Goal: Transaction & Acquisition: Subscribe to service/newsletter

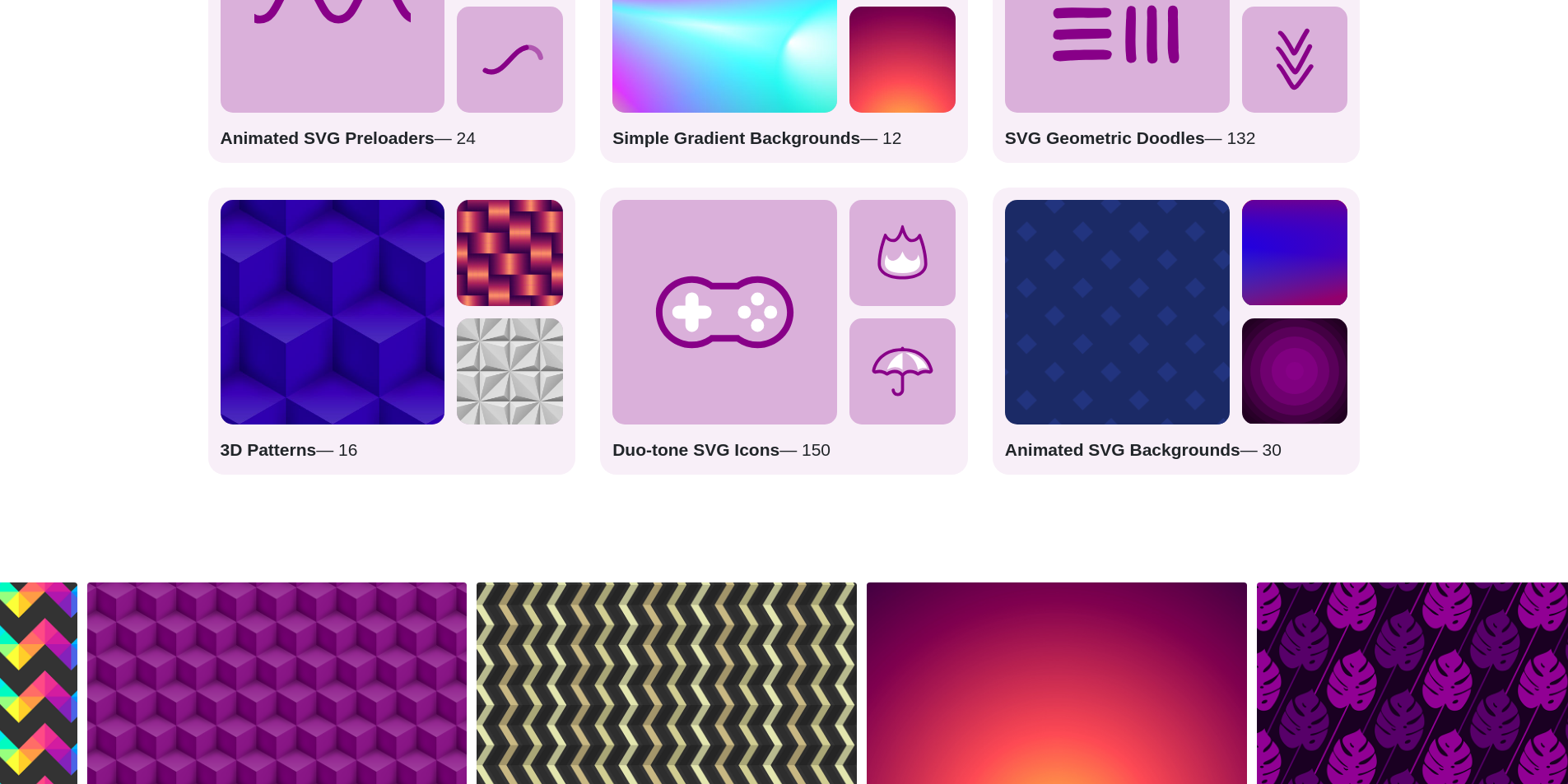
scroll to position [2716, 0]
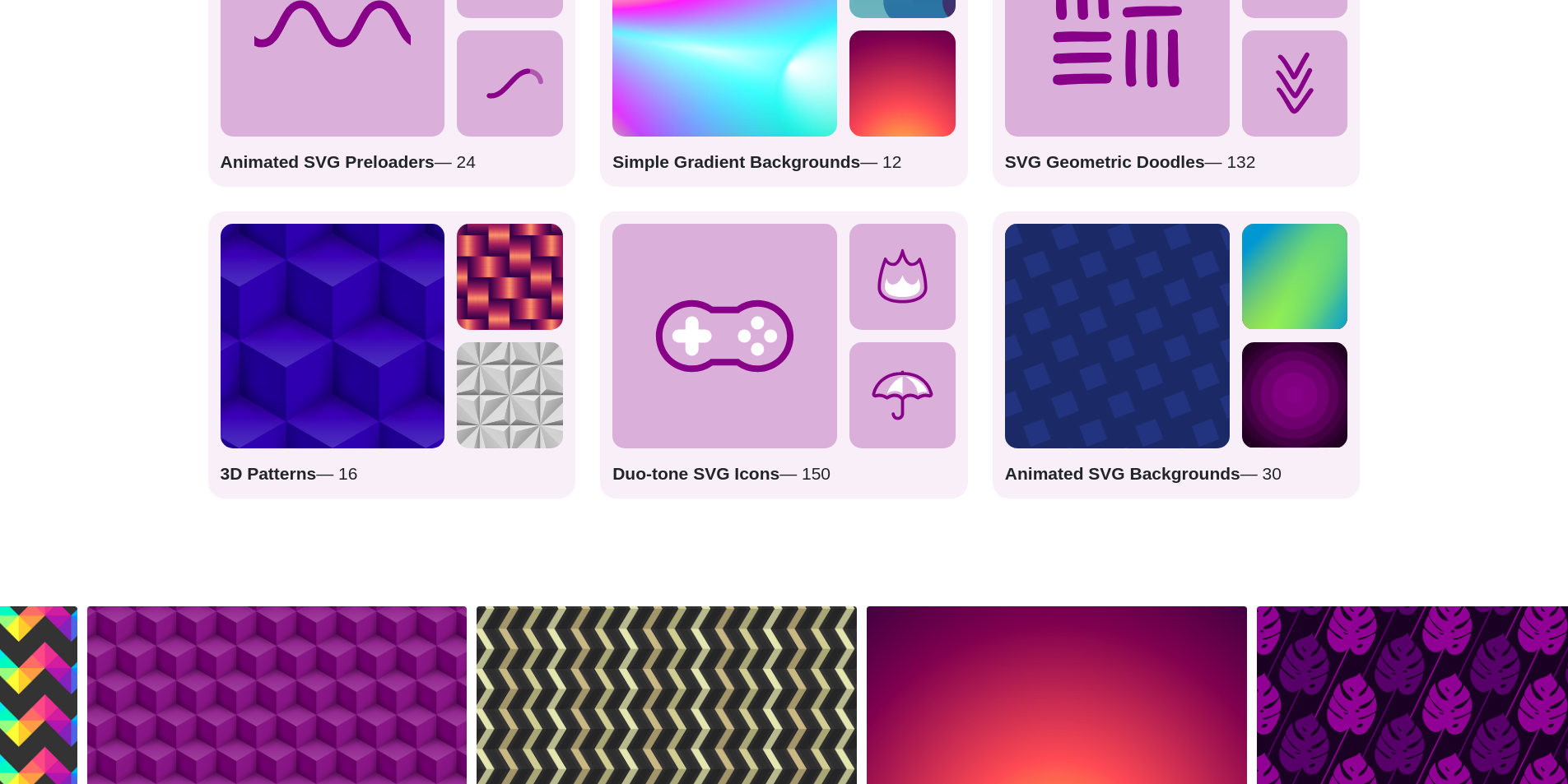
click at [769, 364] on icon at bounding box center [724, 336] width 225 height 225
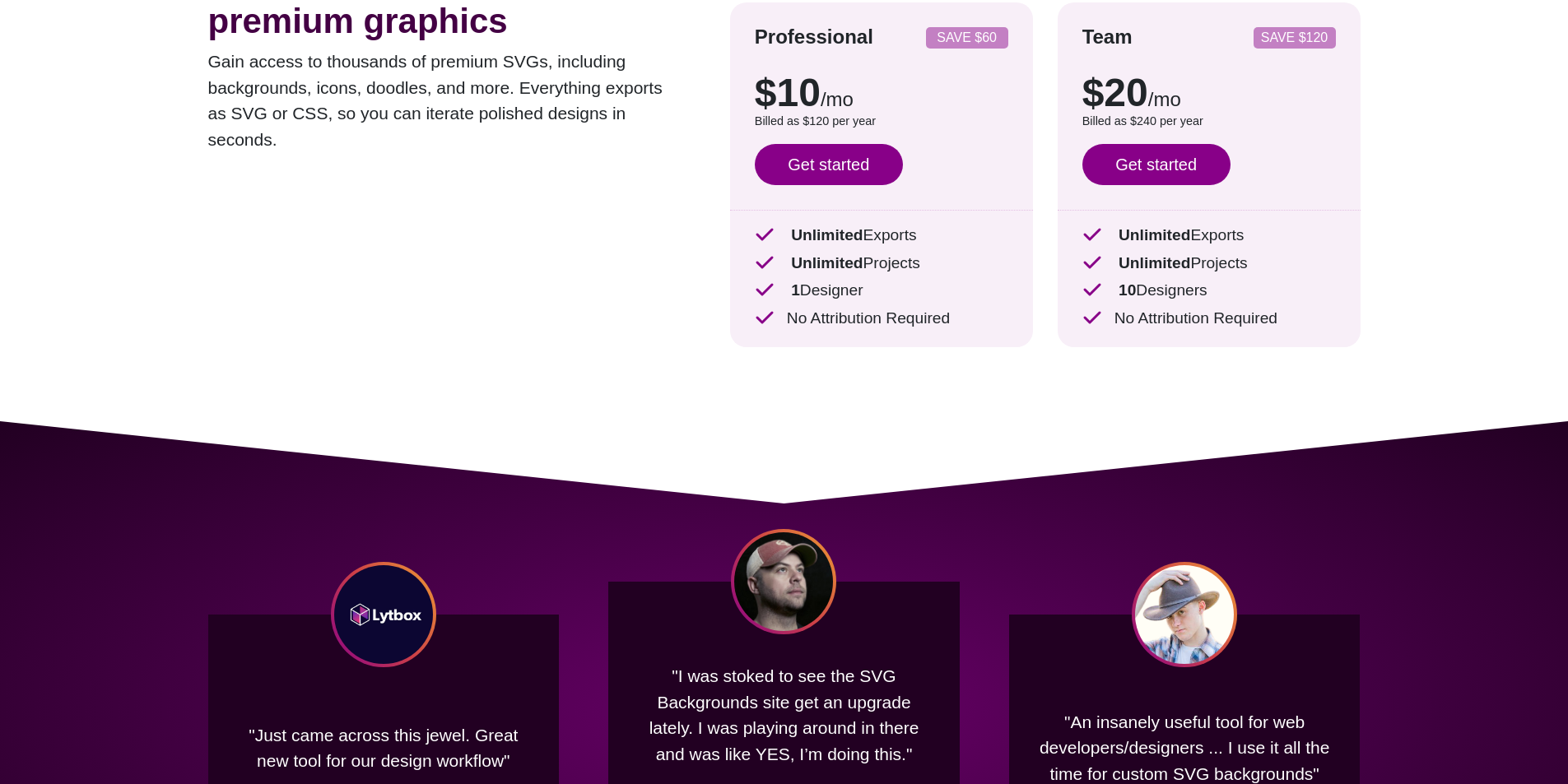
scroll to position [0, 0]
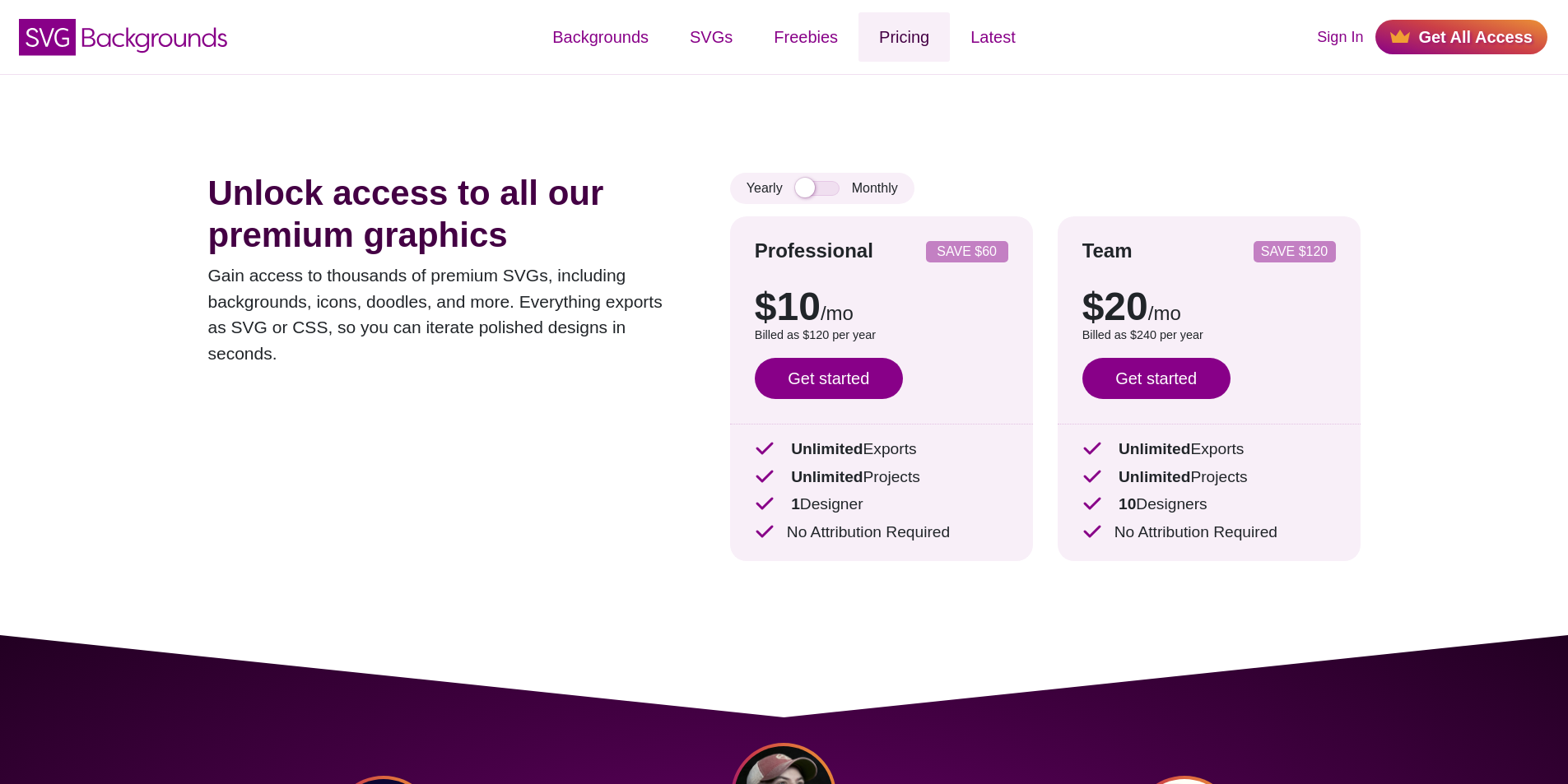
click at [908, 46] on link "Pricing" at bounding box center [904, 37] width 91 height 50
click at [848, 386] on link "Get started" at bounding box center [828, 378] width 148 height 41
click at [824, 186] on input "checkbox" at bounding box center [817, 189] width 44 height 15
checkbox input "true"
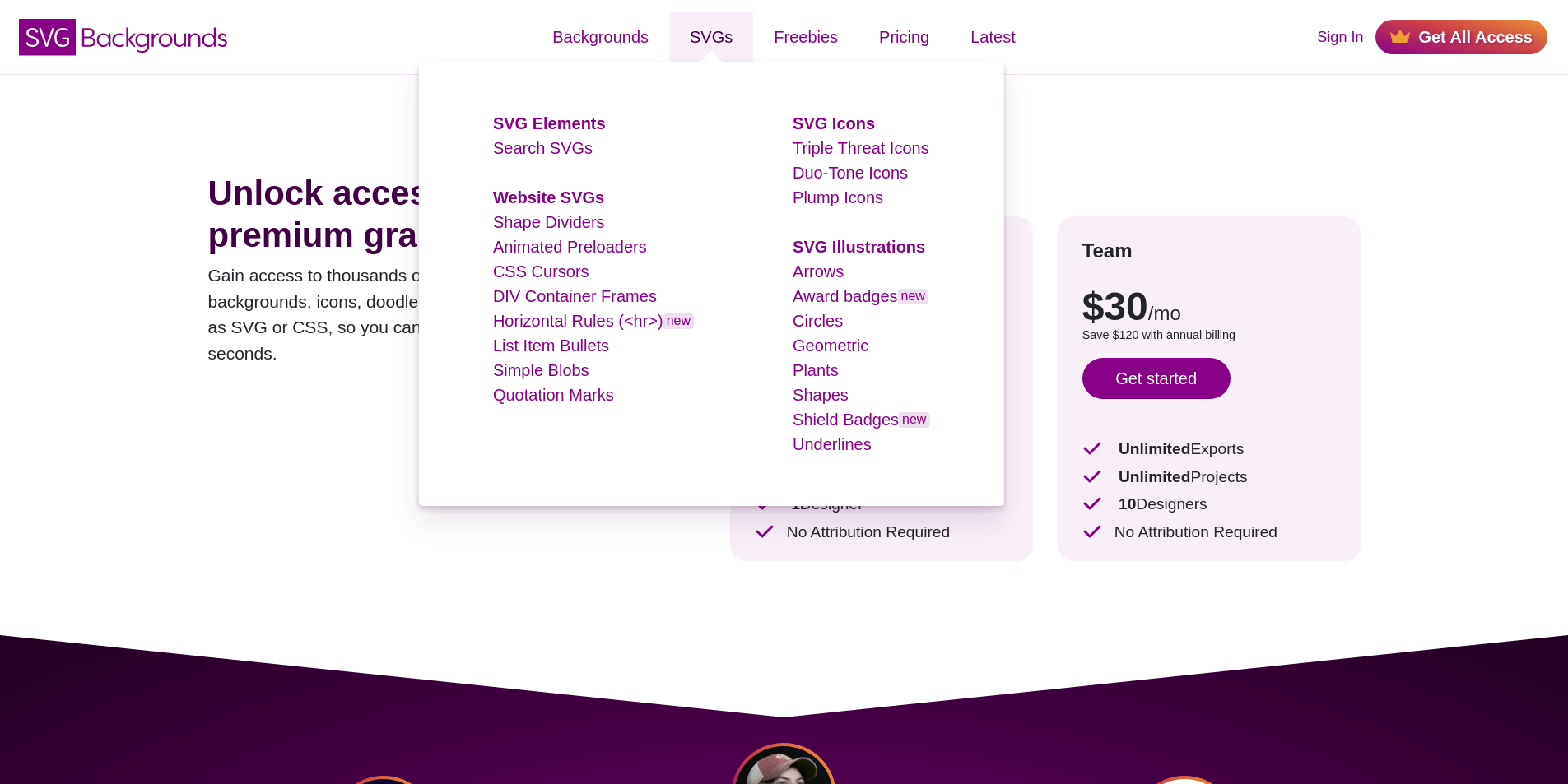
click at [717, 36] on link "SVGs" at bounding box center [710, 37] width 84 height 50
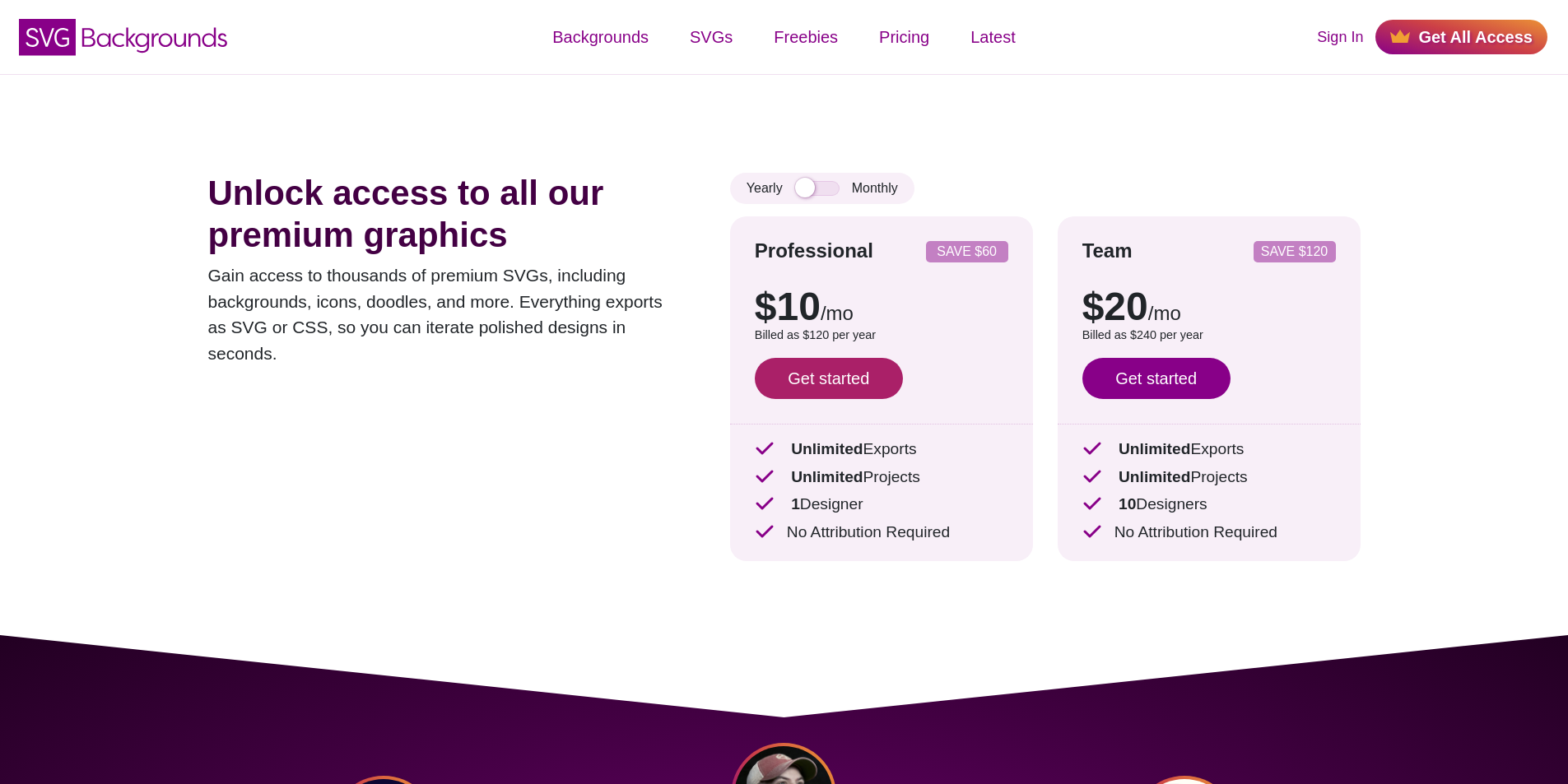
click at [799, 377] on link "Get started" at bounding box center [828, 378] width 148 height 41
click at [817, 187] on input "checkbox" at bounding box center [817, 189] width 44 height 15
checkbox input "true"
click at [826, 365] on link "Get started" at bounding box center [828, 378] width 148 height 41
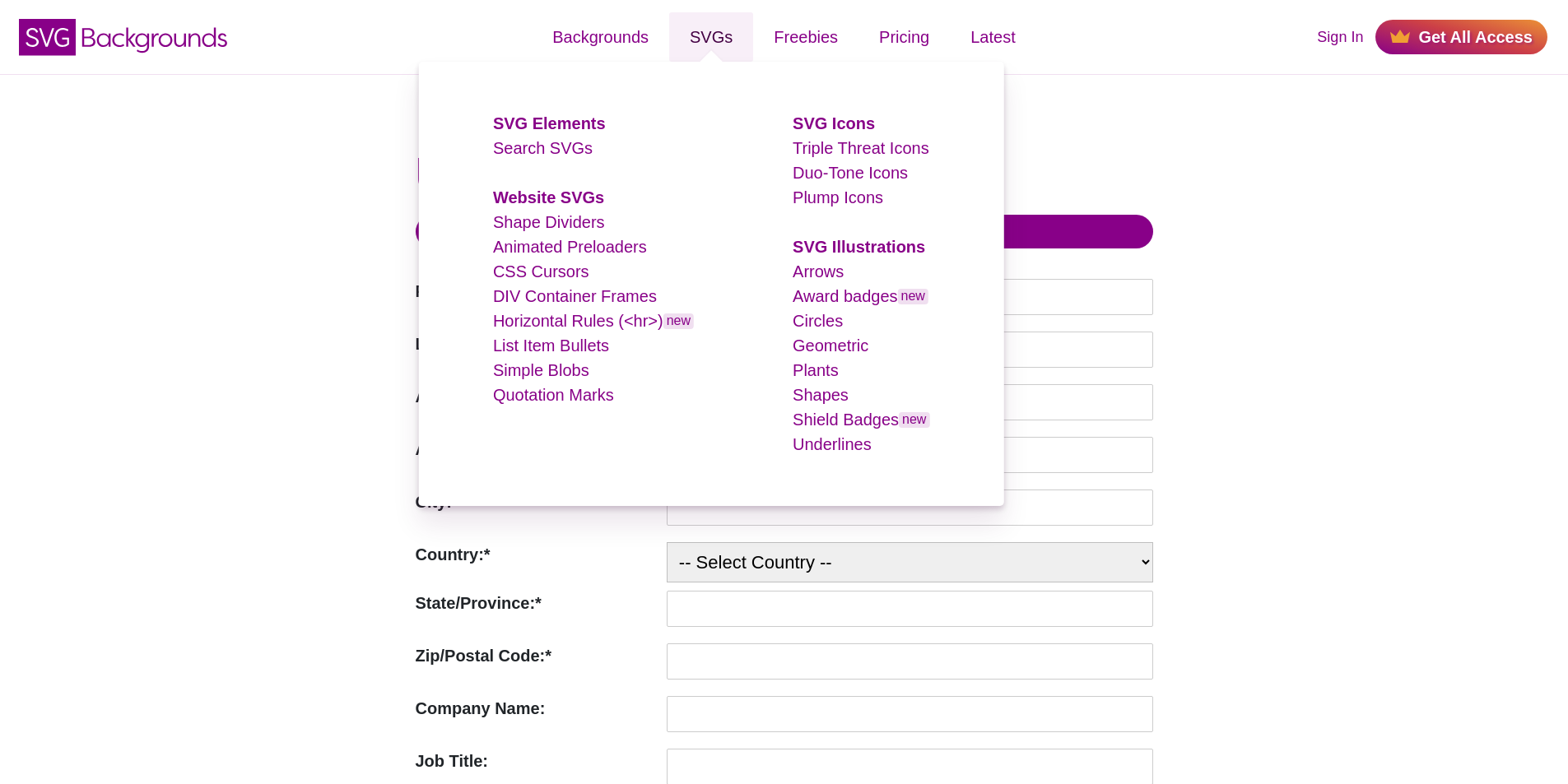
click at [722, 41] on link "SVGs" at bounding box center [710, 37] width 84 height 50
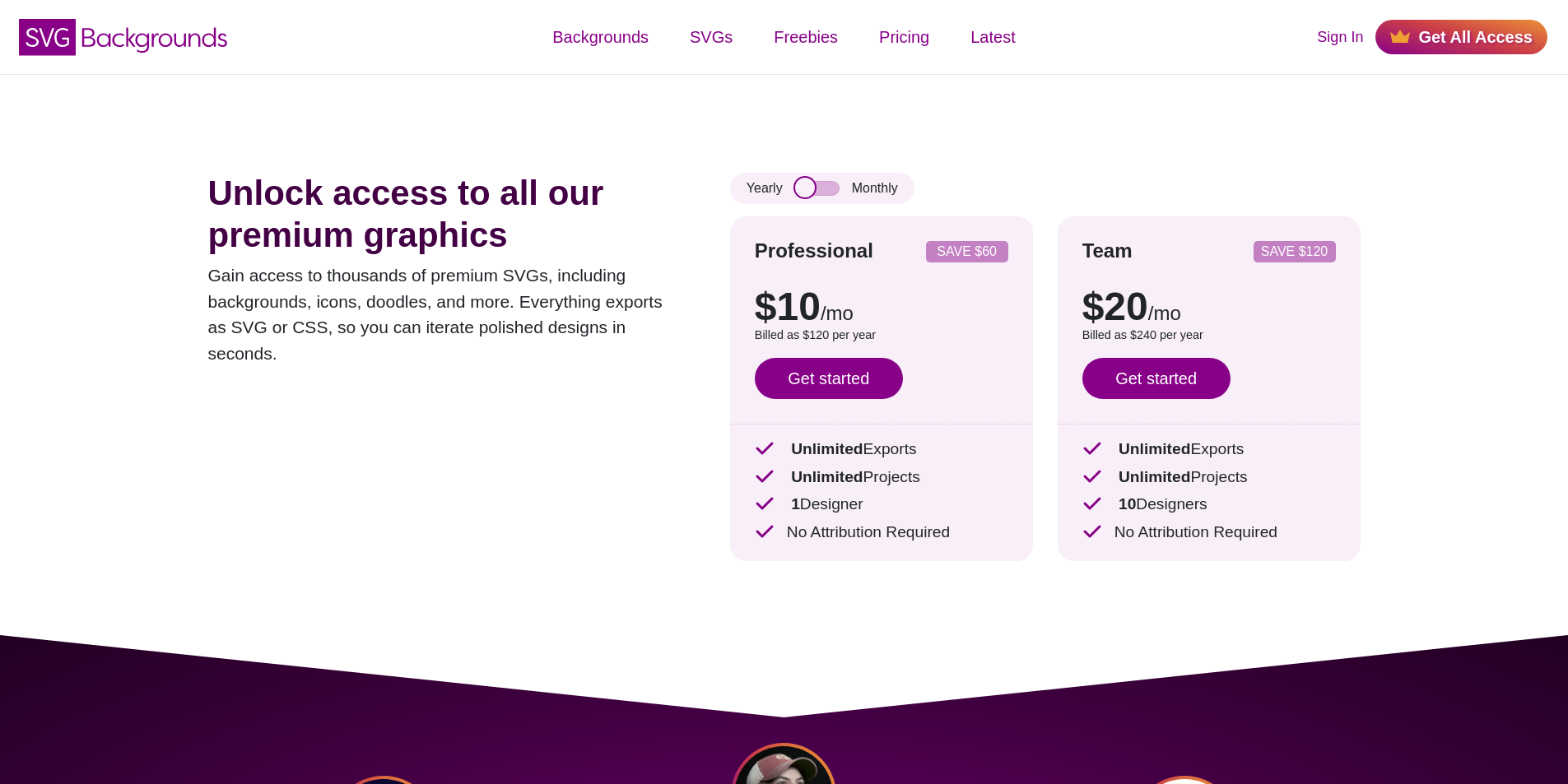
click at [824, 189] on input "checkbox" at bounding box center [817, 189] width 44 height 15
checkbox input "true"
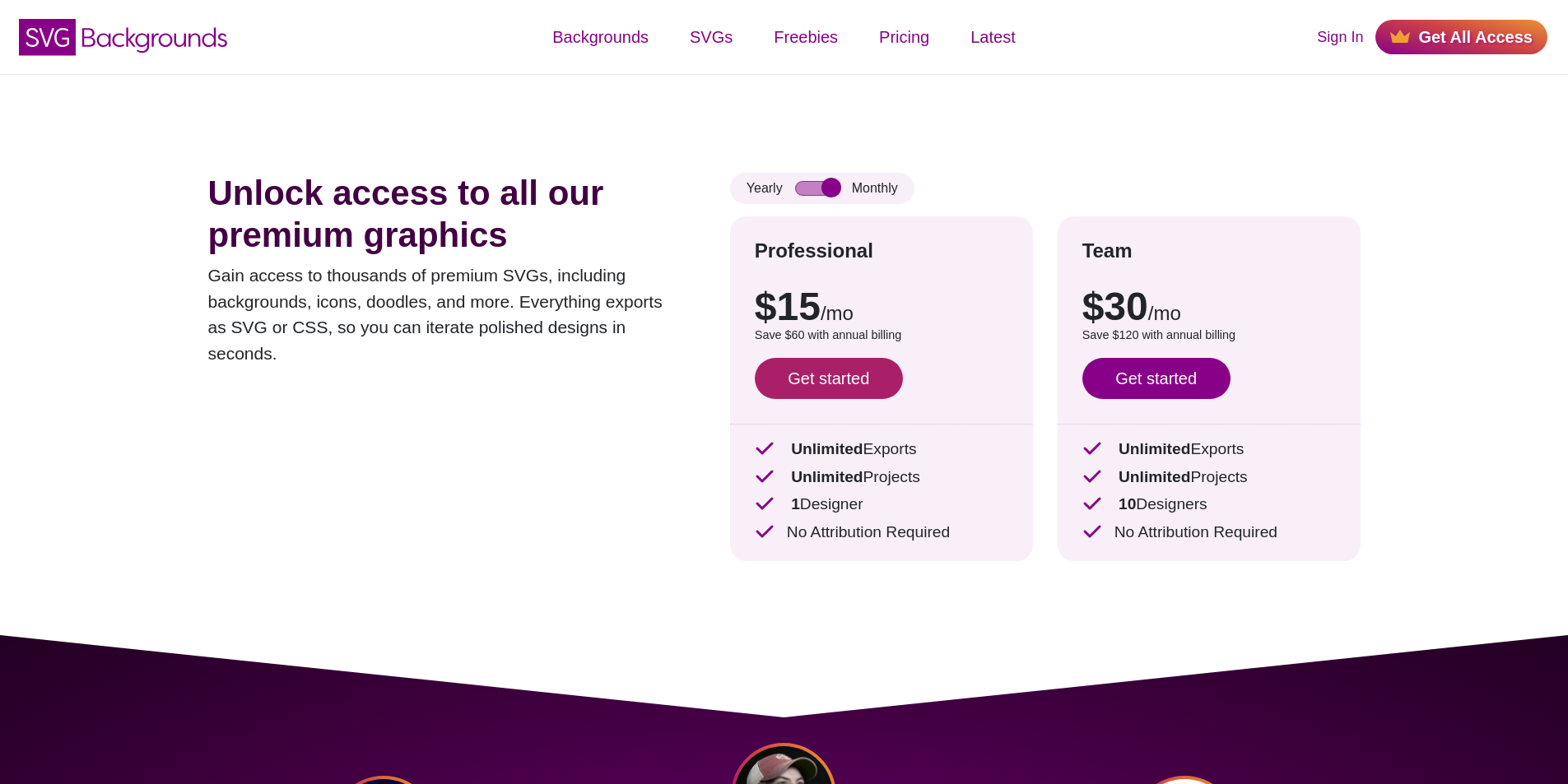
click at [822, 381] on link "Get started" at bounding box center [828, 378] width 148 height 41
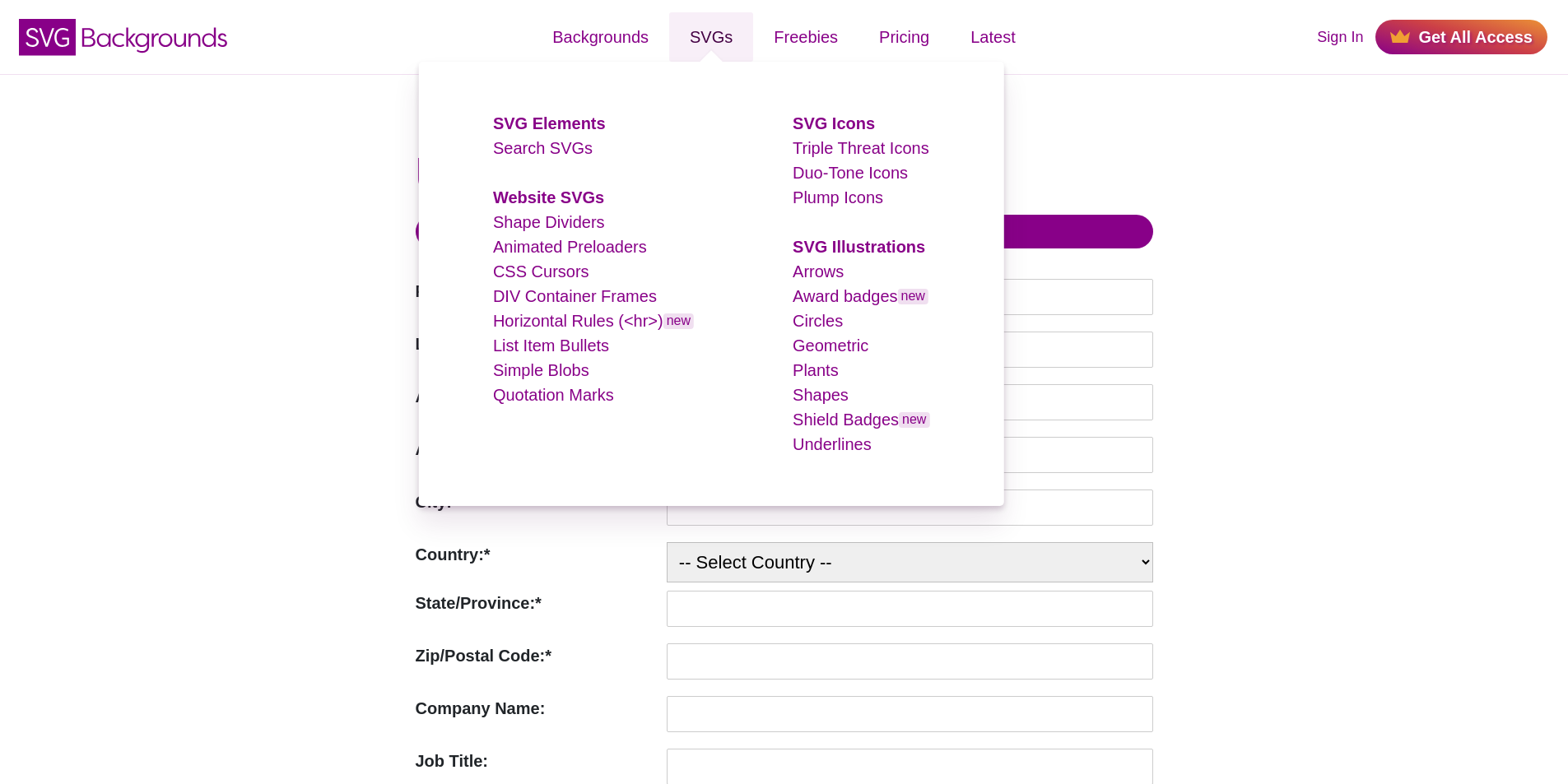
click at [731, 47] on link "SVGs" at bounding box center [710, 37] width 84 height 50
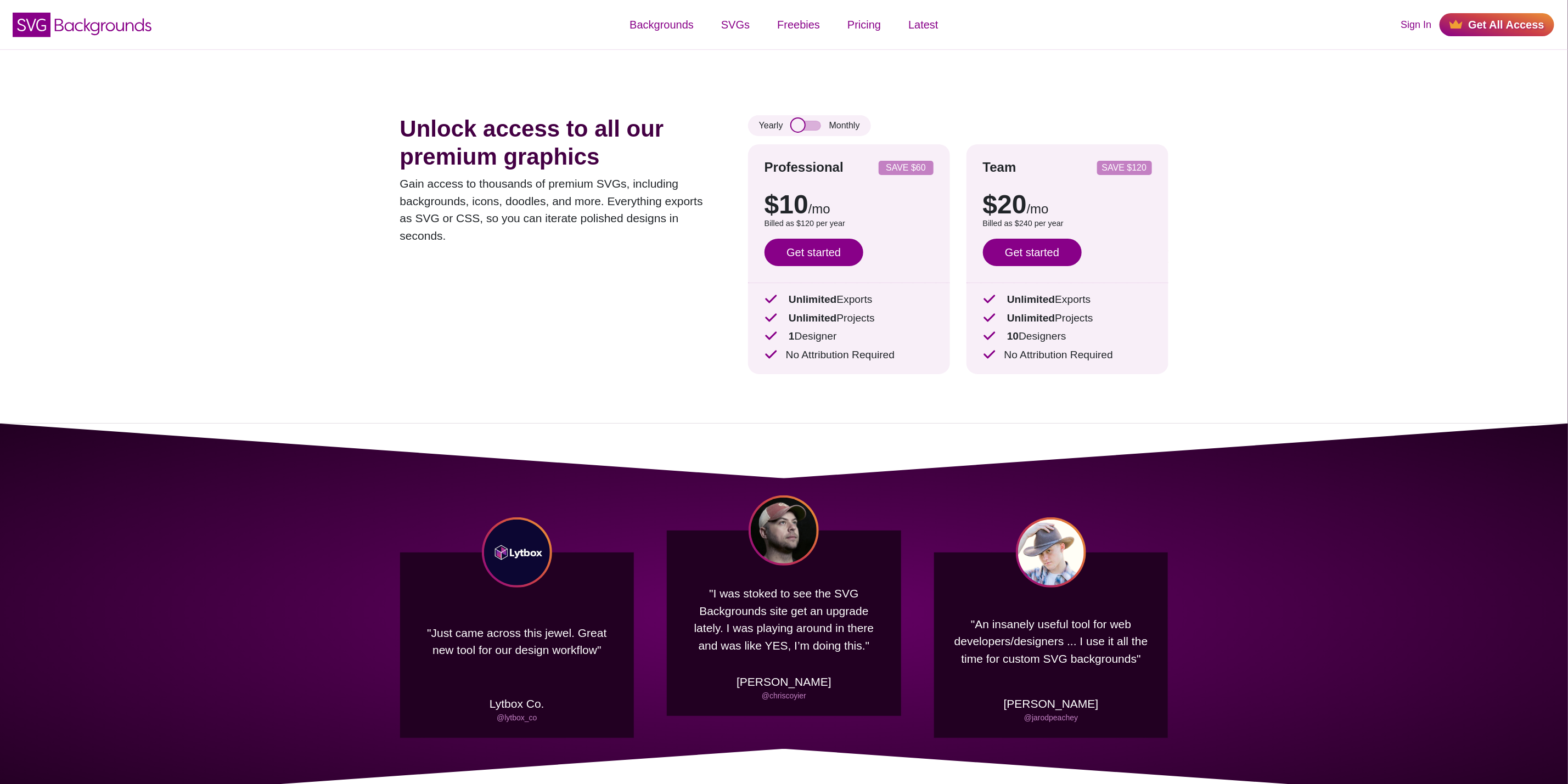
click at [814, 126] on input "checkbox" at bounding box center [806, 126] width 29 height 10
checkbox input "true"
click at [830, 242] on link "Get started" at bounding box center [814, 252] width 99 height 28
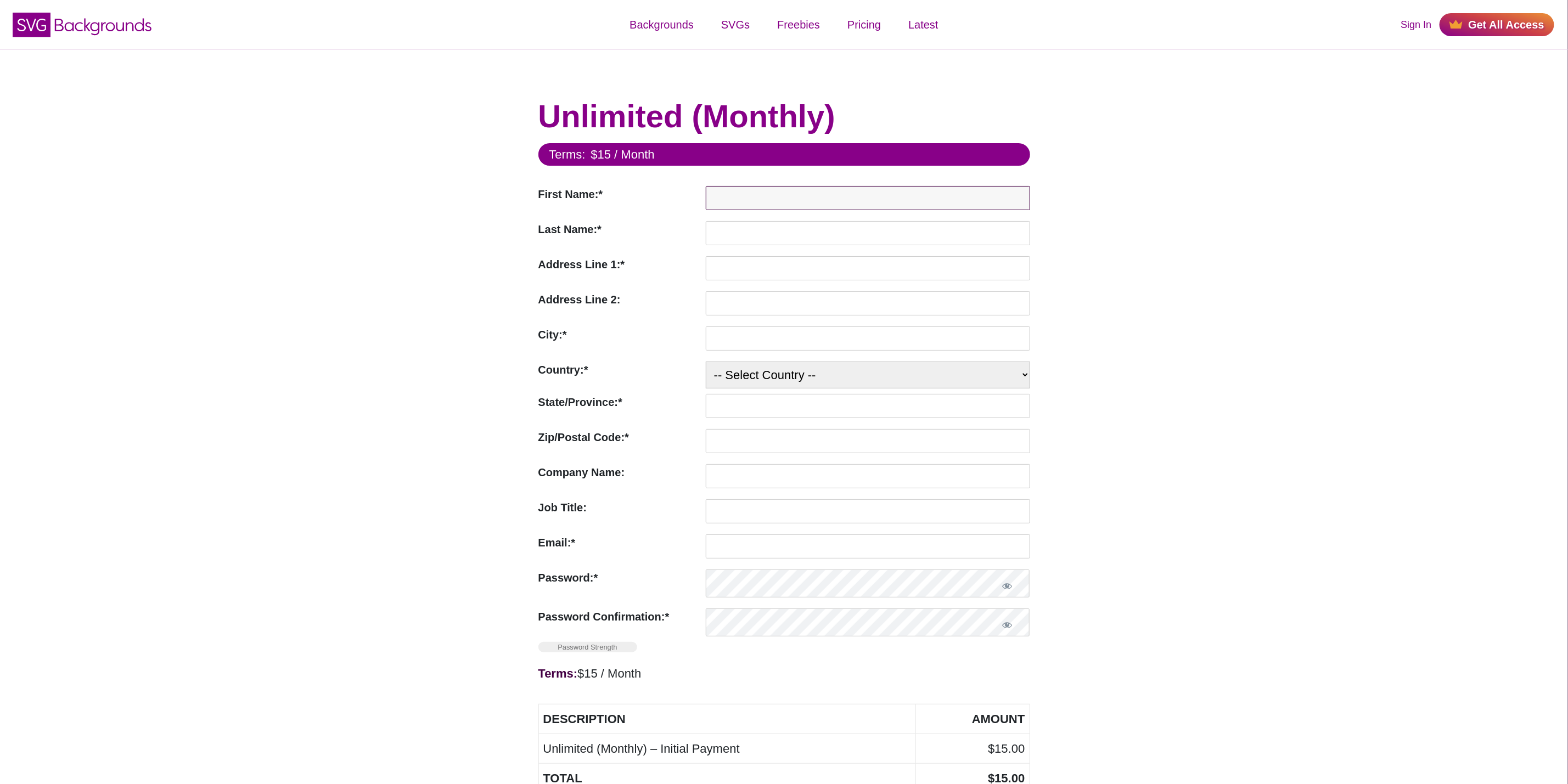
click at [740, 206] on input "First Name:*" at bounding box center [868, 198] width 325 height 24
type input "[PERSON_NAME]"
type input "Kosemund"
type input "Carrer de l'Alber, 2a - 3.1 - GL16"
type input "Palma"
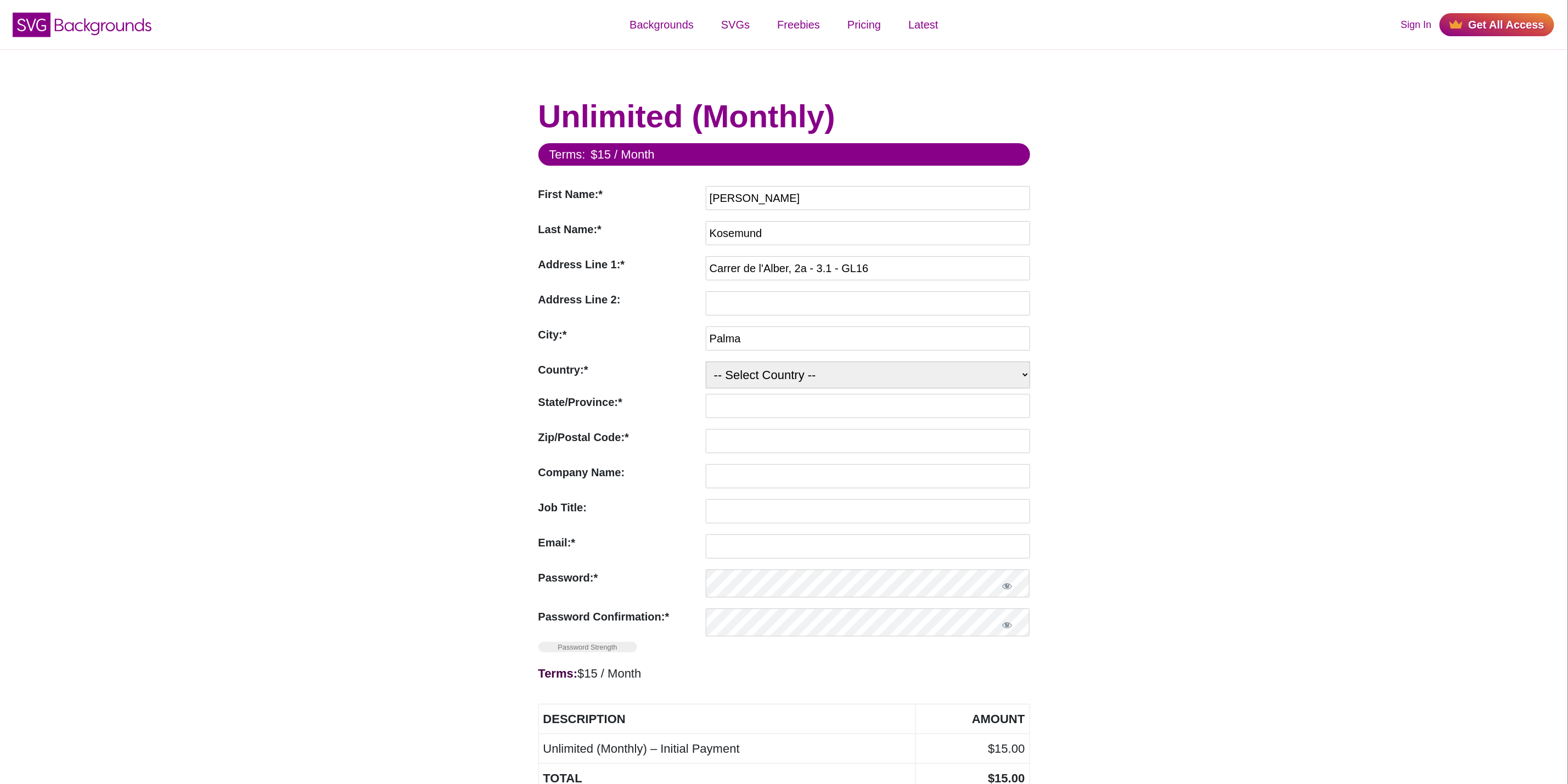
select select "ES"
type input "07011"
type input "Alexander Kosemund"
type input "a.kosemund@googlemail.com"
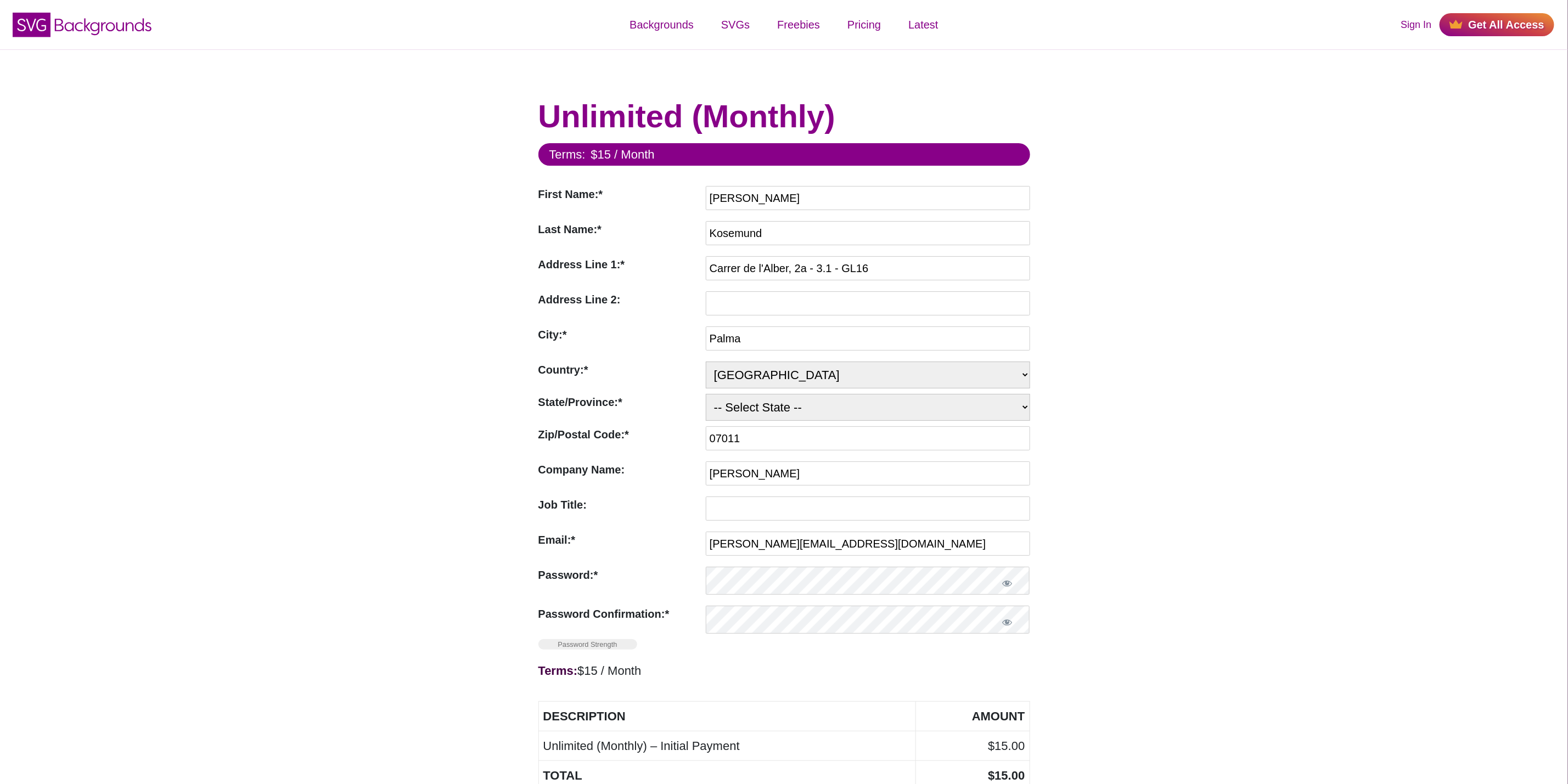
select select "PM"
drag, startPoint x: 868, startPoint y: 263, endPoint x: 667, endPoint y: 258, distance: 201.1
click at [667, 258] on div "Address Line 1:* Address Line 1 is Required Carrer de l'Alber, 2a - 3.1 - GL16" at bounding box center [784, 271] width 492 height 29
type input "8 Impasse De La Lauter"
drag, startPoint x: 792, startPoint y: 340, endPoint x: 616, endPoint y: 339, distance: 176.0
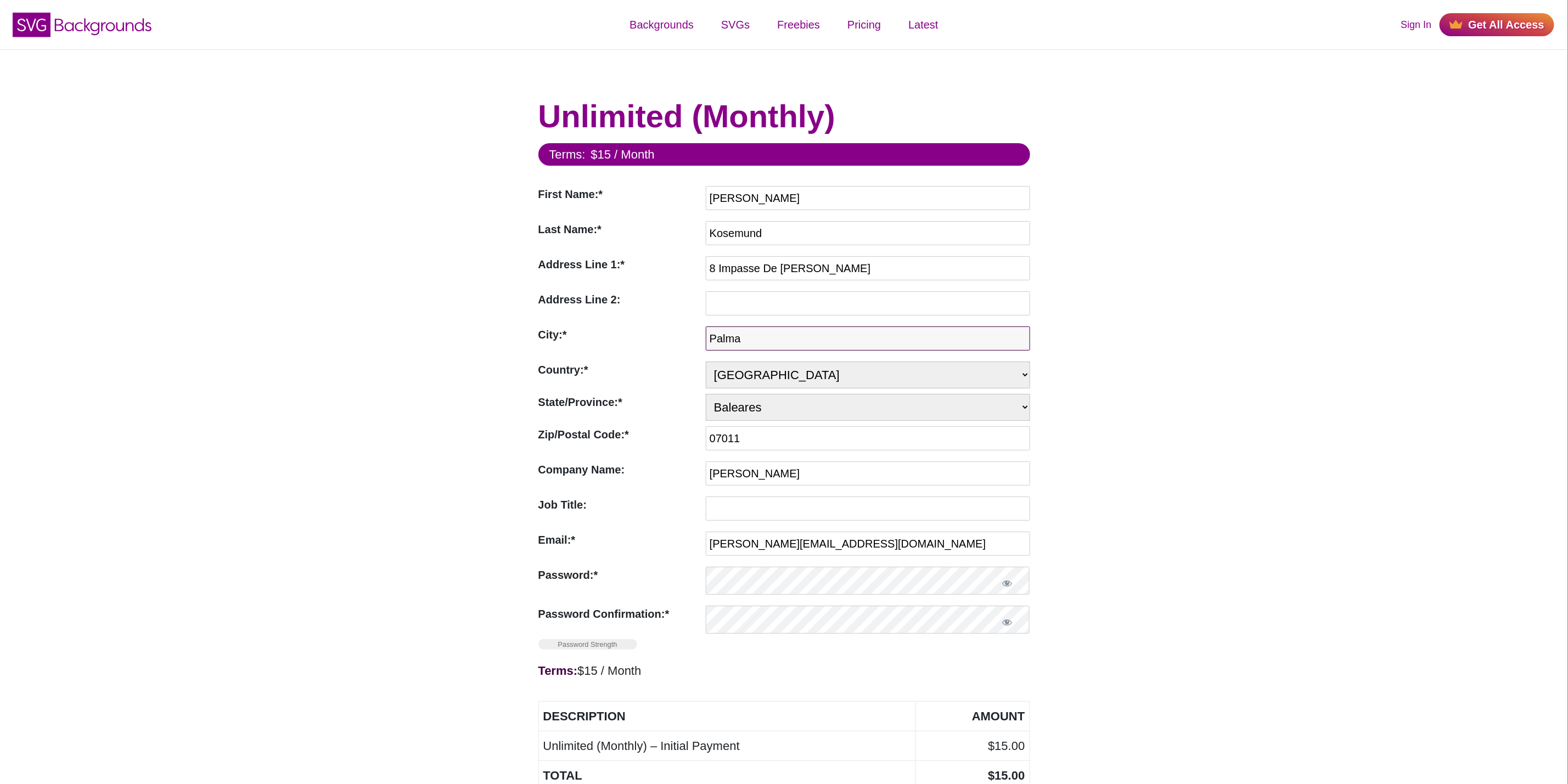
click at [616, 339] on div "City:* City is Required Palma" at bounding box center [784, 341] width 492 height 29
type input "Scheibenhard"
drag, startPoint x: 771, startPoint y: 374, endPoint x: 672, endPoint y: 367, distance: 99.2
click at [672, 367] on div "Country:* Country is Required -- Select Country -- United States (US) Afghanist…" at bounding box center [784, 375] width 492 height 27
select select "FK"
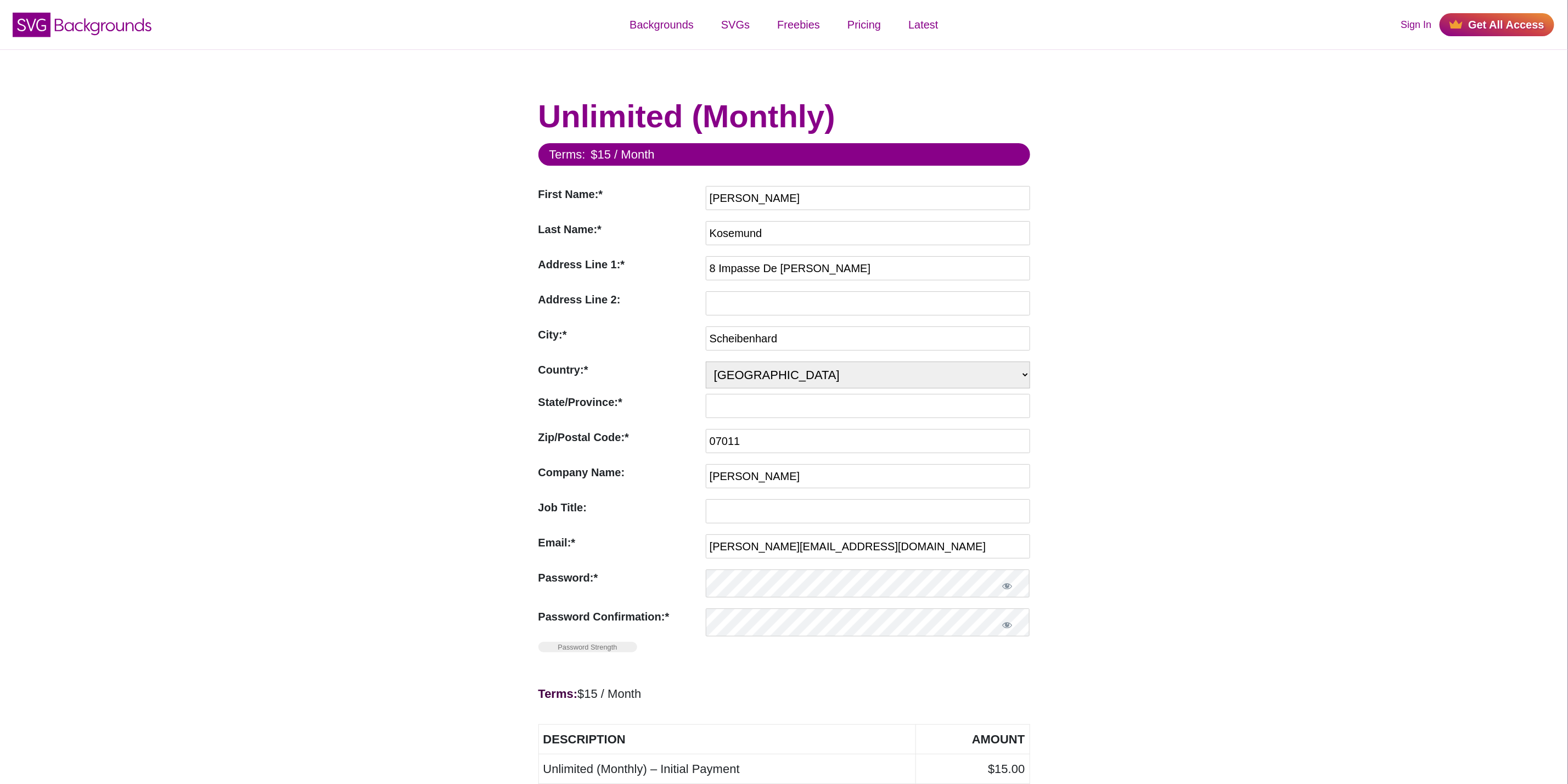
click at [1204, 428] on div "Unlimited (Monthly) Terms: $15 / Month First Name:* First Name Required Alexand…" at bounding box center [784, 539] width 1568 height 981
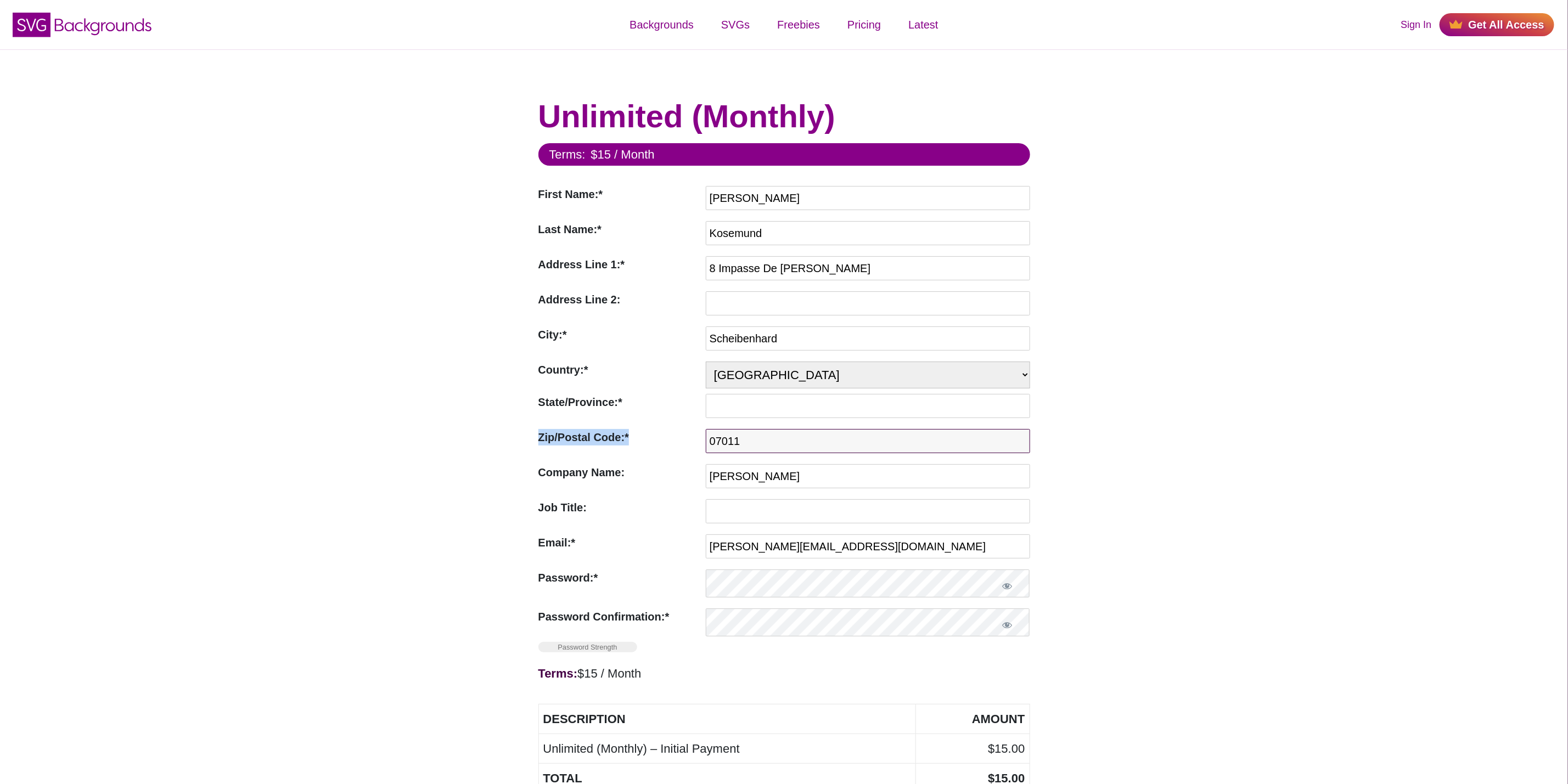
click at [798, 453] on input "07011" at bounding box center [868, 440] width 325 height 24
type input "67630"
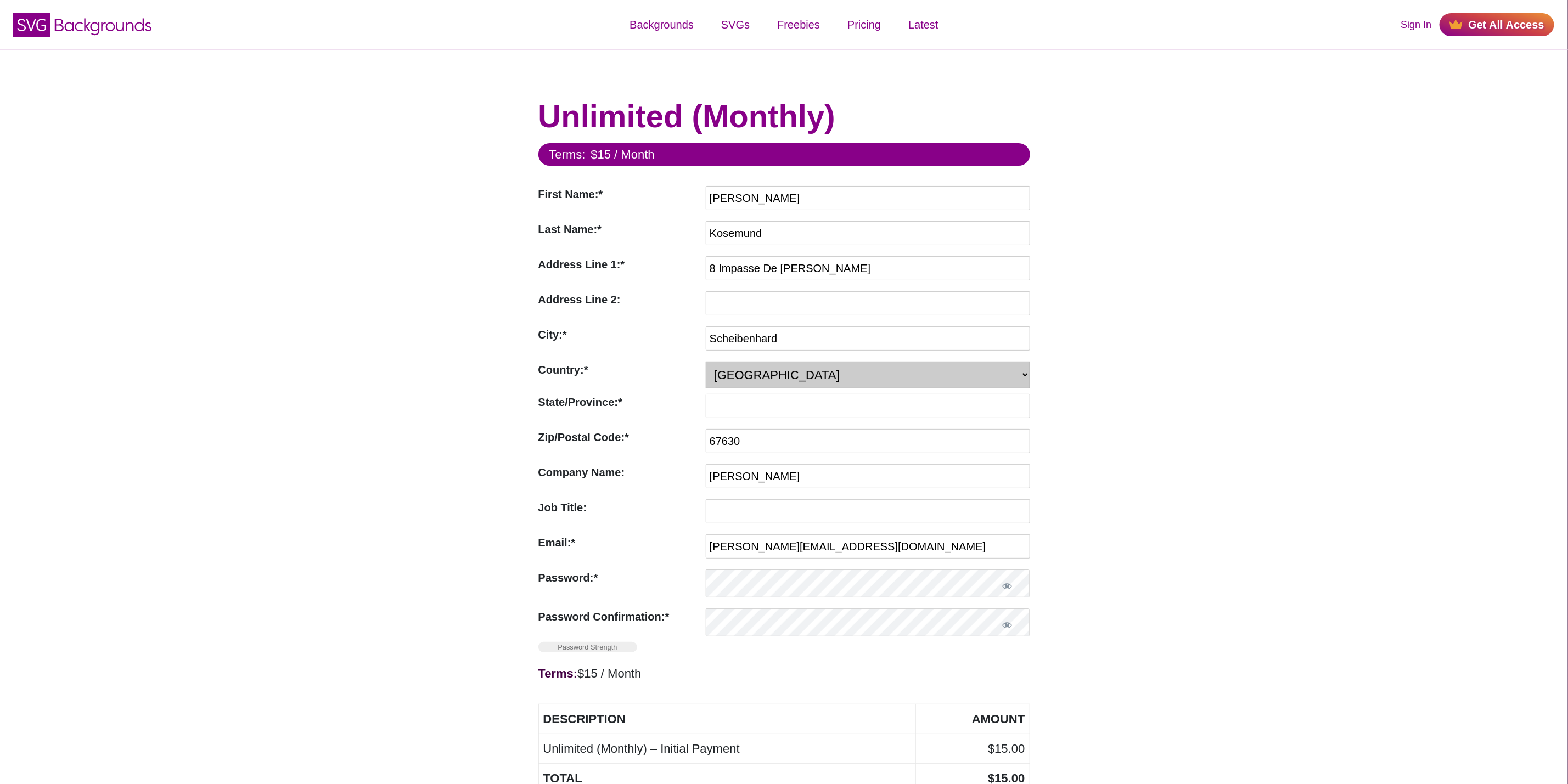
click at [832, 377] on select "-- Select Country -- United States (US) Afghanistan Åland Islands Albania Alger…" at bounding box center [868, 375] width 325 height 27
select select "FR"
click at [706, 364] on select "-- Select Country -- United States (US) Afghanistan Åland Islands Albania Alger…" at bounding box center [868, 375] width 325 height 27
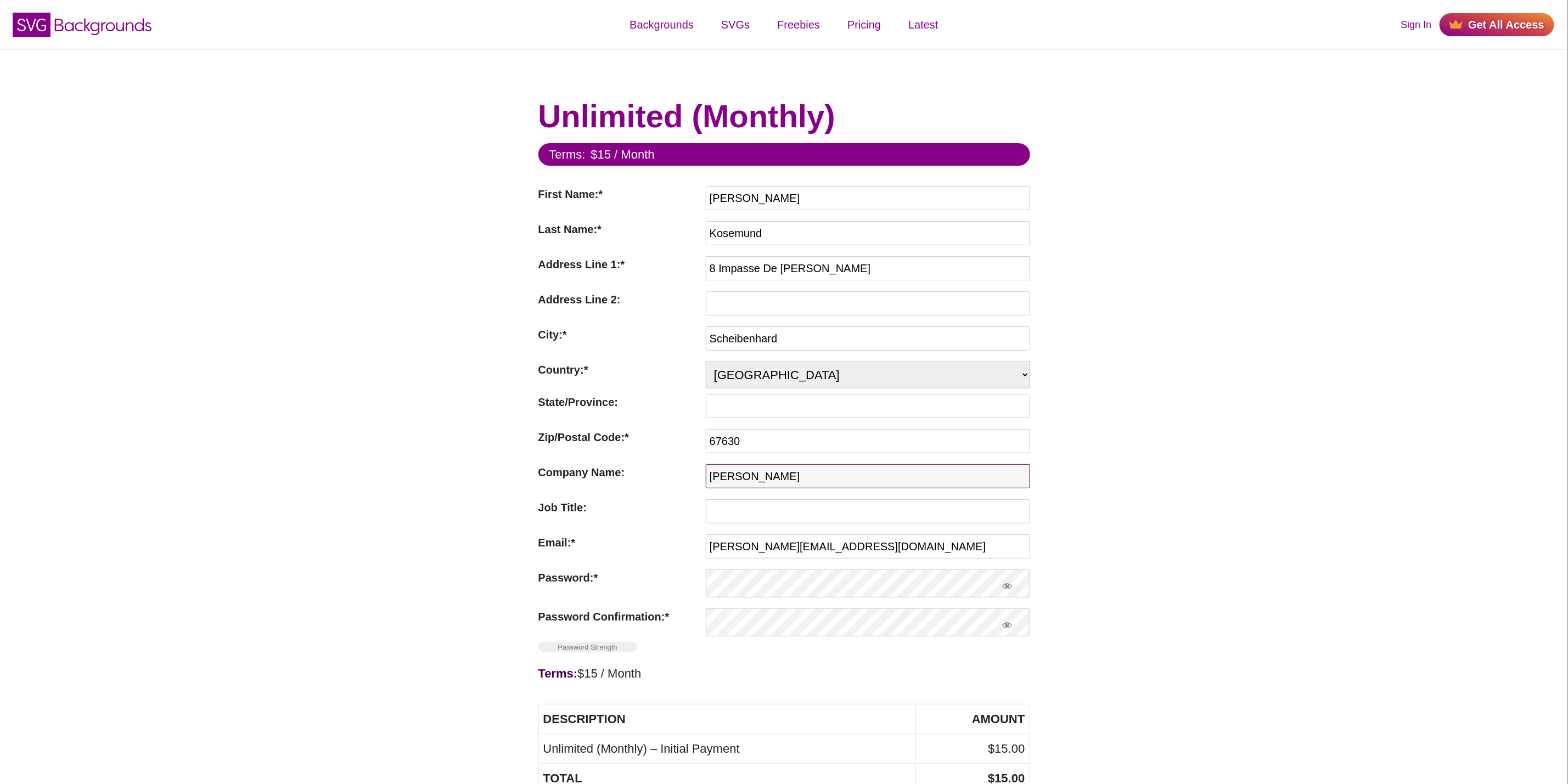
drag, startPoint x: 853, startPoint y: 481, endPoint x: 658, endPoint y: 481, distance: 195.0
click at [658, 481] on div "Company Name: Company Name is not valid Alexander Kosemund" at bounding box center [784, 479] width 492 height 29
type input "machDeinDruck"
drag, startPoint x: 171, startPoint y: 396, endPoint x: 179, endPoint y: 396, distance: 8.0
click at [171, 396] on div "Unlimited (Monthly) Terms: $15 / Month First Name:* First Name Required Alexand…" at bounding box center [784, 529] width 1568 height 961
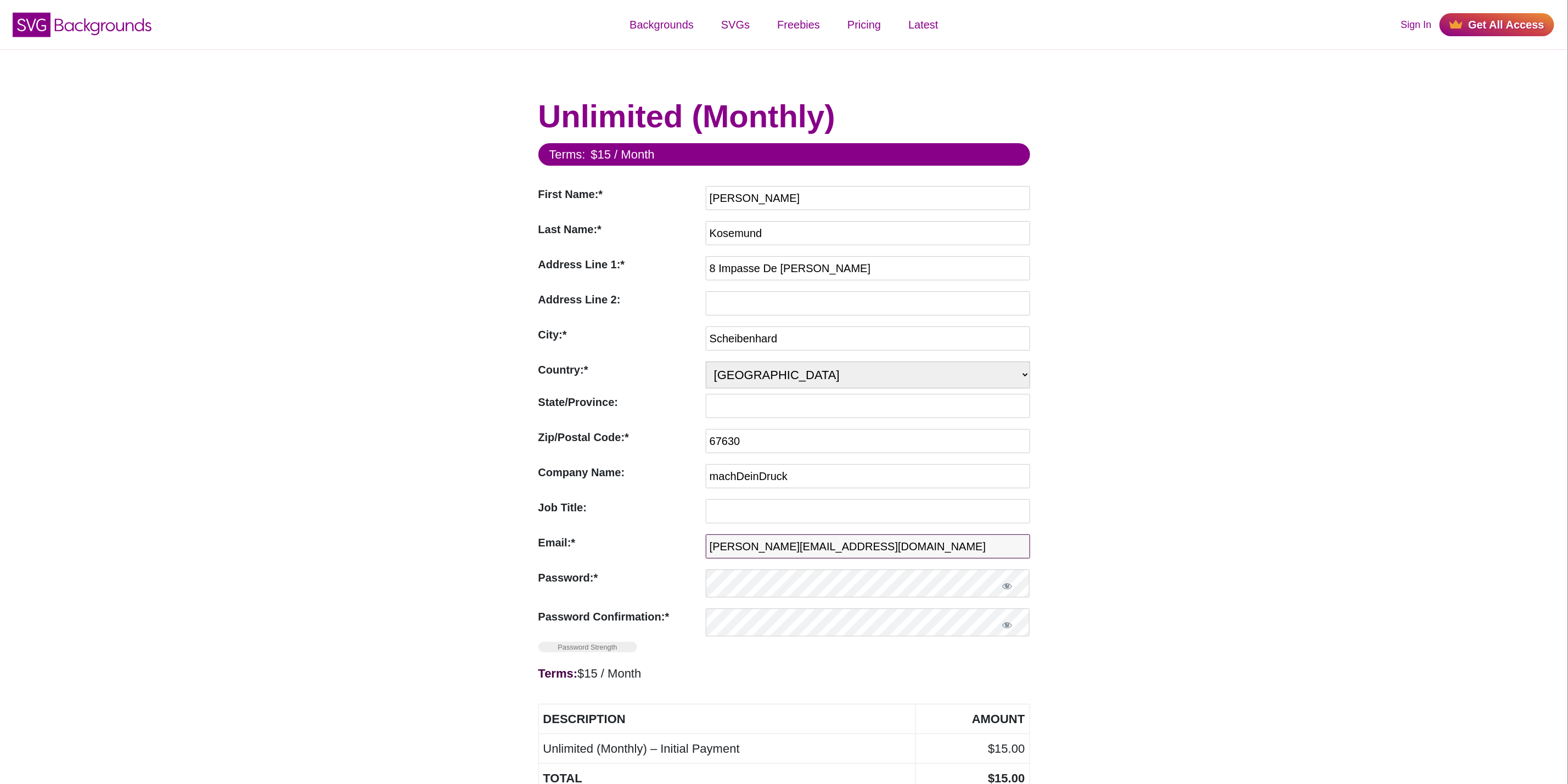
drag, startPoint x: 904, startPoint y: 540, endPoint x: 639, endPoint y: 547, distance: 265.1
click at [639, 547] on div "Email:* Invalid Email a.kosemund@googlemail.com" at bounding box center [784, 549] width 492 height 29
type input "info@machdeindruck.com"
click at [738, 504] on form "Terms: $15 / Month First Name:* First Name Required Alexander Last Name:* Last …" at bounding box center [784, 552] width 492 height 819
click at [741, 520] on input "Job Title:" at bounding box center [868, 511] width 325 height 24
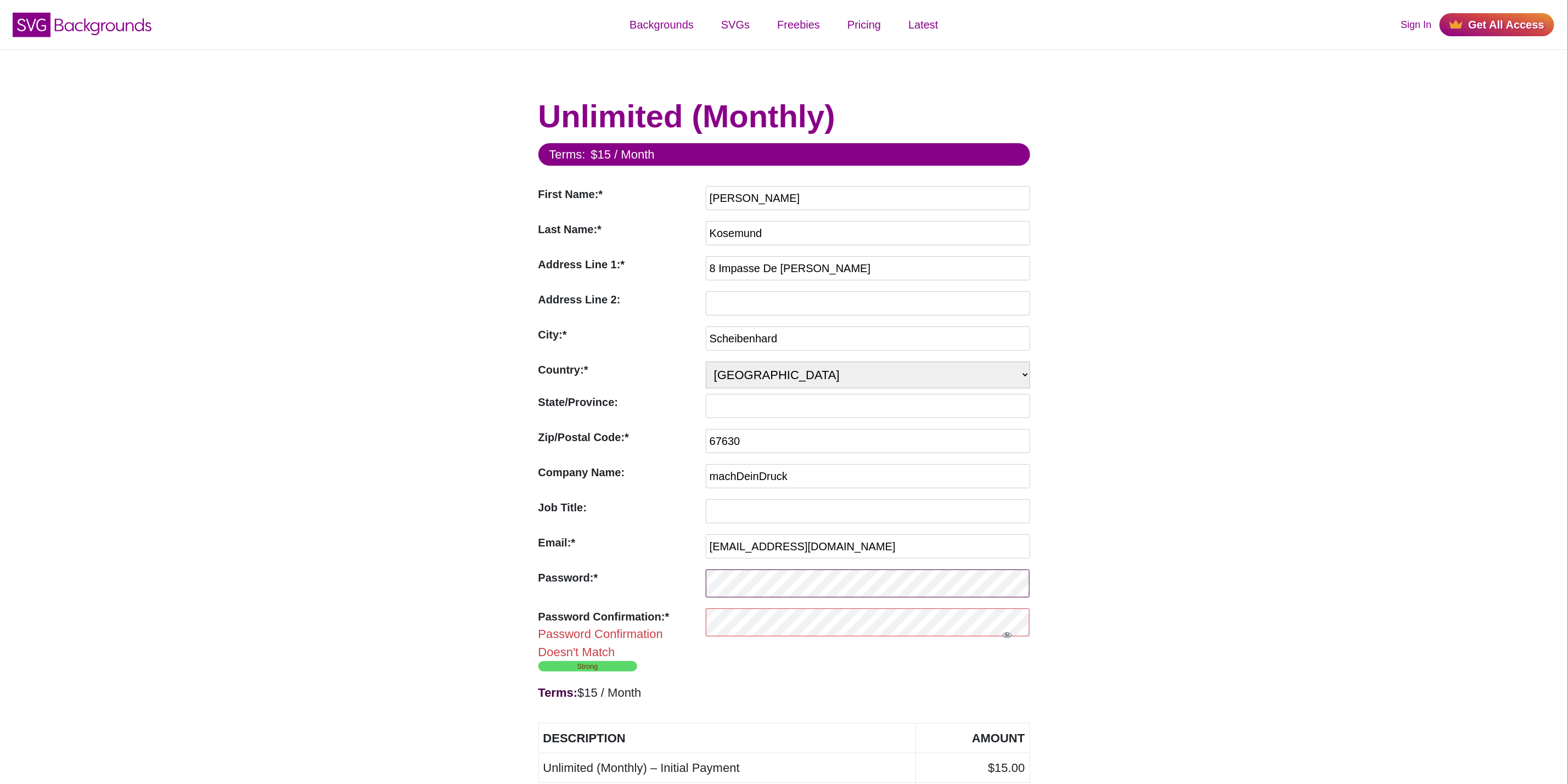
click at [635, 594] on div "Password:* Invalid Password" at bounding box center [784, 586] width 492 height 34
click at [1243, 463] on div "Unlimited (Monthly) Terms: $15 / Month First Name:* First Name Required Alexand…" at bounding box center [784, 559] width 1568 height 1021
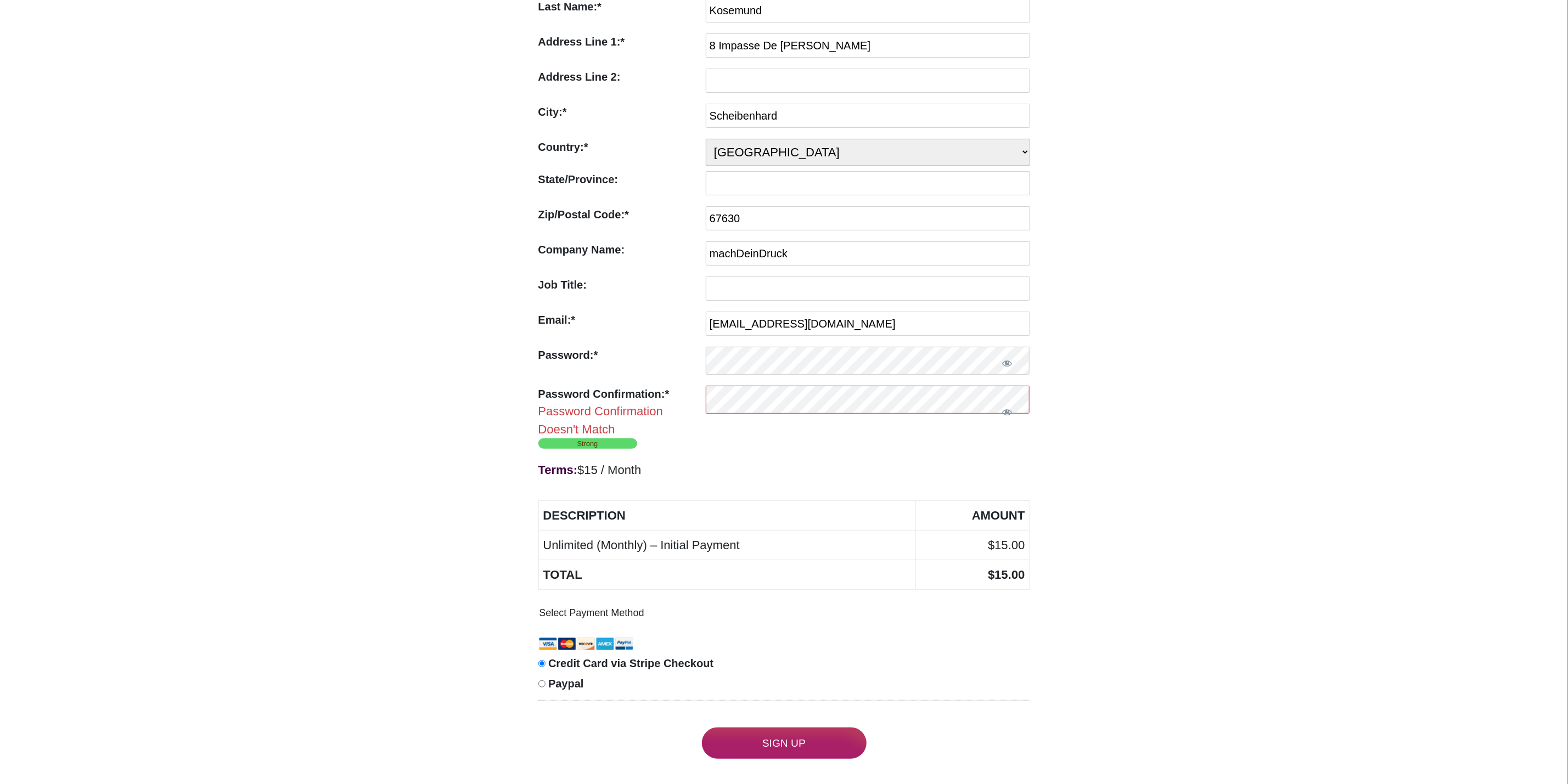
scroll to position [247, 0]
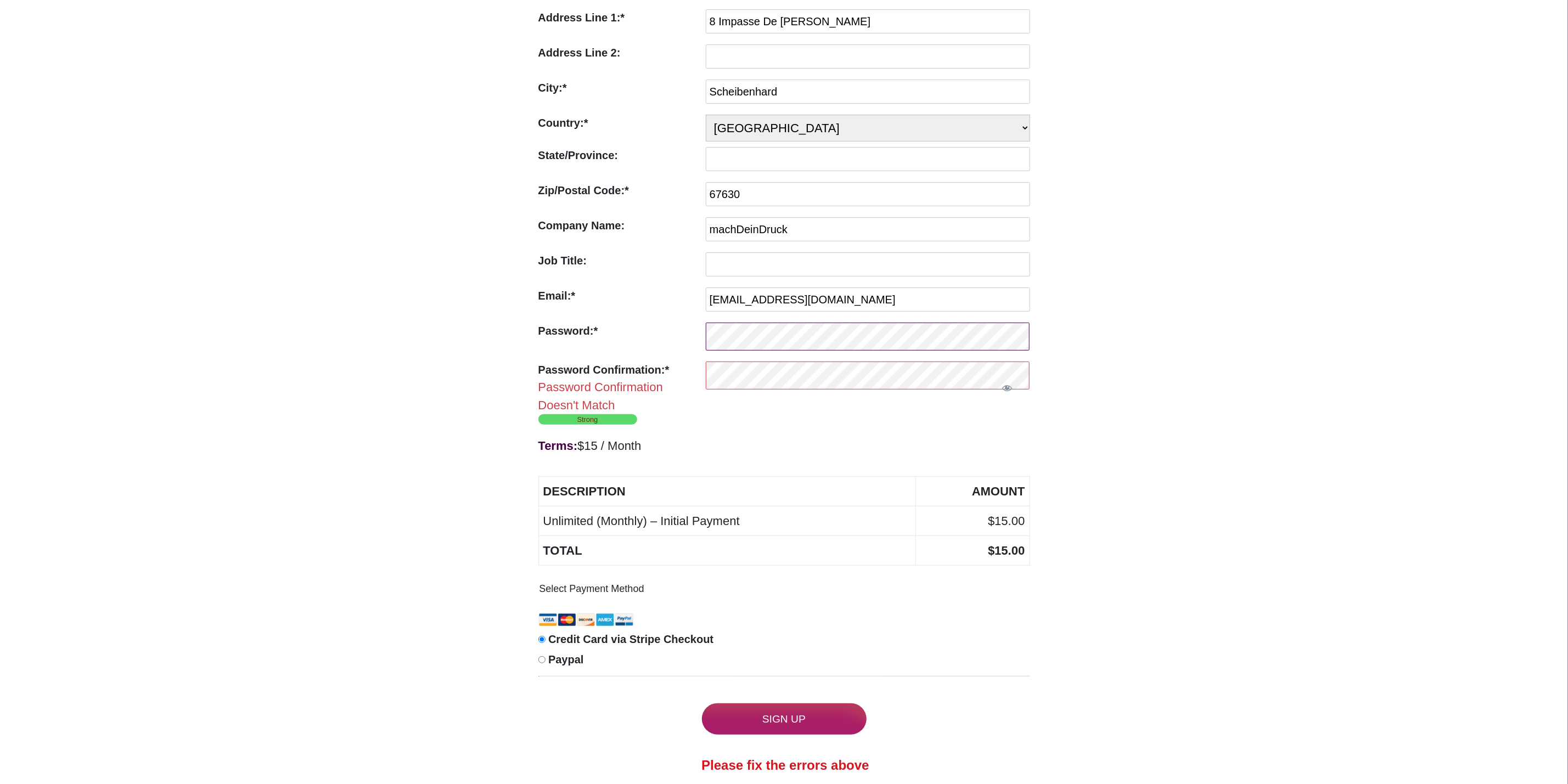
click at [661, 356] on div "Password:* Invalid Password" at bounding box center [784, 339] width 492 height 34
click at [1010, 393] on span "Show password" at bounding box center [1008, 388] width 11 height 11
click at [1010, 352] on button "Show password" at bounding box center [1008, 339] width 45 height 34
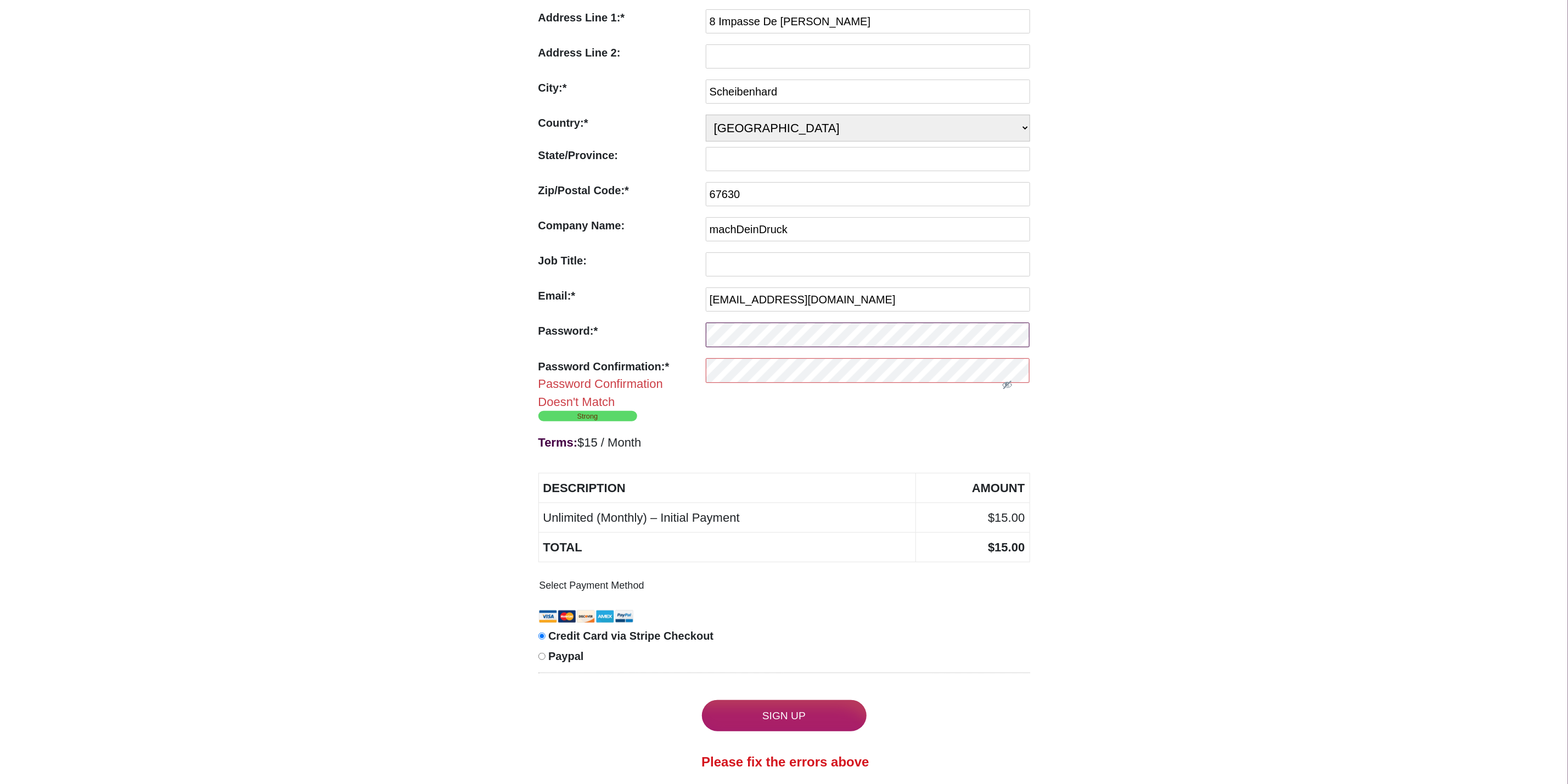
click at [643, 349] on div "Password:* Invalid Password" at bounding box center [784, 337] width 492 height 30
click at [633, 382] on div "Password Confirmation:* Password Confirmation Doesn't Match" at bounding box center [784, 385] width 492 height 53
click at [1171, 382] on div "Unlimited (Monthly) Terms: $15 / Month First Name:* First Name Required Alexand…" at bounding box center [784, 311] width 1568 height 1017
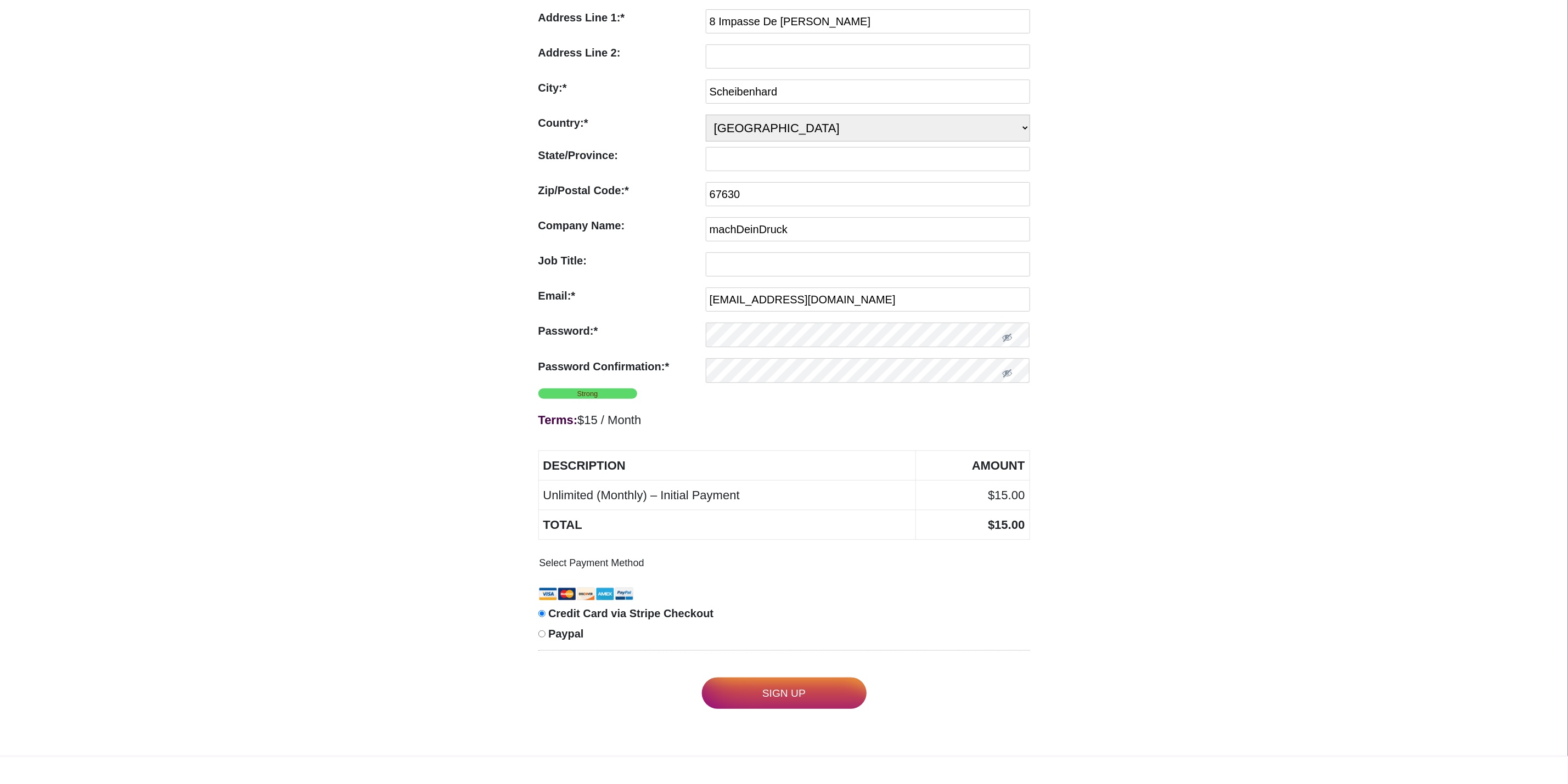
click at [794, 700] on input "Sign Up" at bounding box center [784, 693] width 164 height 31
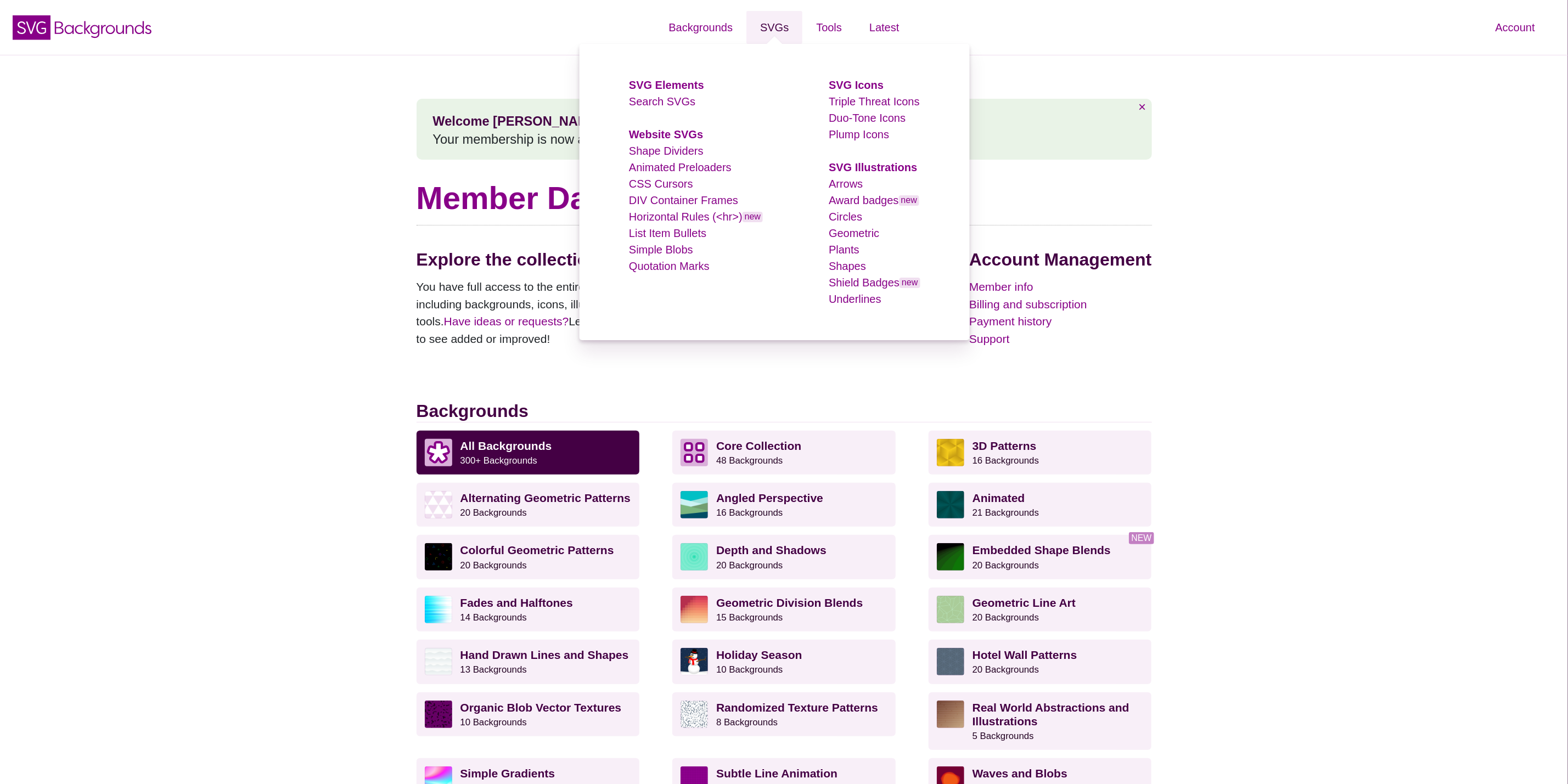
click at [767, 29] on link "SVGs" at bounding box center [774, 28] width 56 height 33
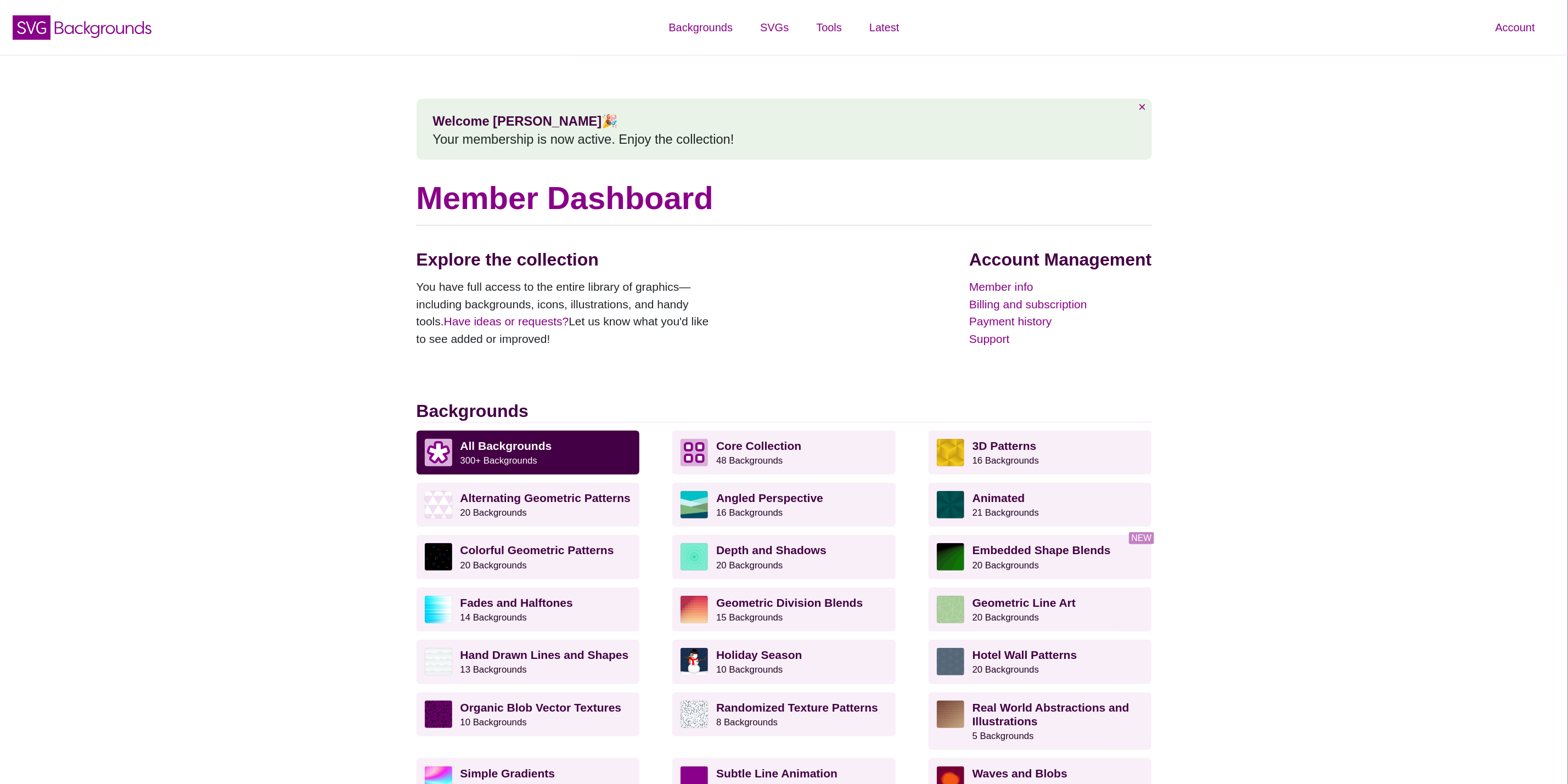
scroll to position [247, 0]
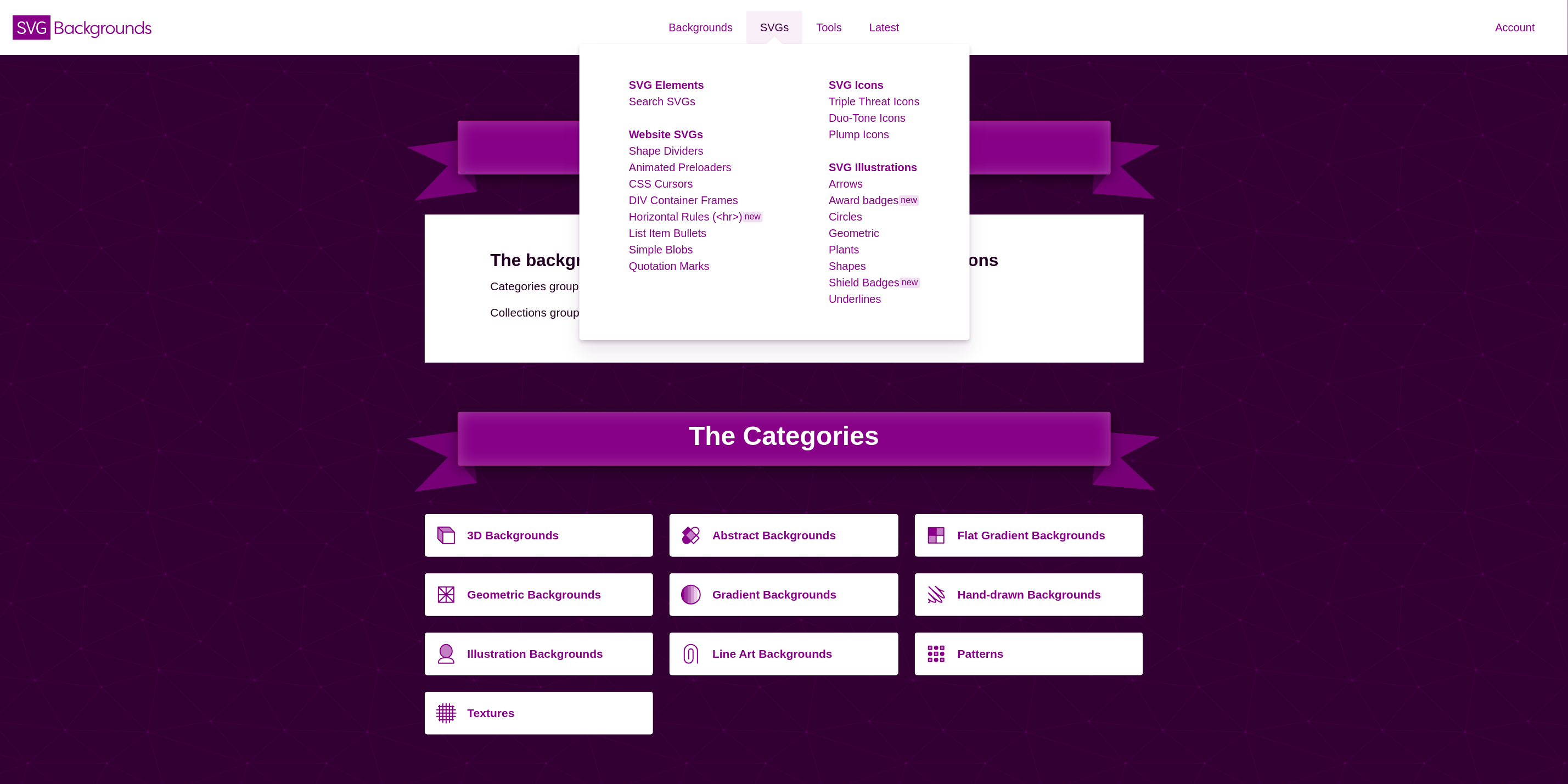
click at [769, 25] on link "SVGs" at bounding box center [774, 28] width 56 height 33
click at [778, 30] on link "SVGs" at bounding box center [774, 28] width 56 height 33
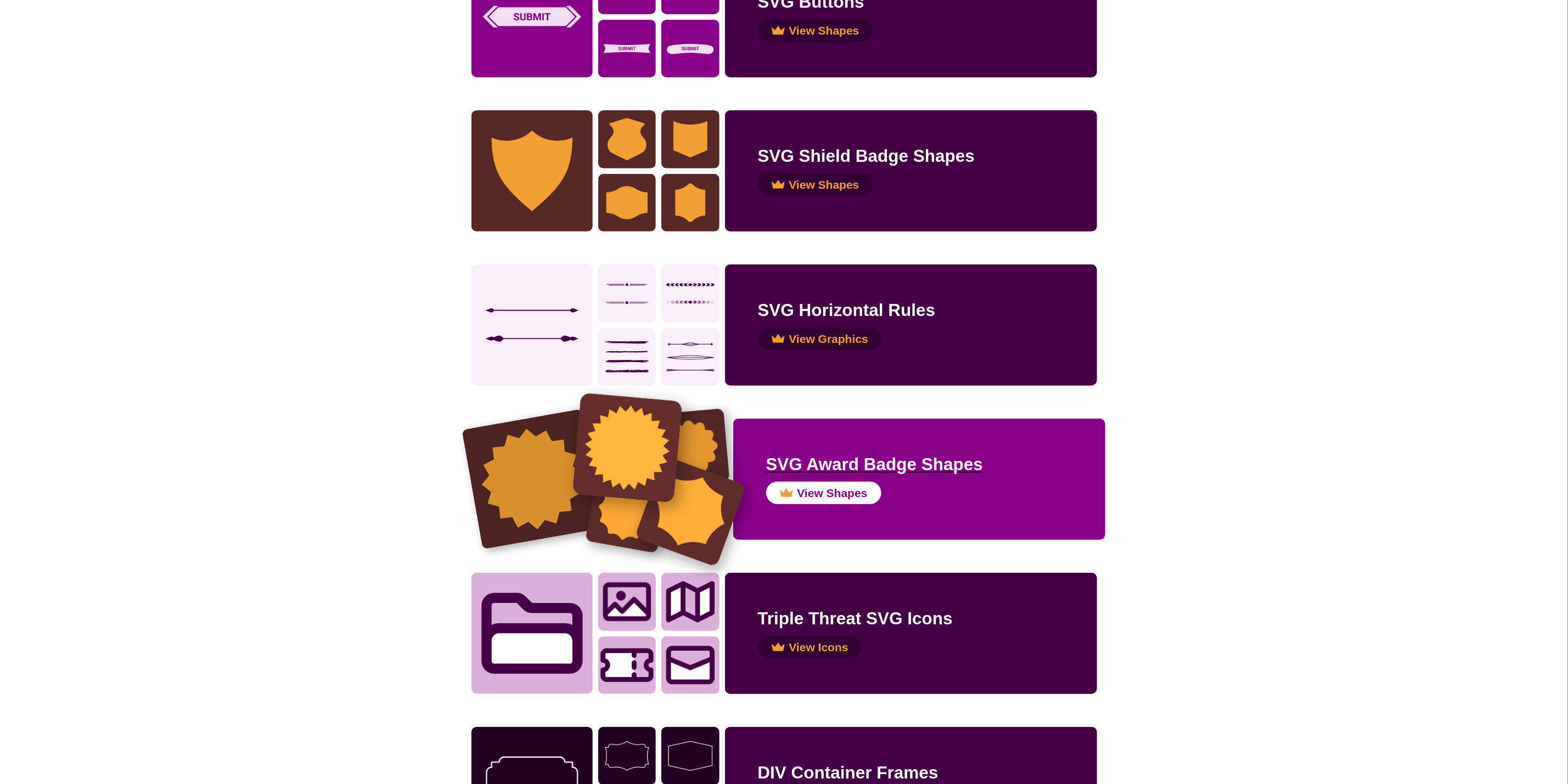
scroll to position [988, 0]
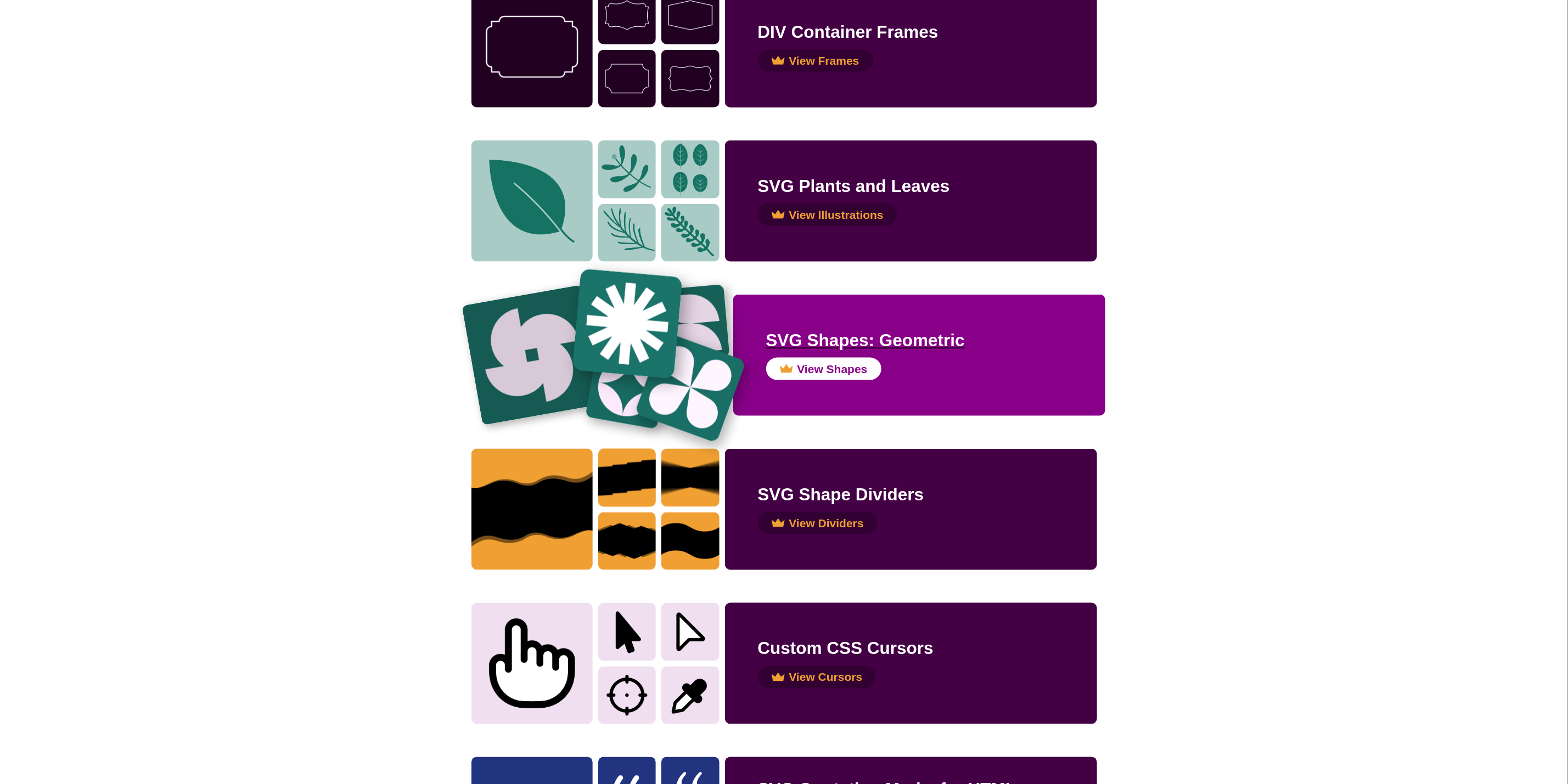
click at [631, 336] on img at bounding box center [627, 323] width 110 height 110
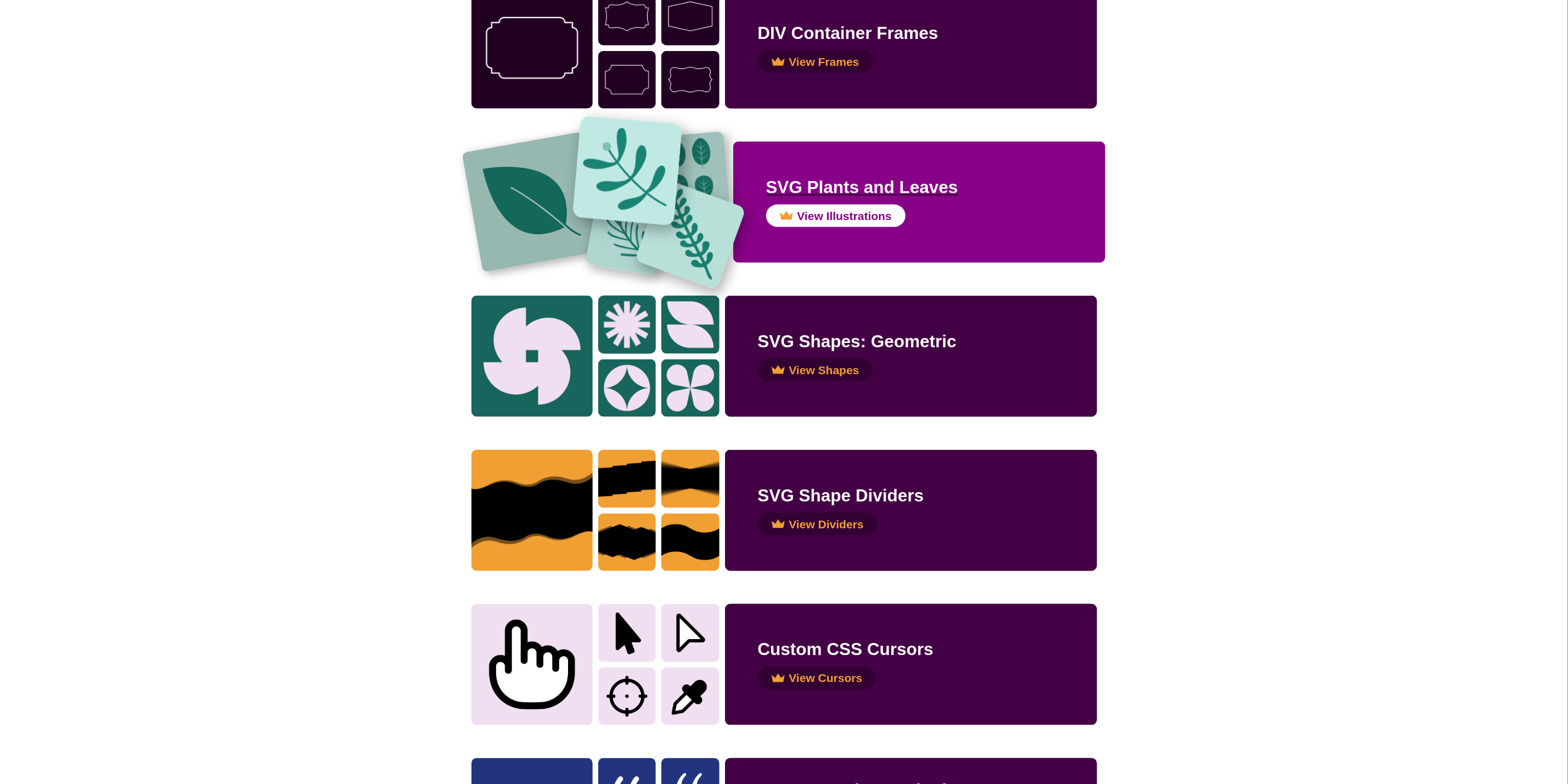
scroll to position [736, 0]
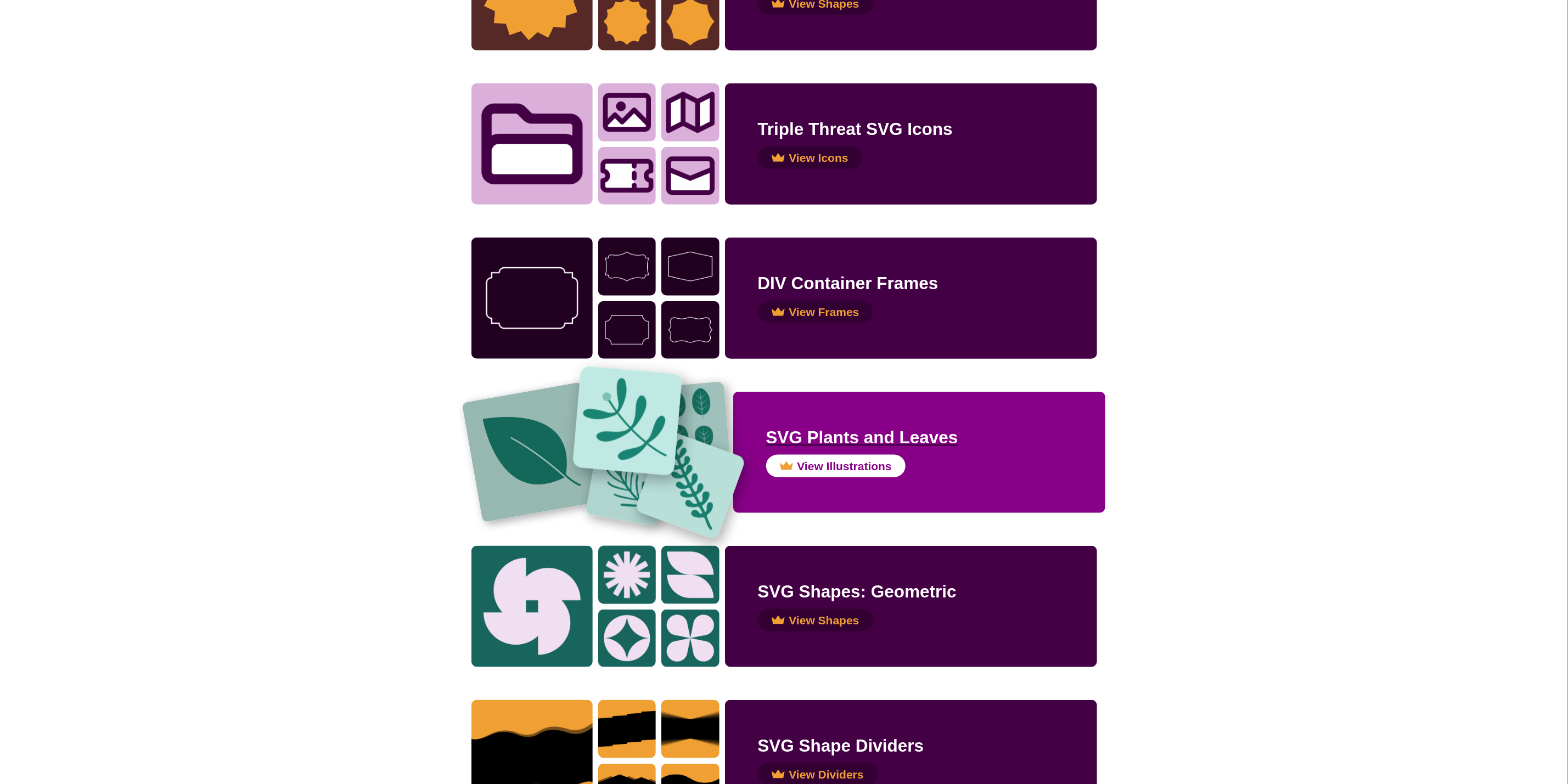
click at [544, 481] on img at bounding box center [531, 452] width 141 height 140
click at [630, 469] on img at bounding box center [627, 421] width 110 height 110
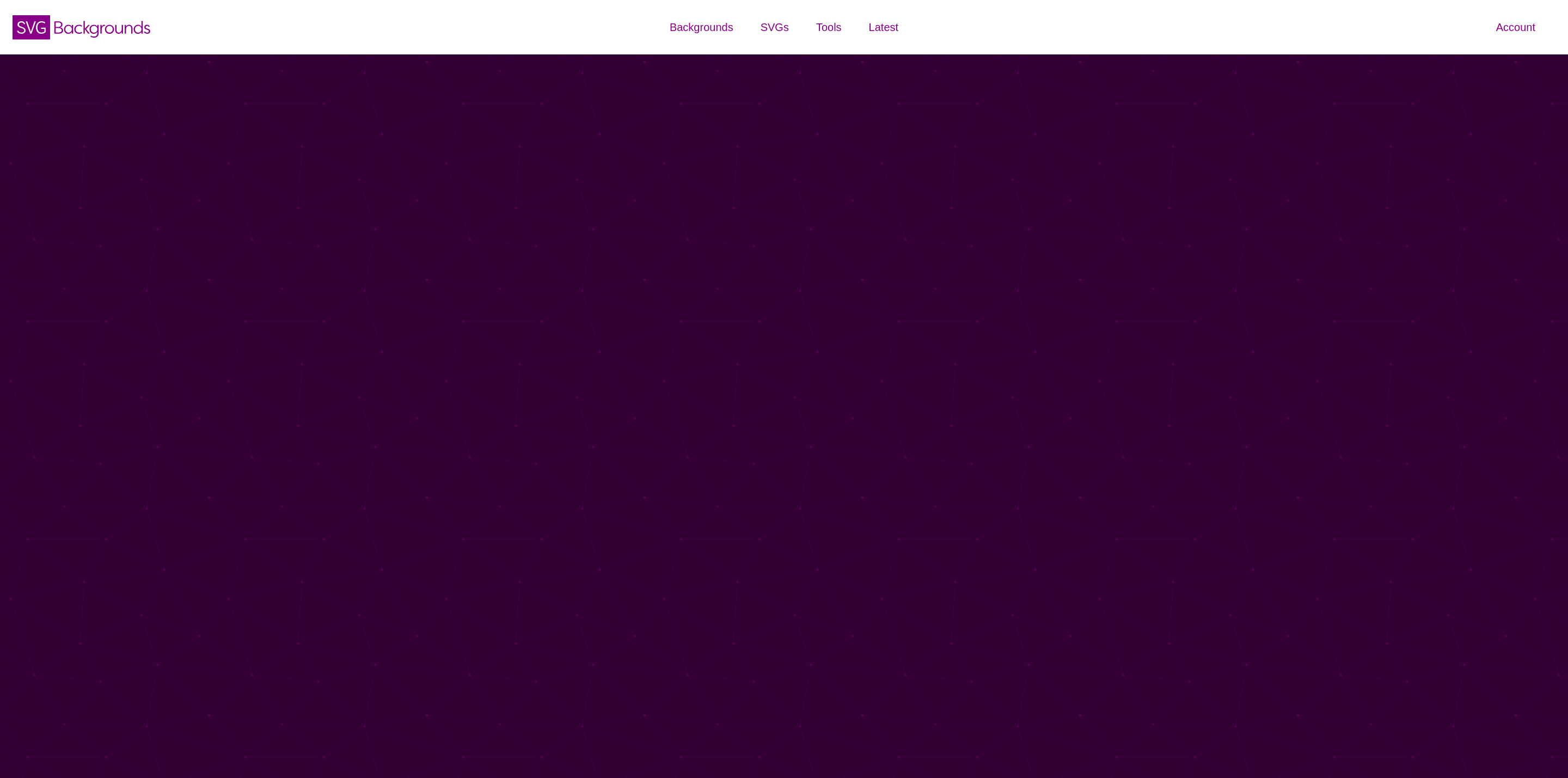
click at [629, 438] on div "SVG Backgrounds Logo Backgrounds Categories Abstract Patterns Geometric Gradien…" at bounding box center [784, 272] width 1568 height 544
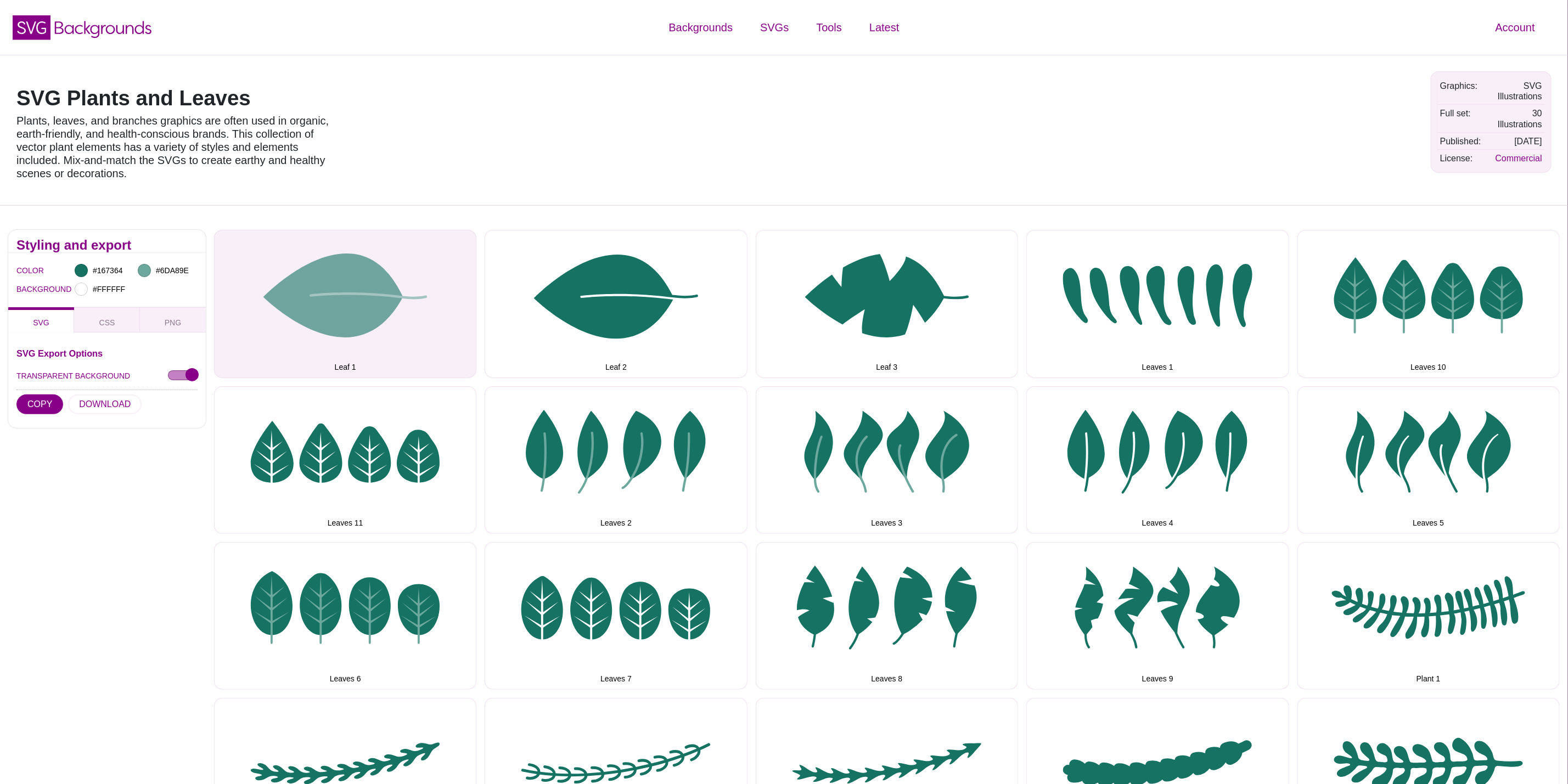
scroll to position [494, 0]
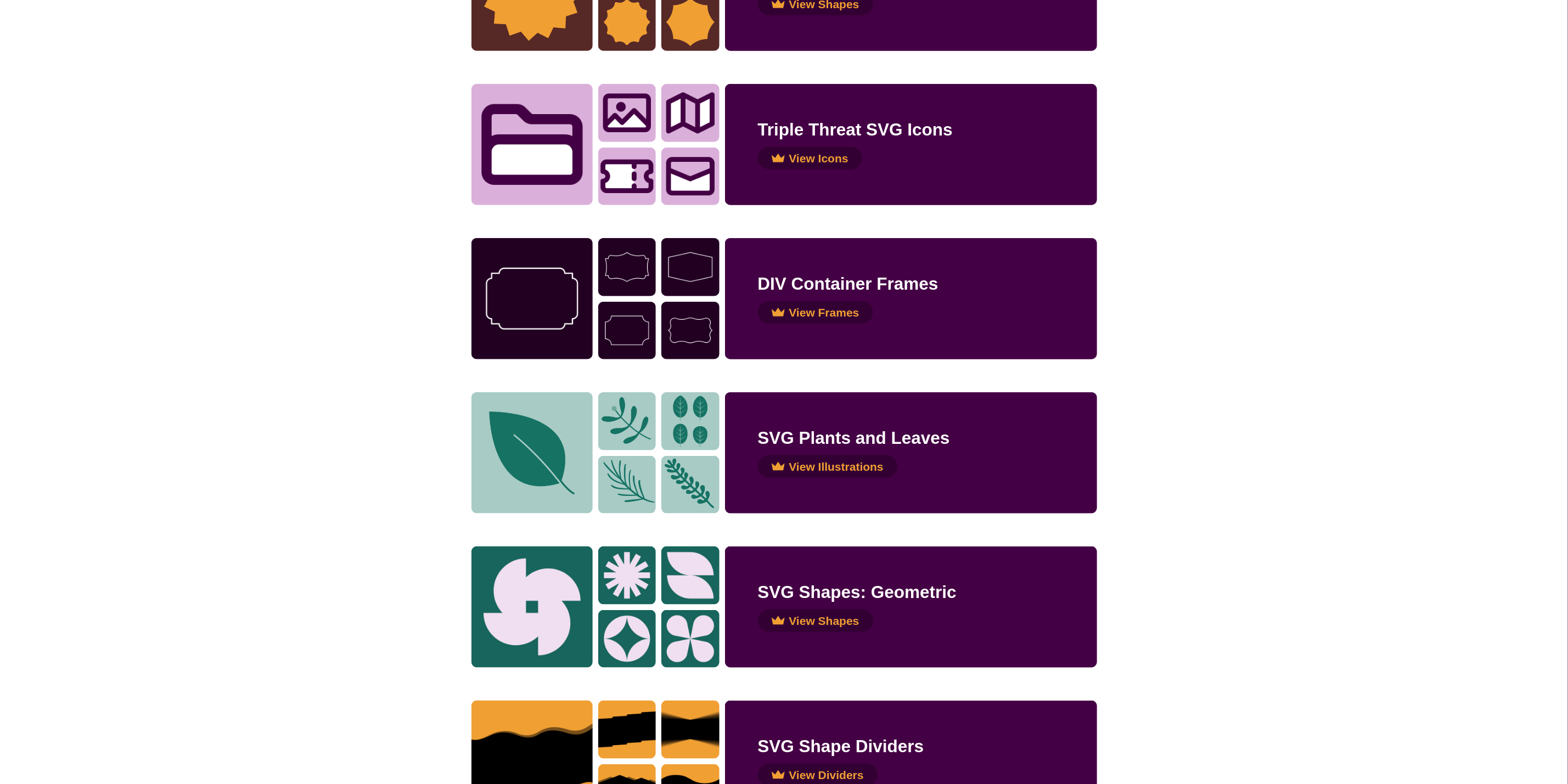
scroll to position [736, 0]
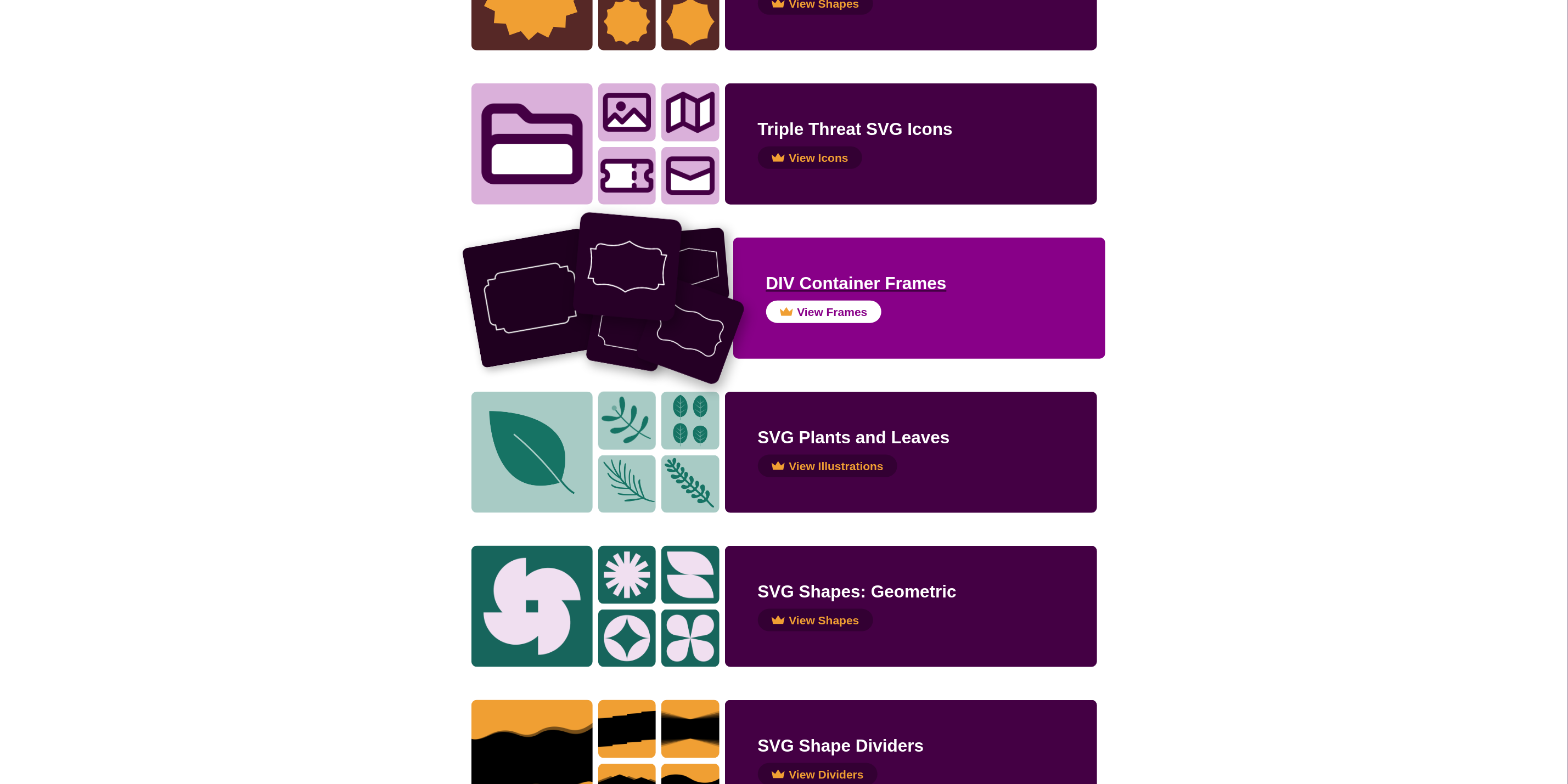
click at [603, 344] on img at bounding box center [627, 330] width 84 height 84
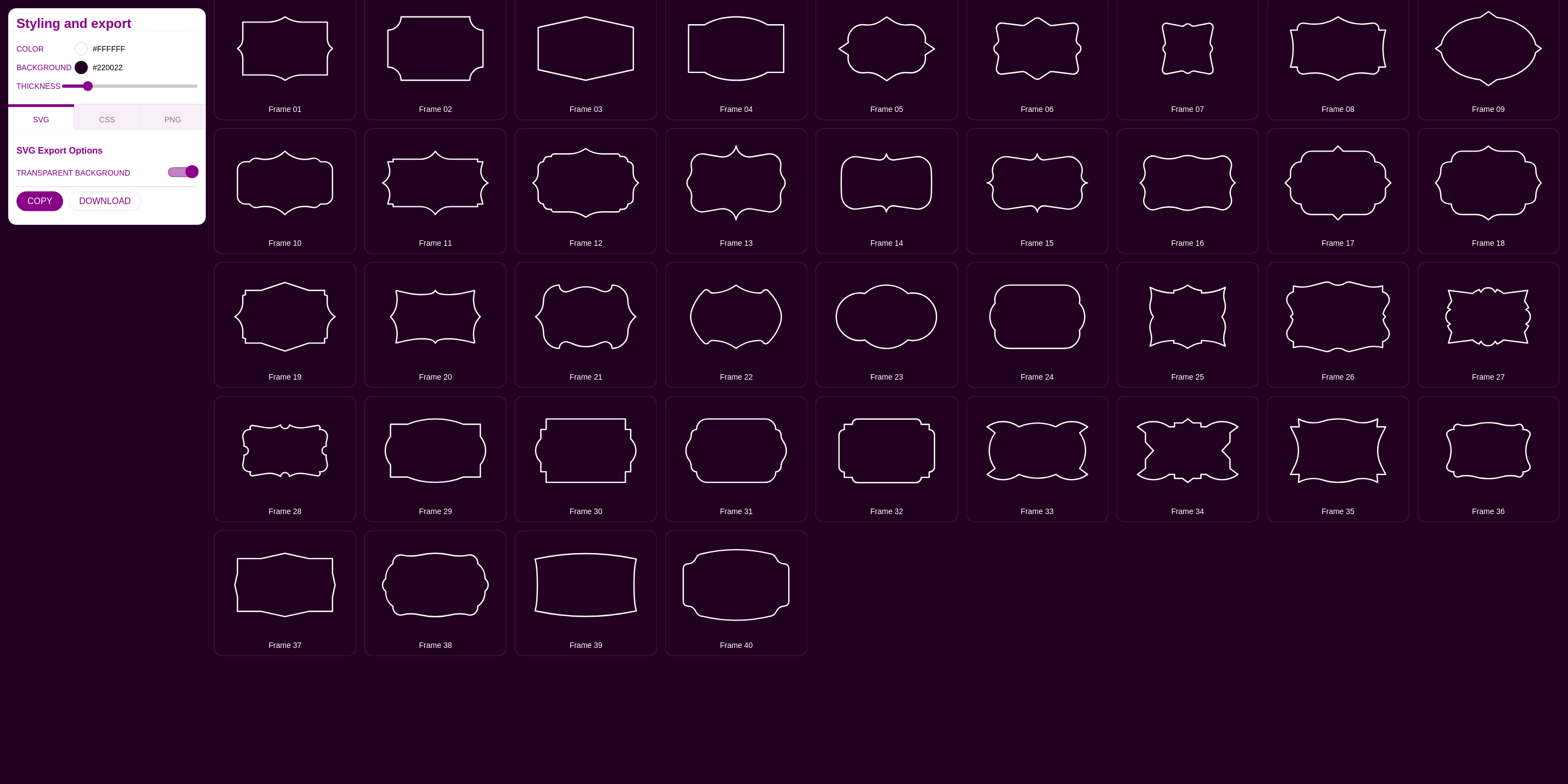
scroll to position [247, 0]
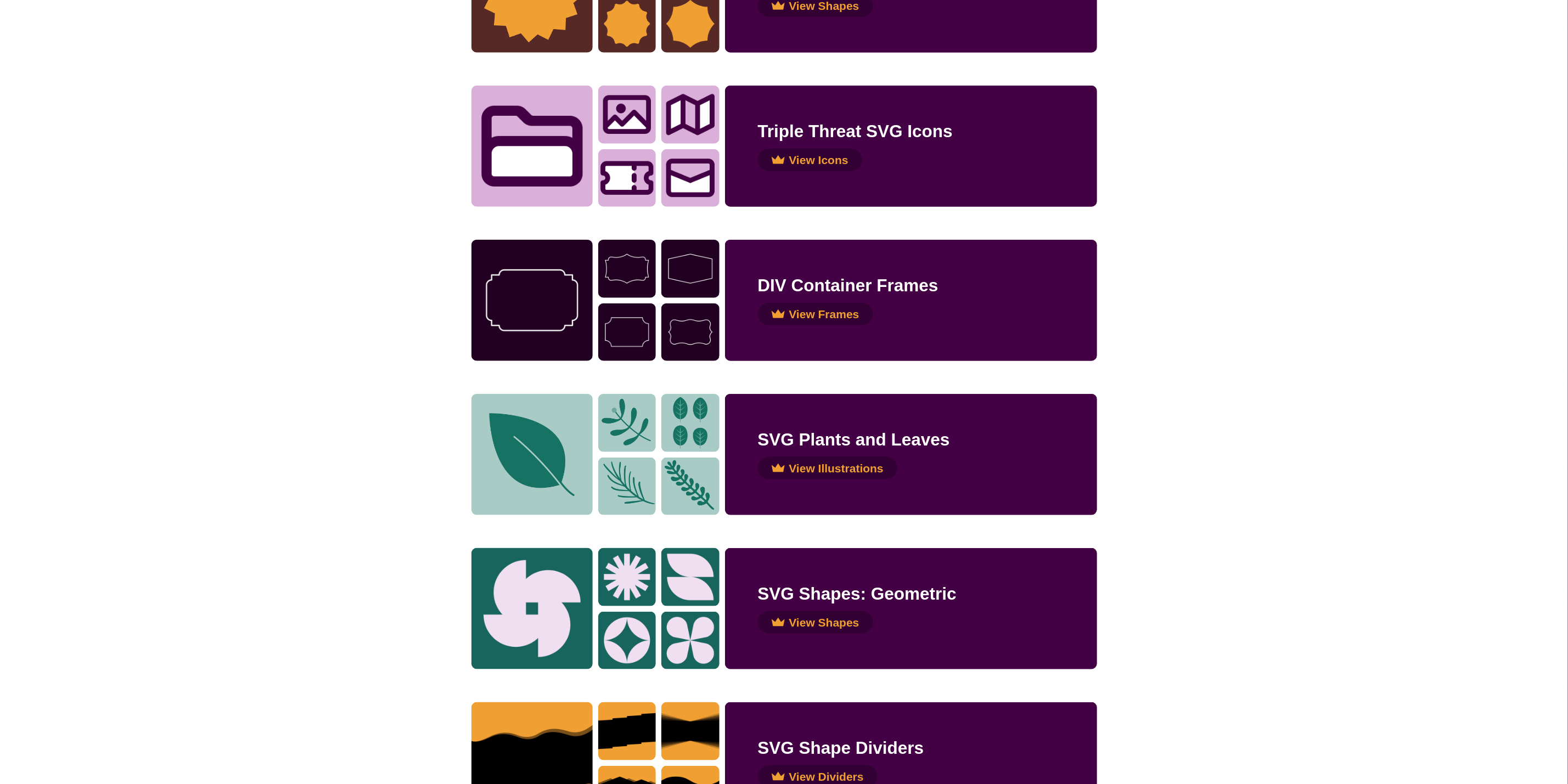
scroll to position [736, 0]
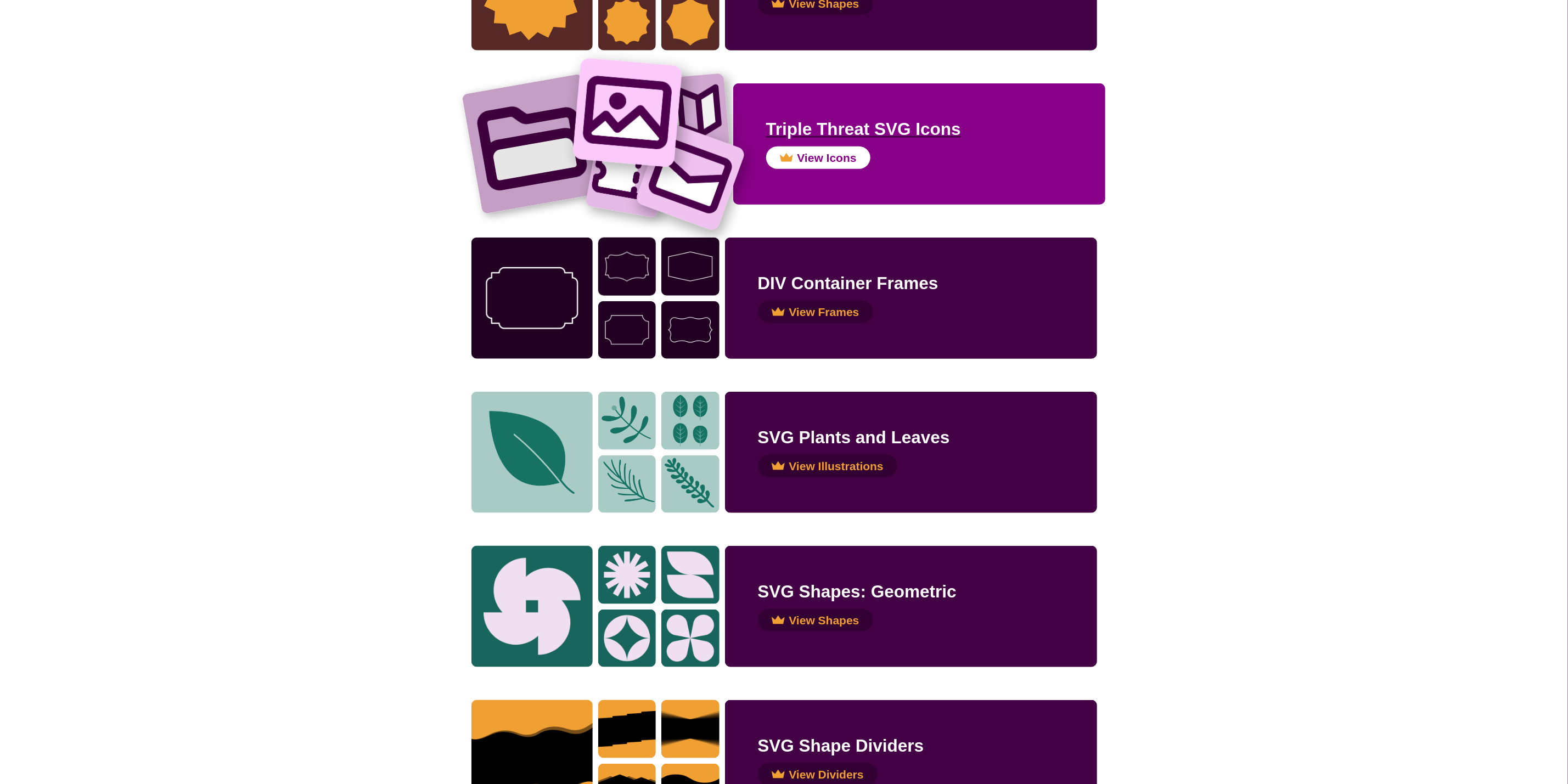
click at [651, 164] on img at bounding box center [627, 112] width 110 height 110
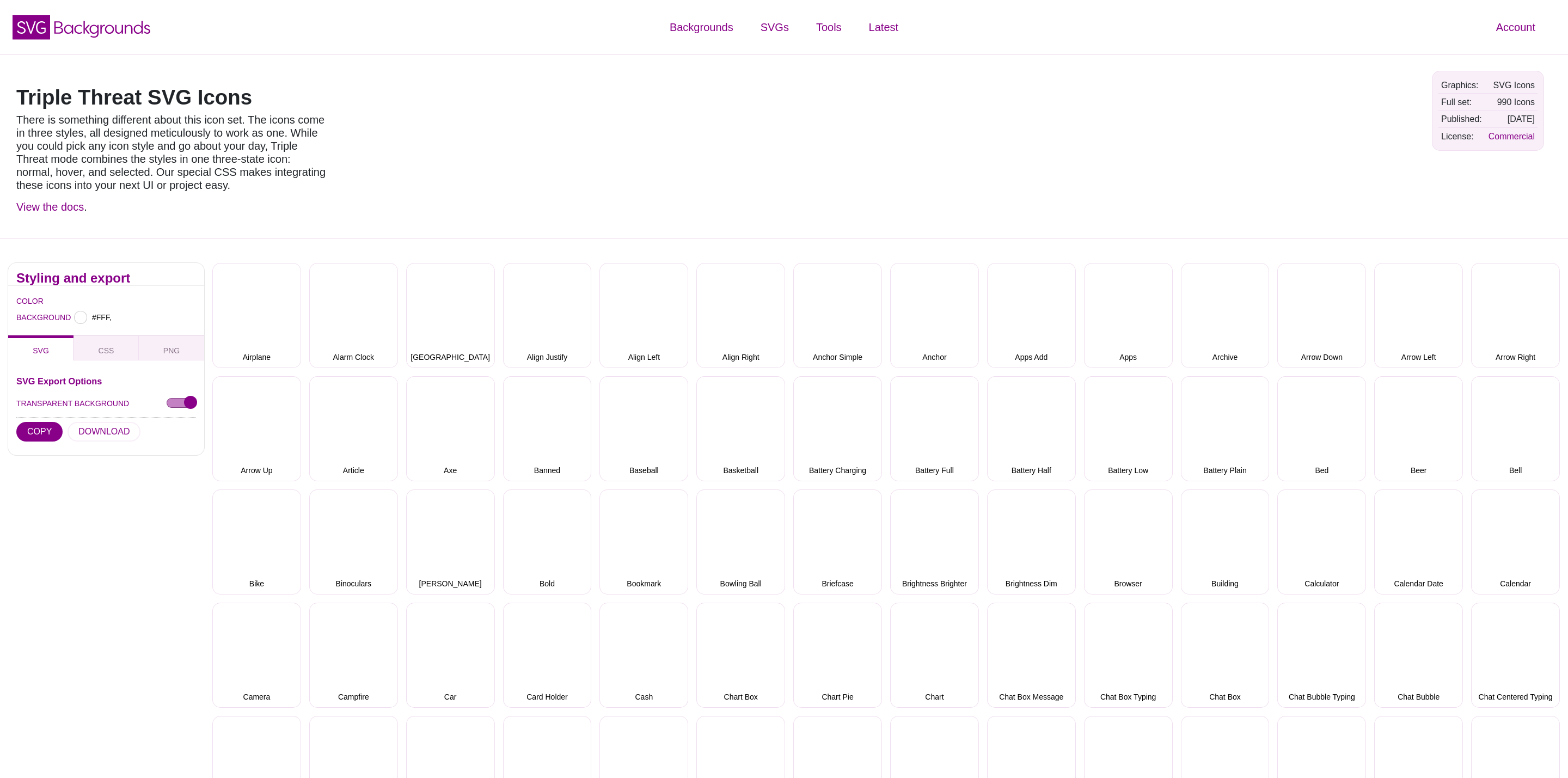
type input "#FFFFFF"
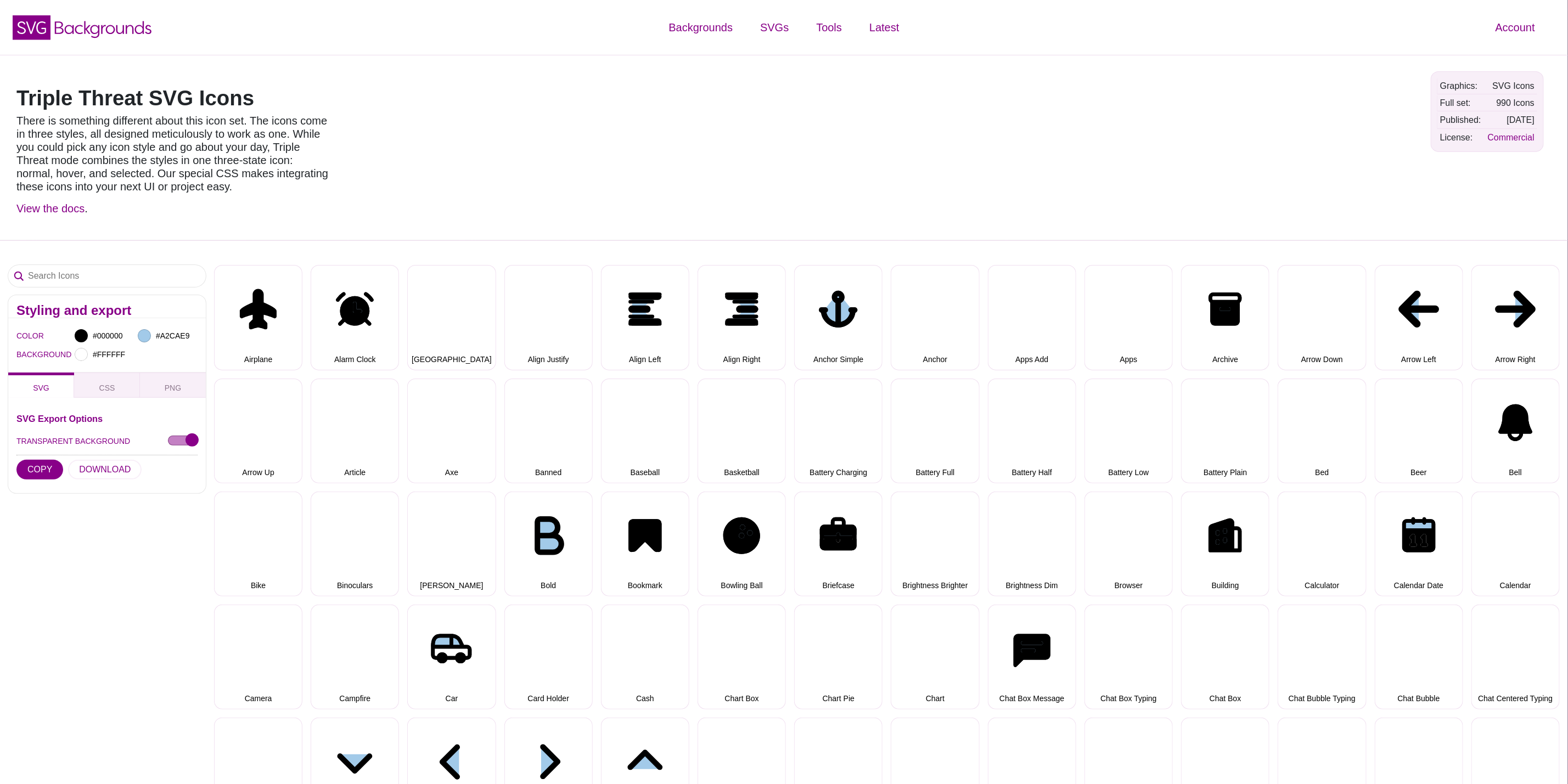
select select "triple threat"
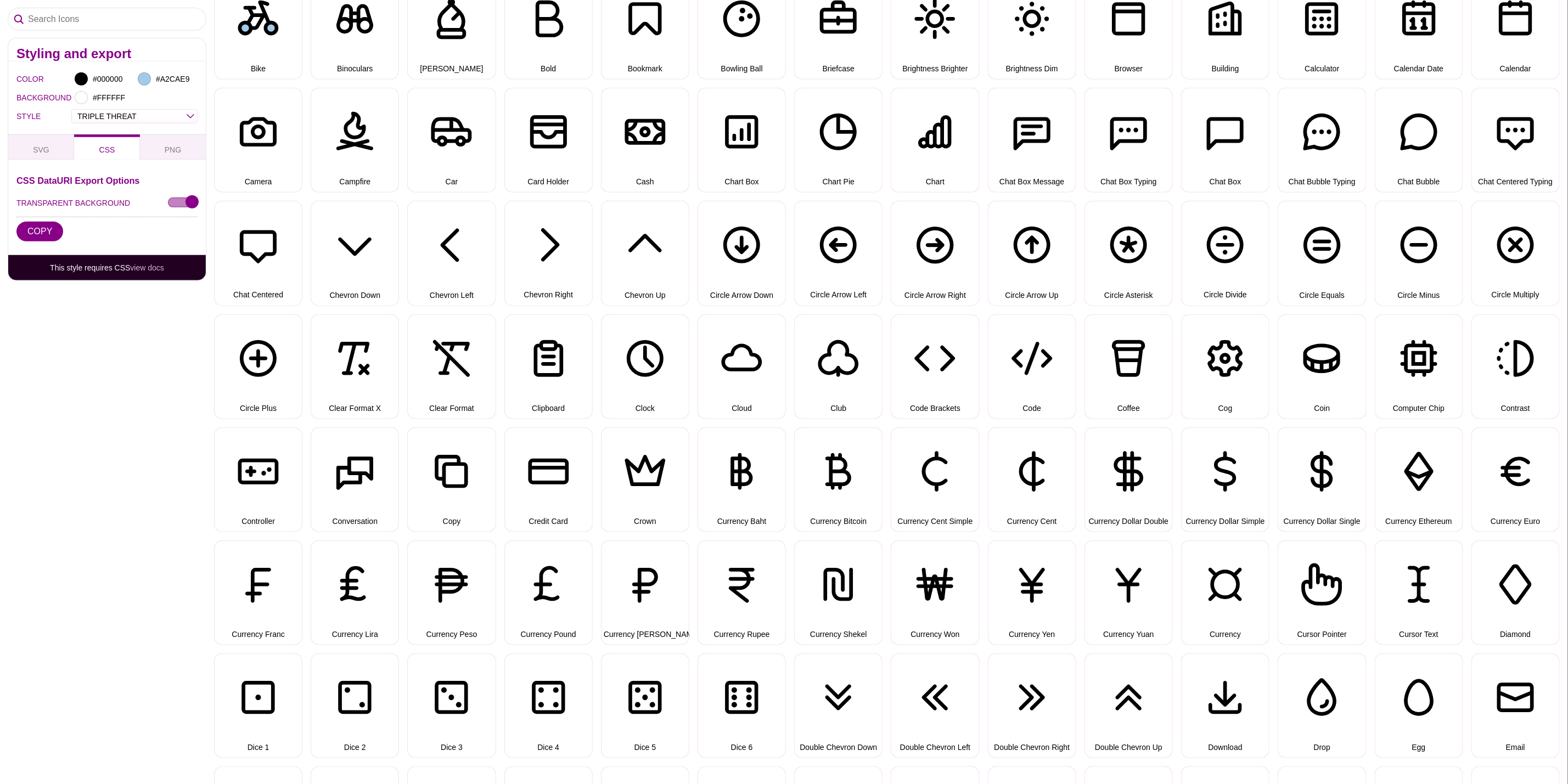
scroll to position [494, 0]
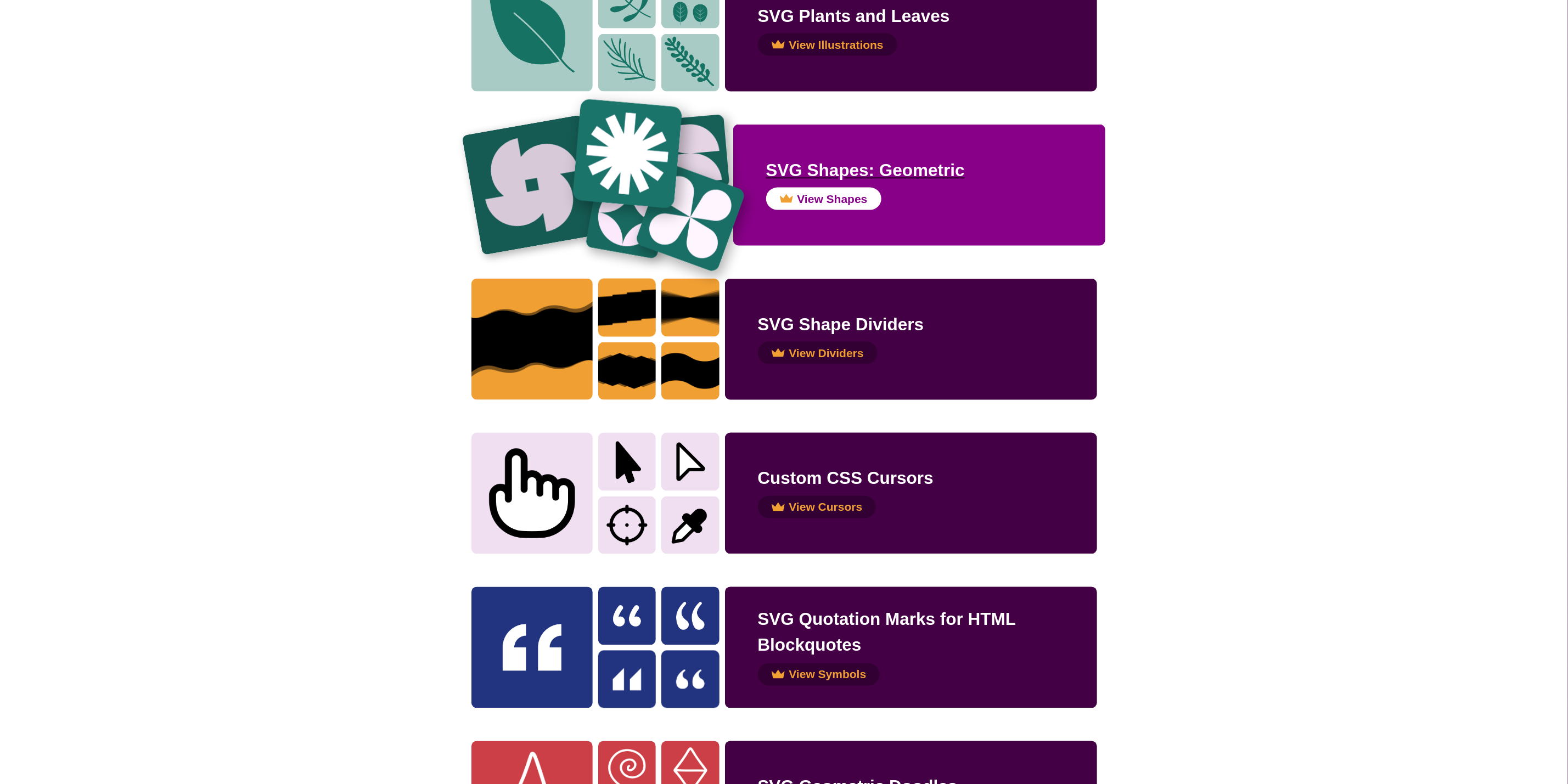
scroll to position [1230, 0]
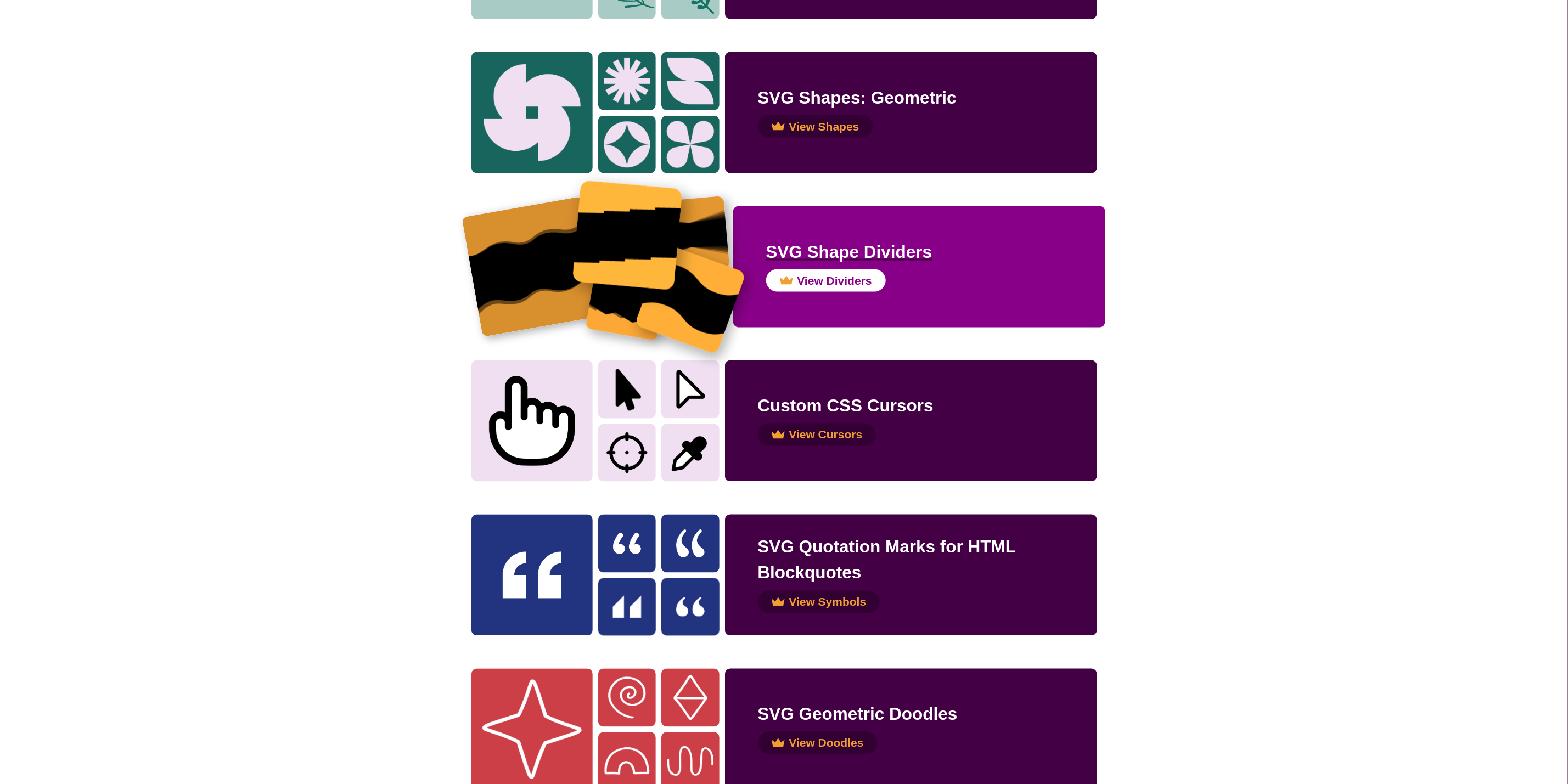
click at [692, 277] on img at bounding box center [690, 299] width 112 height 112
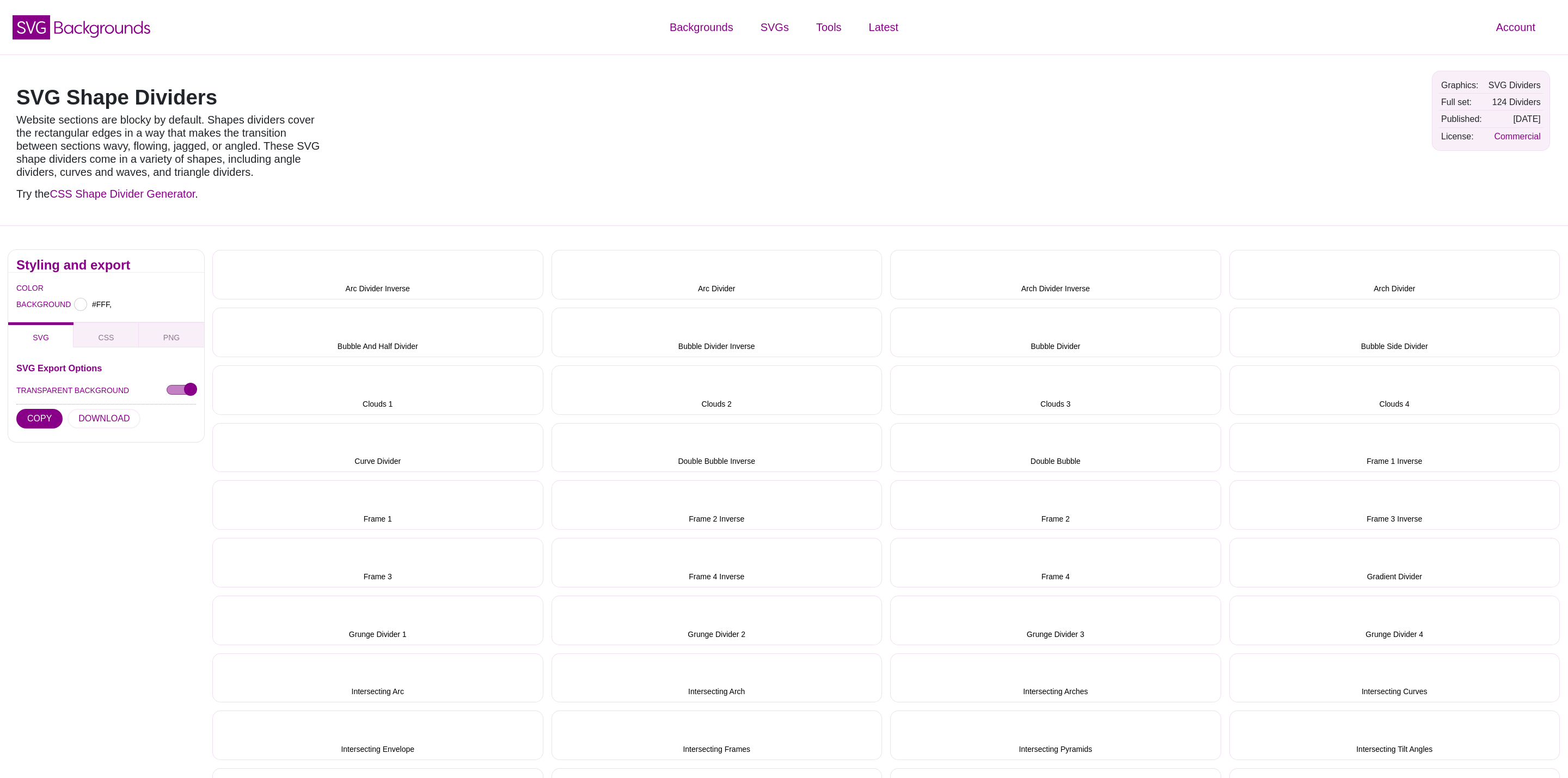
type input "#FFFFFF"
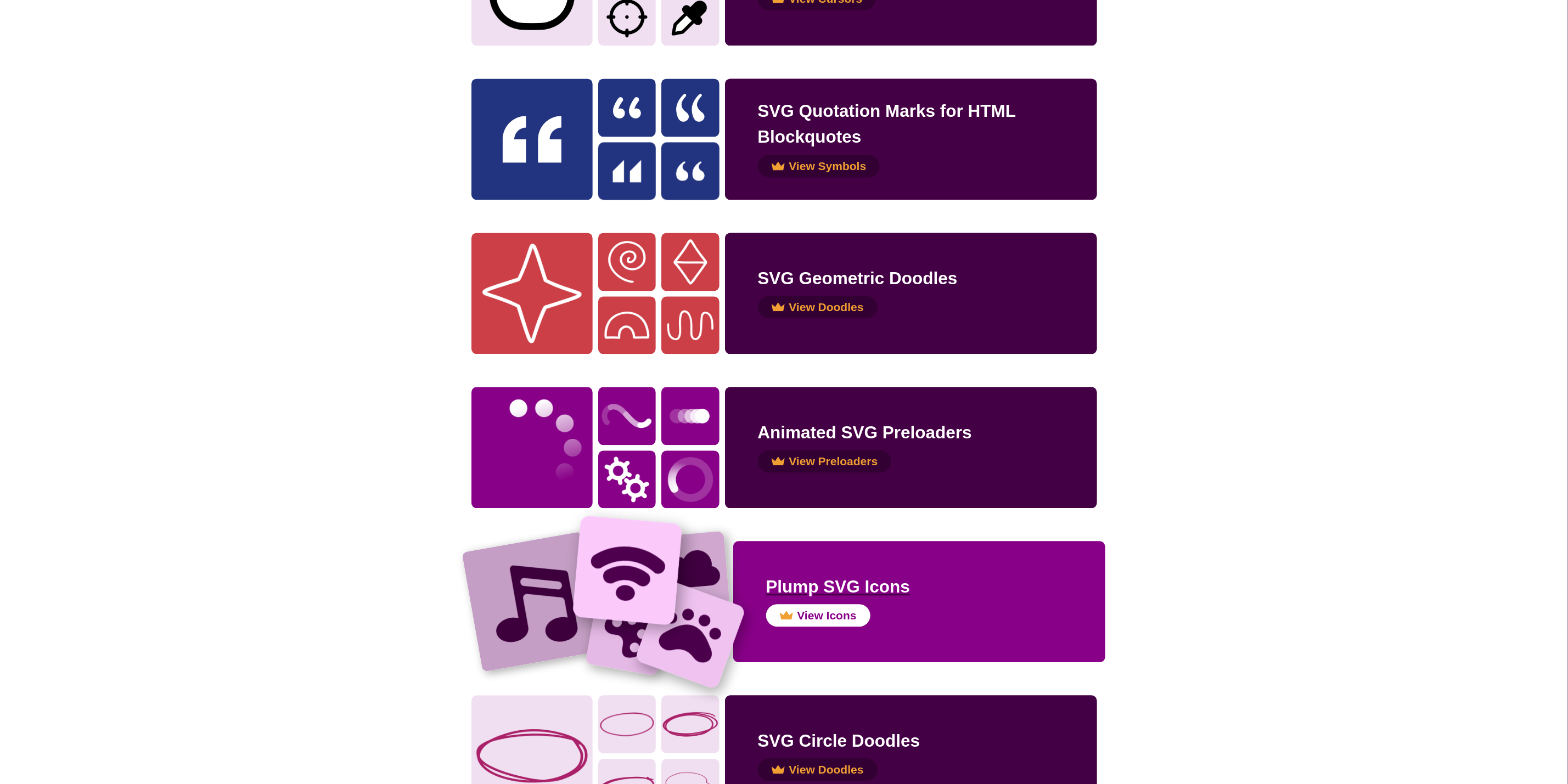
scroll to position [1971, 0]
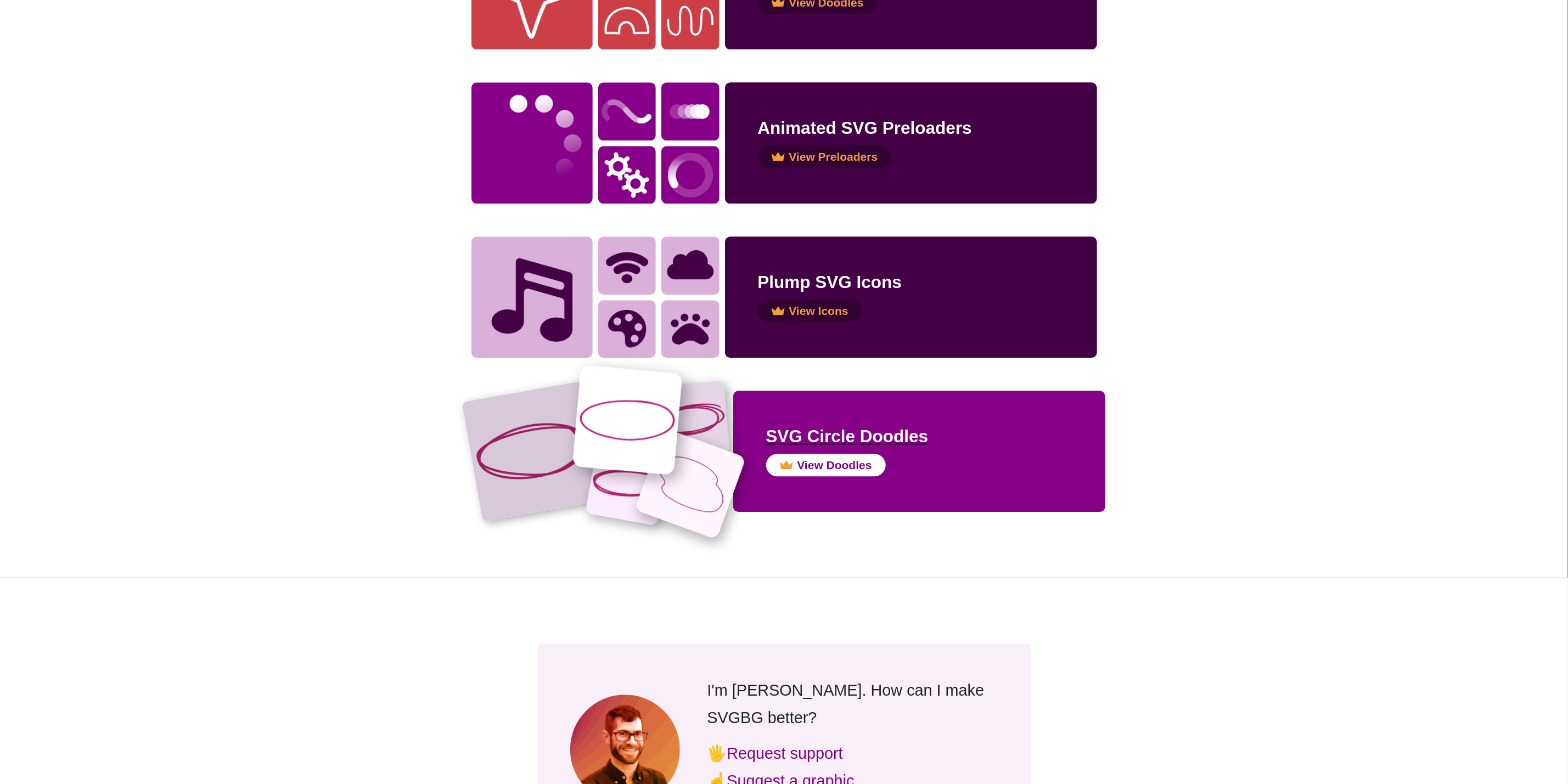
click at [674, 444] on img at bounding box center [627, 420] width 110 height 110
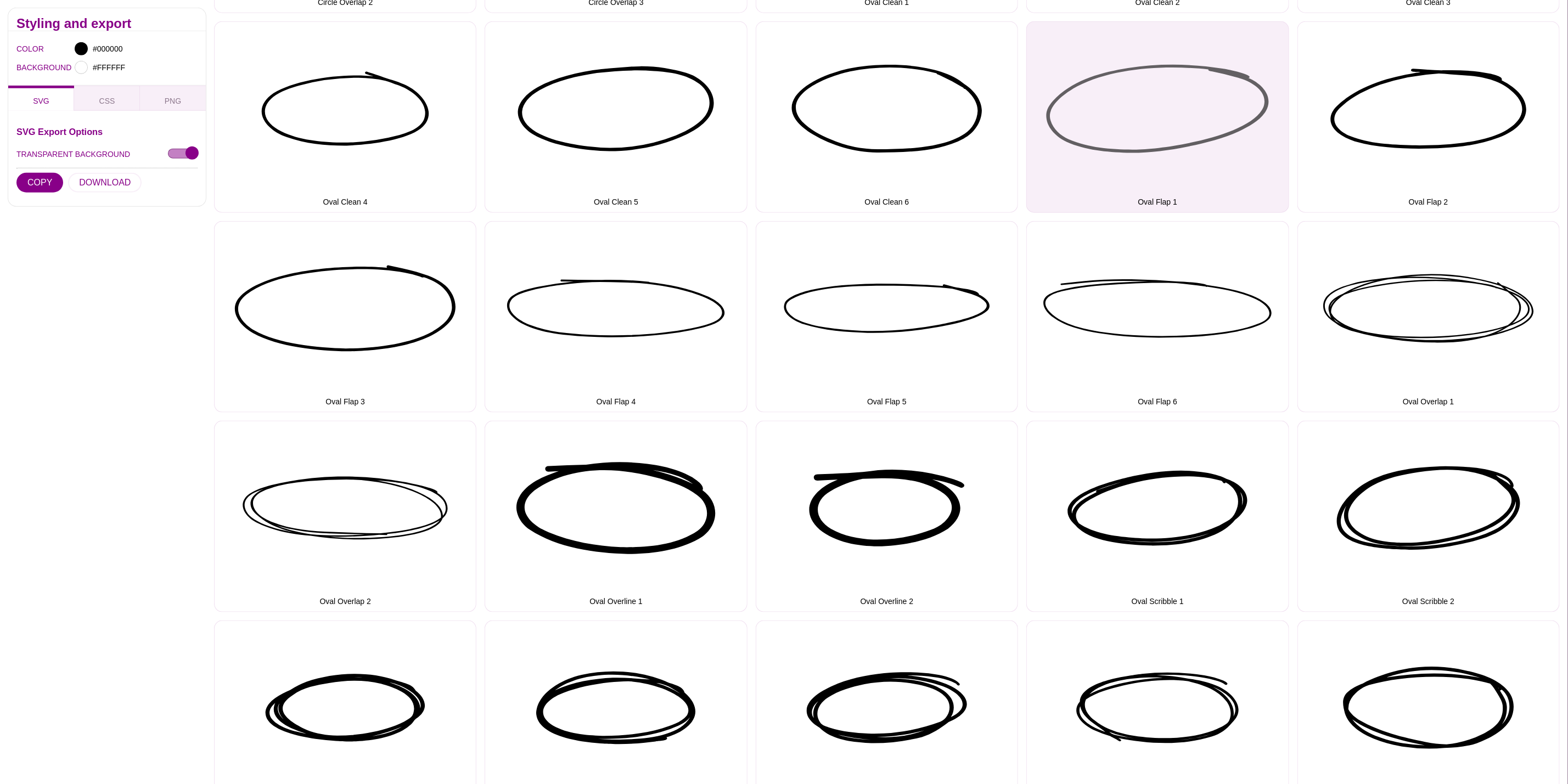
scroll to position [655, 0]
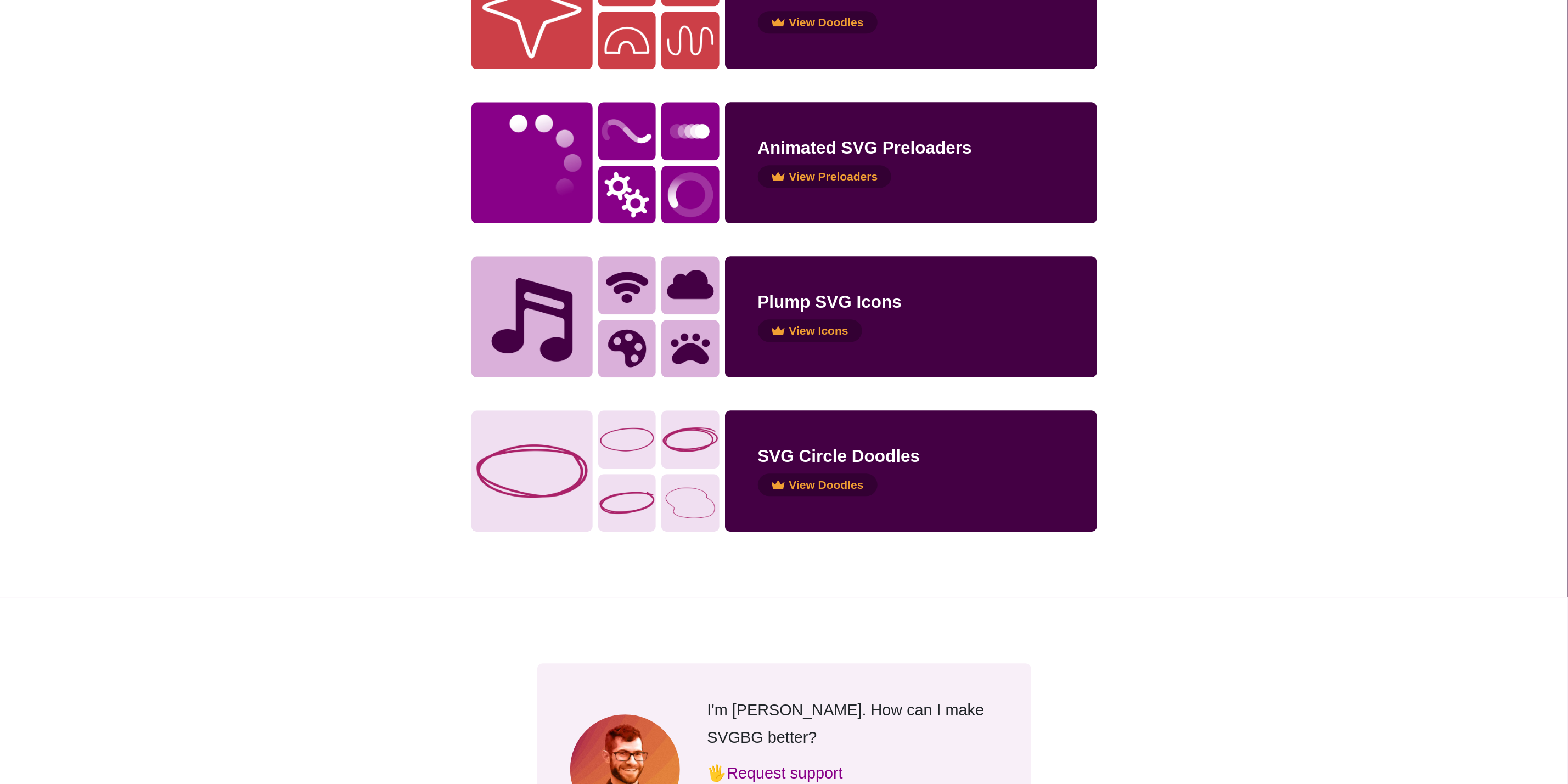
scroll to position [1971, 0]
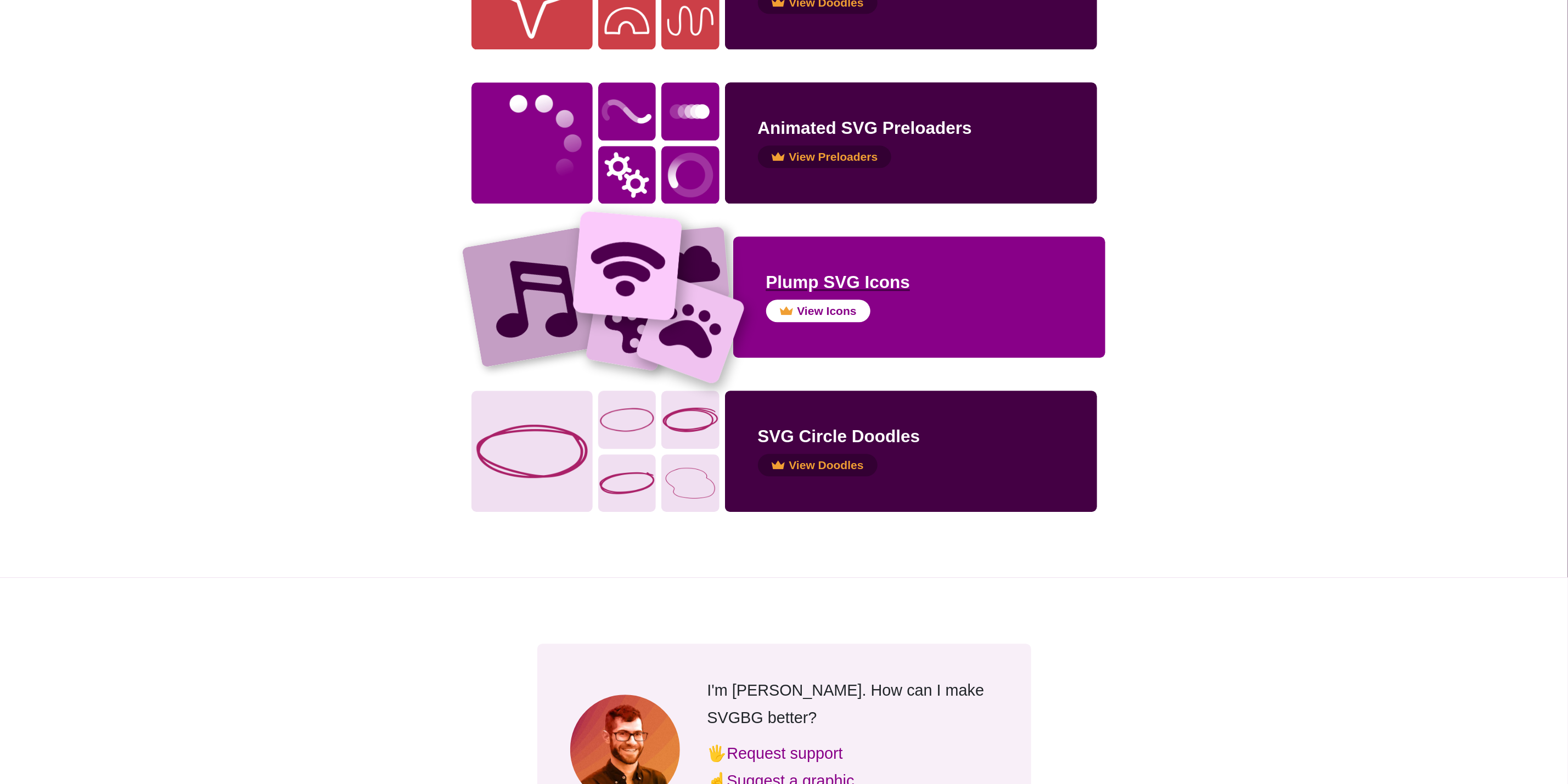
click at [562, 283] on img at bounding box center [531, 296] width 141 height 140
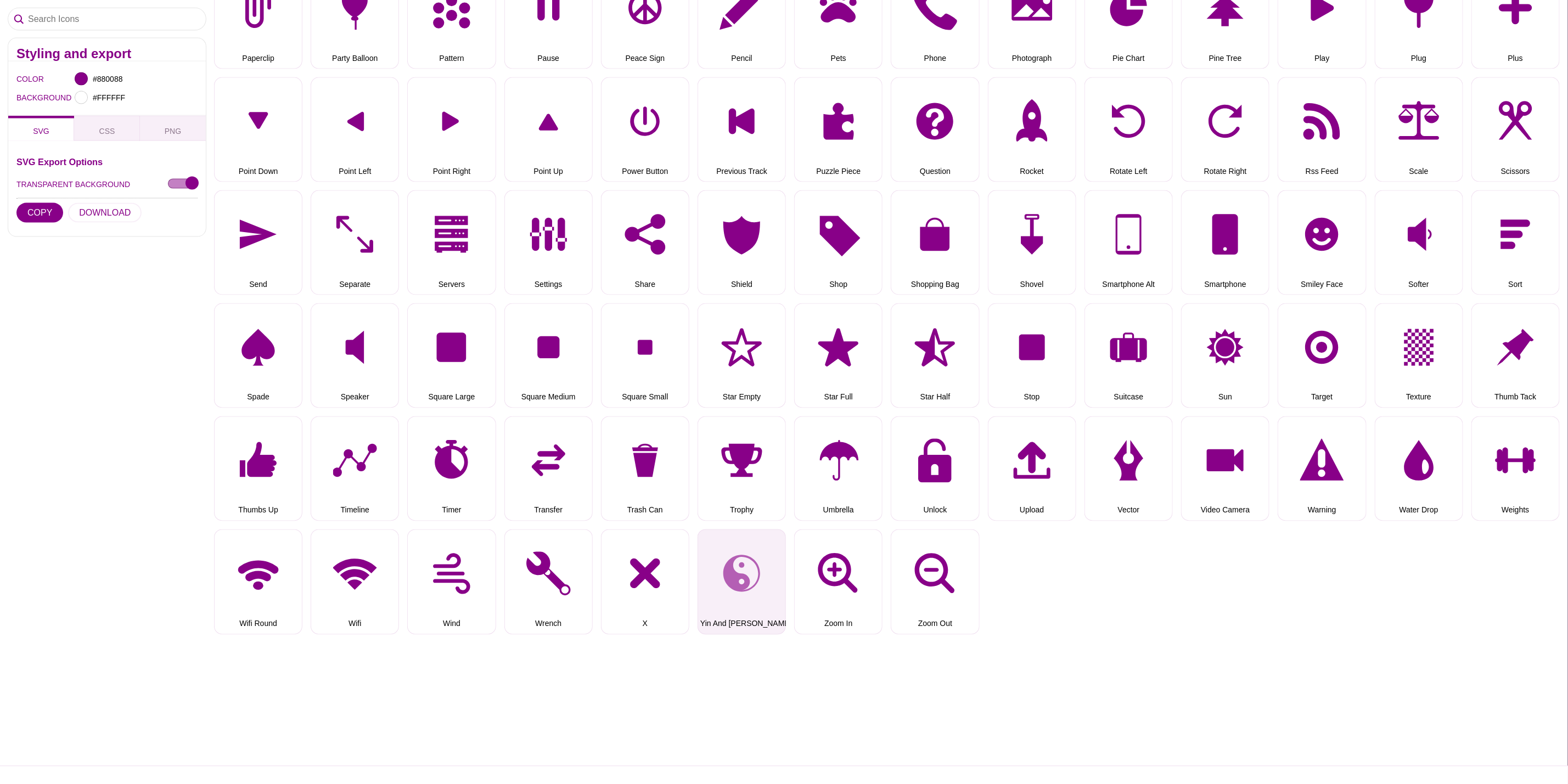
scroll to position [1234, 0]
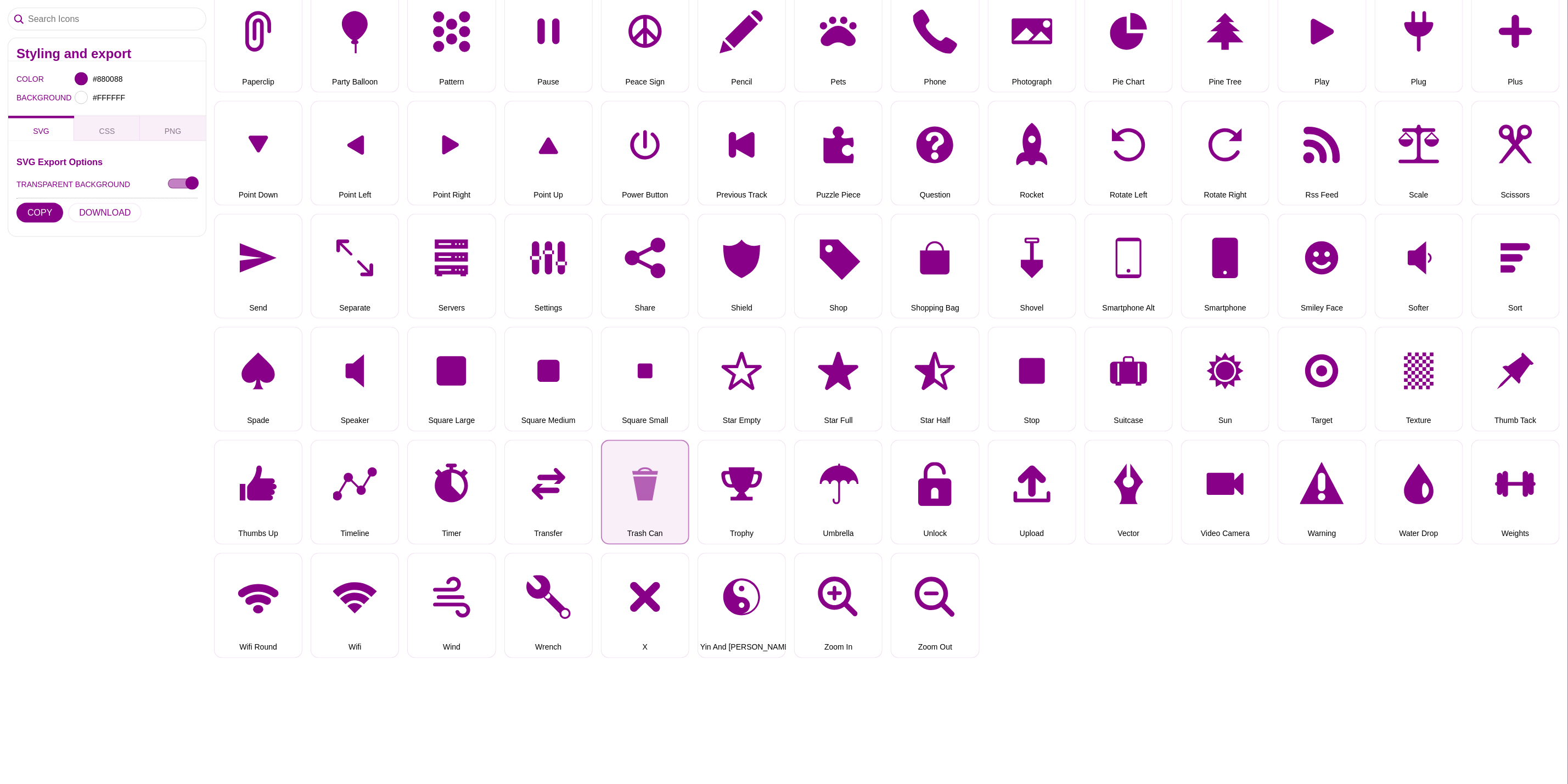
click at [661, 486] on button "Trash Can" at bounding box center [645, 492] width 88 height 105
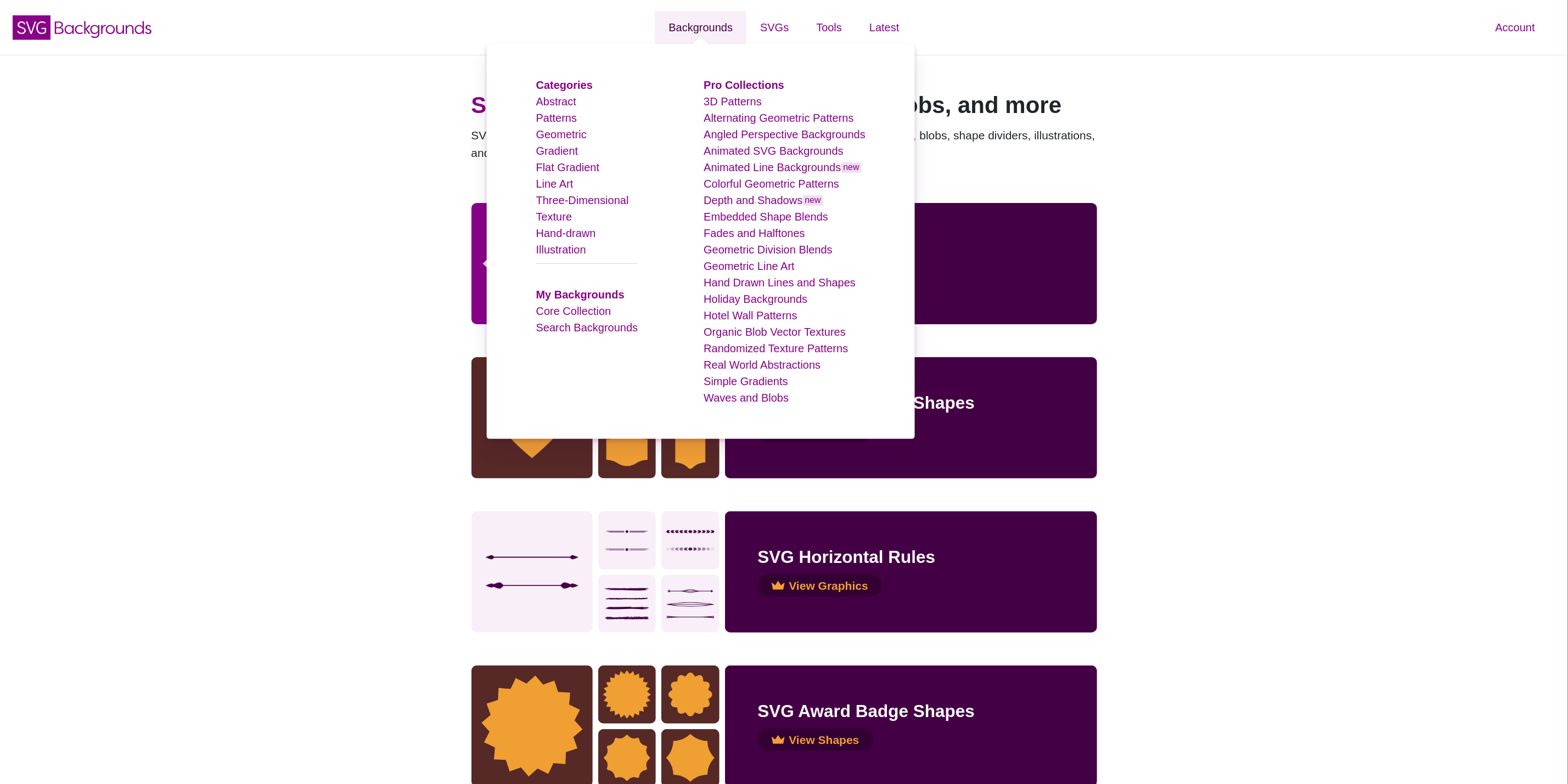
click at [711, 25] on link "Backgrounds" at bounding box center [700, 28] width 91 height 33
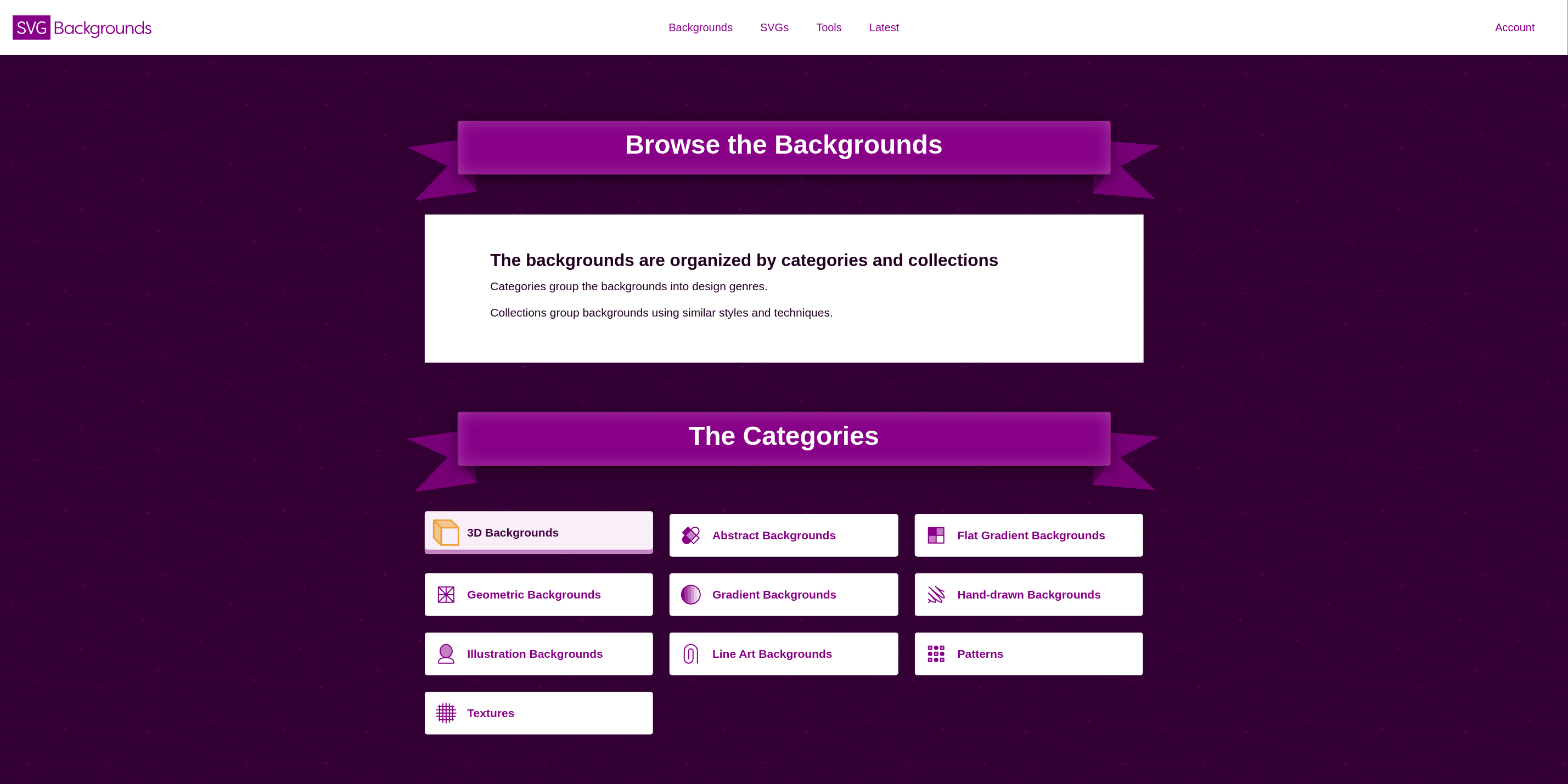
click at [535, 529] on p "3D Backgrounds" at bounding box center [557, 532] width 178 height 26
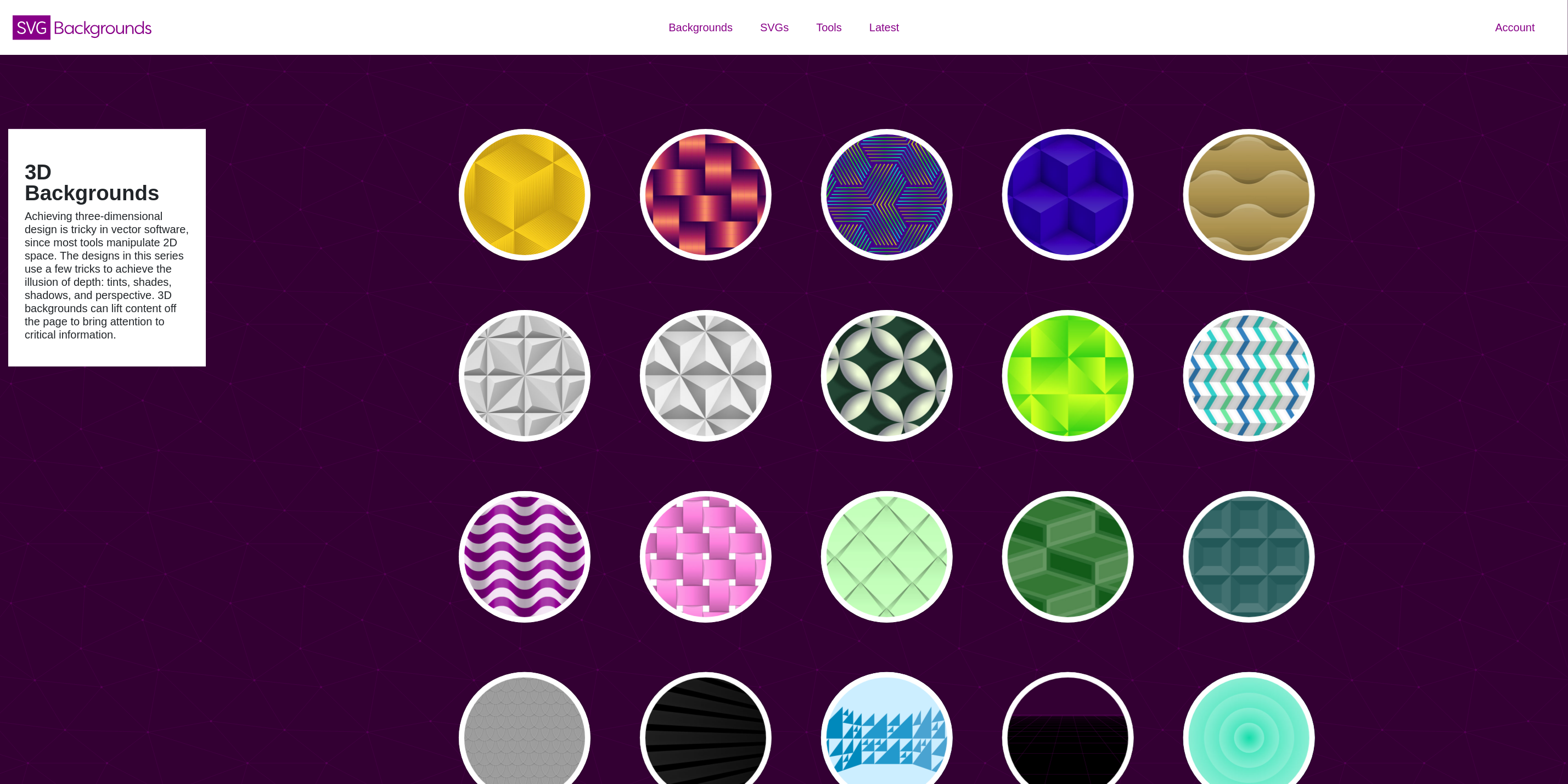
type input "#450057"
type input "#FFFFFF"
click at [517, 196] on p "PREVIEW" at bounding box center [525, 194] width 50 height 17
type input "#FFCC00"
type input "#CC9900"
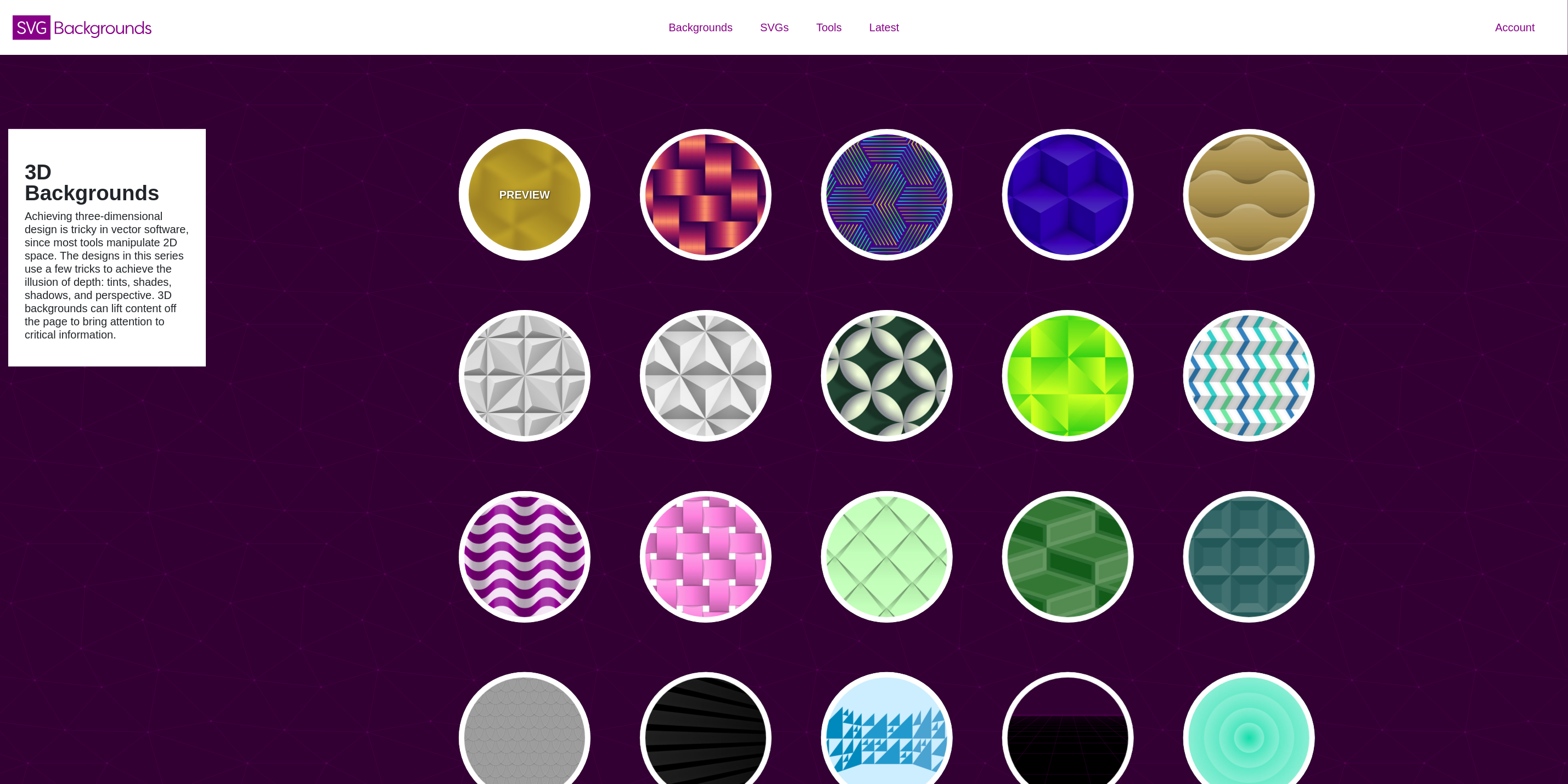
type input "0"
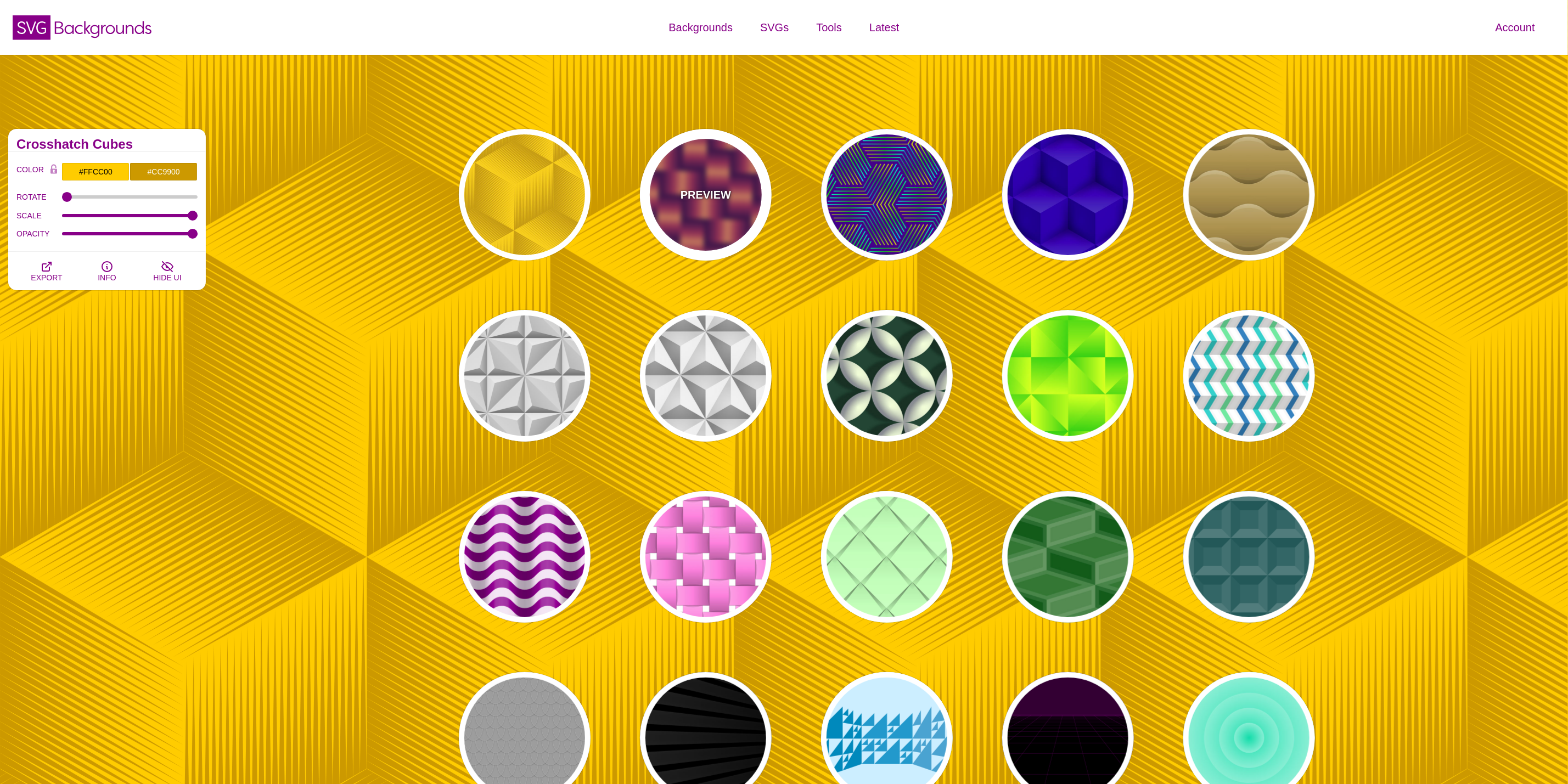
click at [751, 195] on div "PREVIEW" at bounding box center [706, 194] width 132 height 132
type input "#7700AA"
type input "#FF9966"
type input "#EE00BB"
type input "0.2"
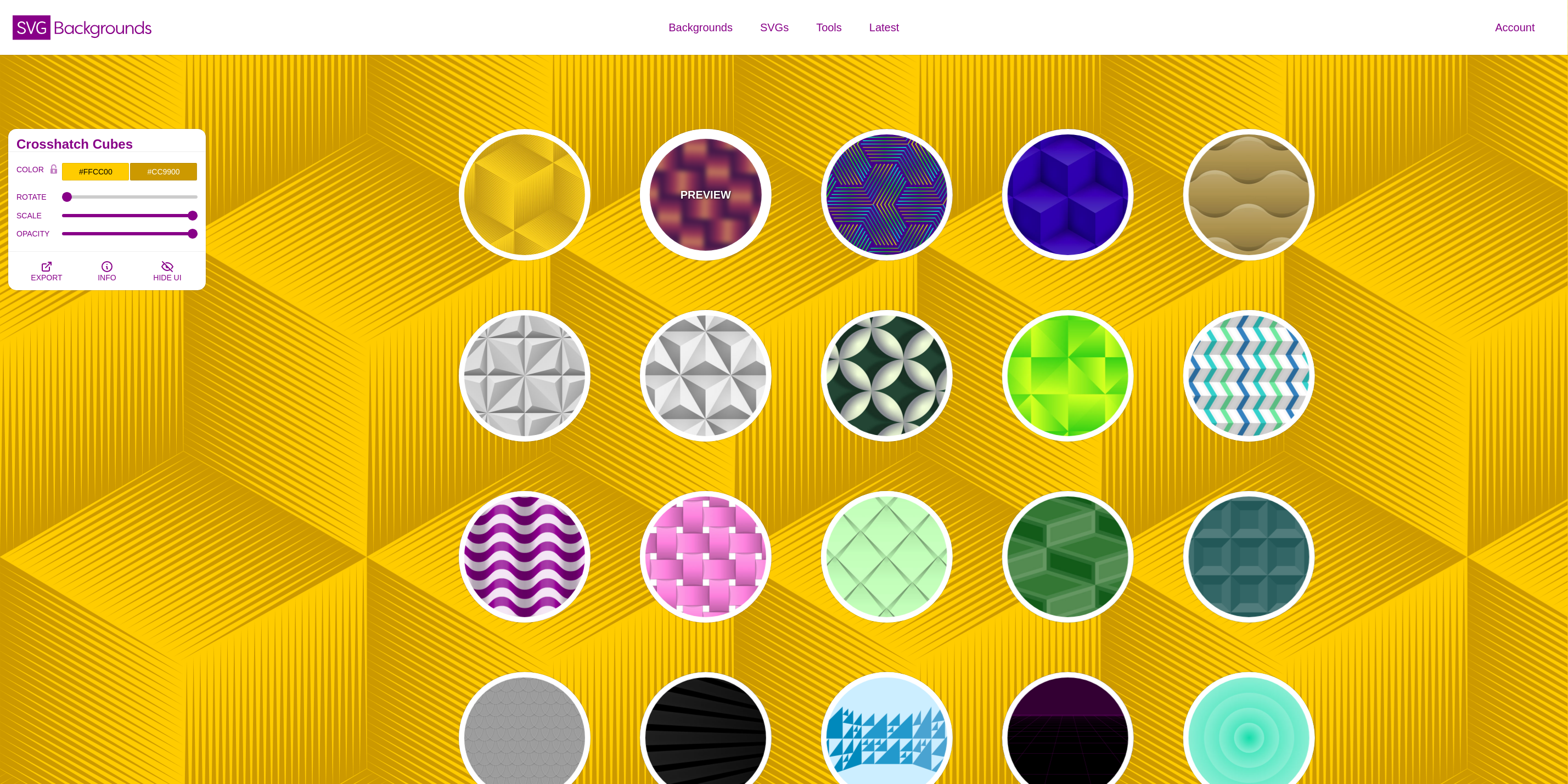
type input "2"
type input "0.7"
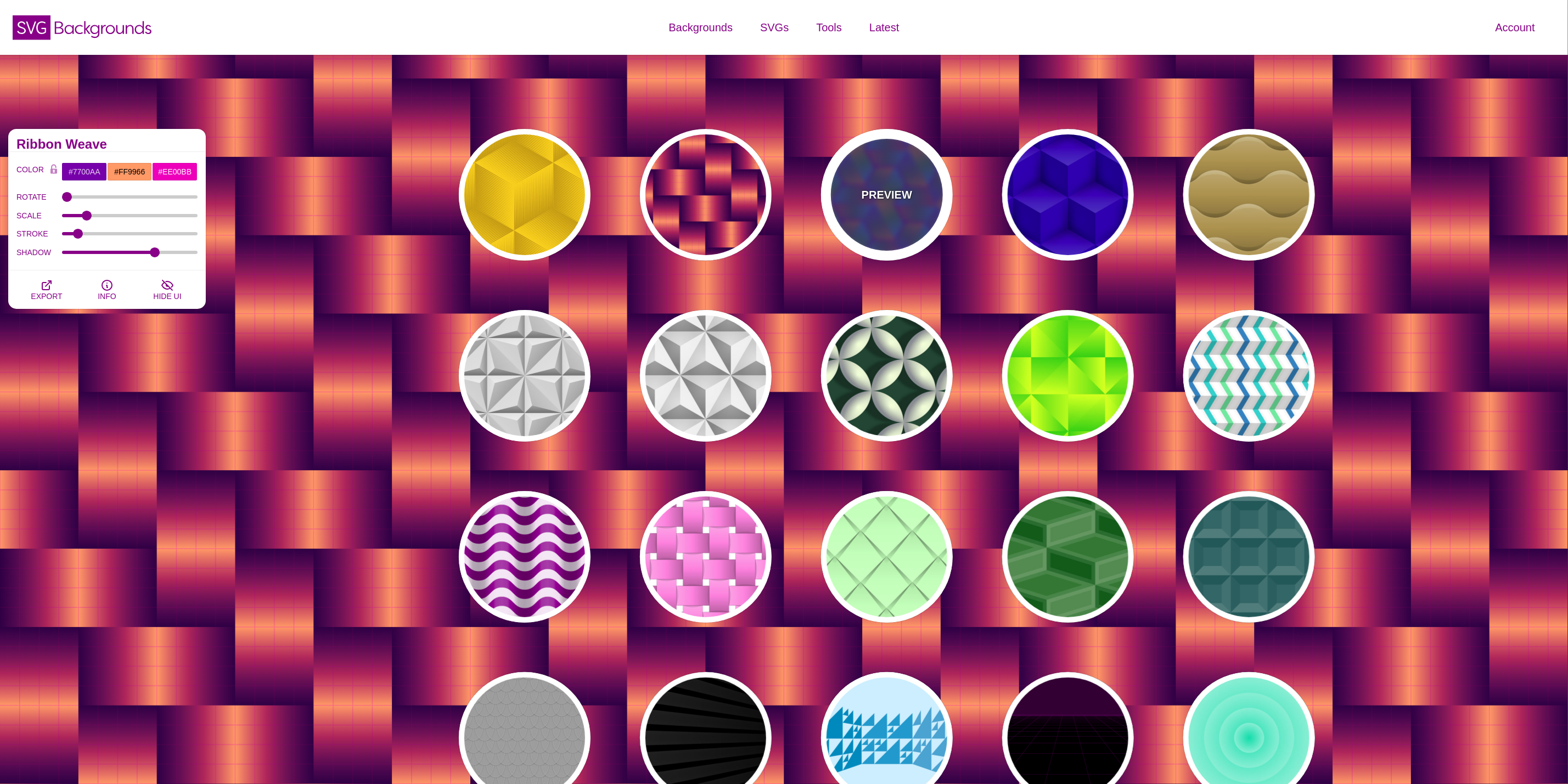
click at [914, 193] on div "PREVIEW" at bounding box center [887, 194] width 132 height 132
type input "#440088"
type input "#FFFF00"
type input "#00FF00"
type input "#00FFFF"
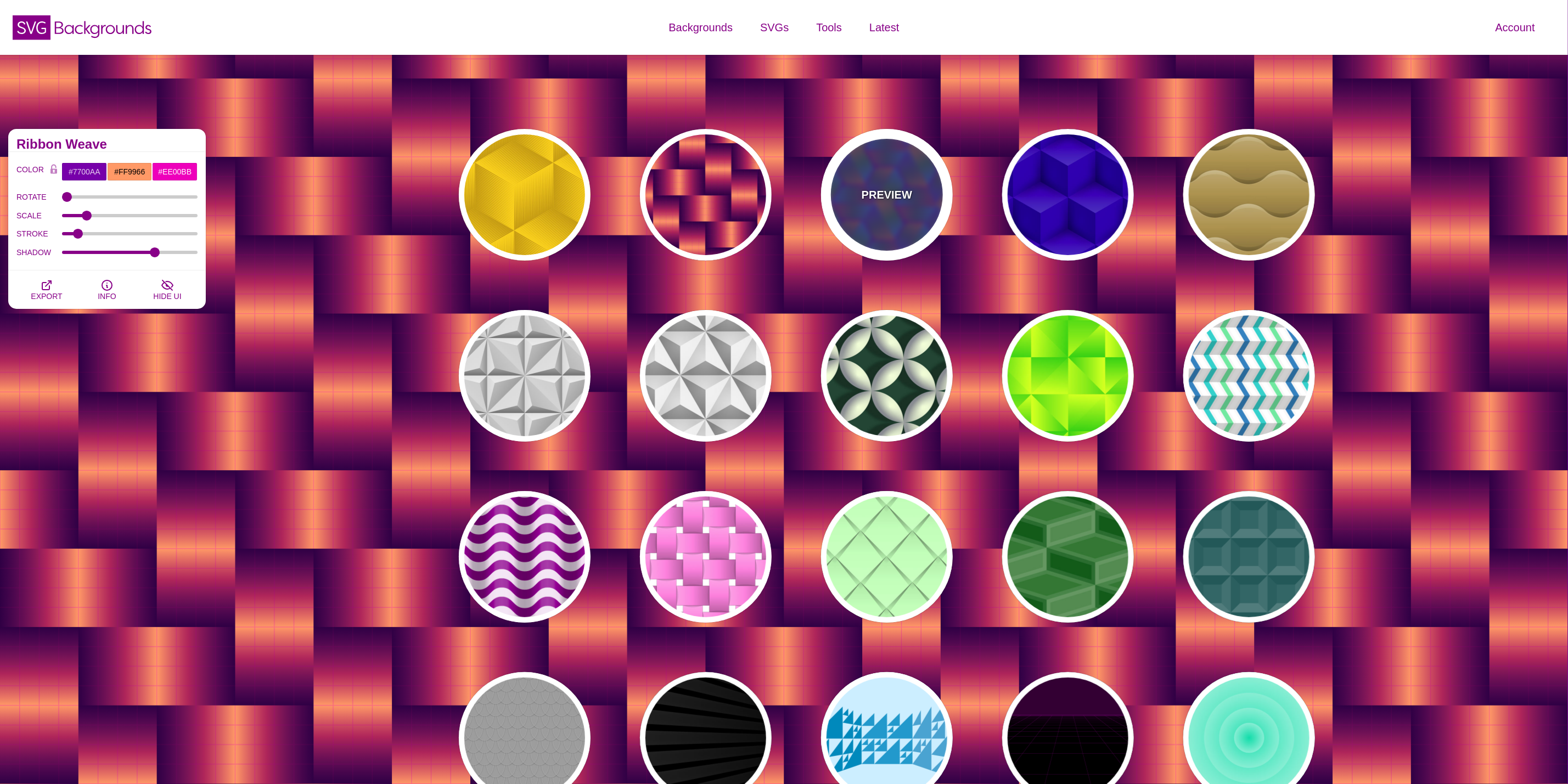
type input "1"
type input "0"
type input "0.5"
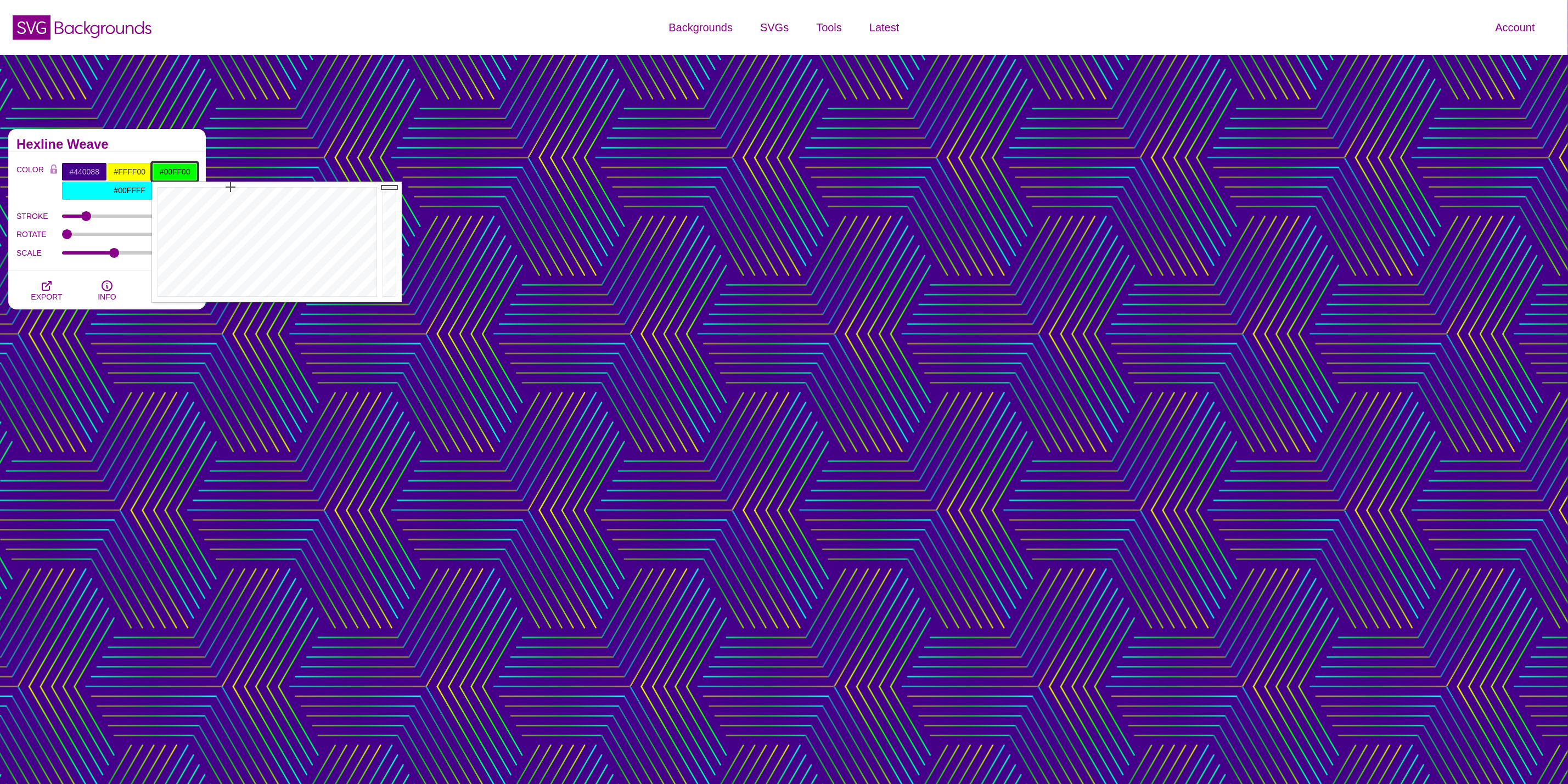
click at [178, 178] on input "#00FF00" at bounding box center [175, 172] width 45 height 18
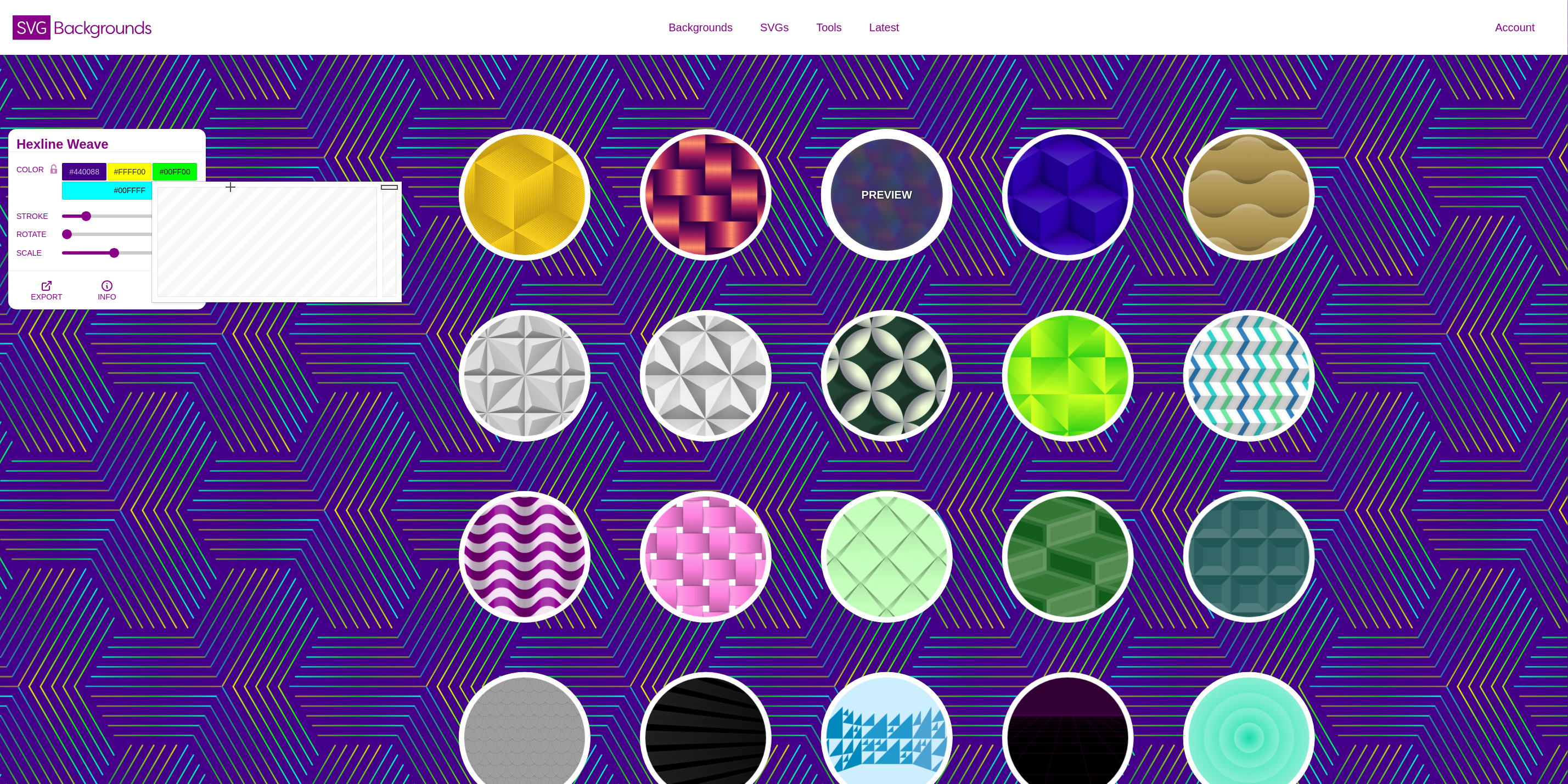
click at [884, 158] on div "PREVIEW" at bounding box center [887, 194] width 132 height 132
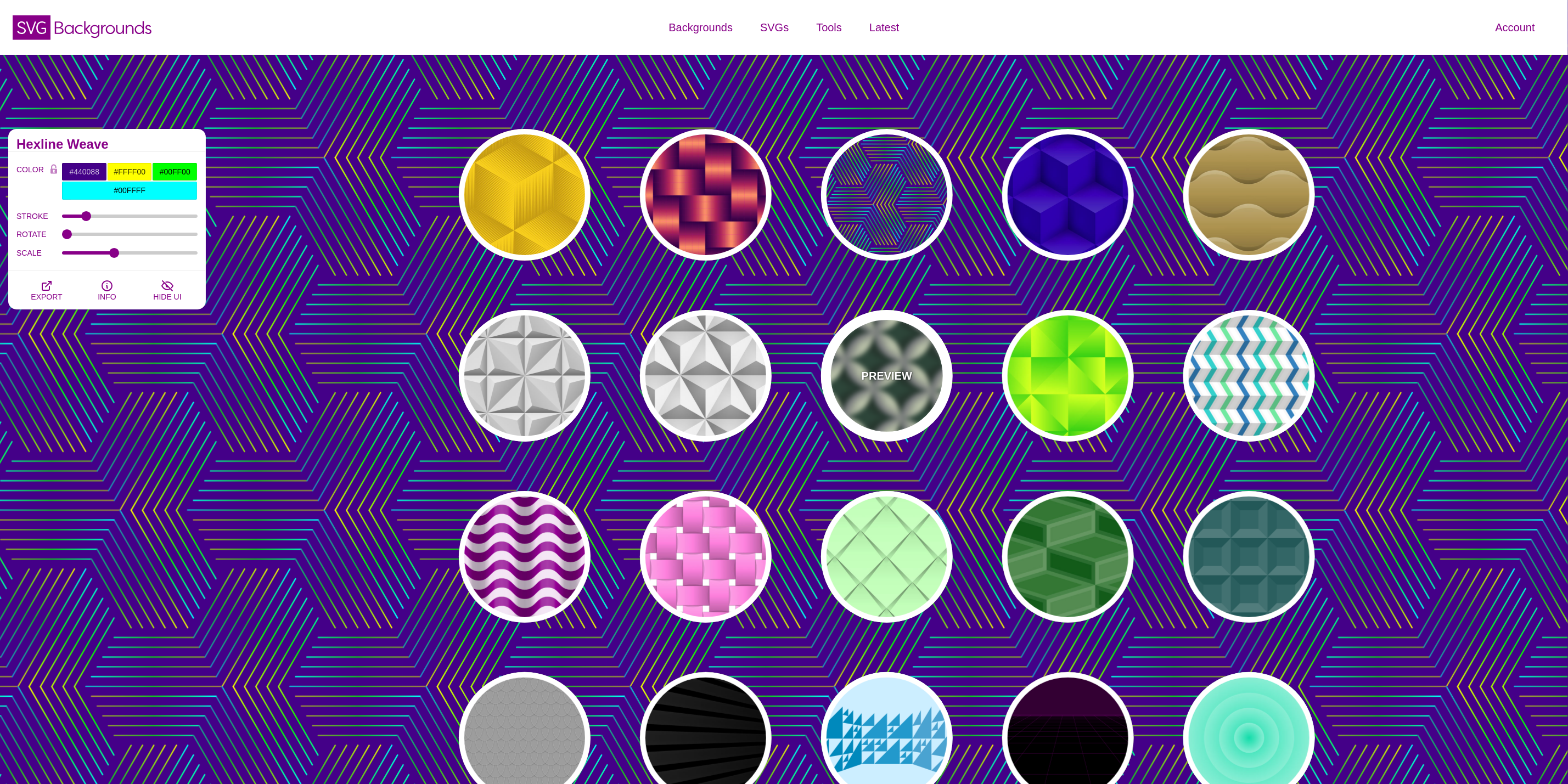
click at [892, 376] on p "PREVIEW" at bounding box center [887, 375] width 50 height 17
type input "#204434"
type input "#F6FFD9"
type input "#81848C"
type input "0"
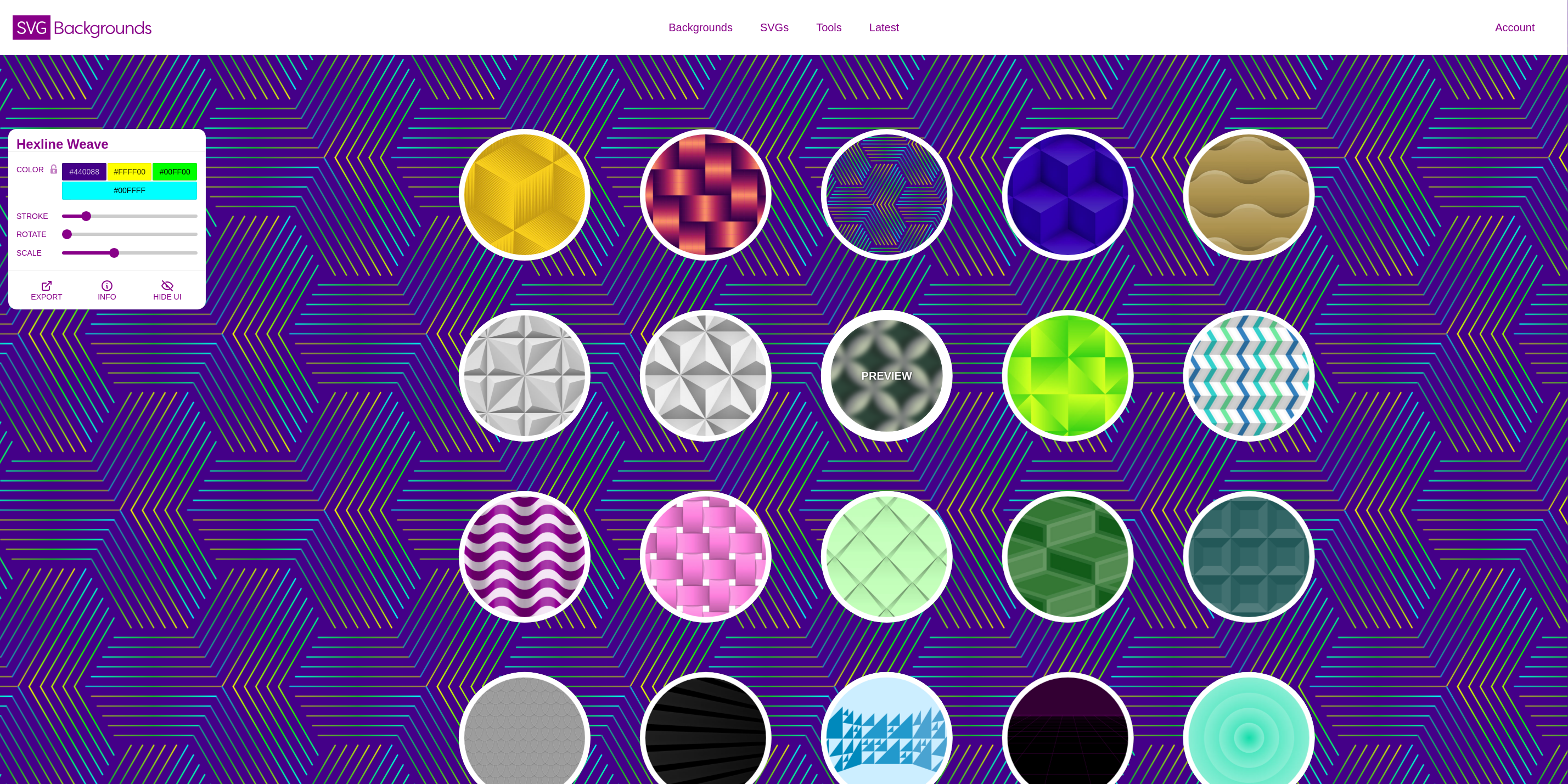
type input "1"
type input "0.3"
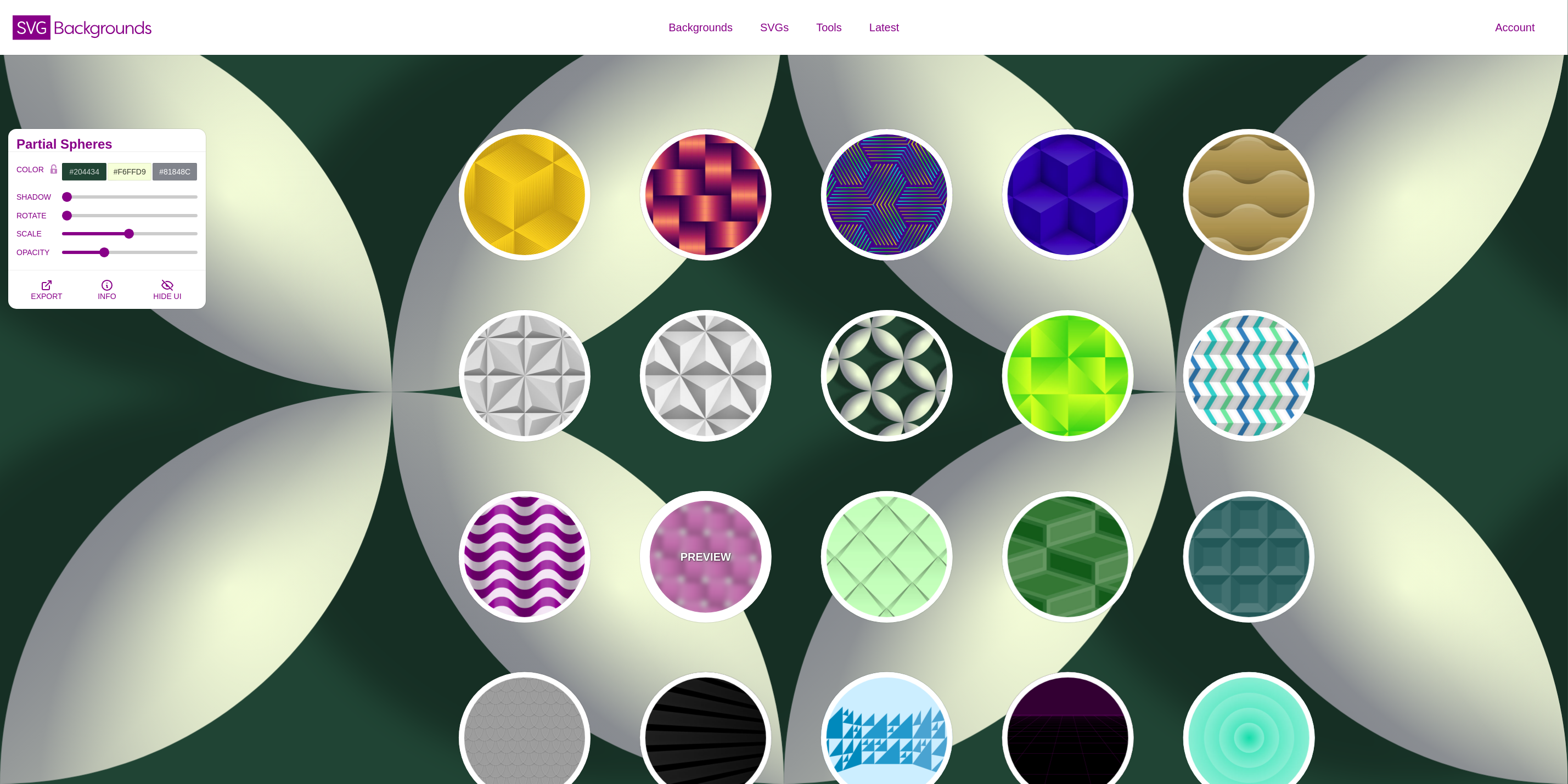
click at [698, 539] on div "PREVIEW" at bounding box center [706, 557] width 132 height 132
type input "#FFFFFF"
type input "#FF88DD"
type input "#000000"
type input "1"
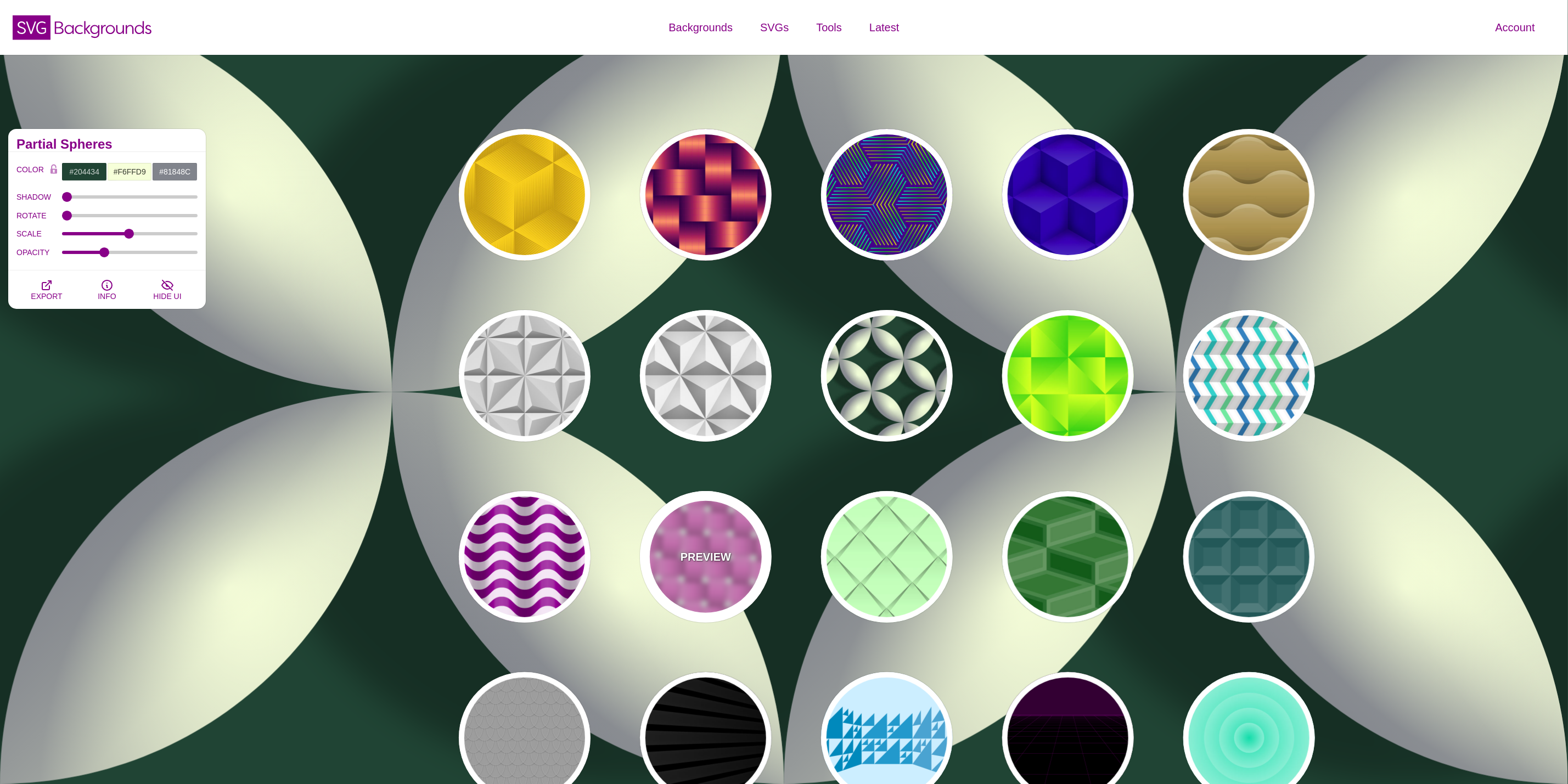
type input "0.5"
type input "1"
type input "0.5"
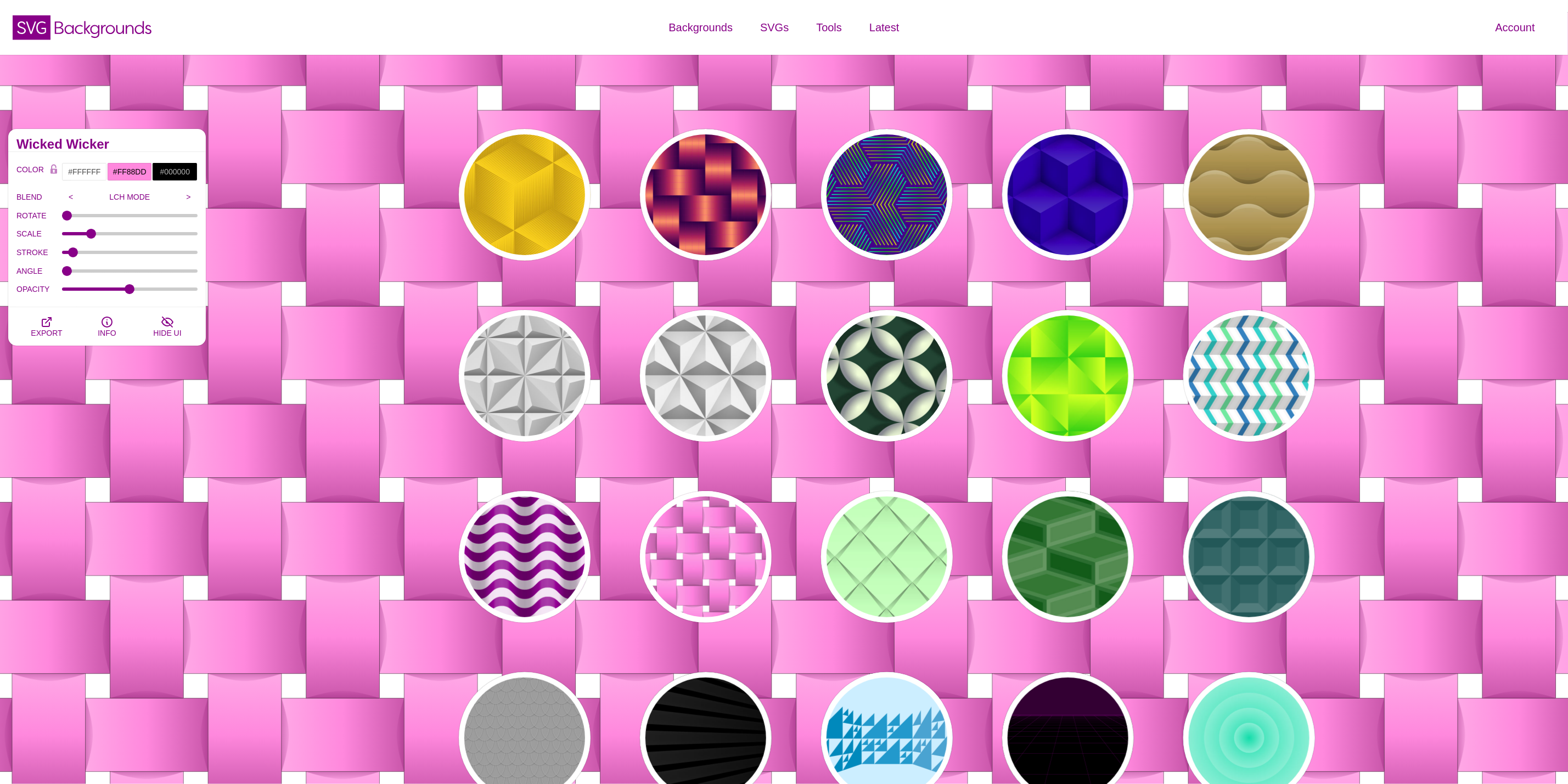
click at [512, 574] on div "PREVIEW" at bounding box center [525, 557] width 132 height 132
type input "#880088"
type input "#F0DFF0"
type input "#880088"
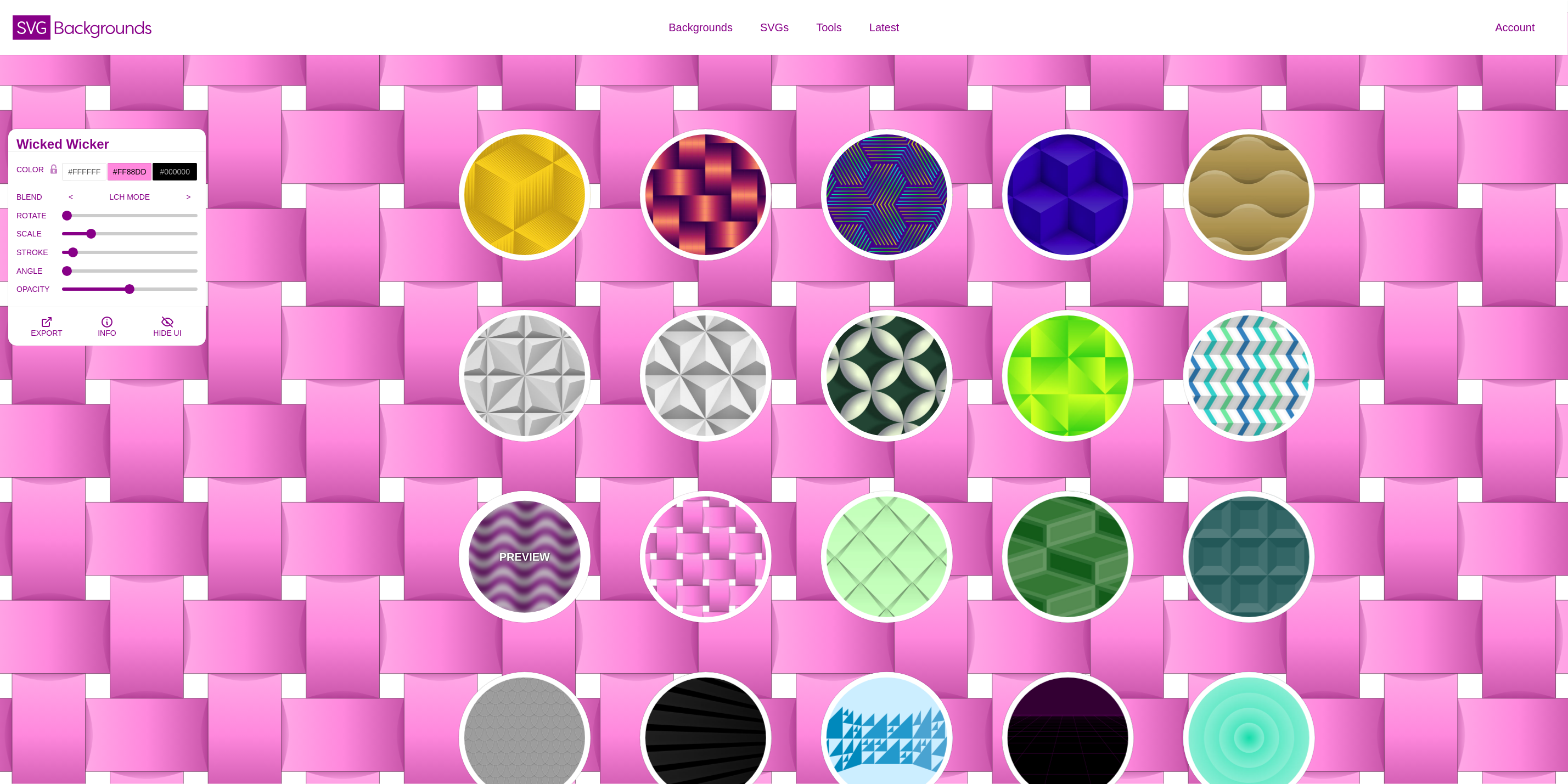
type input "0"
type input "0.2"
type input "0.4"
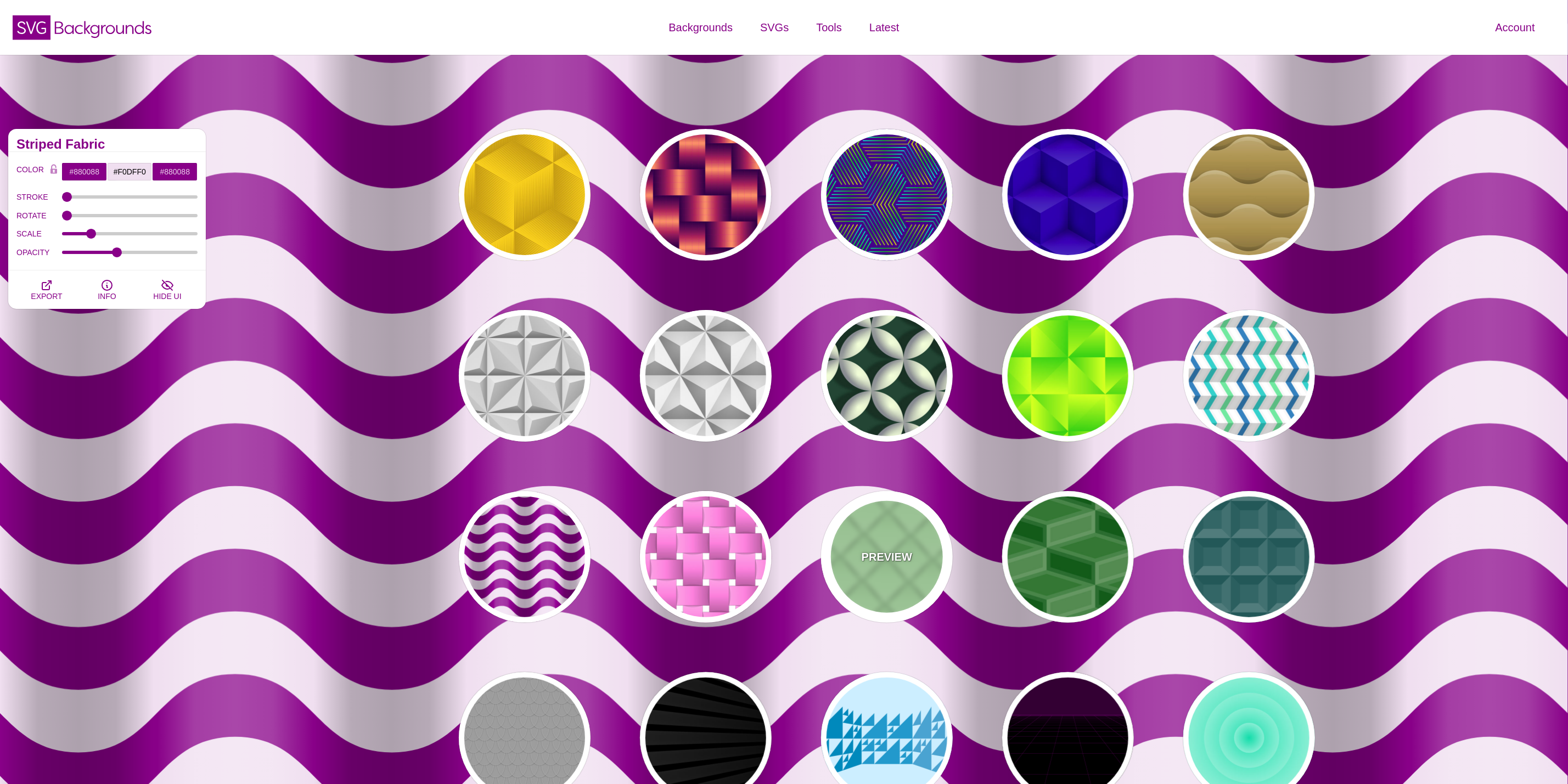
click at [911, 560] on div "PREVIEW" at bounding box center [887, 557] width 132 height 132
type input "#C3FFB9"
type input "100"
type input "1"
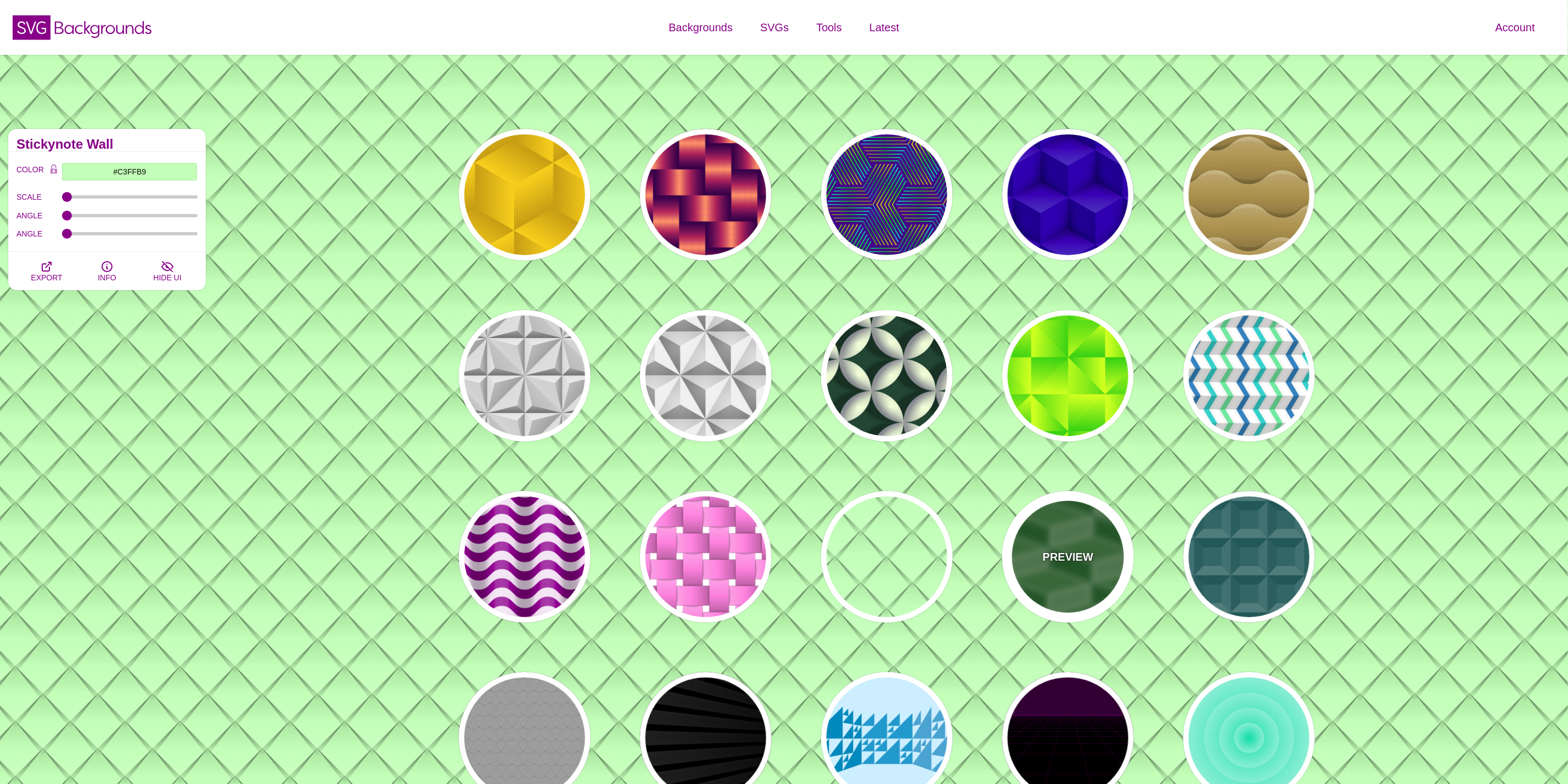
click at [1084, 545] on div "PREVIEW" at bounding box center [1068, 557] width 132 height 132
type input "#337733"
type input "#FFFFFF"
type input "0"
type input "2"
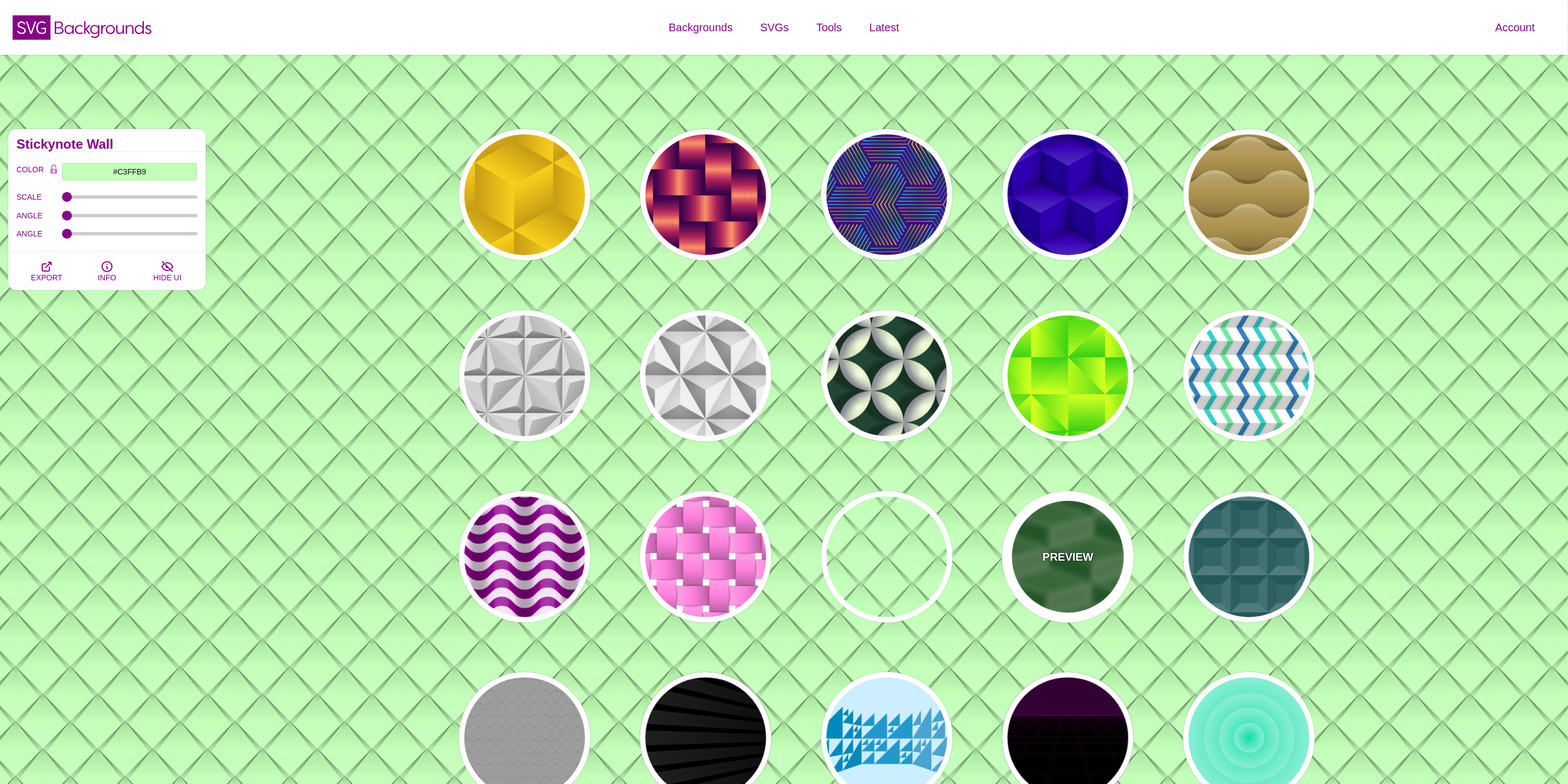
type input "10"
type input "0.1"
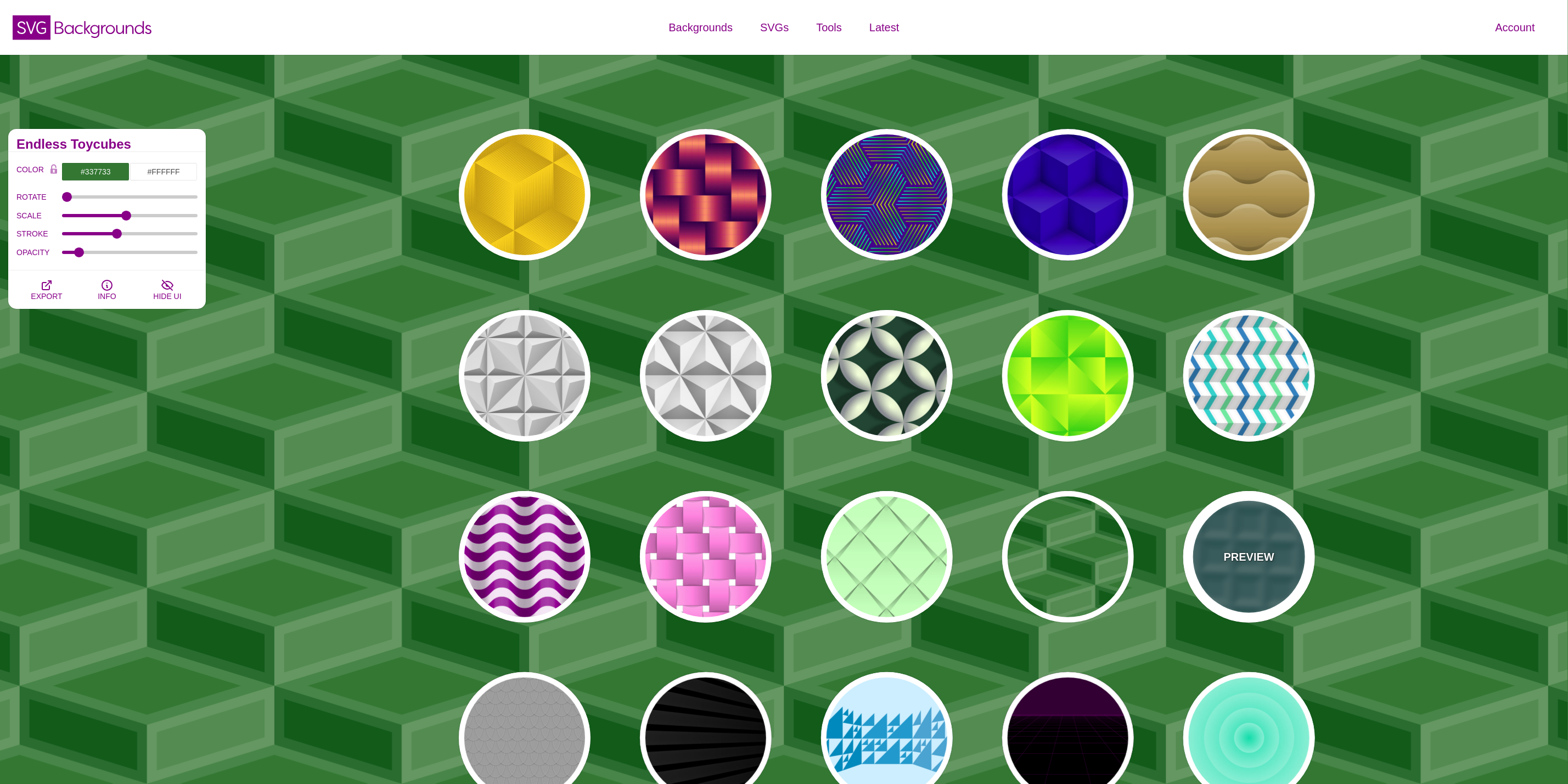
click at [1250, 552] on p "PREVIEW" at bounding box center [1249, 556] width 50 height 17
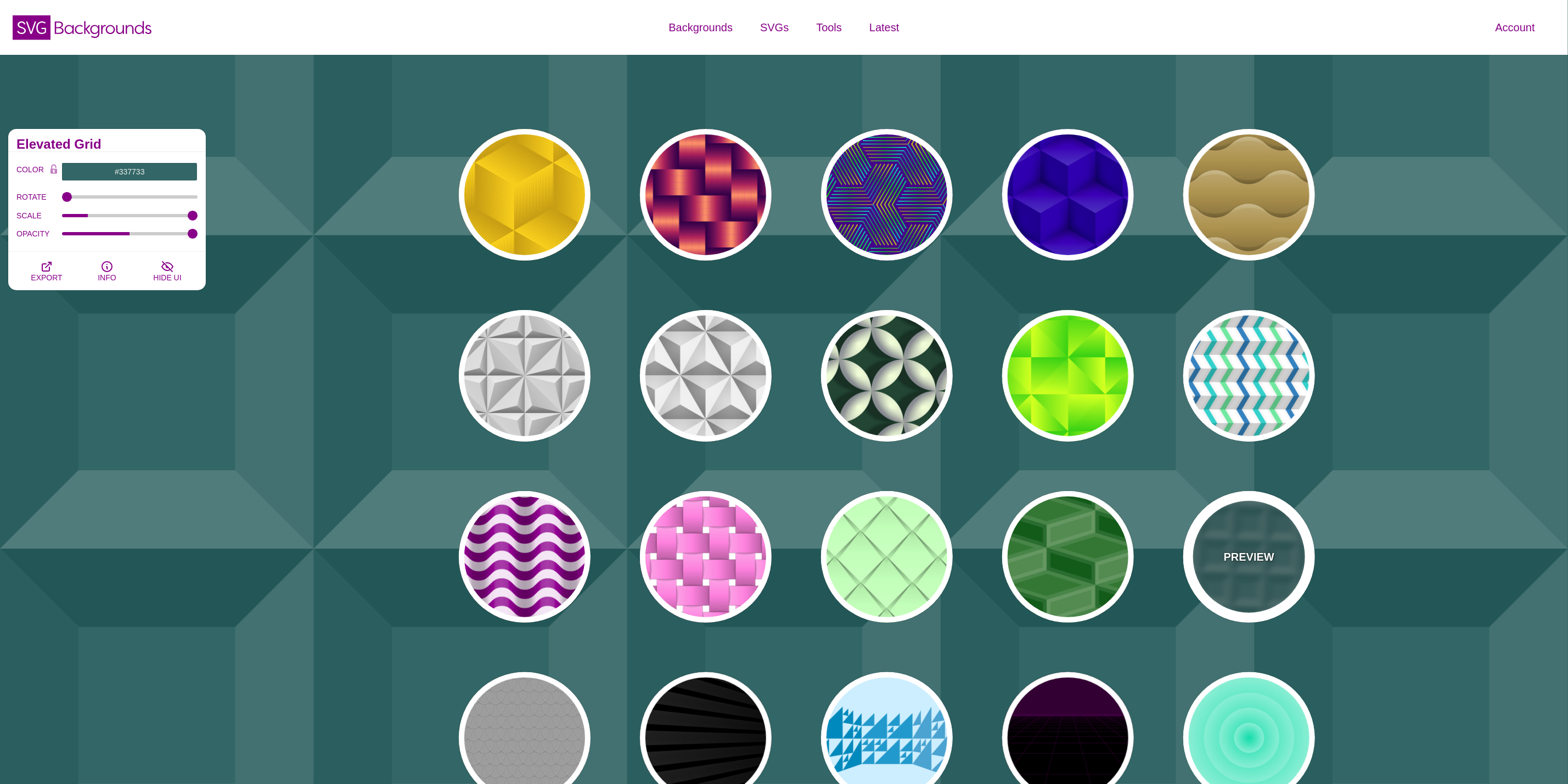
type input "#336666"
type input "0.2"
type input "0.5"
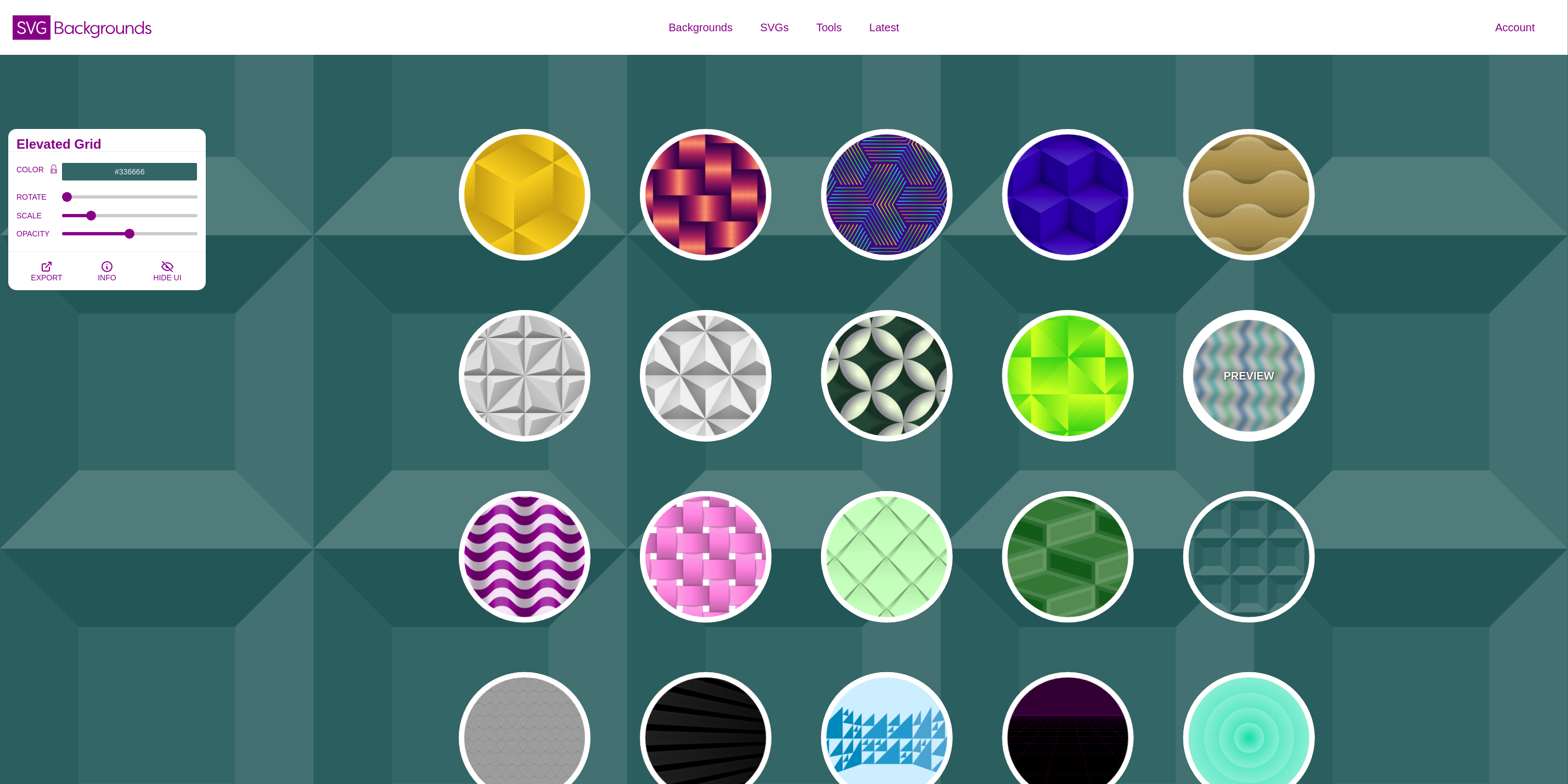
drag, startPoint x: 1266, startPoint y: 350, endPoint x: 1261, endPoint y: 353, distance: 5.8
click at [1265, 350] on div "PREVIEW" at bounding box center [1249, 375] width 132 height 132
type input "#FFFFFF"
type input "#F8F8F8"
type input "#6CE69F"
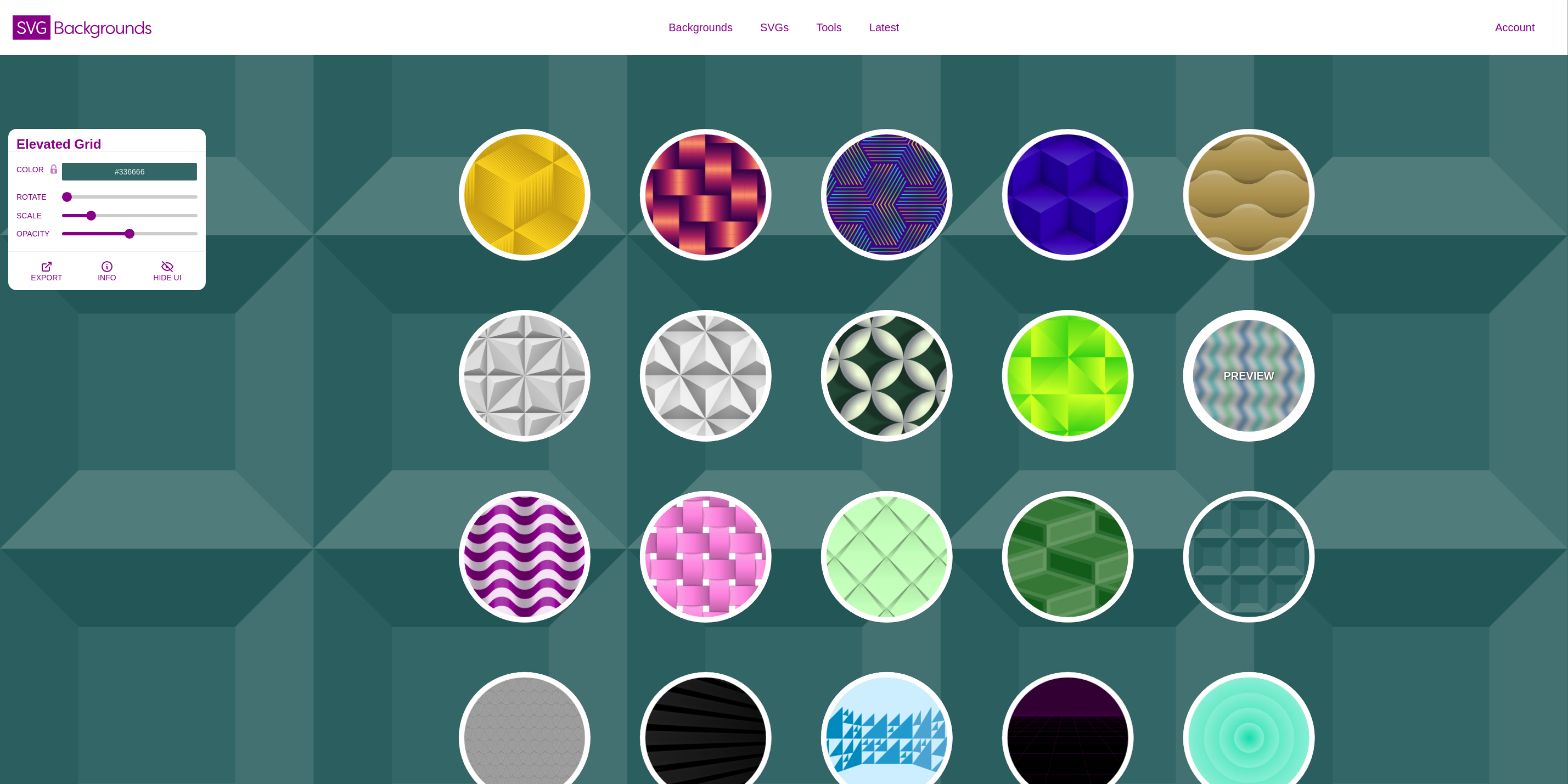
type input "#1986C1"
type input "#02D1CC"
type input "360"
type input "1"
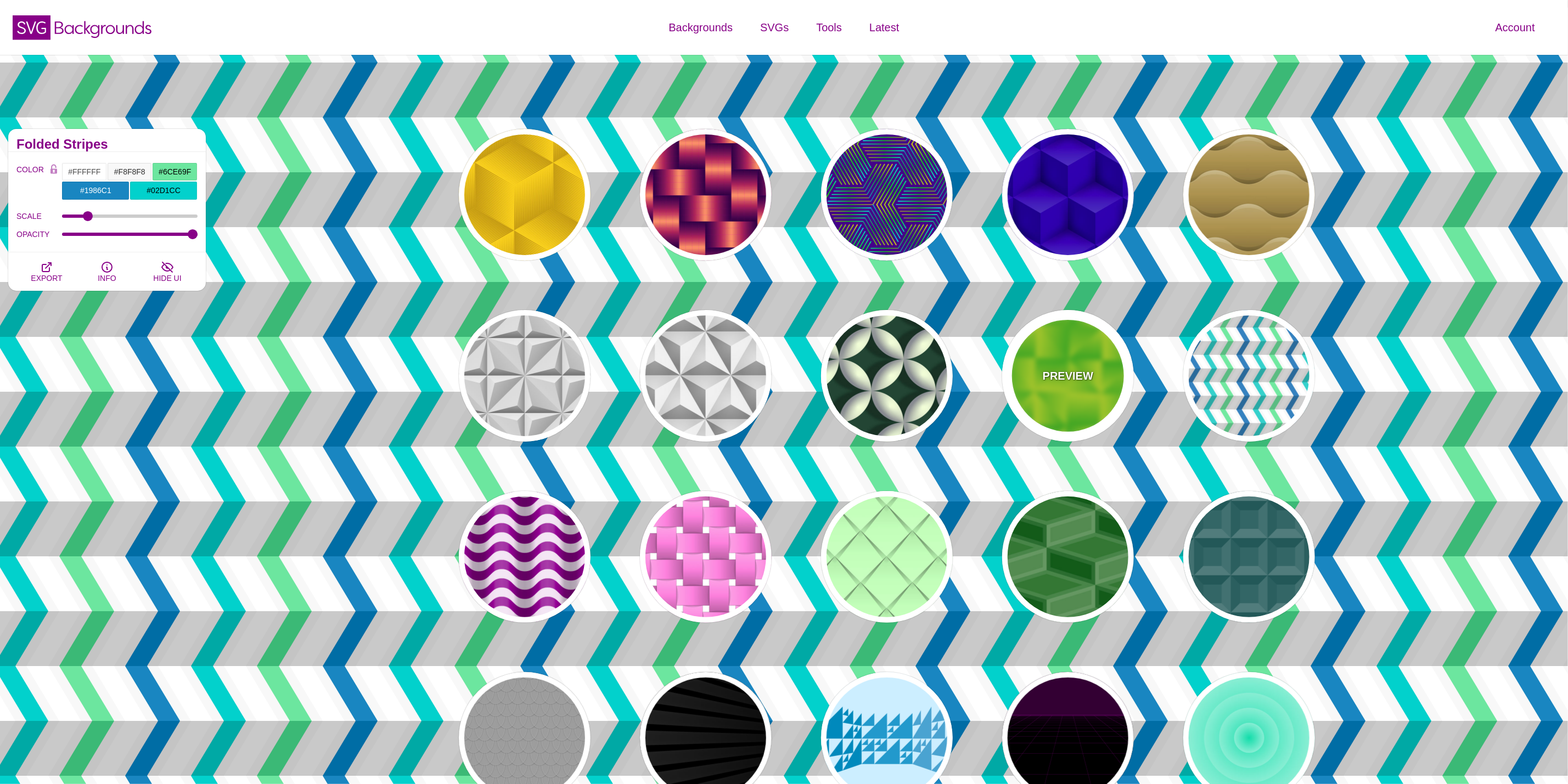
click at [1097, 355] on div "PREVIEW" at bounding box center [1068, 375] width 132 height 132
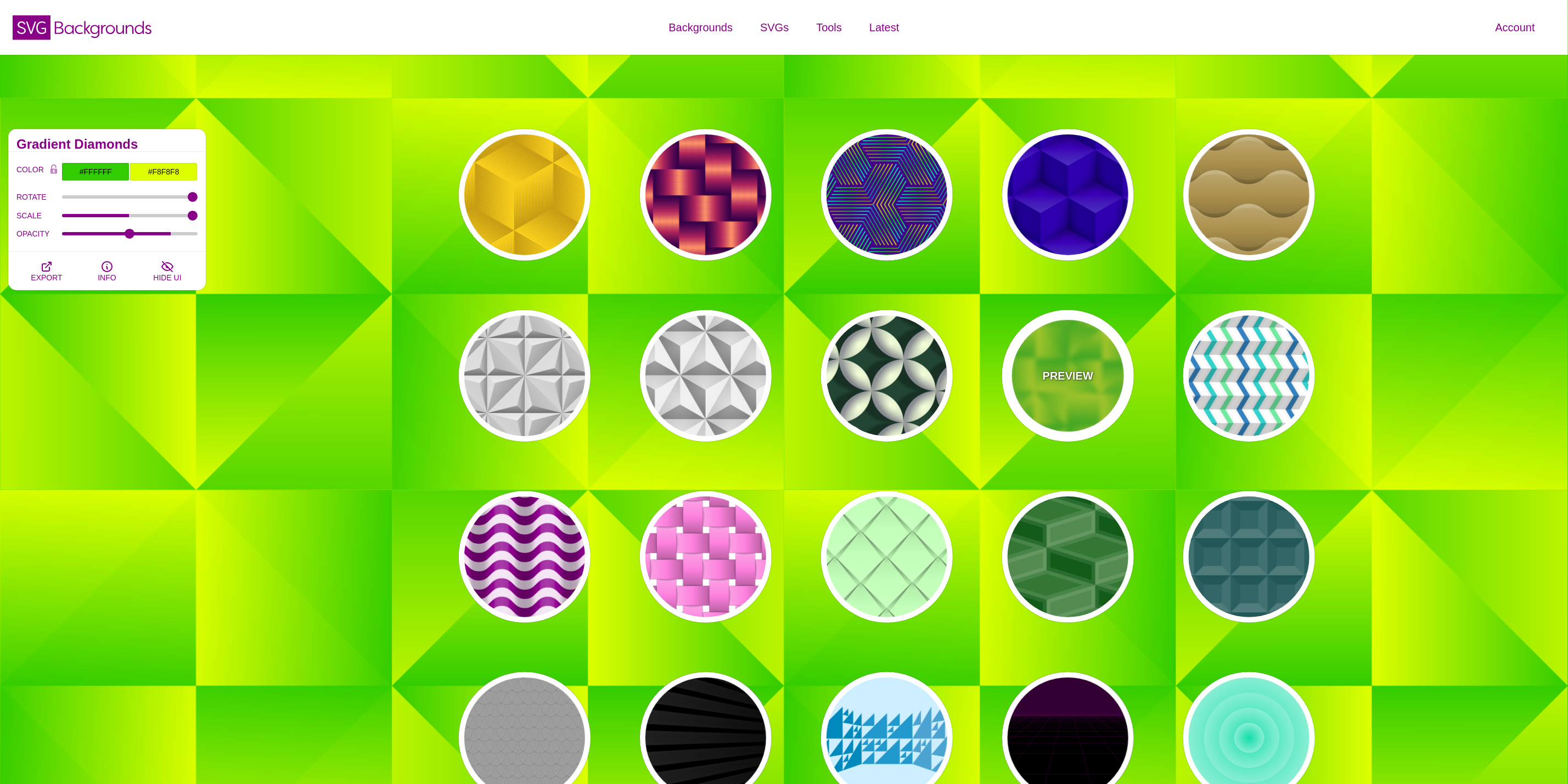
type input "#33CC00"
type input "#DDFF00"
type input "0"
type input "0.5"
type input "0.8"
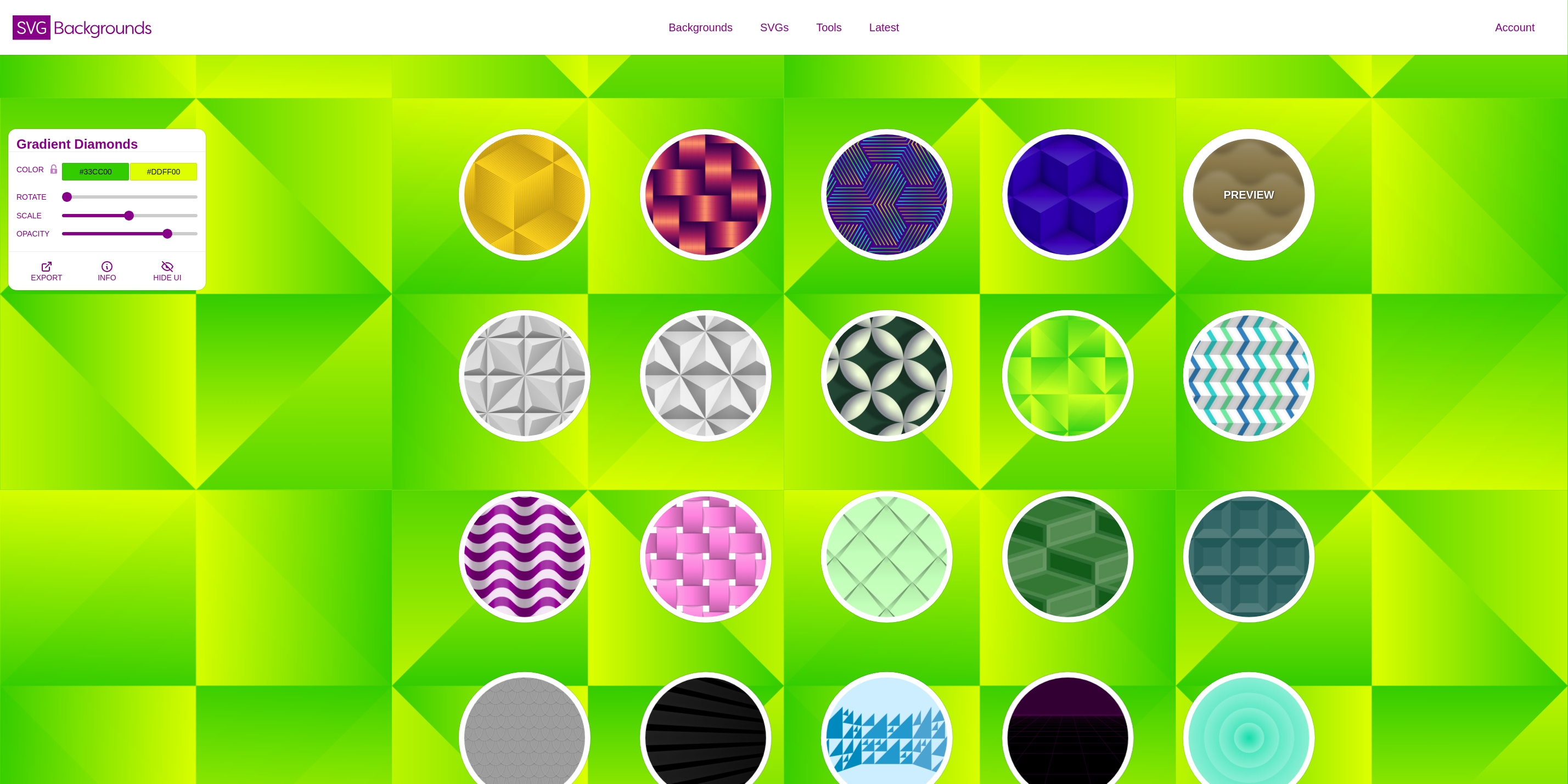
click at [1230, 155] on div "PREVIEW" at bounding box center [1249, 194] width 132 height 132
type input "#B0904C"
type input "#FFFFFF"
type input "1"
type input "0"
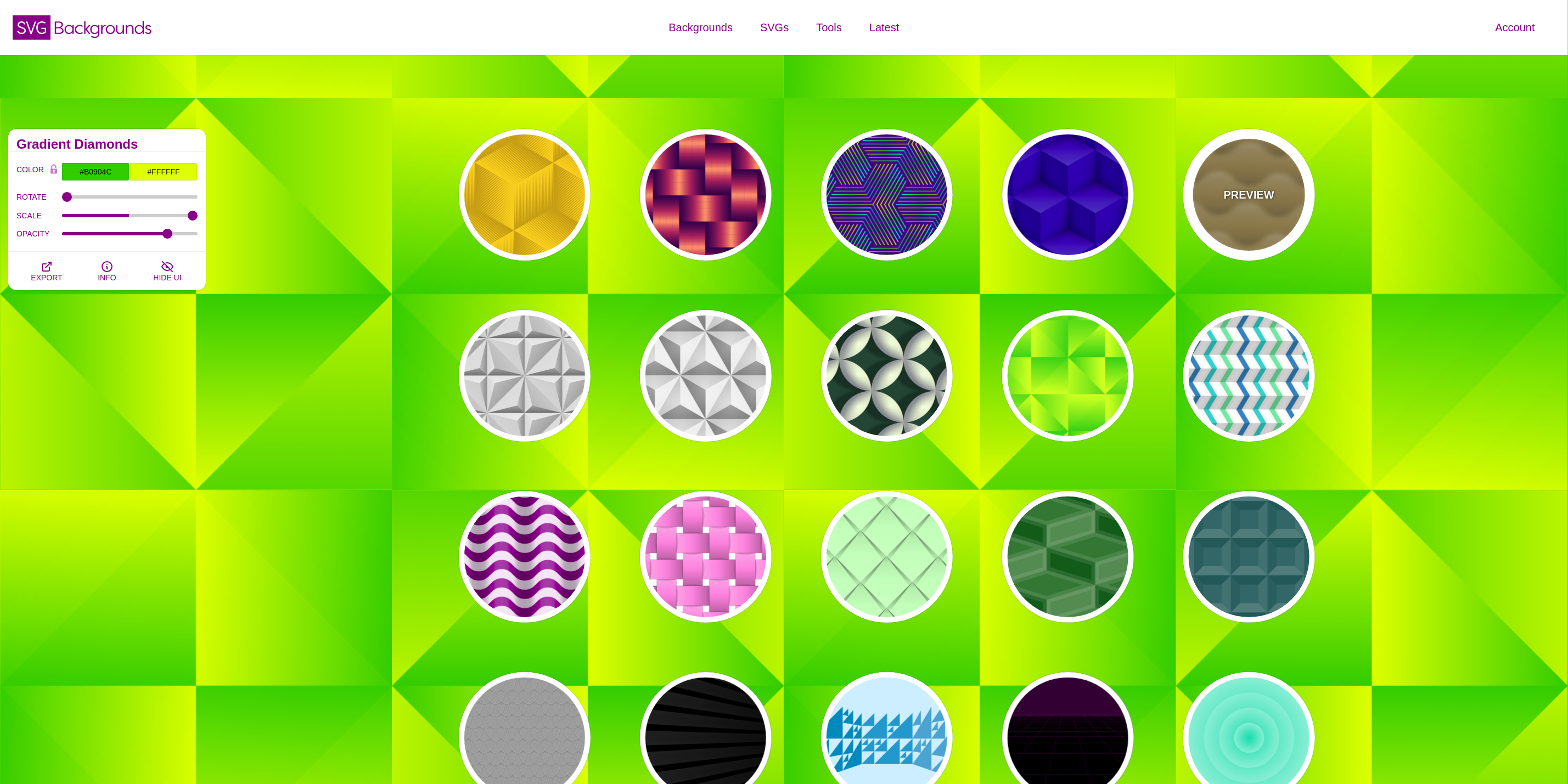
type input "0.5"
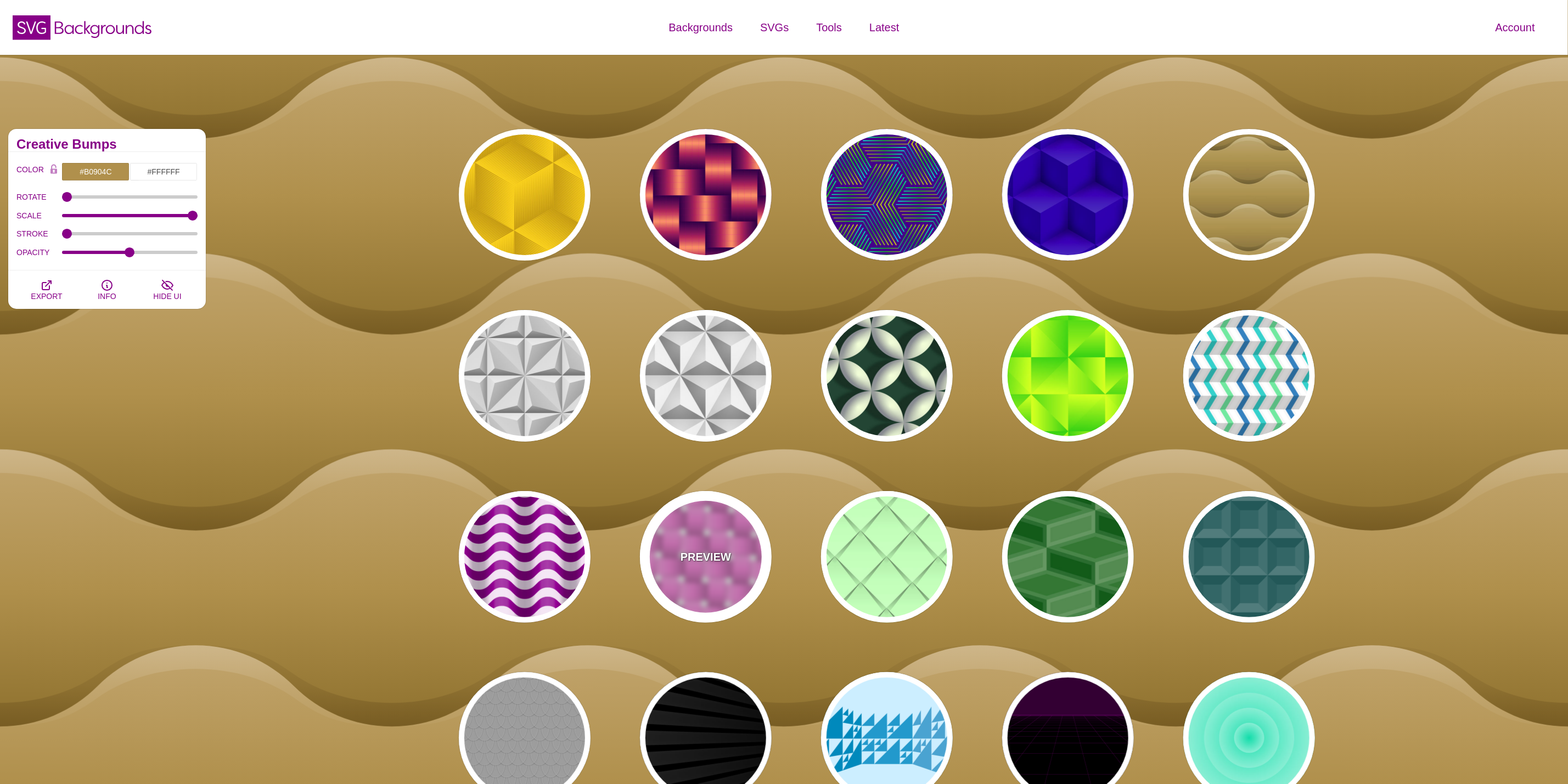
click at [743, 547] on div "PREVIEW" at bounding box center [706, 557] width 132 height 132
type input "#FFFFFF"
type input "#FF88DD"
type input "#000000"
type input "0.5"
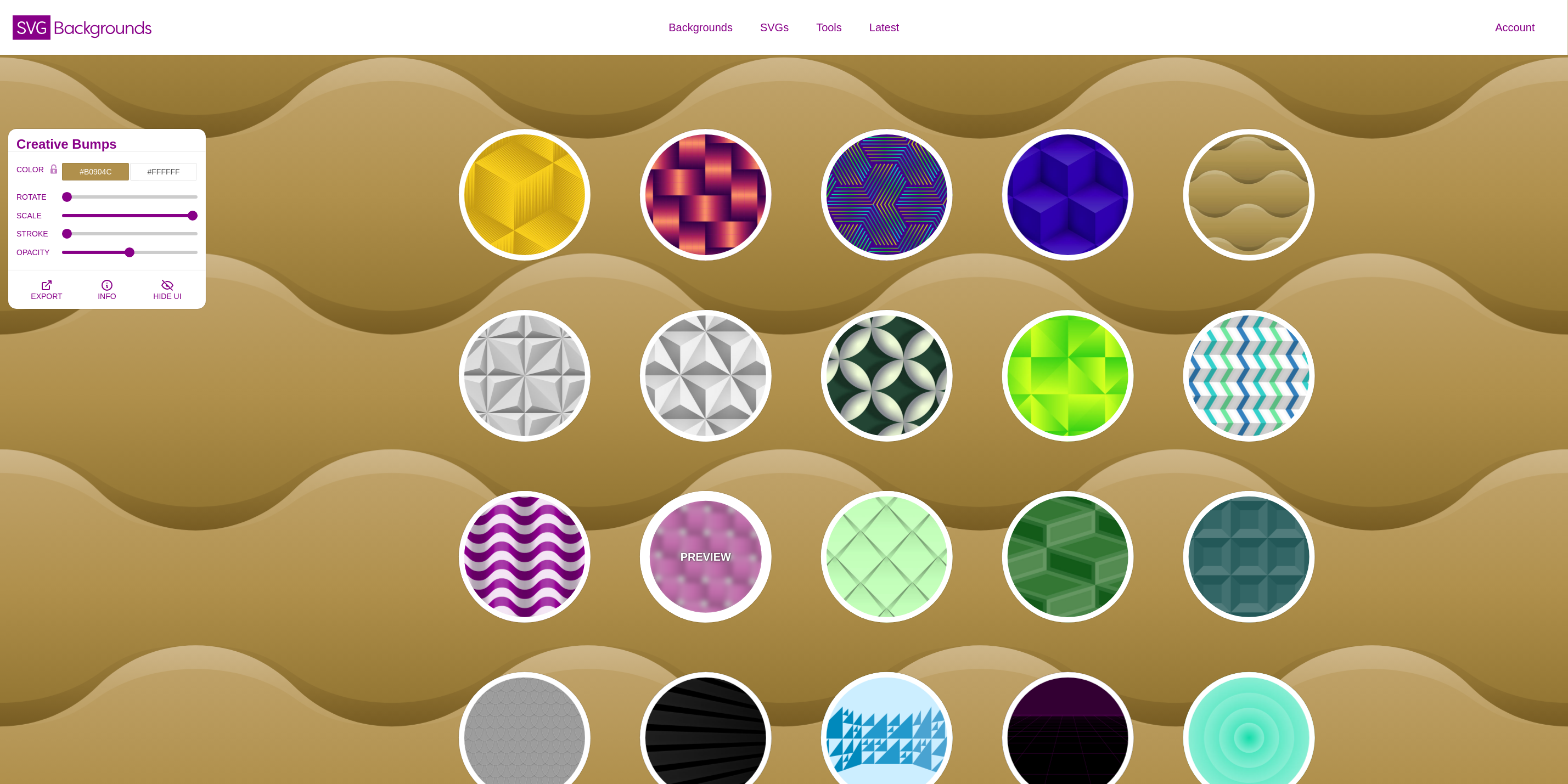
type input "1"
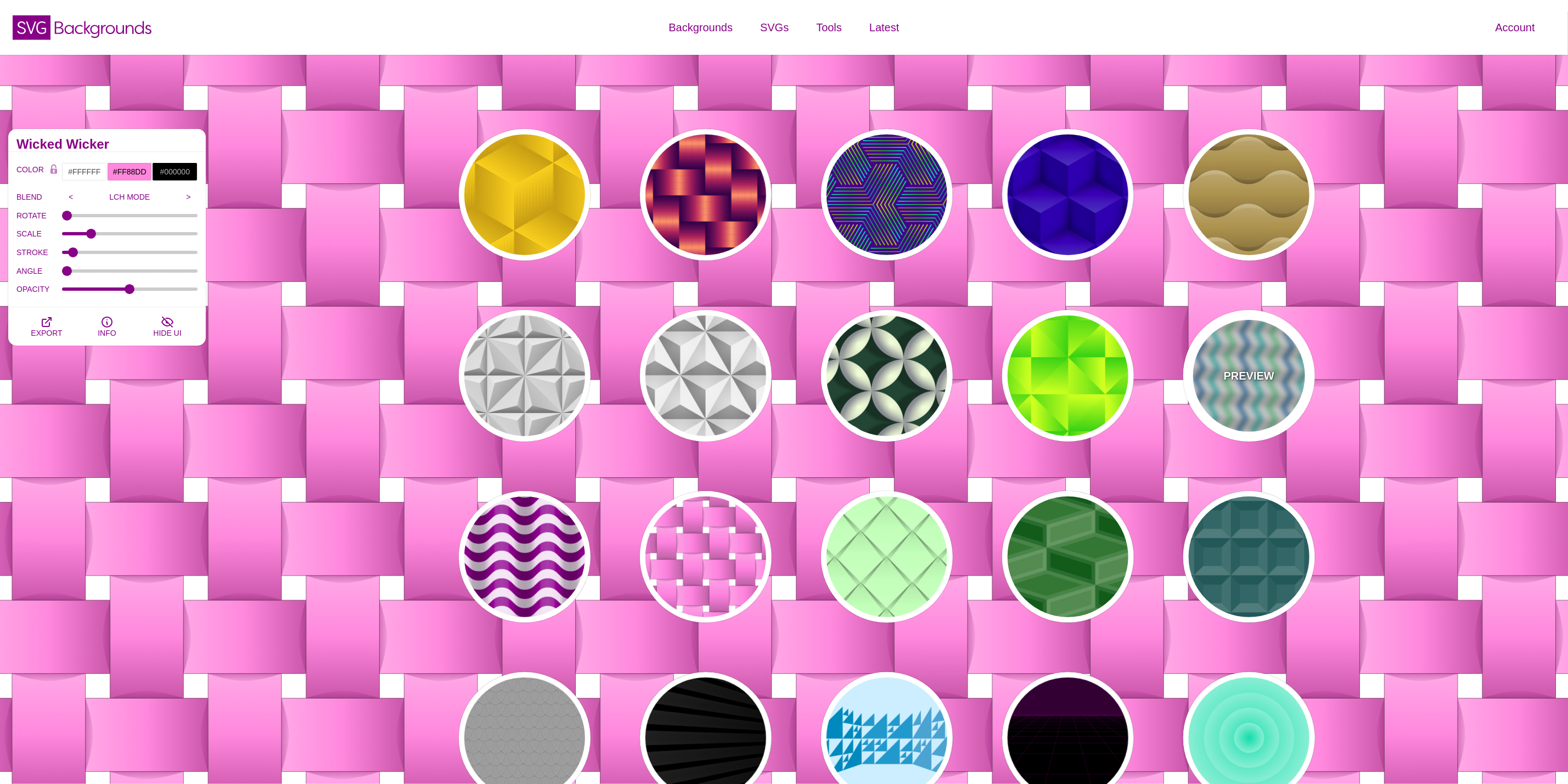
click at [1249, 336] on div "PREVIEW" at bounding box center [1249, 375] width 132 height 132
type input "#F8F8F8"
type input "#6CE69F"
type input "360"
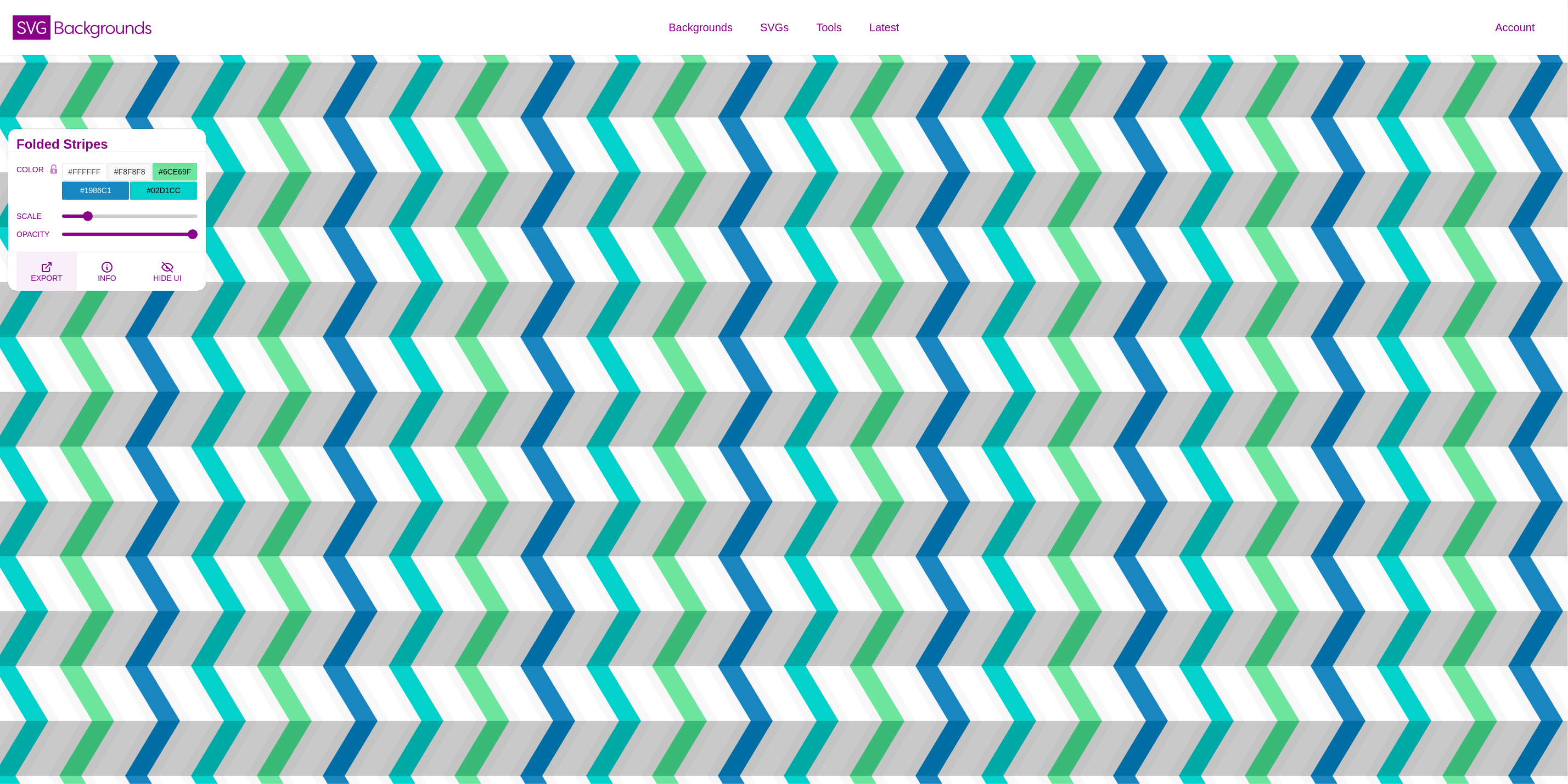
click at [34, 275] on span "EXPORT" at bounding box center [46, 278] width 31 height 9
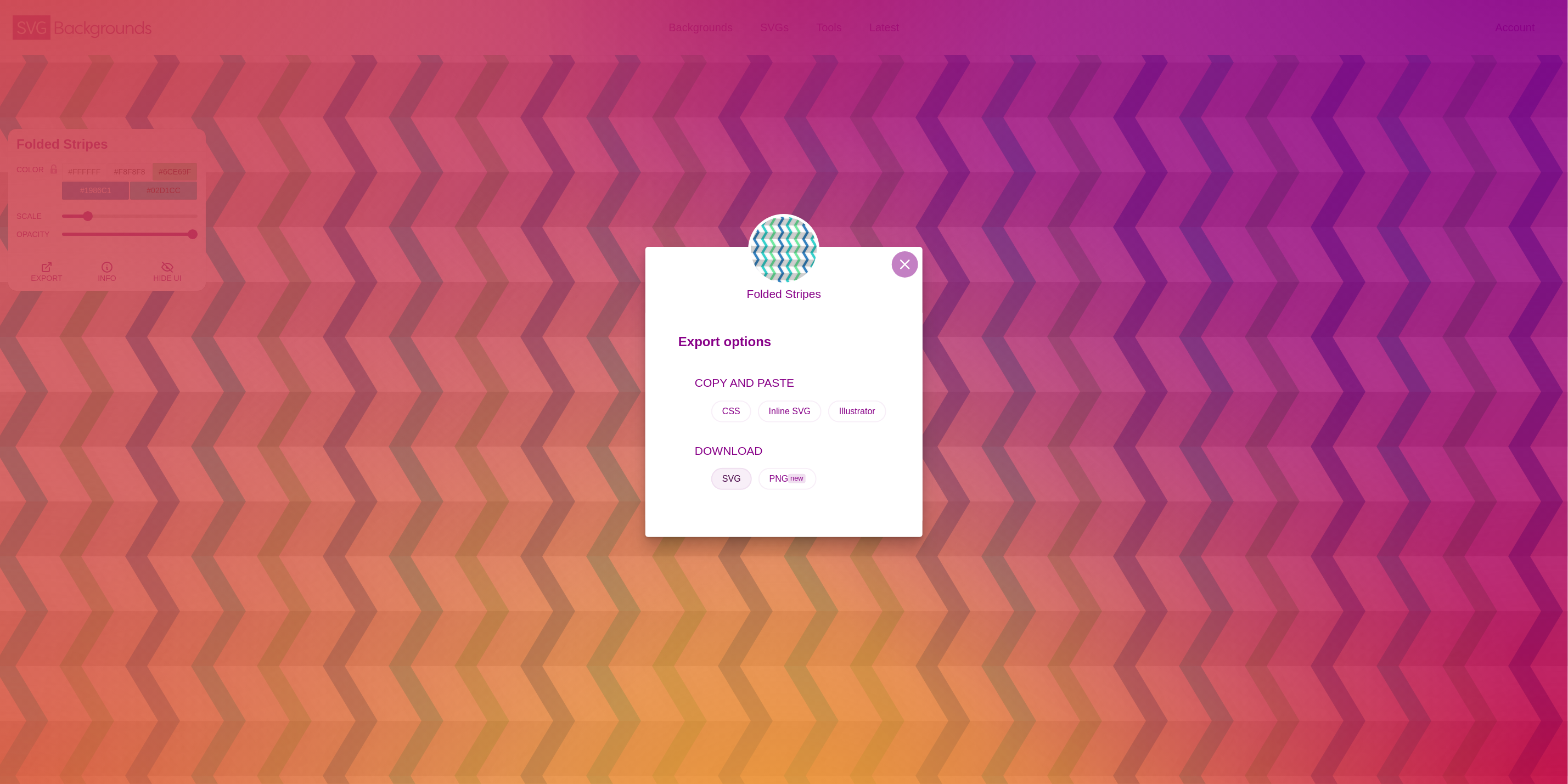
click at [741, 477] on button "SVG" at bounding box center [732, 479] width 41 height 22
click at [898, 260] on button at bounding box center [905, 264] width 26 height 26
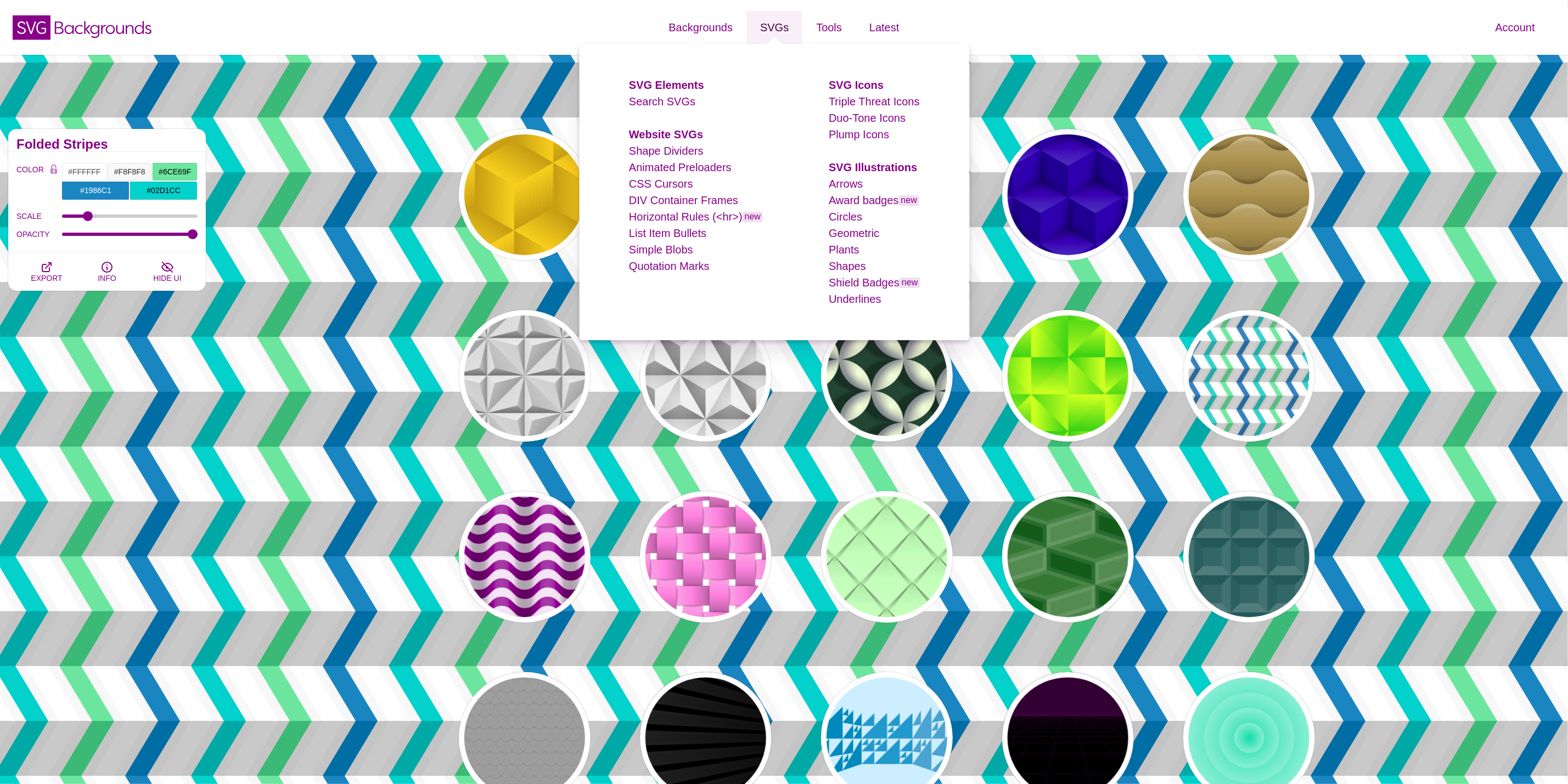
click at [765, 27] on link "SVGs" at bounding box center [774, 28] width 56 height 33
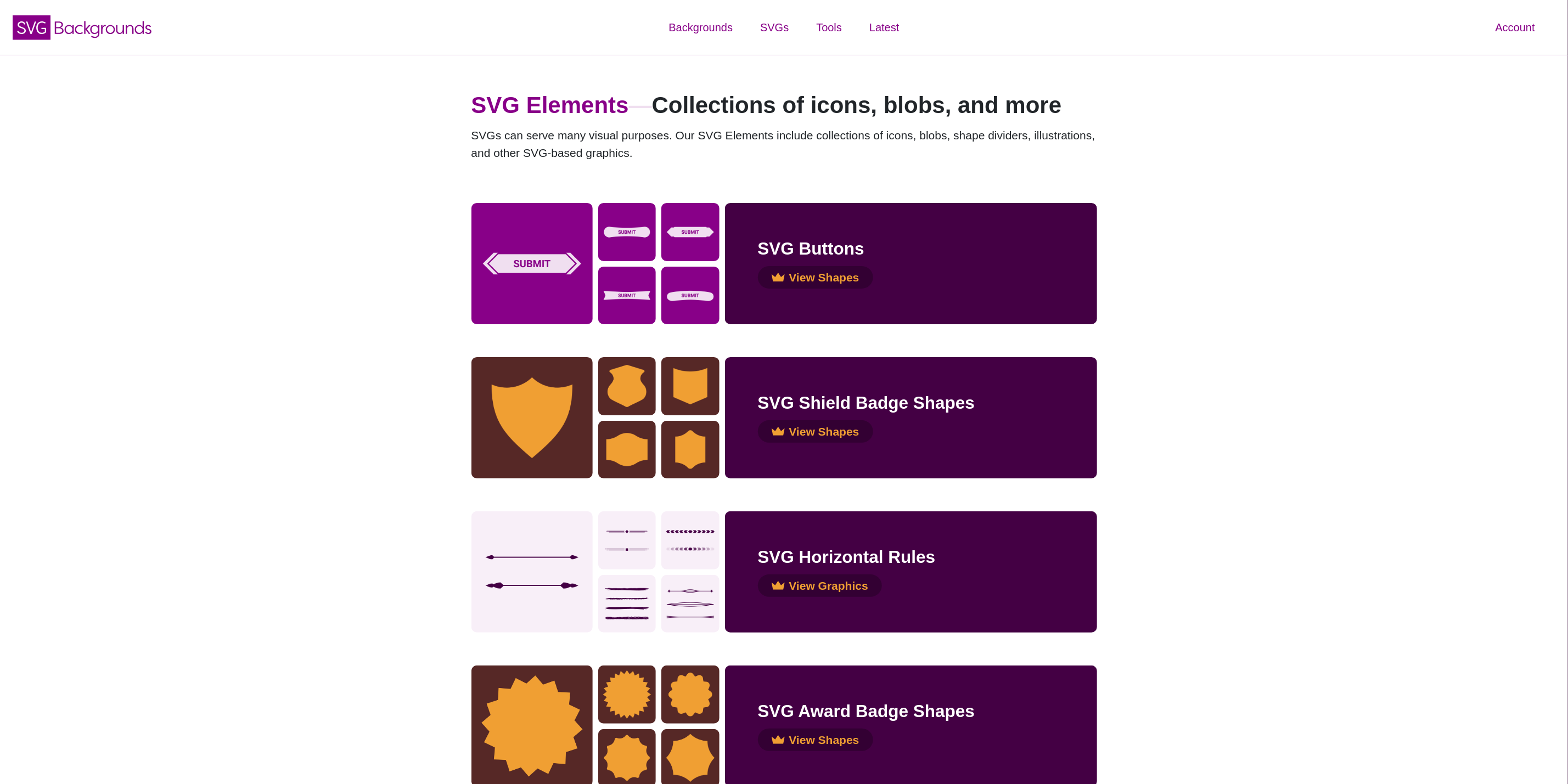
click at [675, 109] on h1 "SVG Elements — Collections of icons, blobs, and more" at bounding box center [784, 105] width 626 height 34
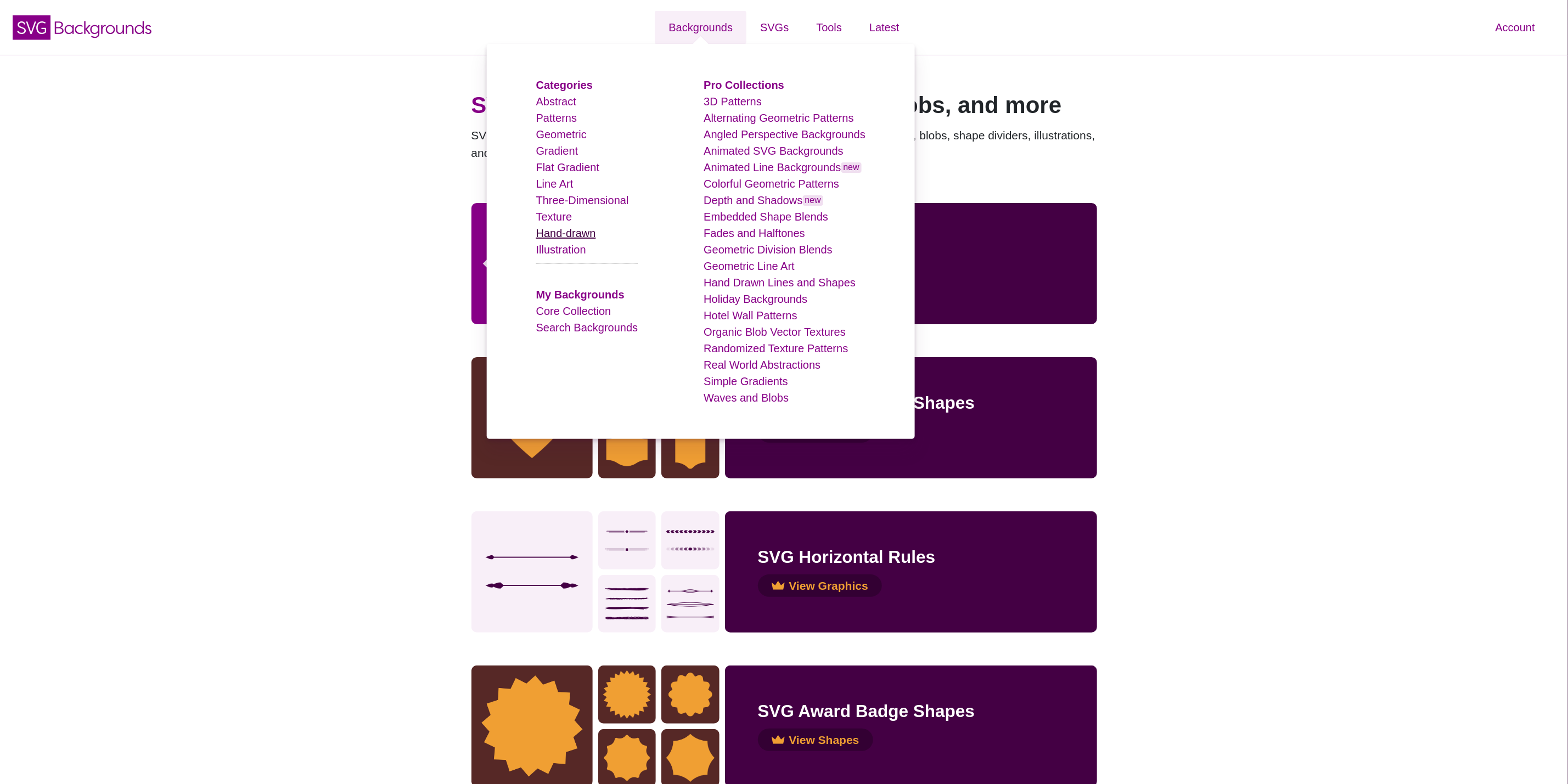
click at [577, 234] on link "Hand-drawn" at bounding box center [566, 233] width 60 height 12
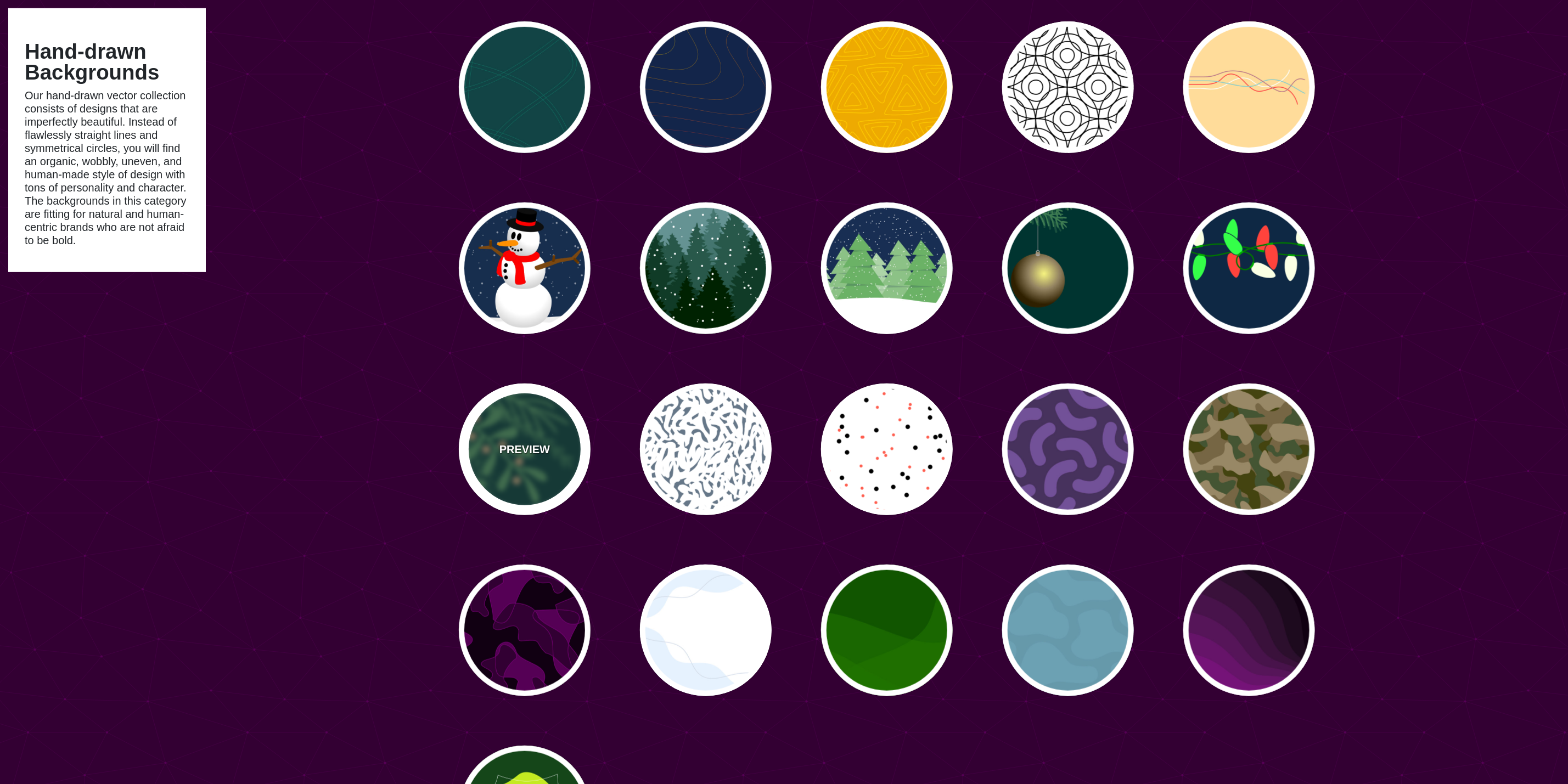
scroll to position [494, 0]
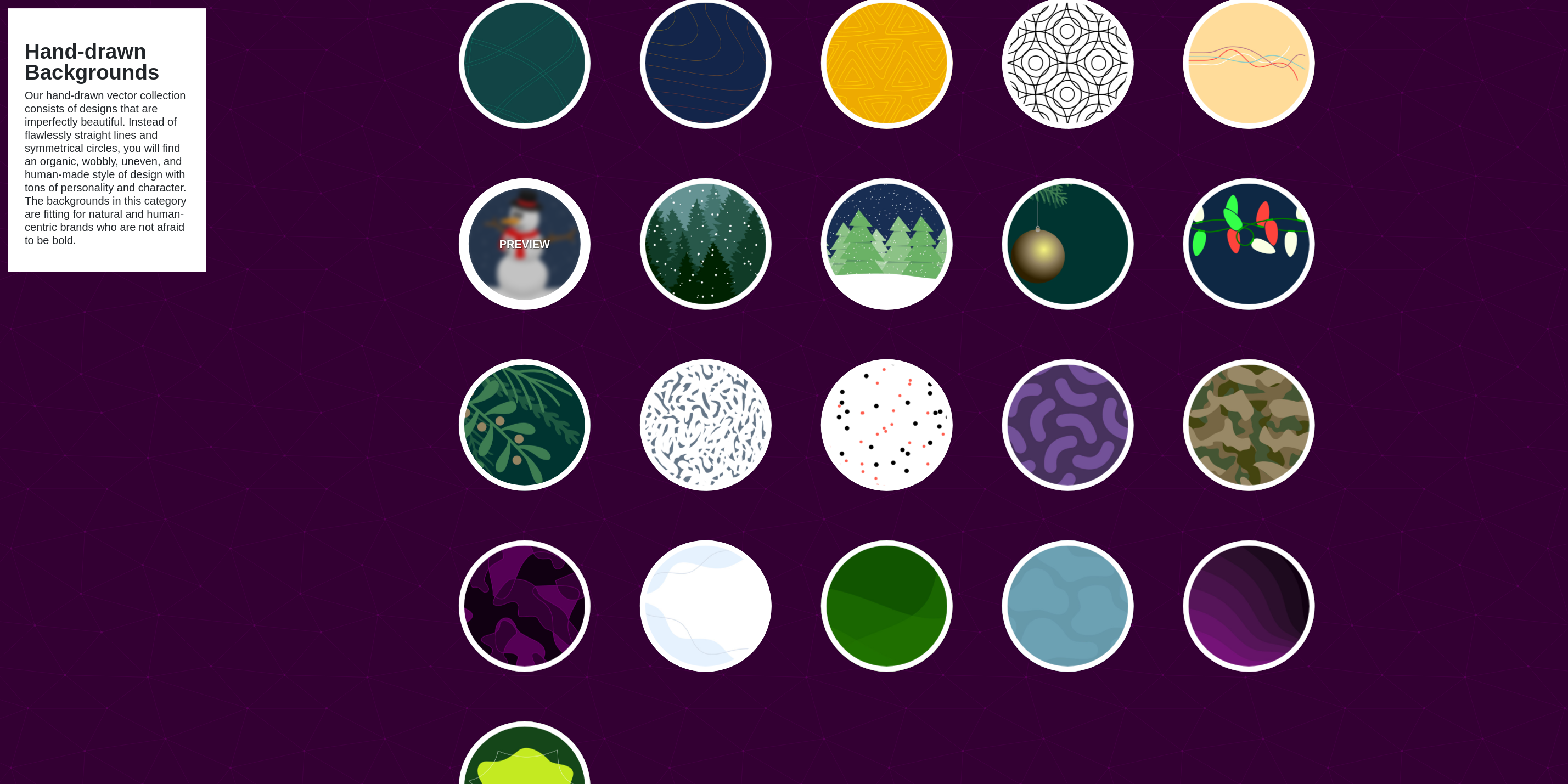
click at [514, 186] on div "PREVIEW" at bounding box center [525, 244] width 132 height 132
type input "#182E4E"
type input "#FF0000"
type input "#7A4810"
type input "20"
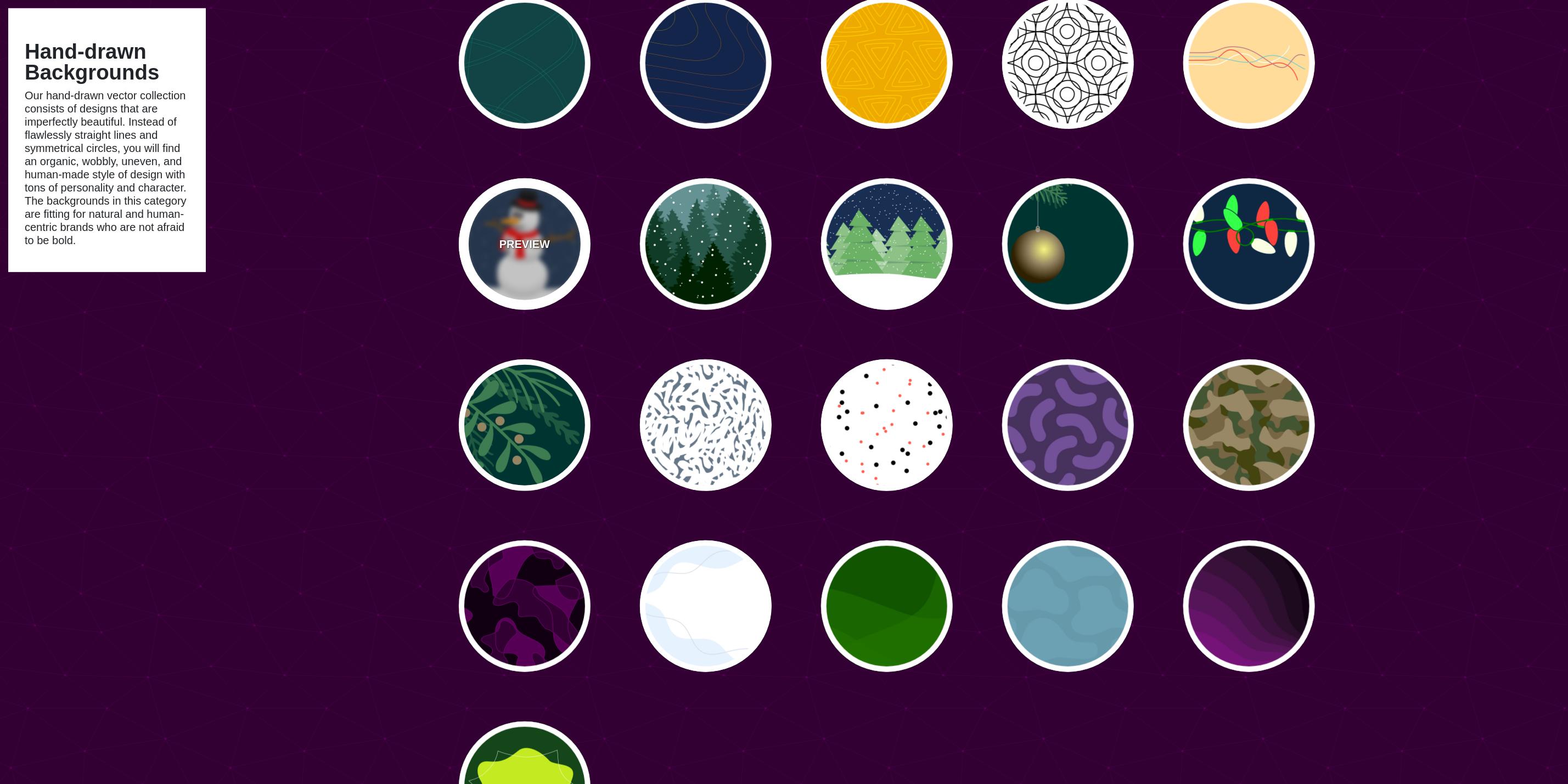
type input "10"
type input "0"
type input "0.25"
type input "0.5"
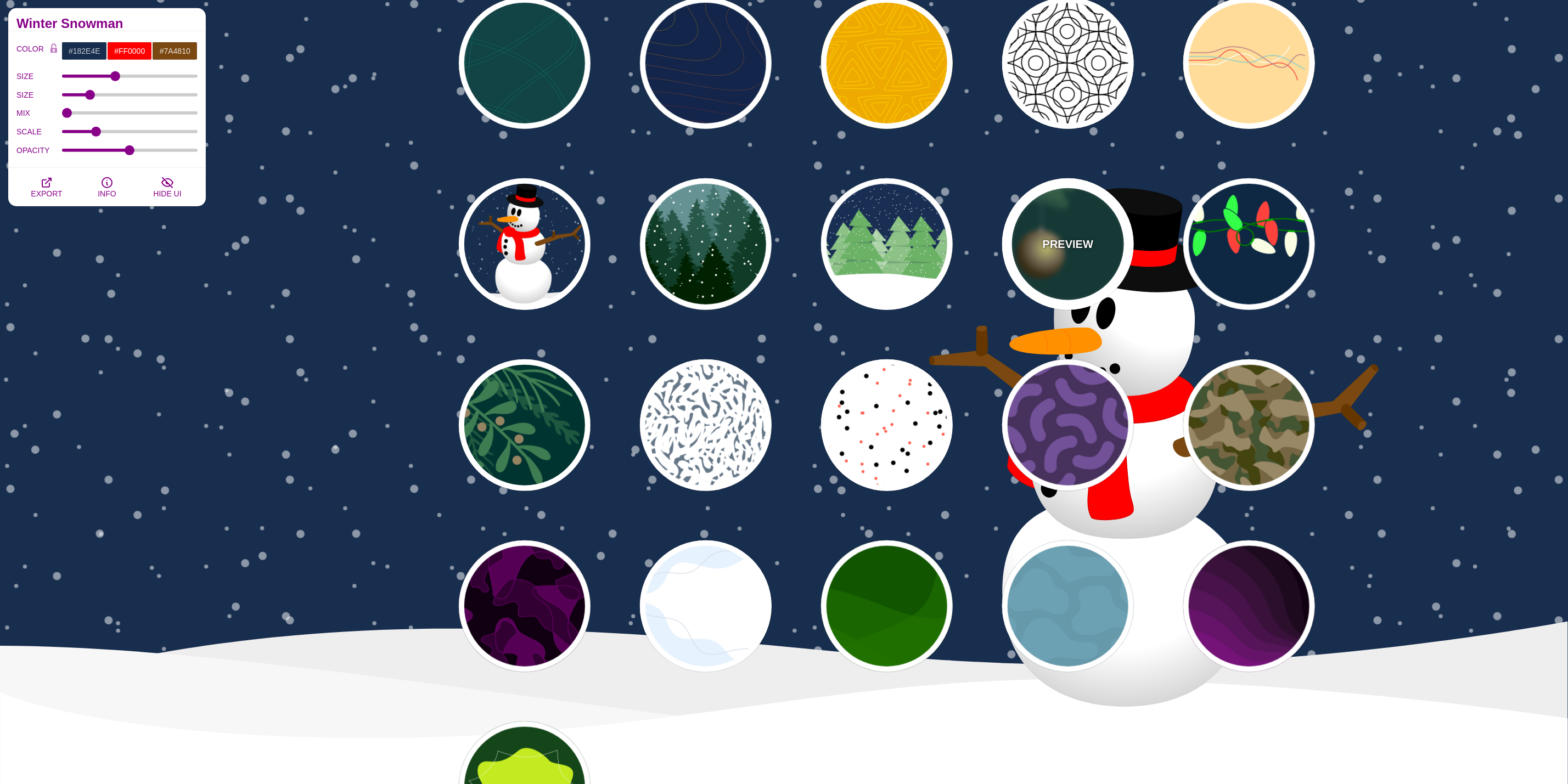
click at [1048, 246] on p "PREVIEW" at bounding box center [1068, 244] width 50 height 17
type input "#003431"
type input "#3E7C52"
type input "#AAAAAA"
type input "#2F2100"
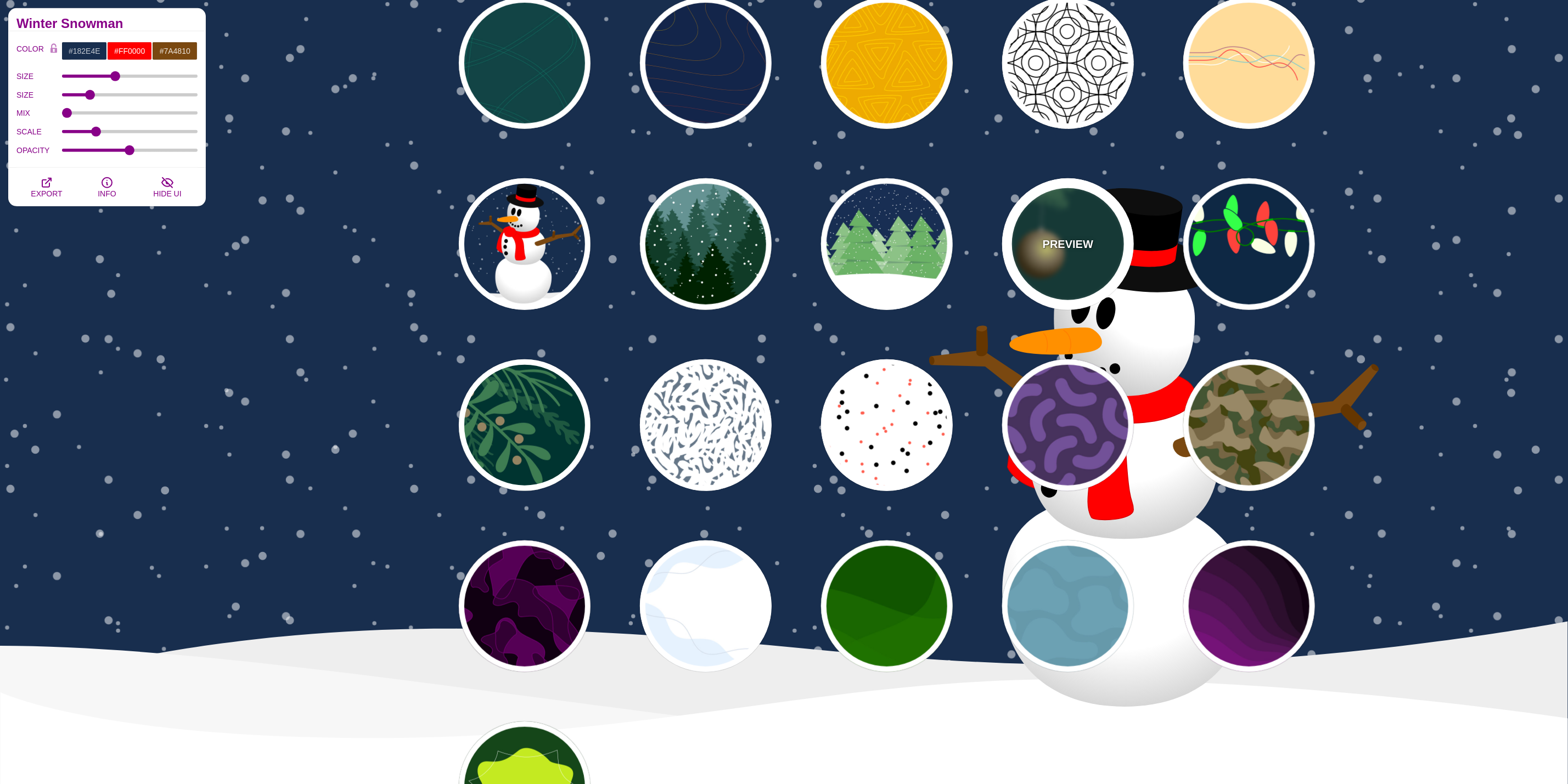
type input "#958462"
type input "#F6F580"
type input "0"
type input "3"
type input "0.4"
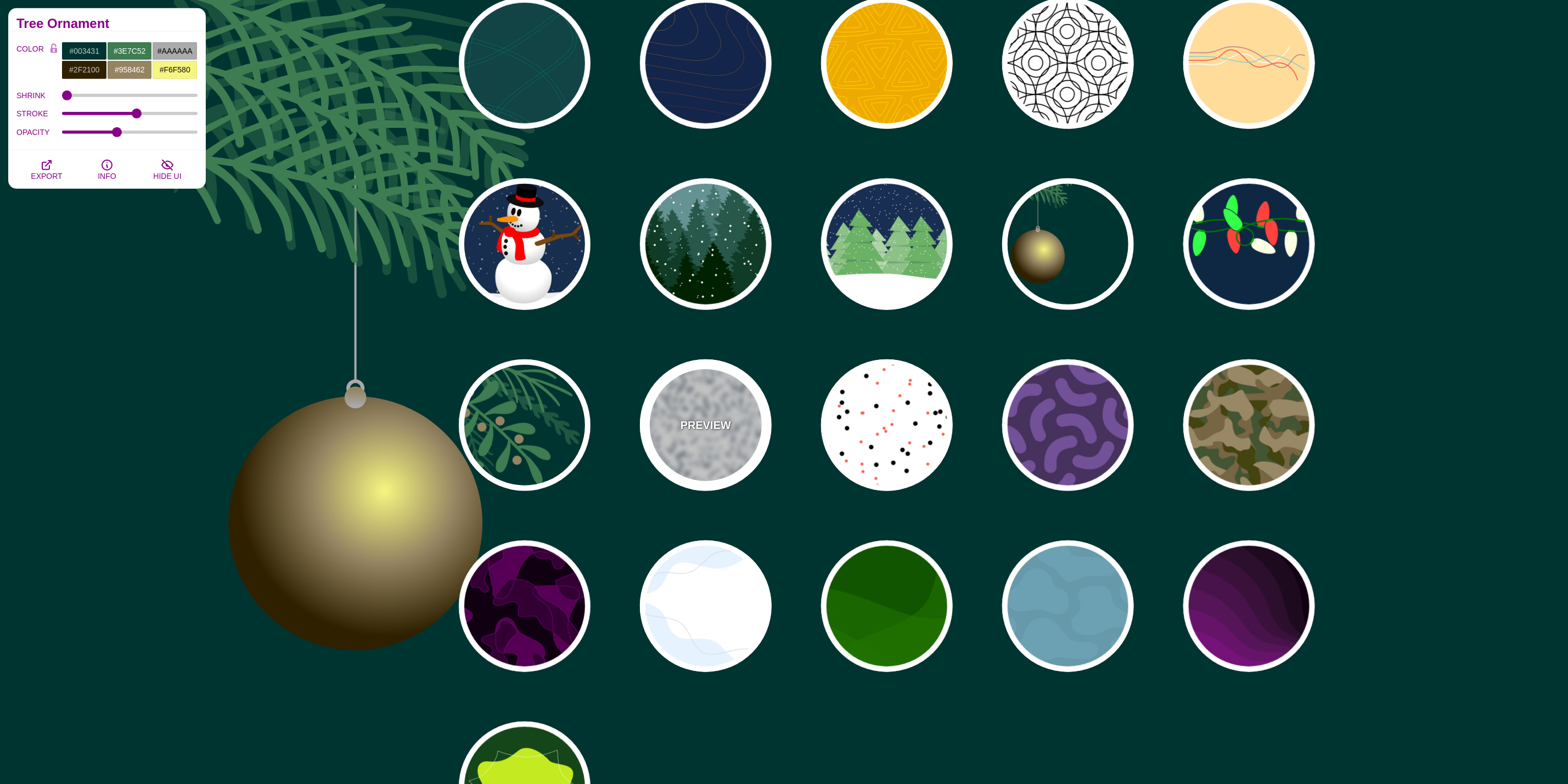
click at [694, 417] on p "PREVIEW" at bounding box center [706, 425] width 50 height 17
type input "#FFFFFF"
type input "#667788"
type input "#FFFFFF"
type input "0"
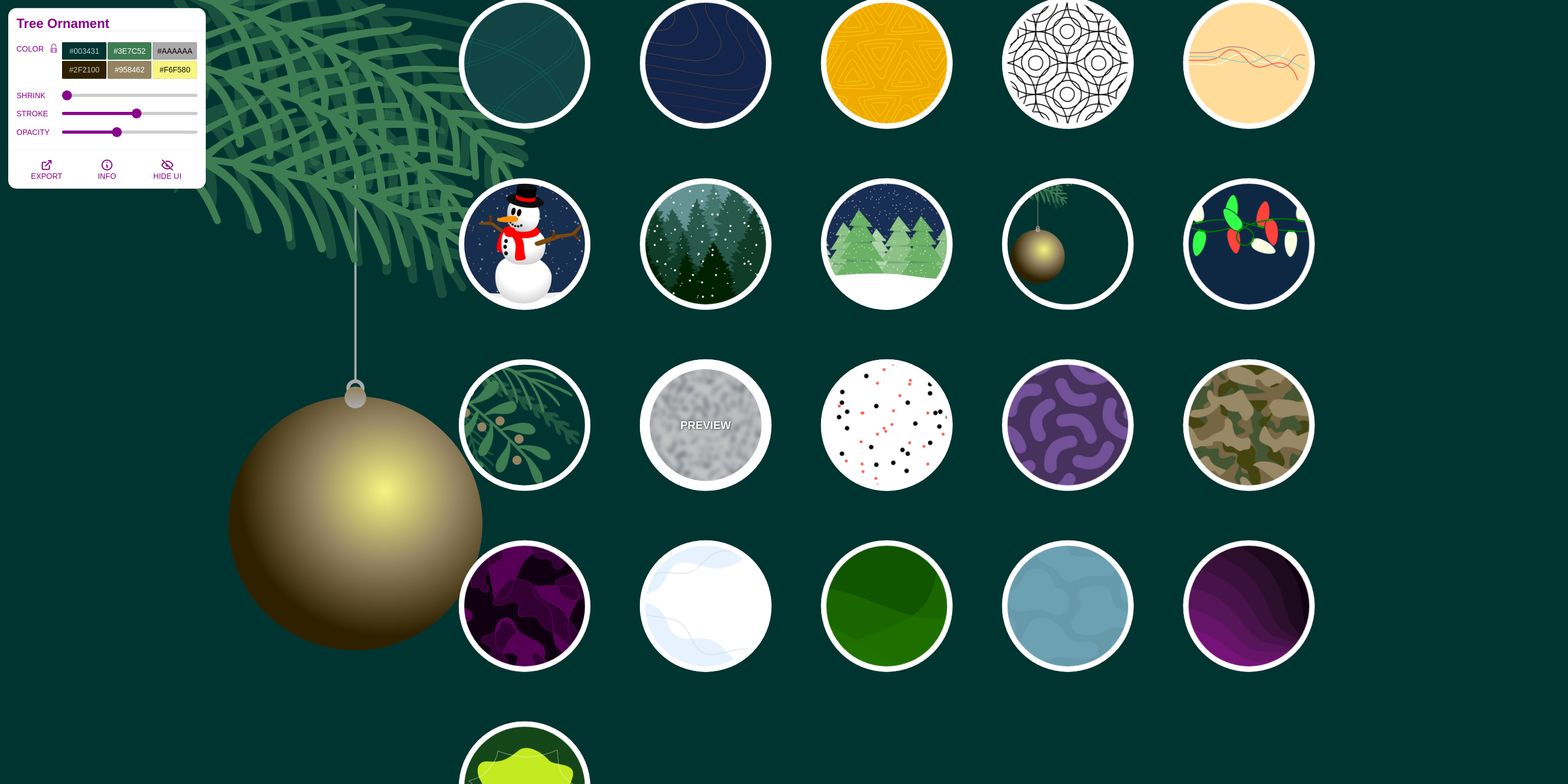
type input "5"
type input "1"
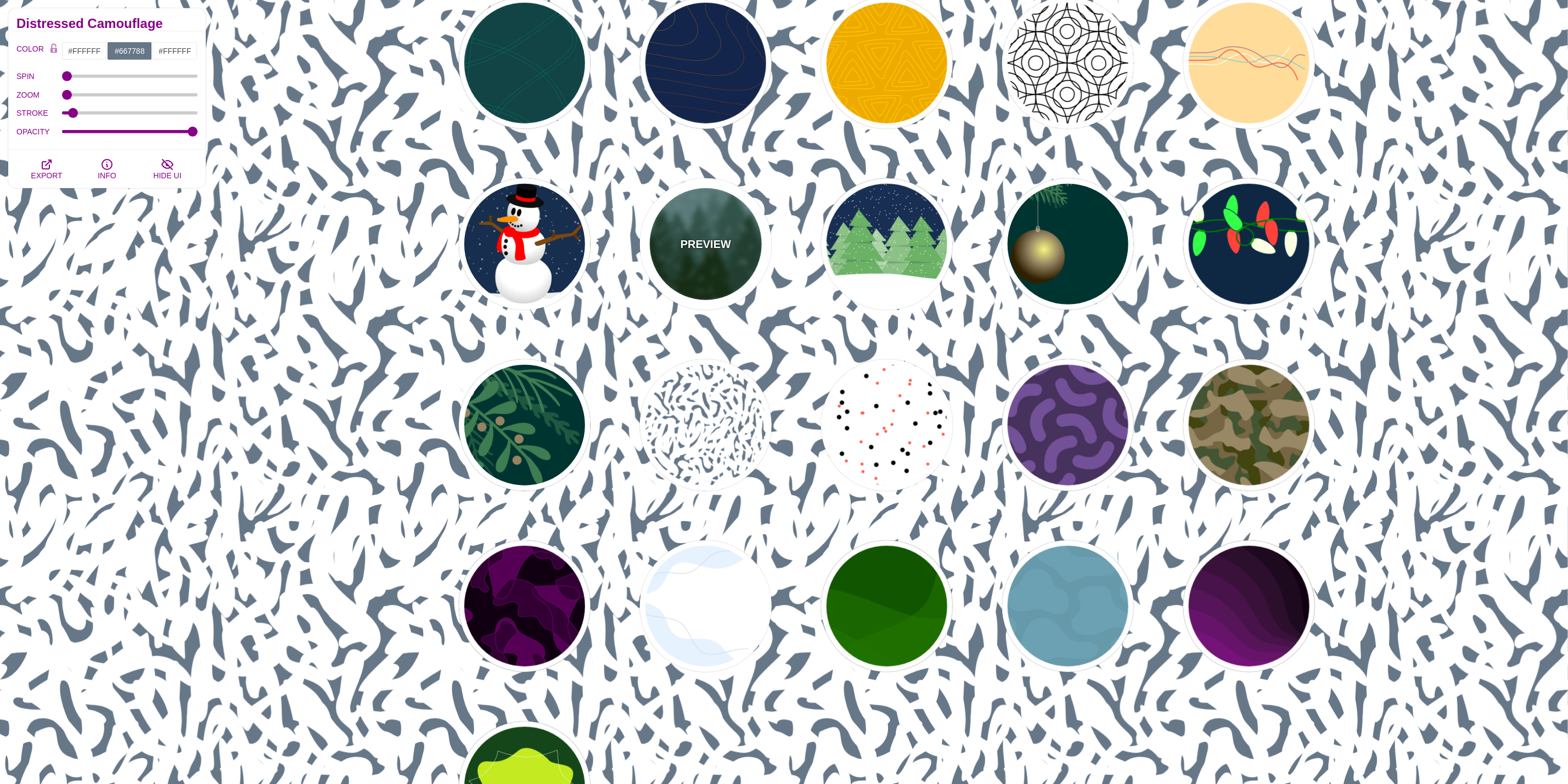
click at [720, 261] on div "PREVIEW" at bounding box center [706, 244] width 132 height 132
type input "#659393"
type input "#002200"
type input "20"
type input "10"
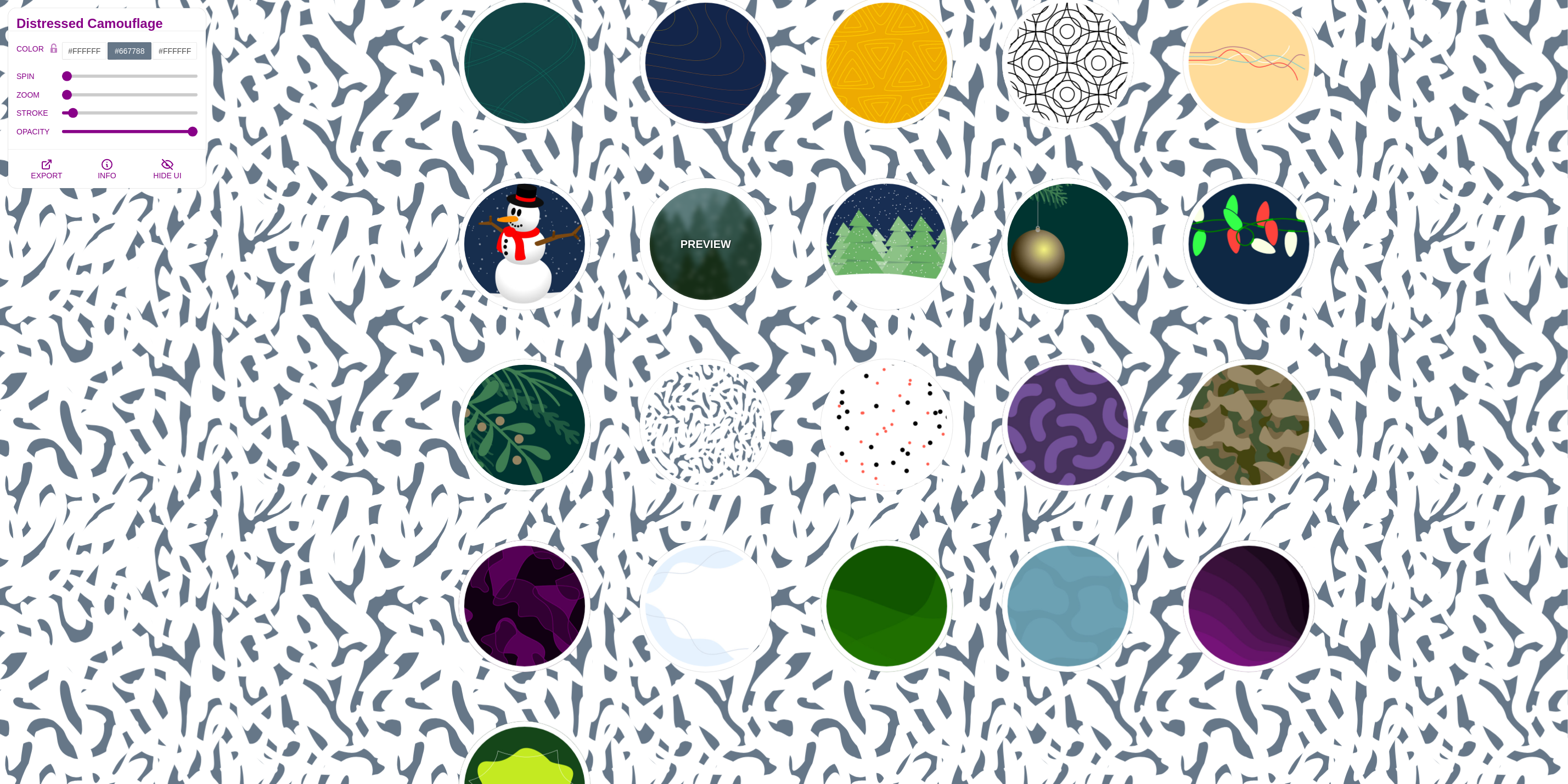
type input "0"
type input "0.25"
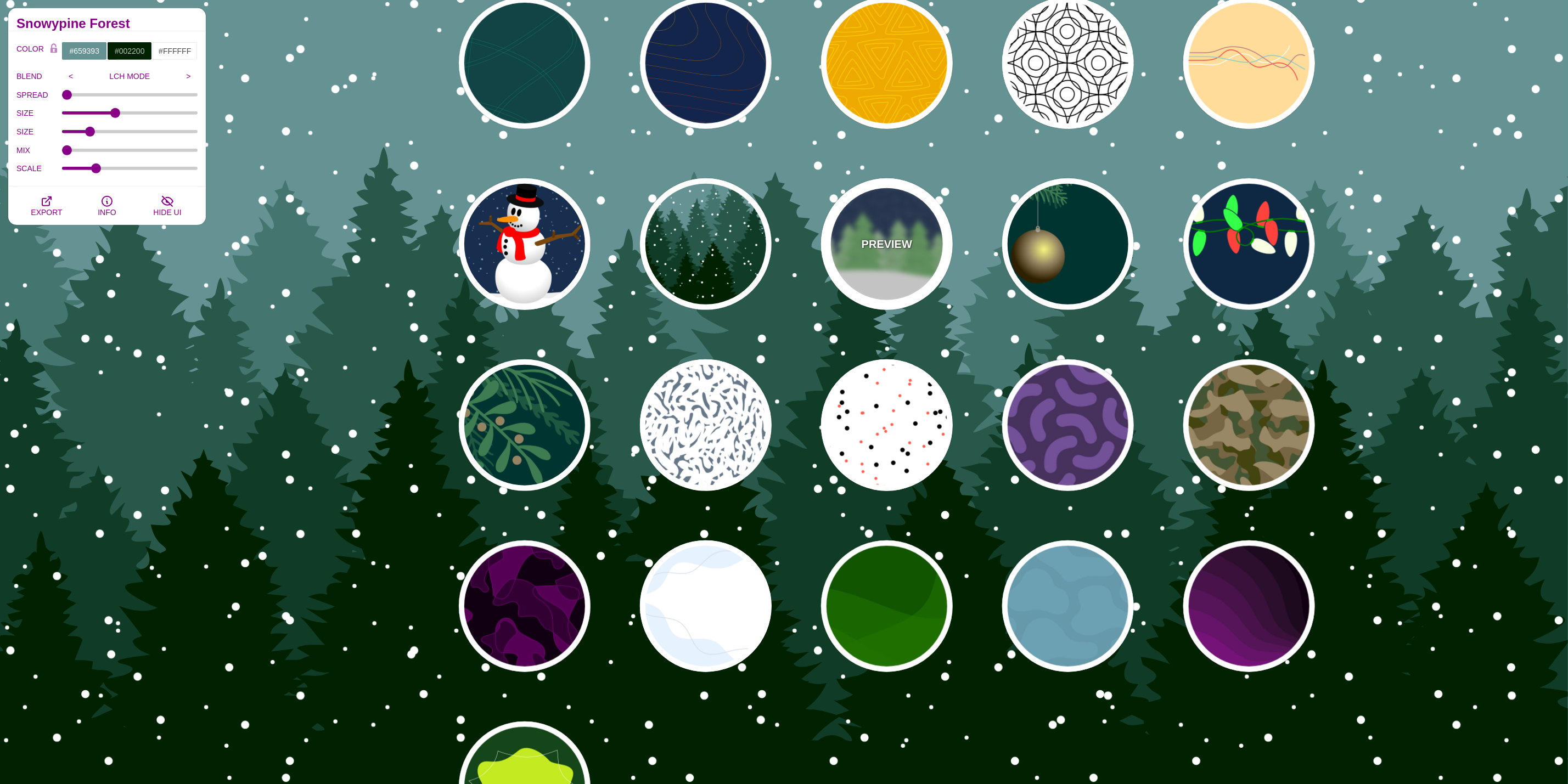
click at [891, 257] on div "PREVIEW" at bounding box center [887, 244] width 132 height 132
type input "#182E52"
type input "#6BB166"
type input "0"
type input "15"
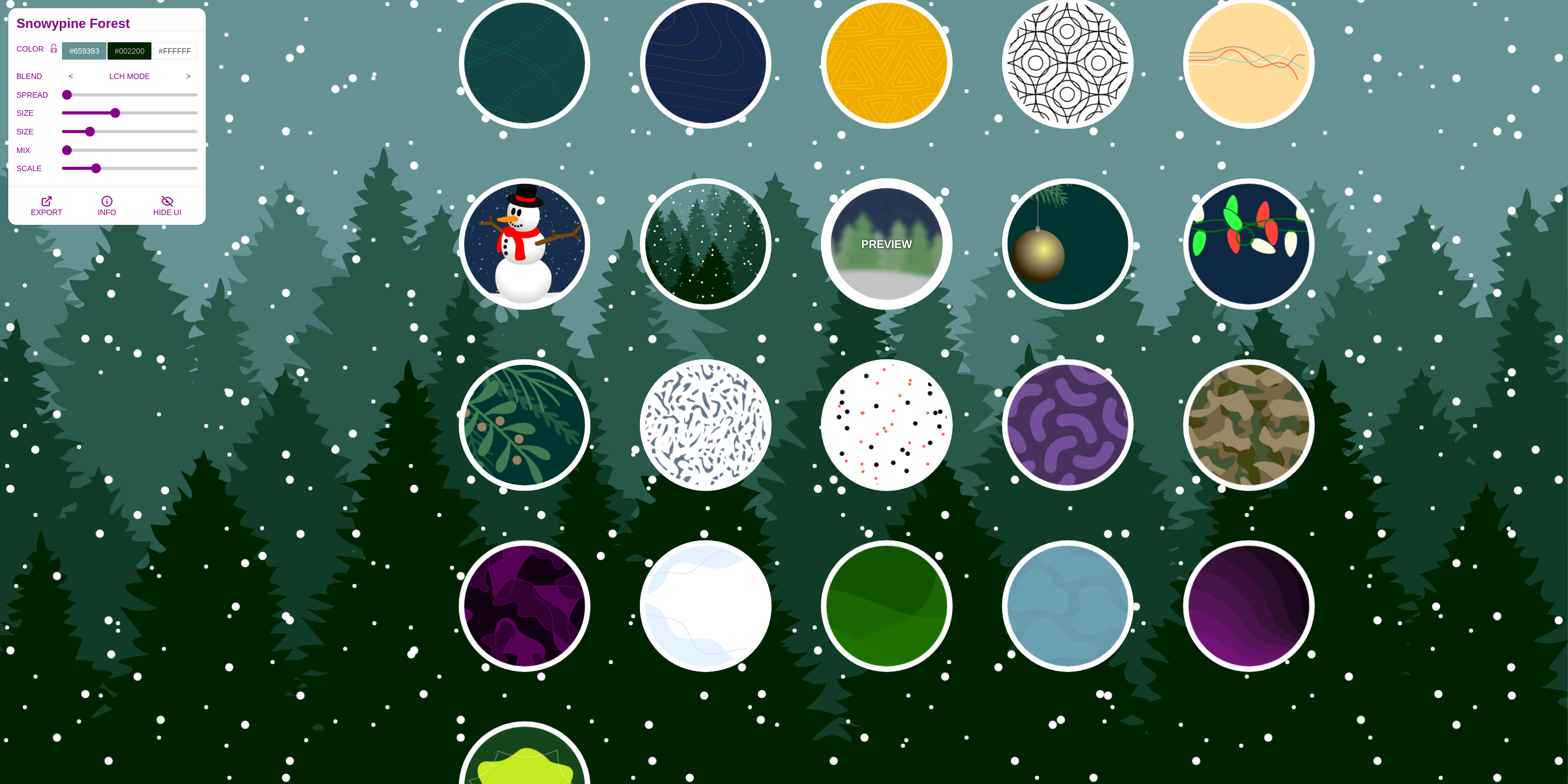
type input "0.2"
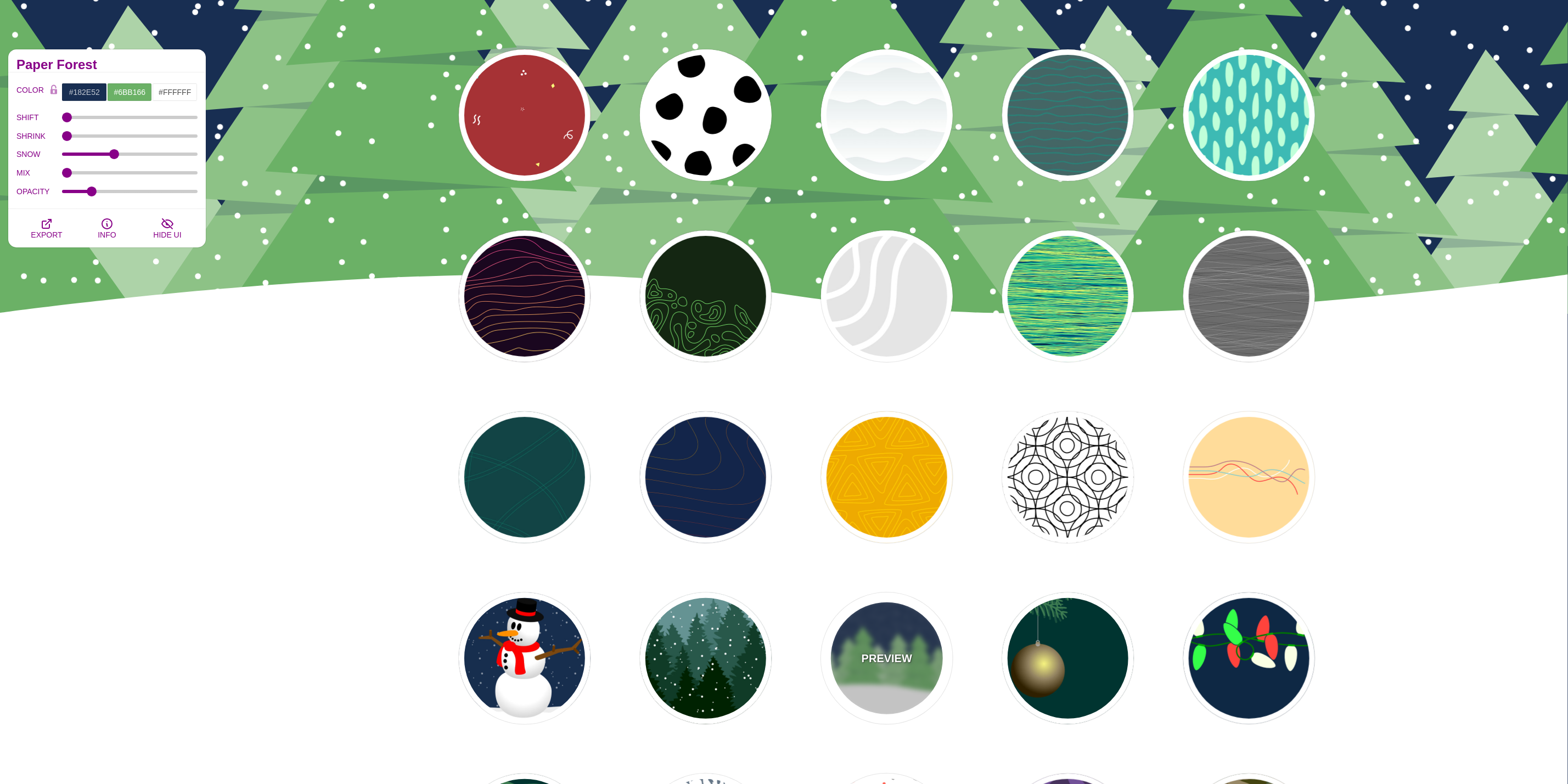
scroll to position [0, 0]
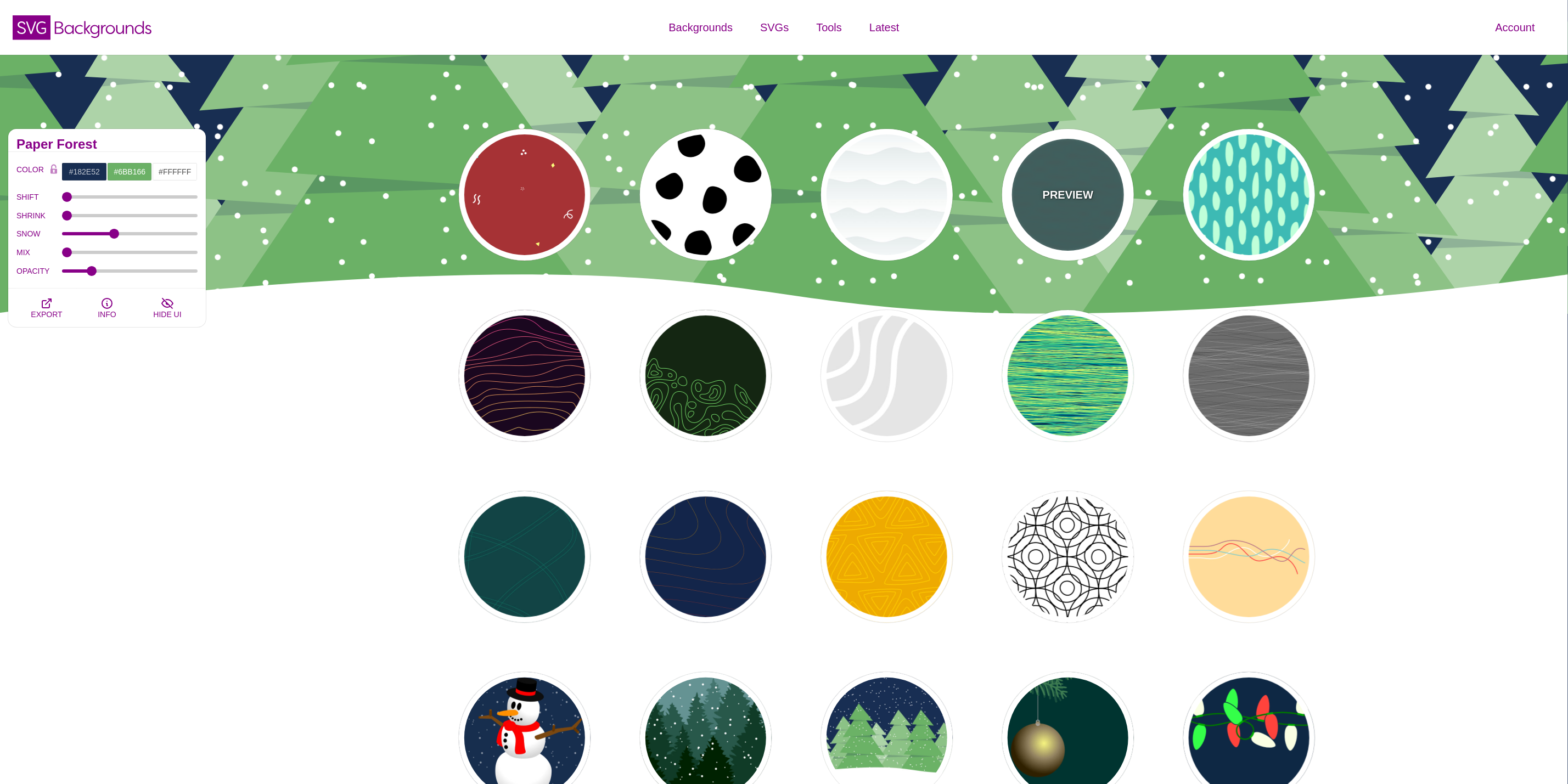
click at [1107, 202] on div "PREVIEW" at bounding box center [1068, 194] width 132 height 132
type input "#446666"
type input "#119988"
type input "1"
type input "5"
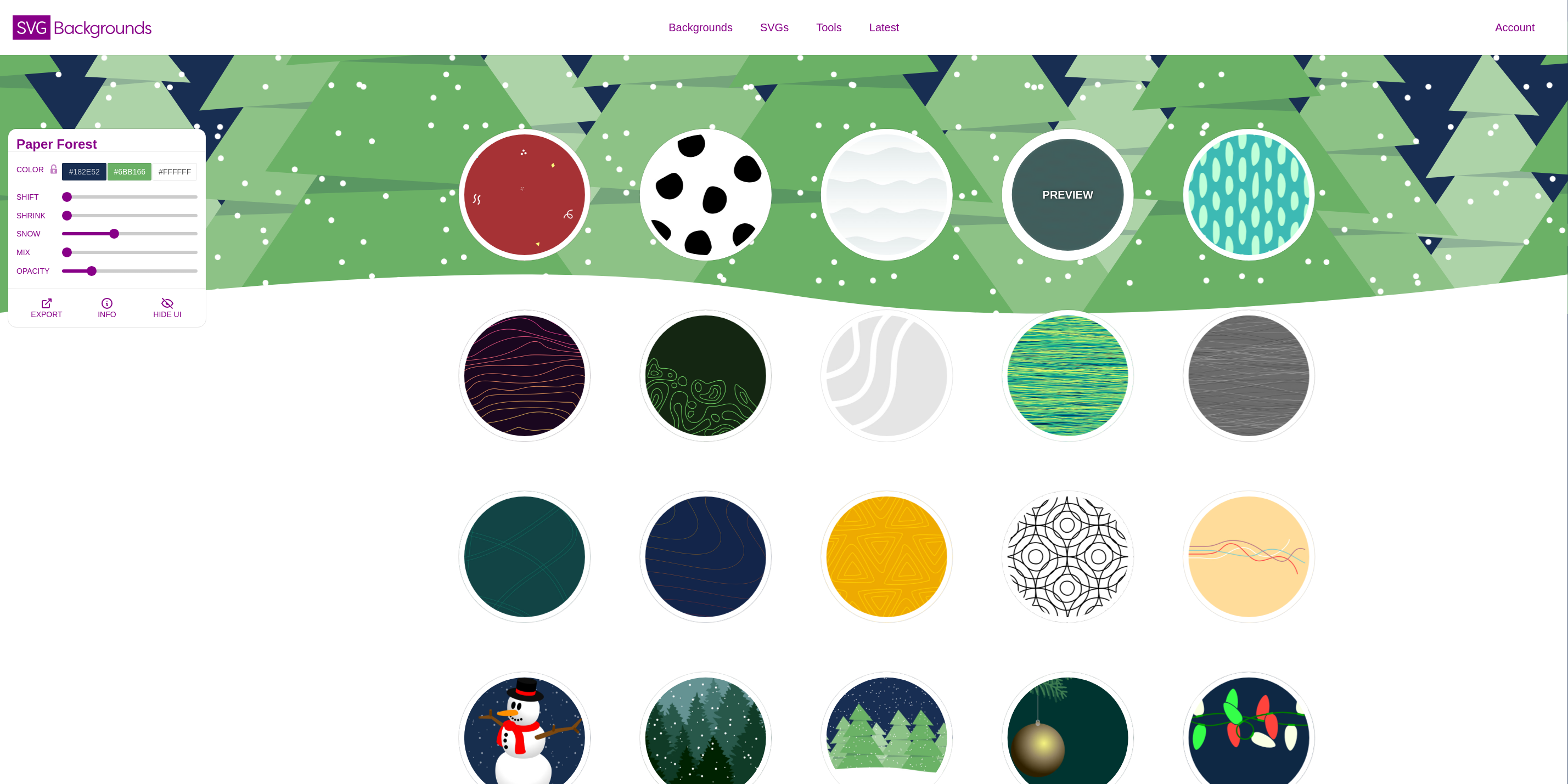
type input "0.1"
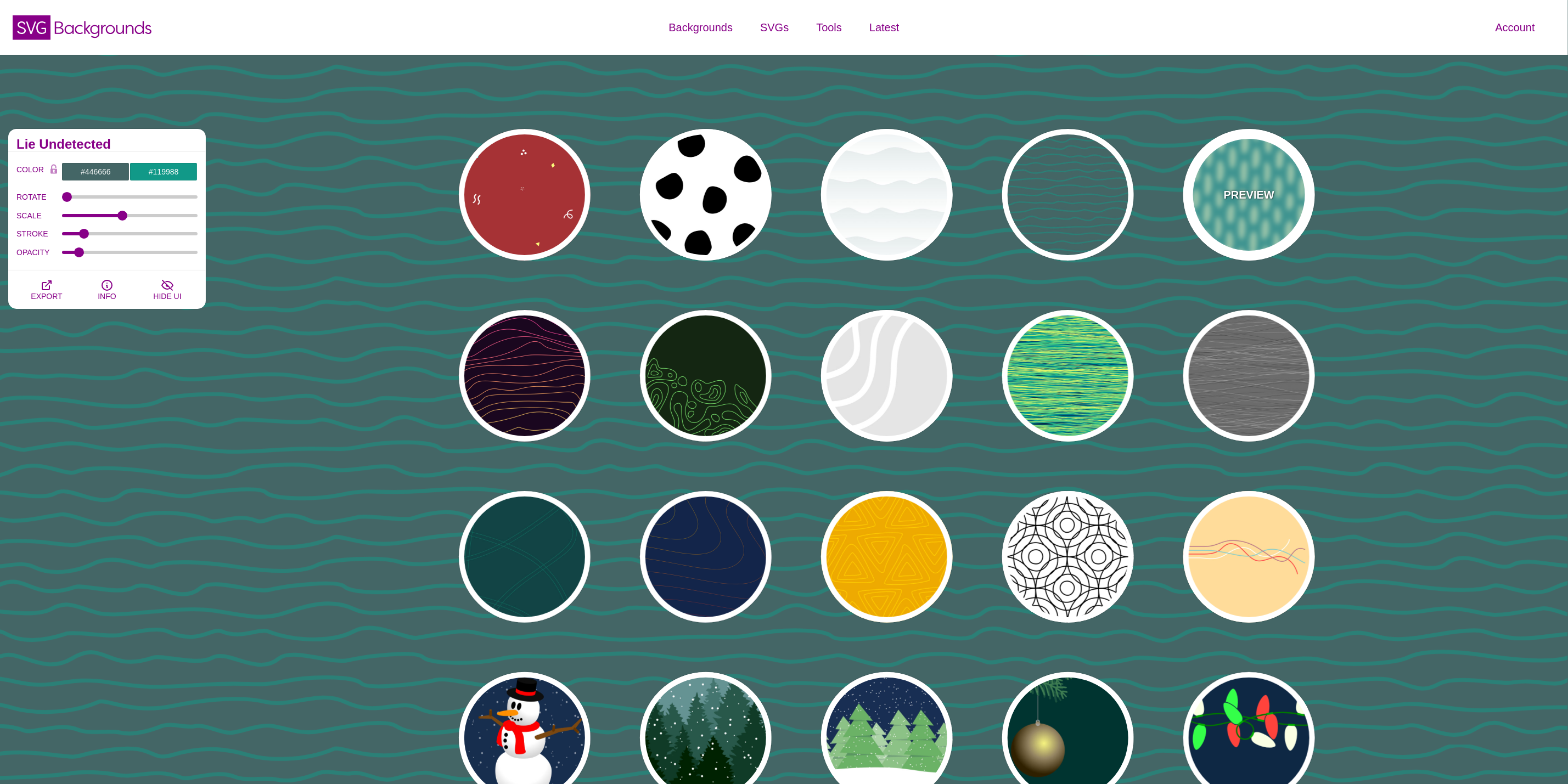
click at [1232, 211] on div "PREVIEW" at bounding box center [1249, 194] width 132 height 132
type input "#3DBAB4"
type input "#BFFFD9"
type input "0"
type input "1"
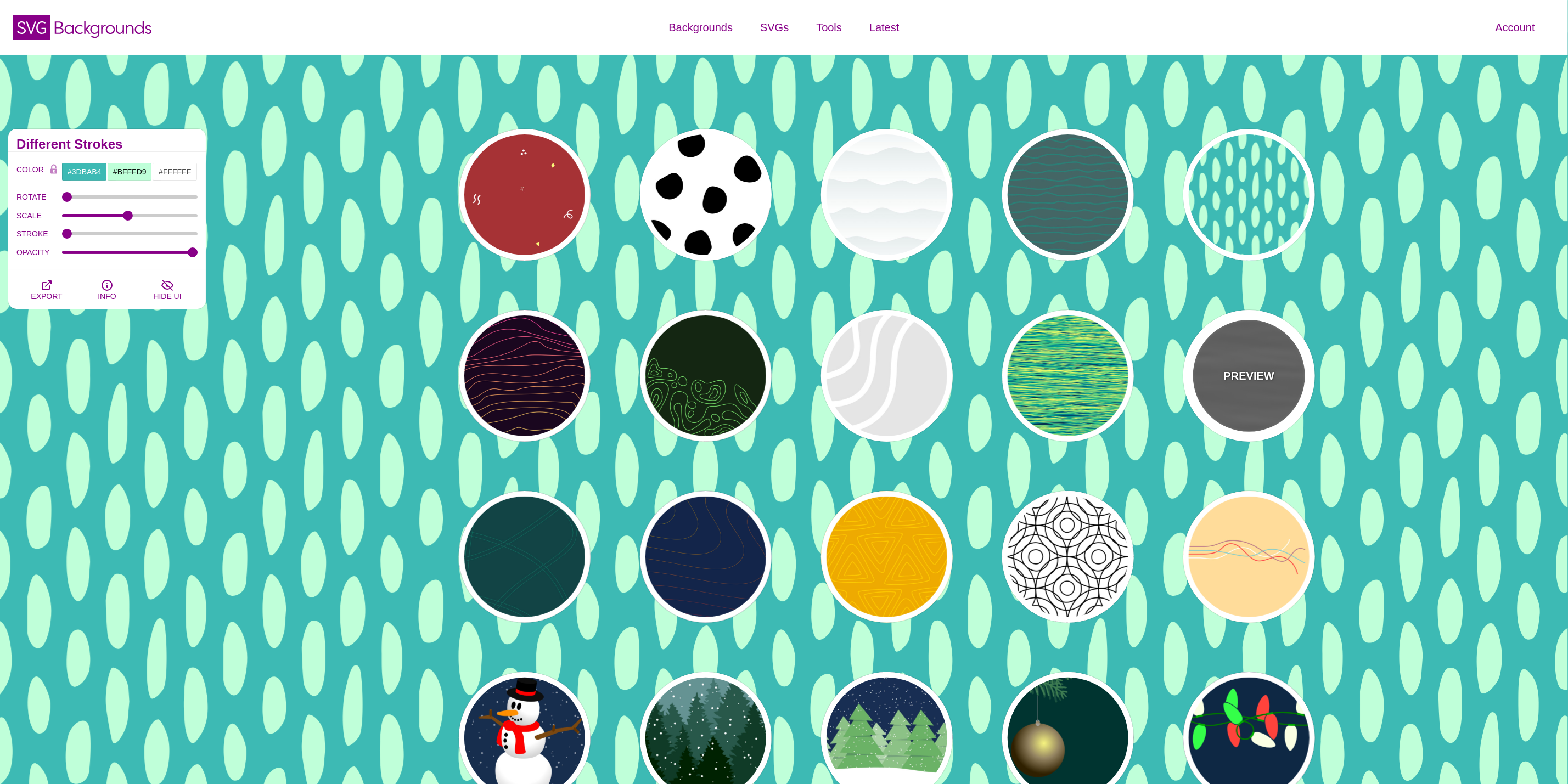
click at [1224, 407] on div "PREVIEW" at bounding box center [1249, 375] width 132 height 132
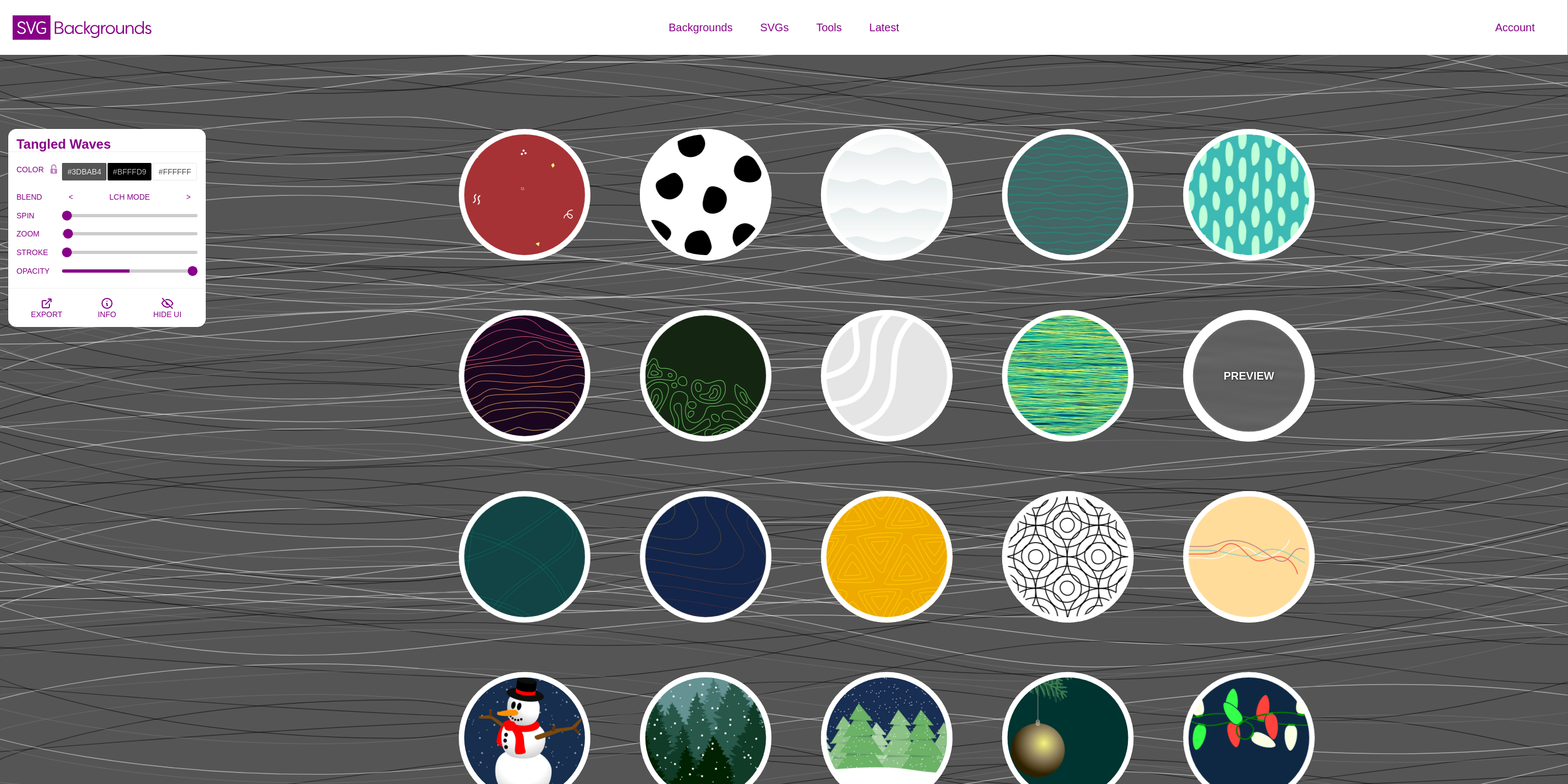
type input "#555555"
type input "#000000"
type input "0"
type input "1"
type input "0.5"
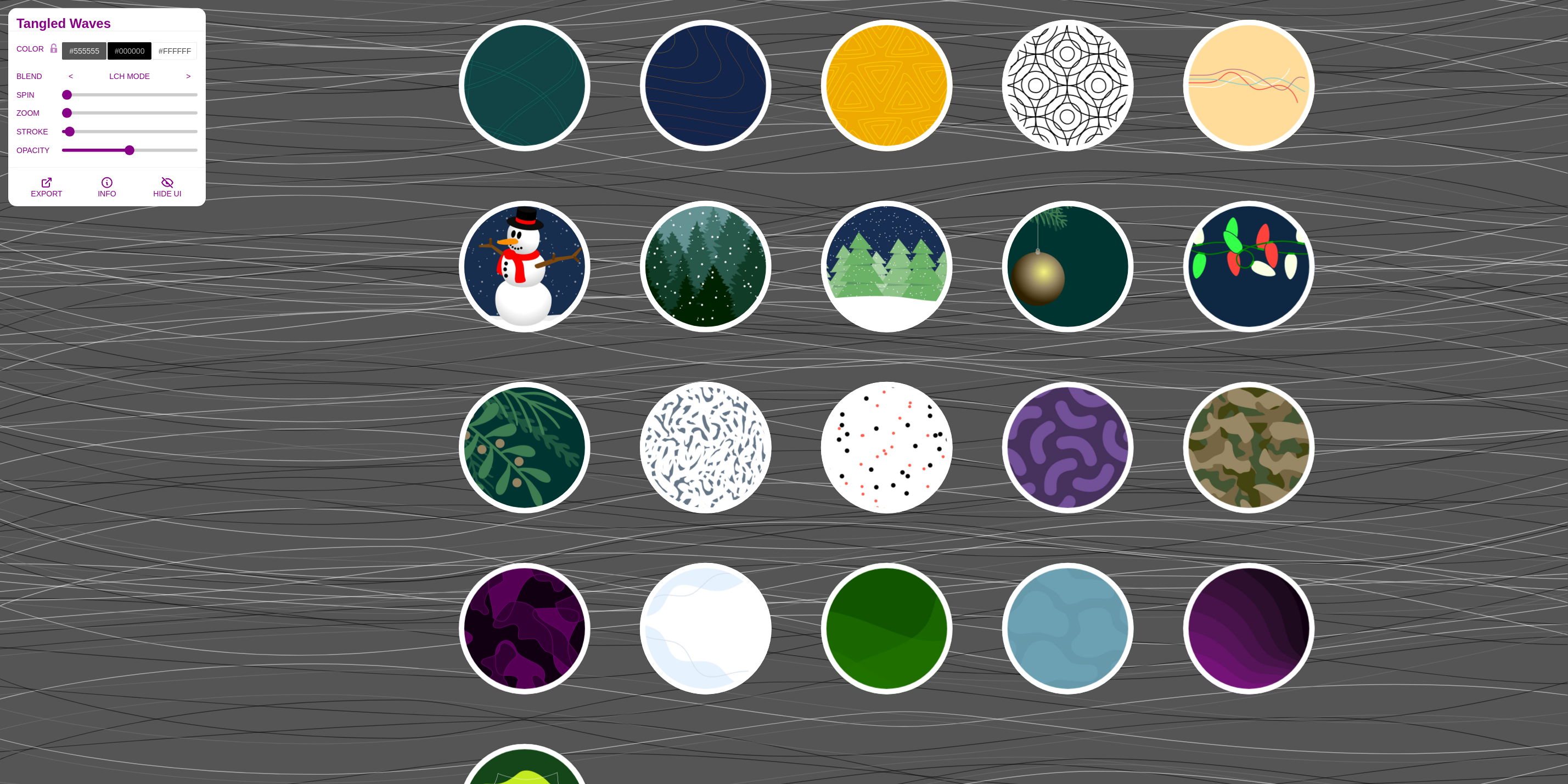
scroll to position [741, 0]
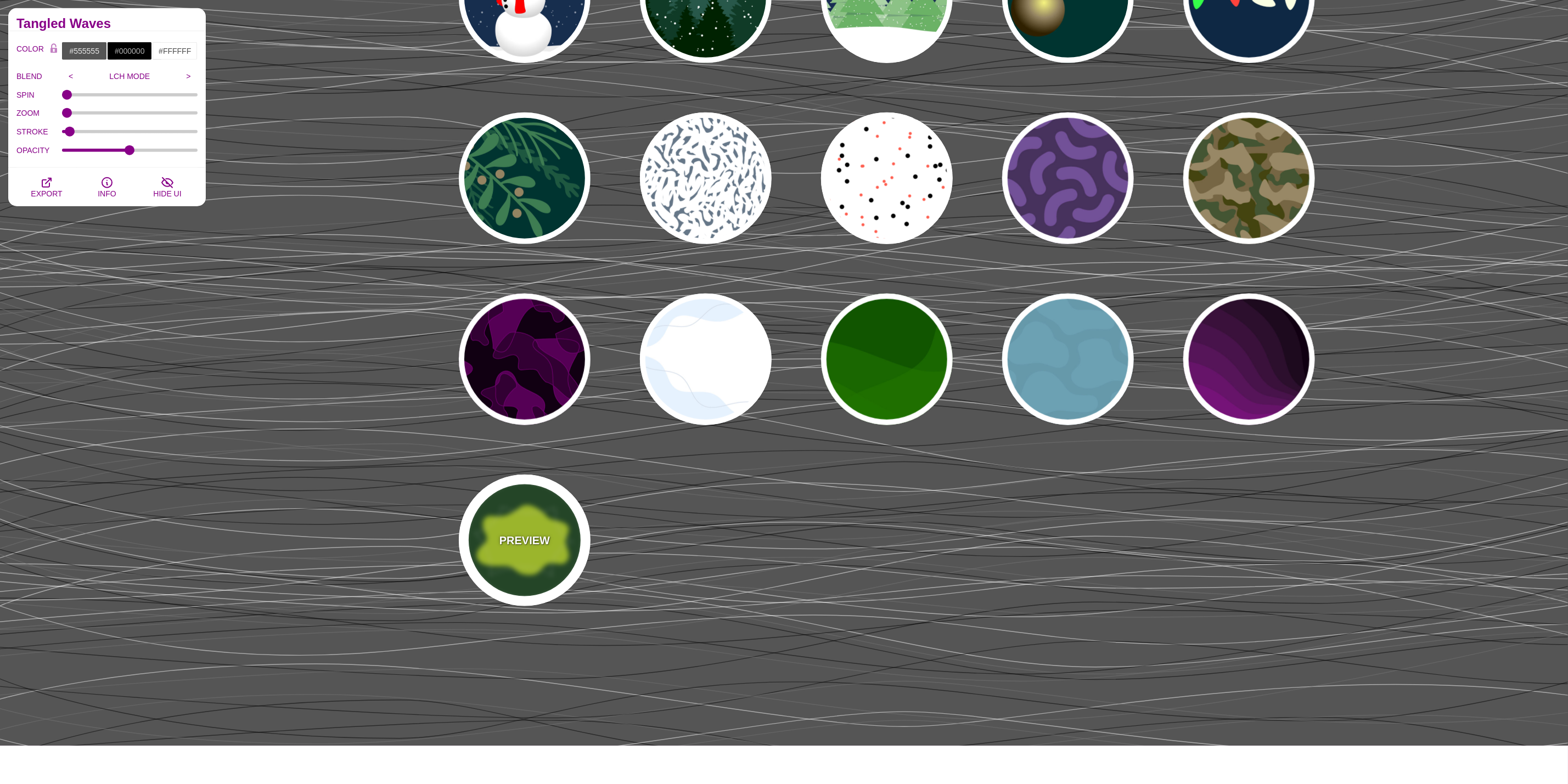
click at [574, 523] on div "PREVIEW" at bounding box center [525, 540] width 132 height 132
type input "#14461A"
type input "#C4EA21"
type input "3"
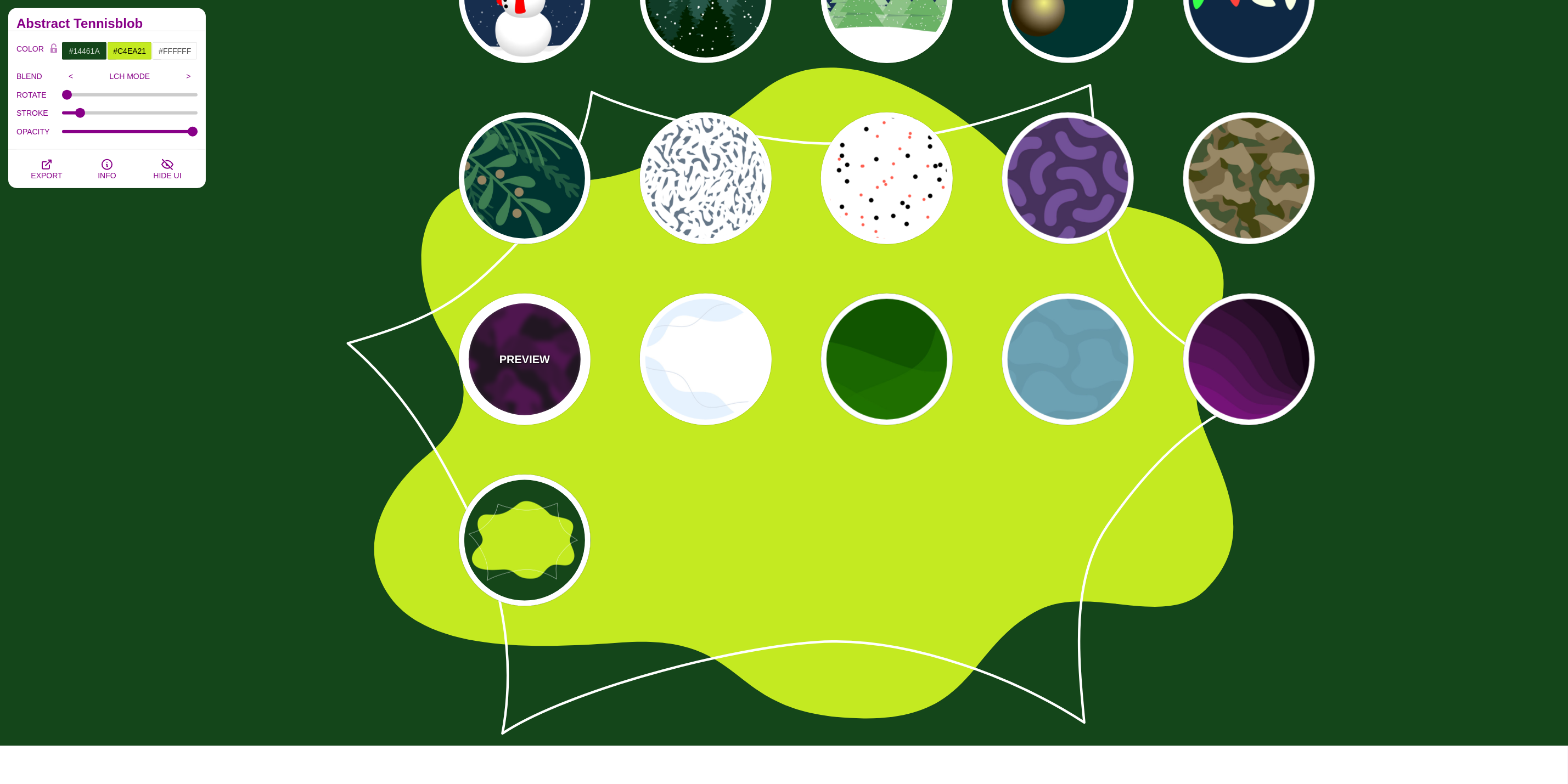
click at [546, 371] on div "PREVIEW" at bounding box center [525, 359] width 132 height 132
type input "#110011"
type input "#550055"
type input "#330033"
type input "#770077"
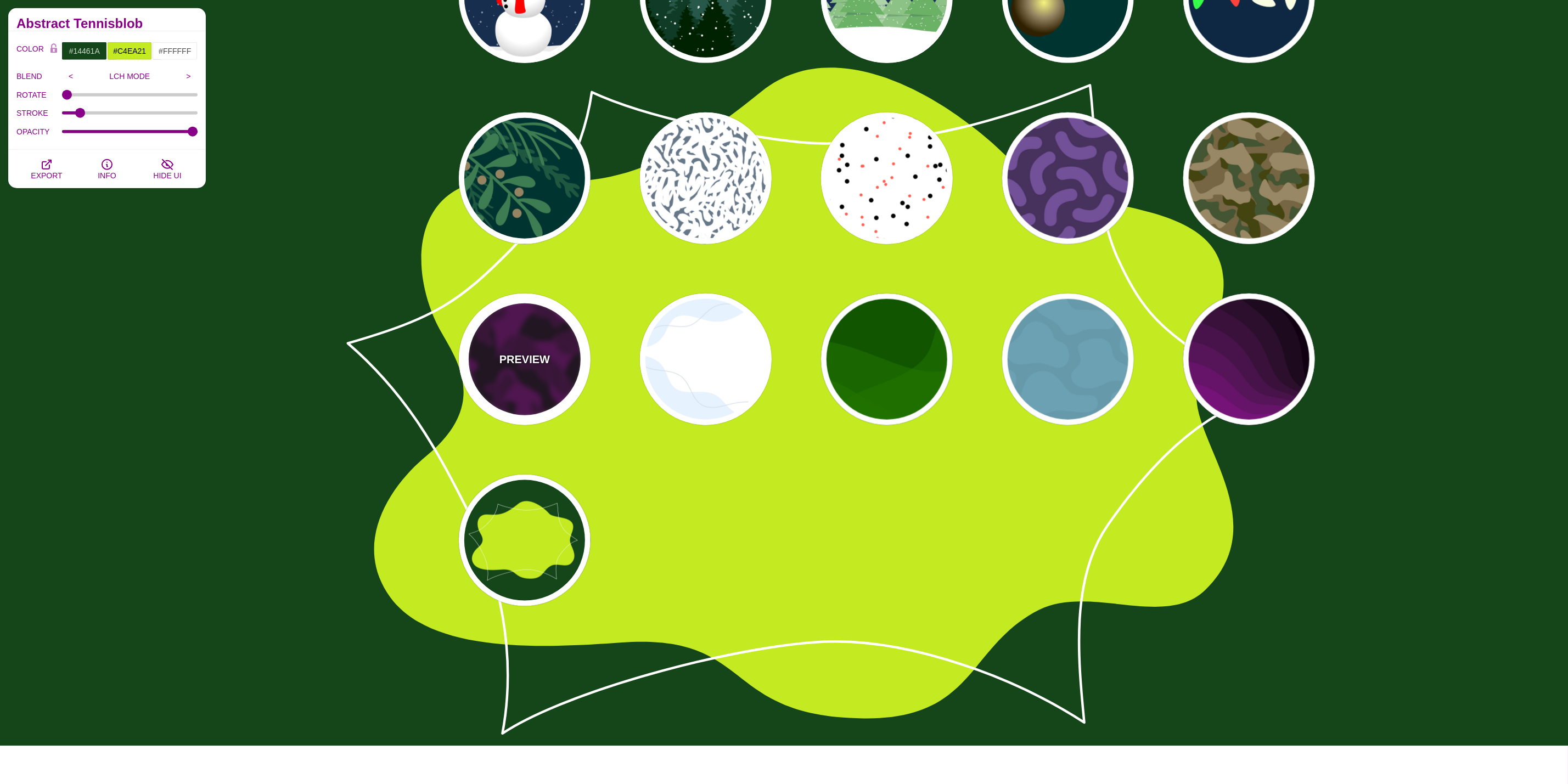
type input "2"
type input "1"
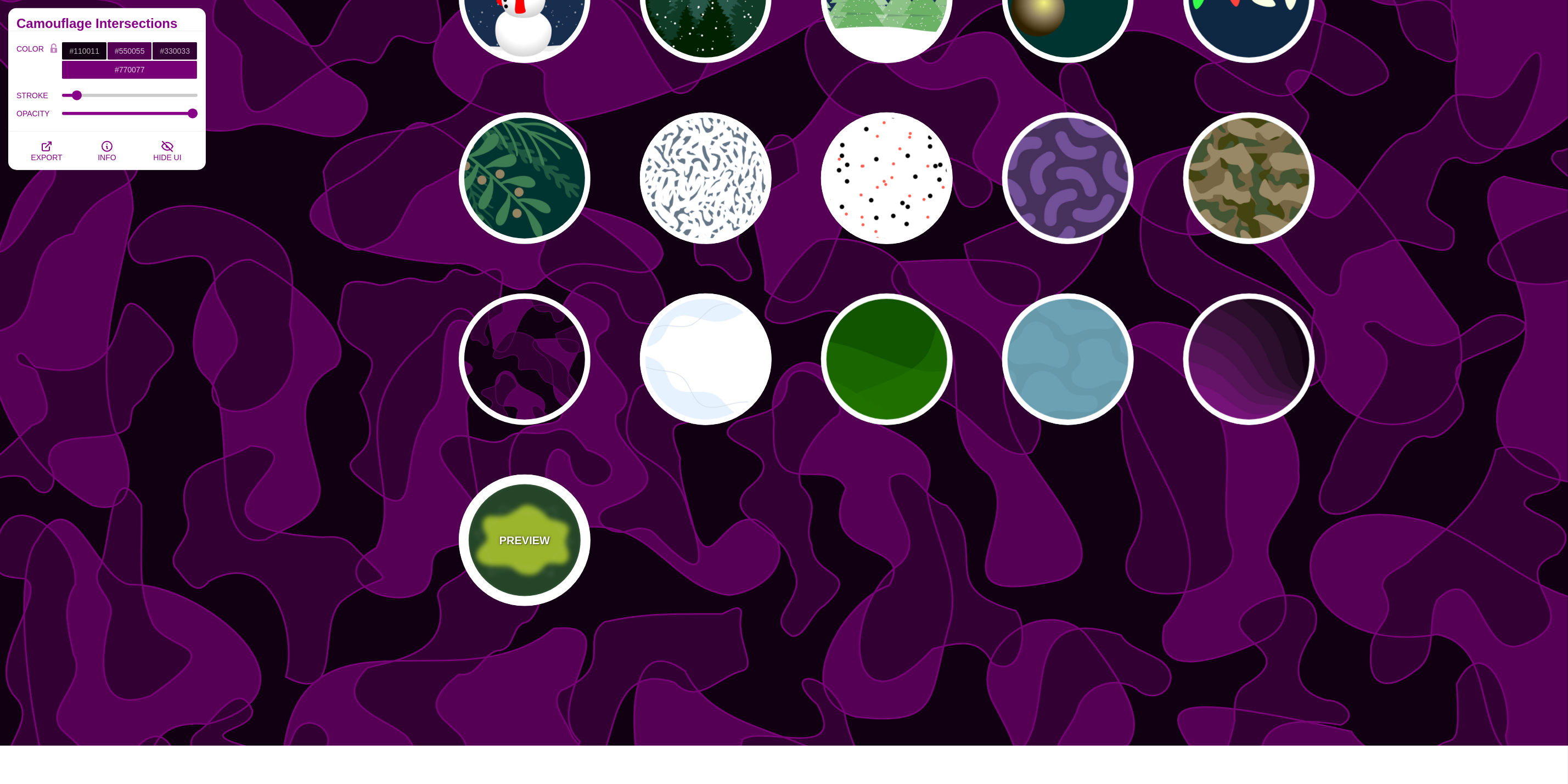
drag, startPoint x: 453, startPoint y: 533, endPoint x: 477, endPoint y: 533, distance: 24.0
click at [527, 529] on div "PREVIEW" at bounding box center [525, 540] width 132 height 132
type input "#14461A"
type input "#C4EA21"
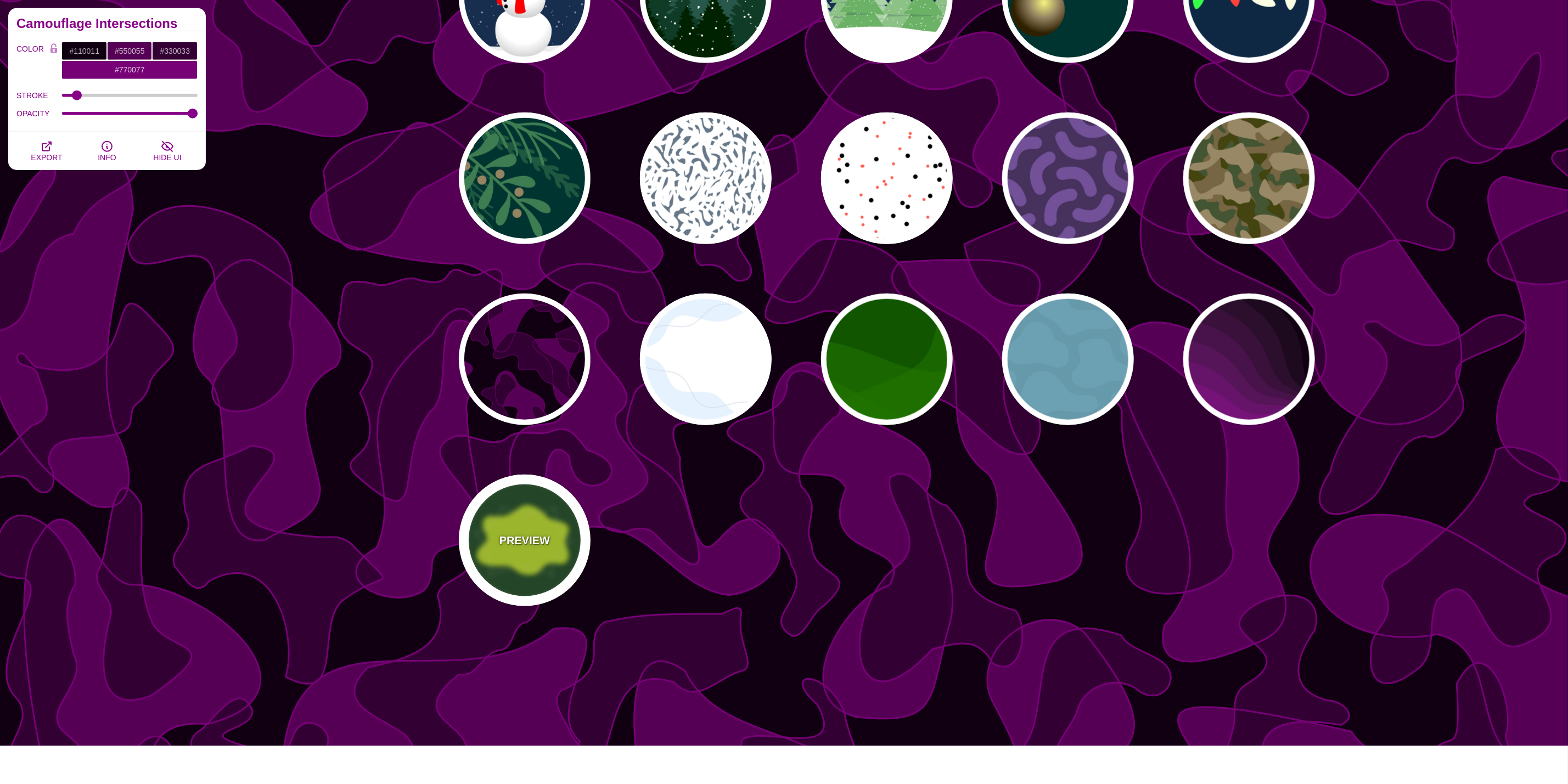
type input "#FFFFFF"
type input "0"
type input "3"
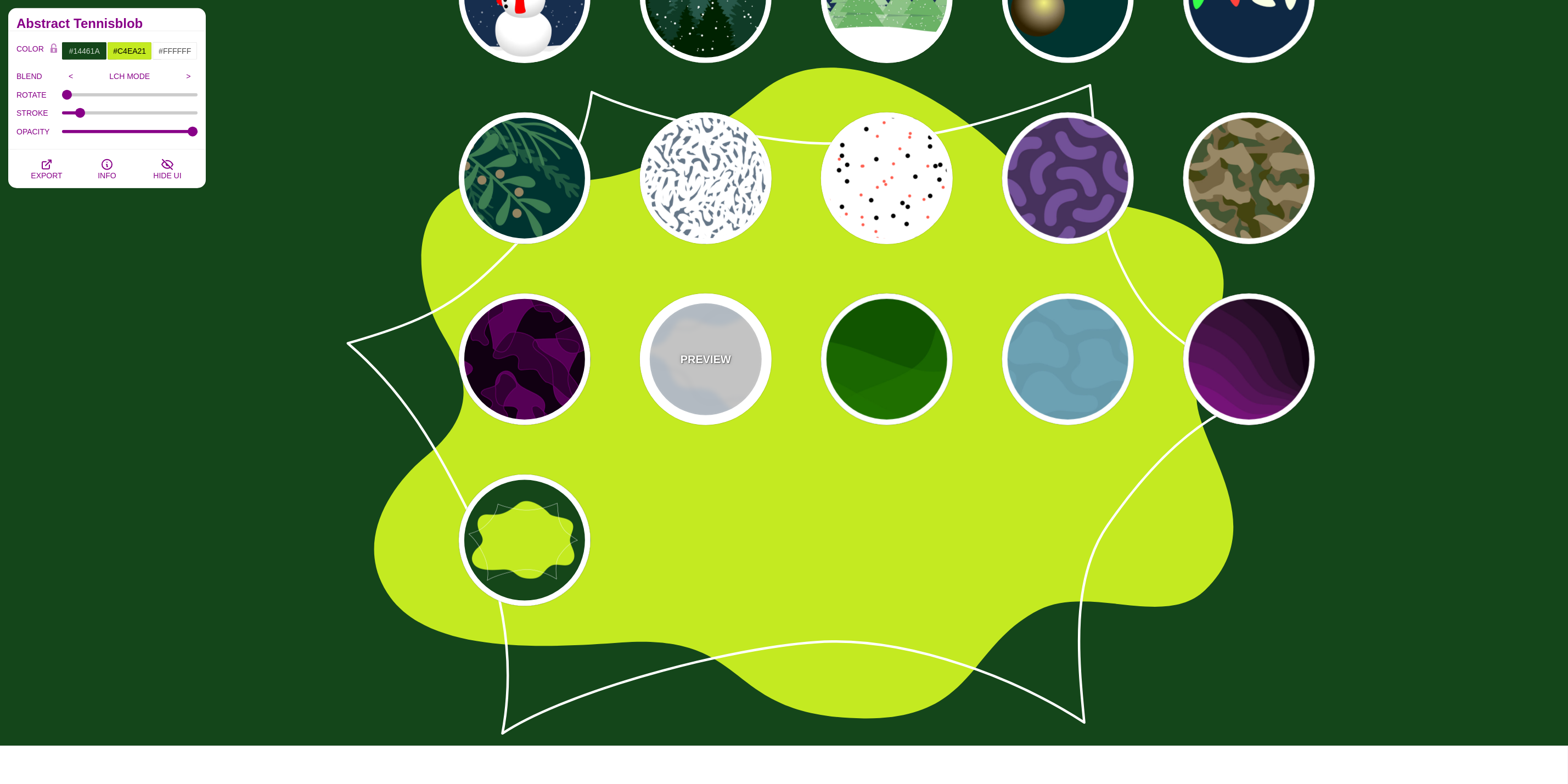
click at [735, 379] on div "PREVIEW" at bounding box center [706, 359] width 132 height 132
type input "#FFFFFF"
type input "#E7F2FF"
type input "#D2DCE8"
type input "0"
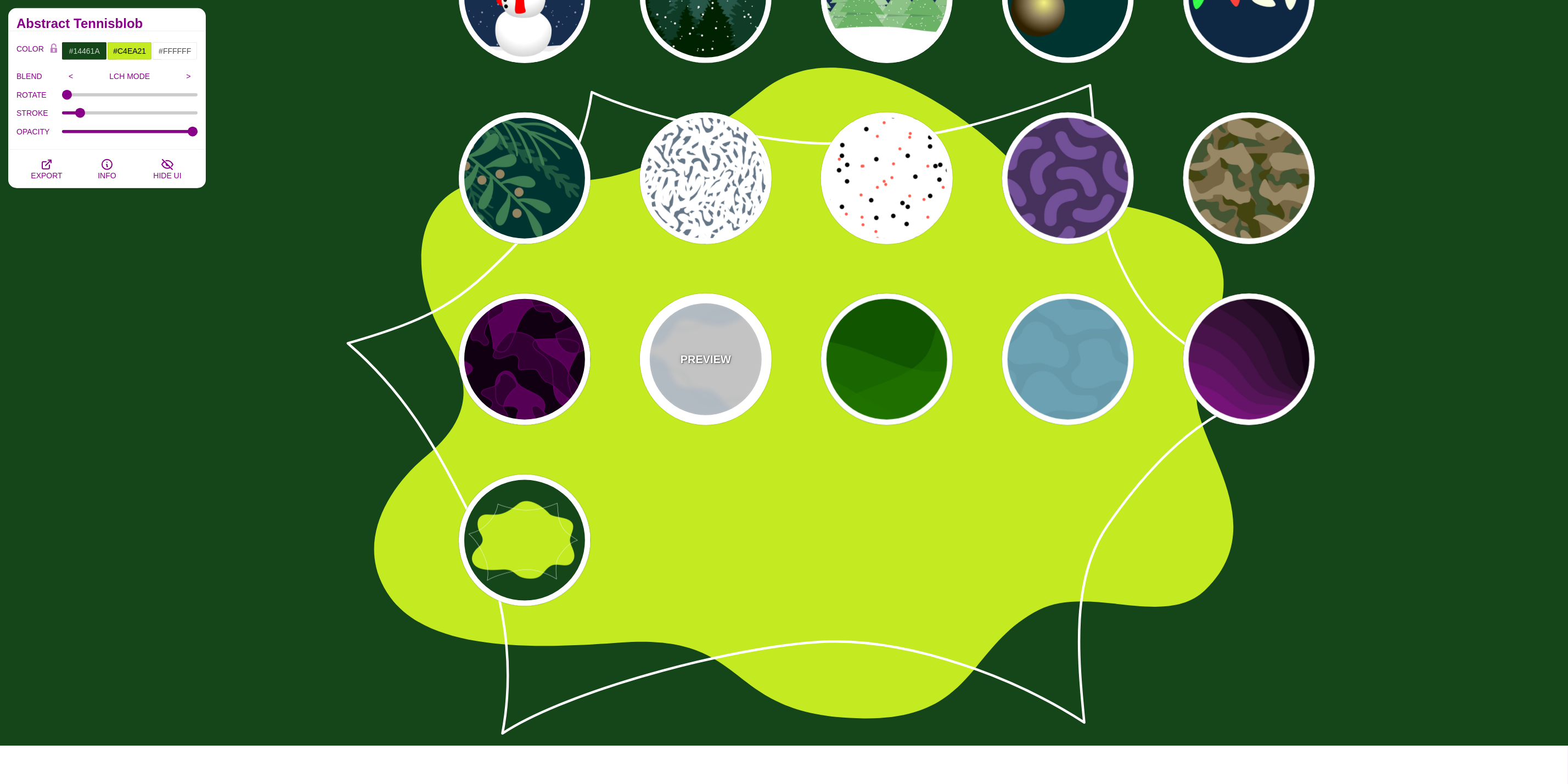
type input "4"
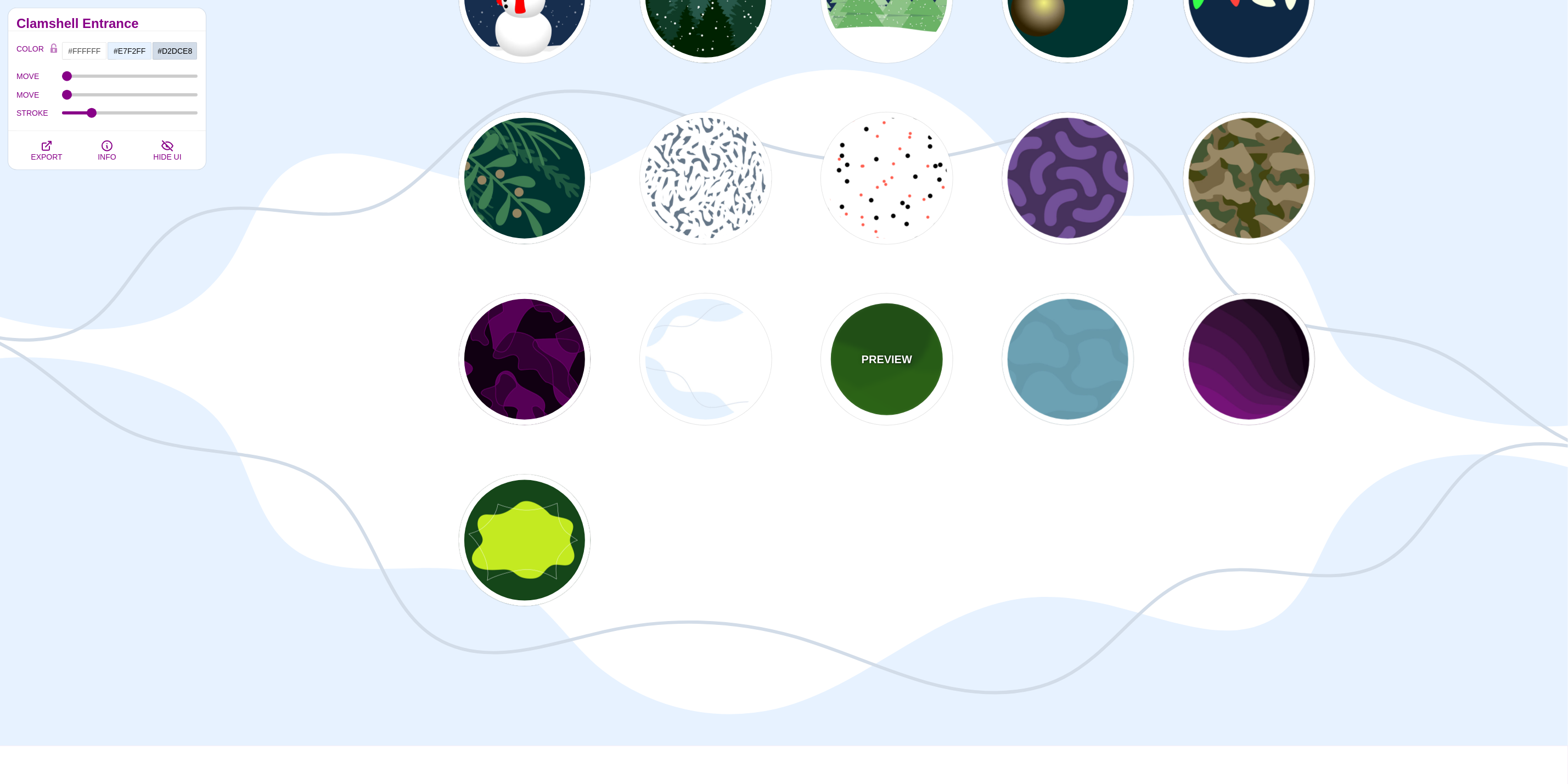
click at [833, 356] on div "PREVIEW" at bounding box center [887, 359] width 132 height 132
type input "#115500"
type input "#227700"
type input "0.5"
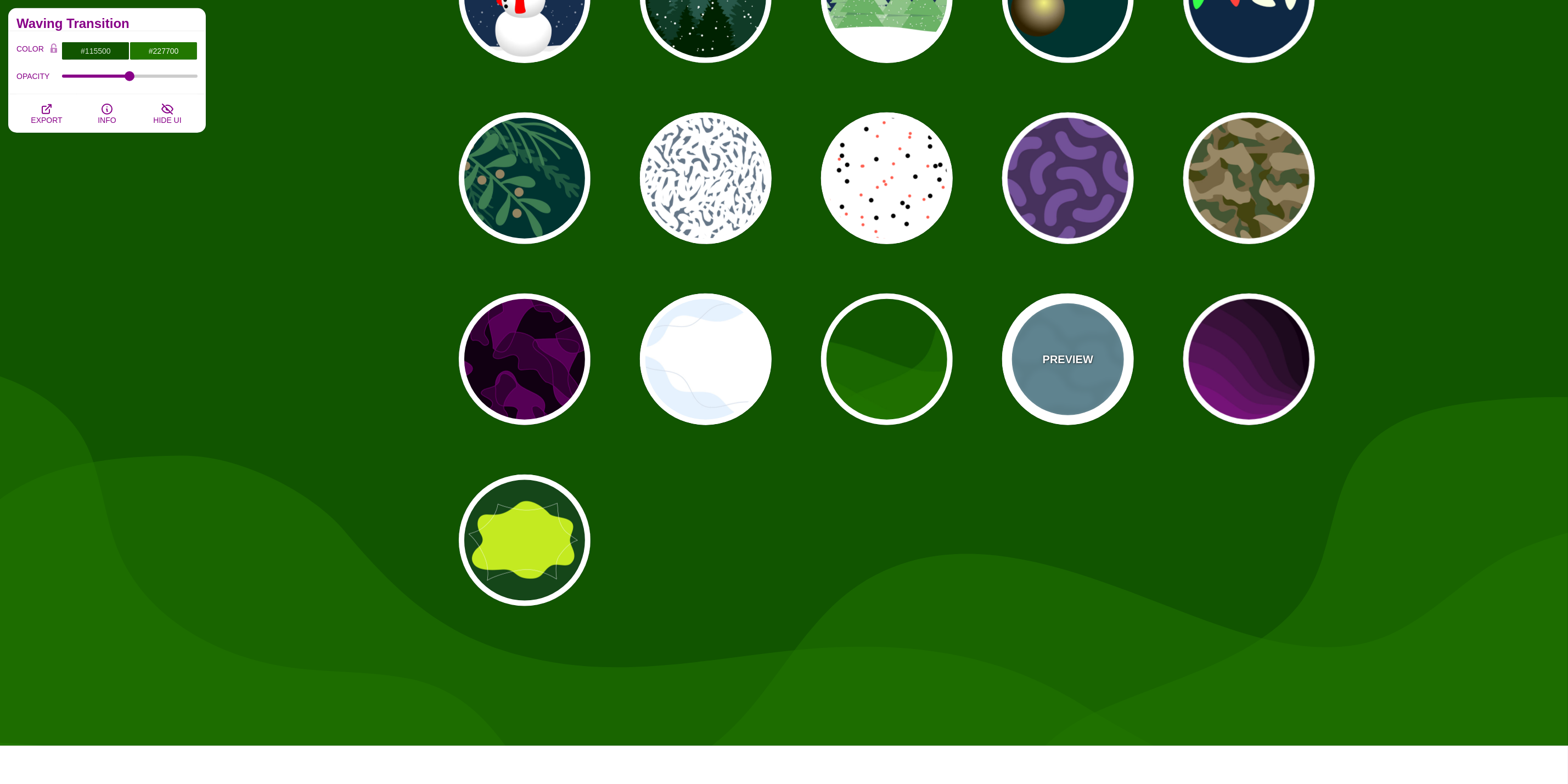
click at [1032, 346] on div "PREVIEW" at bounding box center [1068, 359] width 132 height 132
type input "#6699AA"
type input "#6CA1B3"
type input "1"
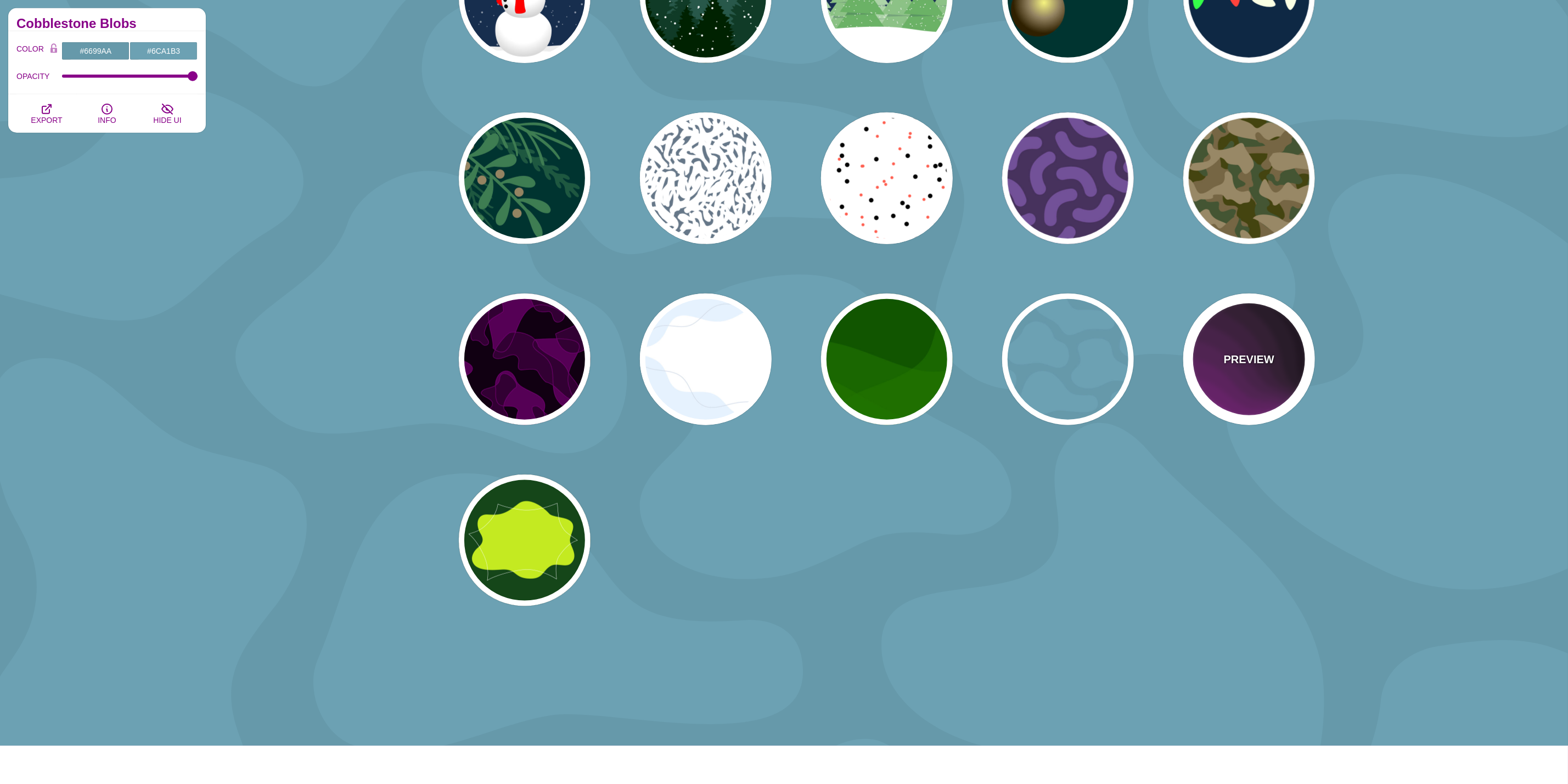
click at [1252, 336] on div "PREVIEW" at bounding box center [1249, 359] width 132 height 132
type input "#110011"
type input "#AA00AA"
type input "0"
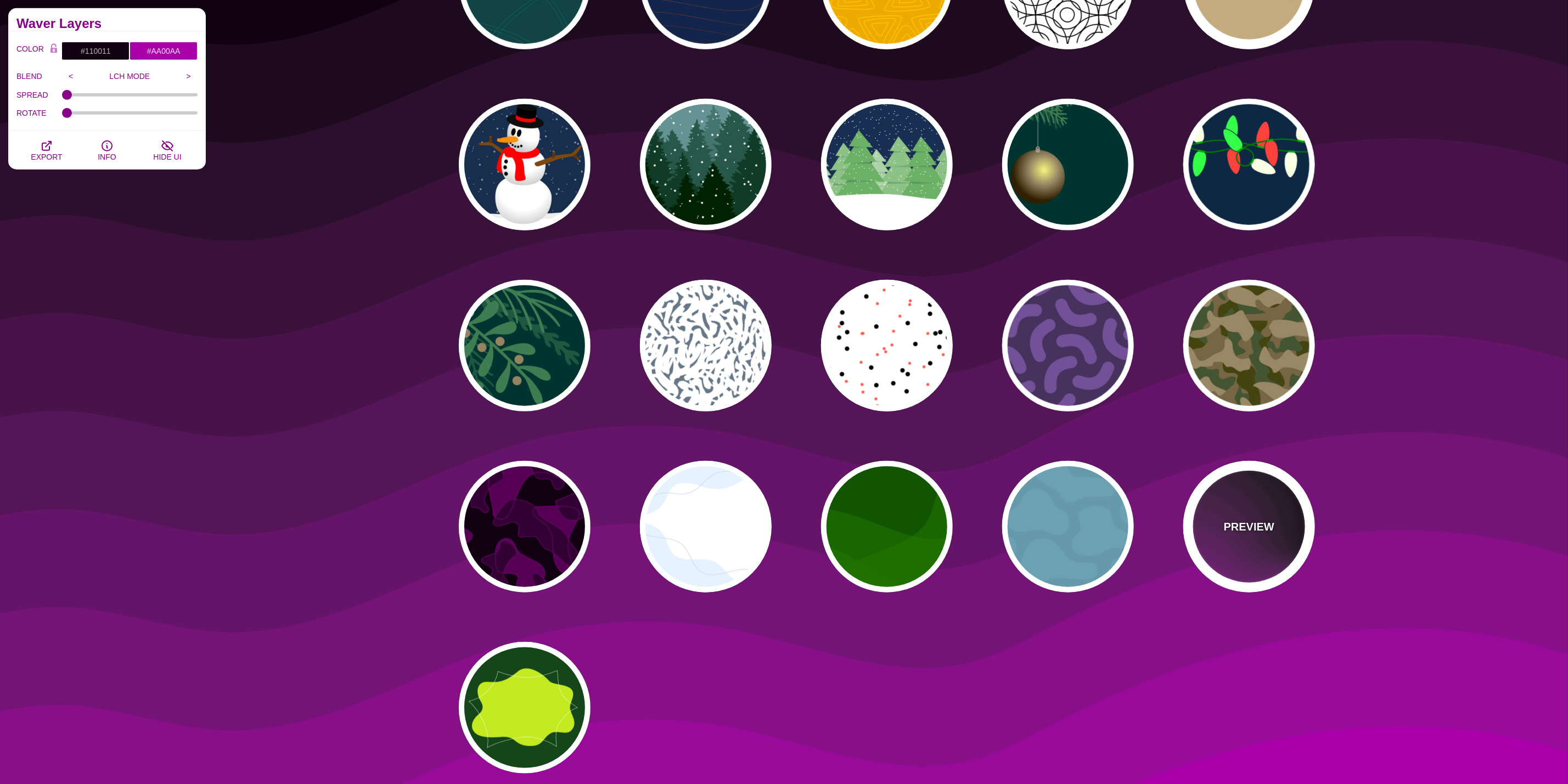
scroll to position [247, 0]
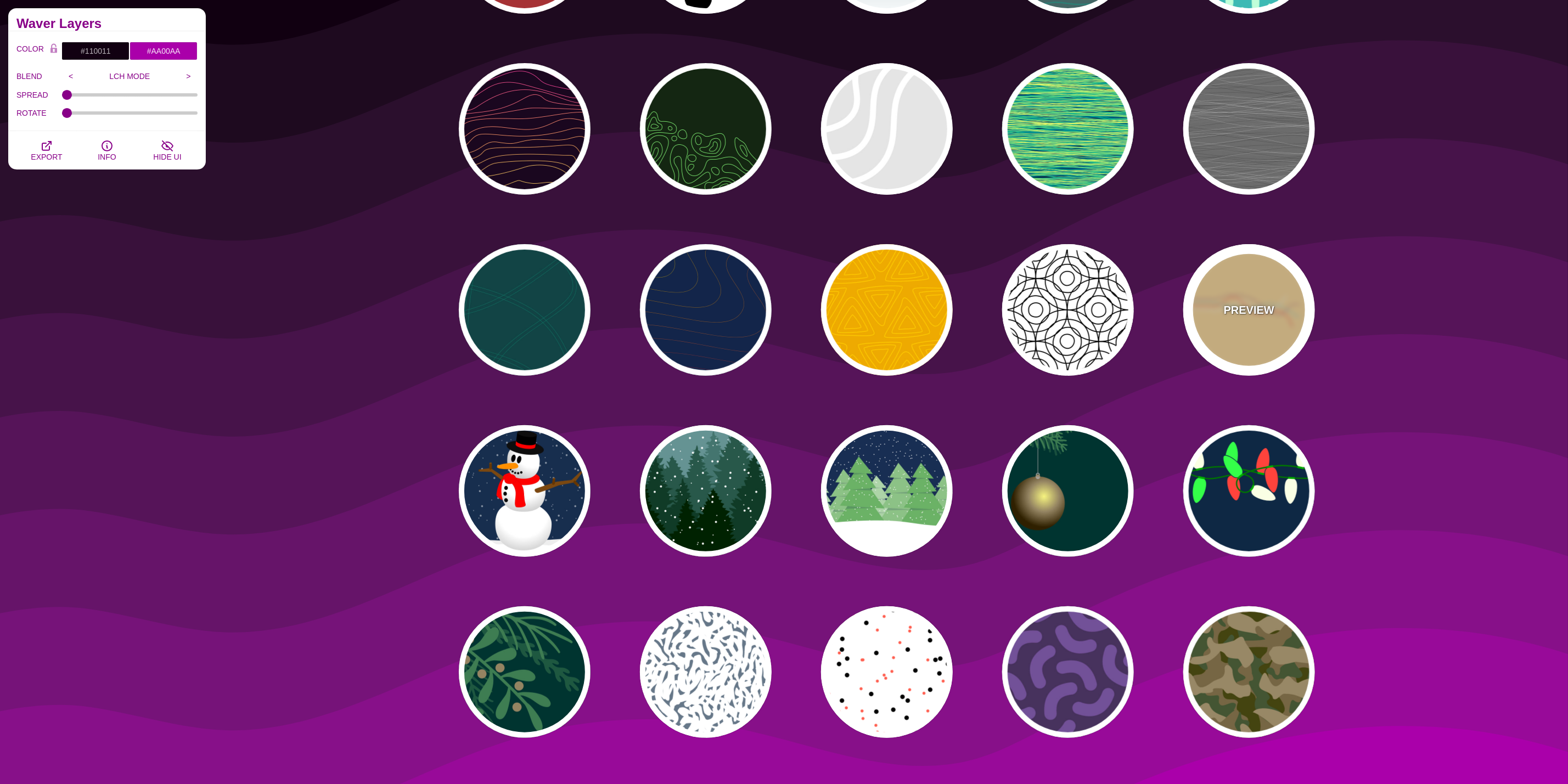
click at [1229, 283] on div "PREVIEW" at bounding box center [1249, 310] width 132 height 132
type input "#FFDD99"
type input "#FFFFFF"
type input "#FF4444"
type input "#88CCCC"
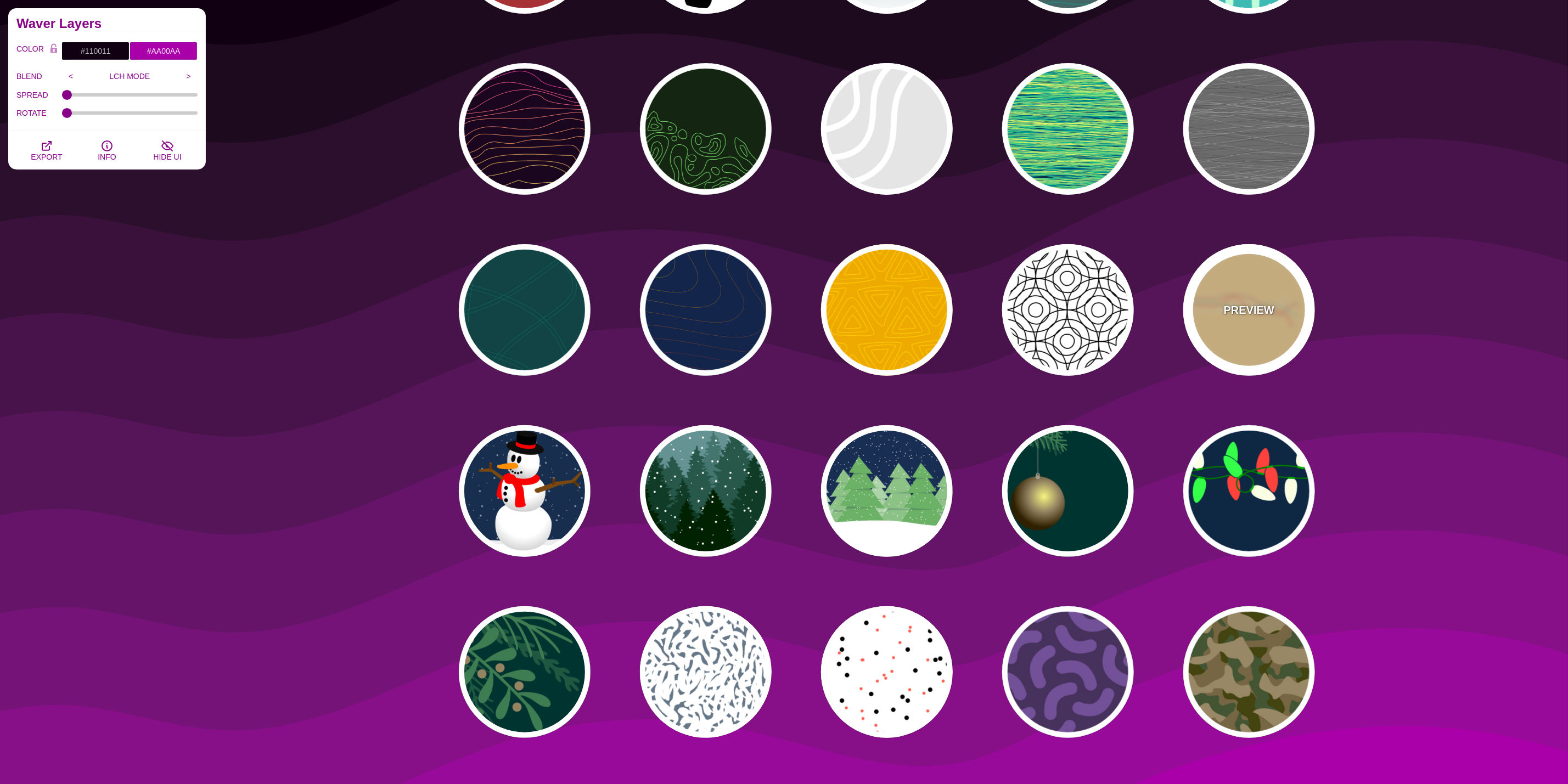
type input "#BB7788"
type input "5"
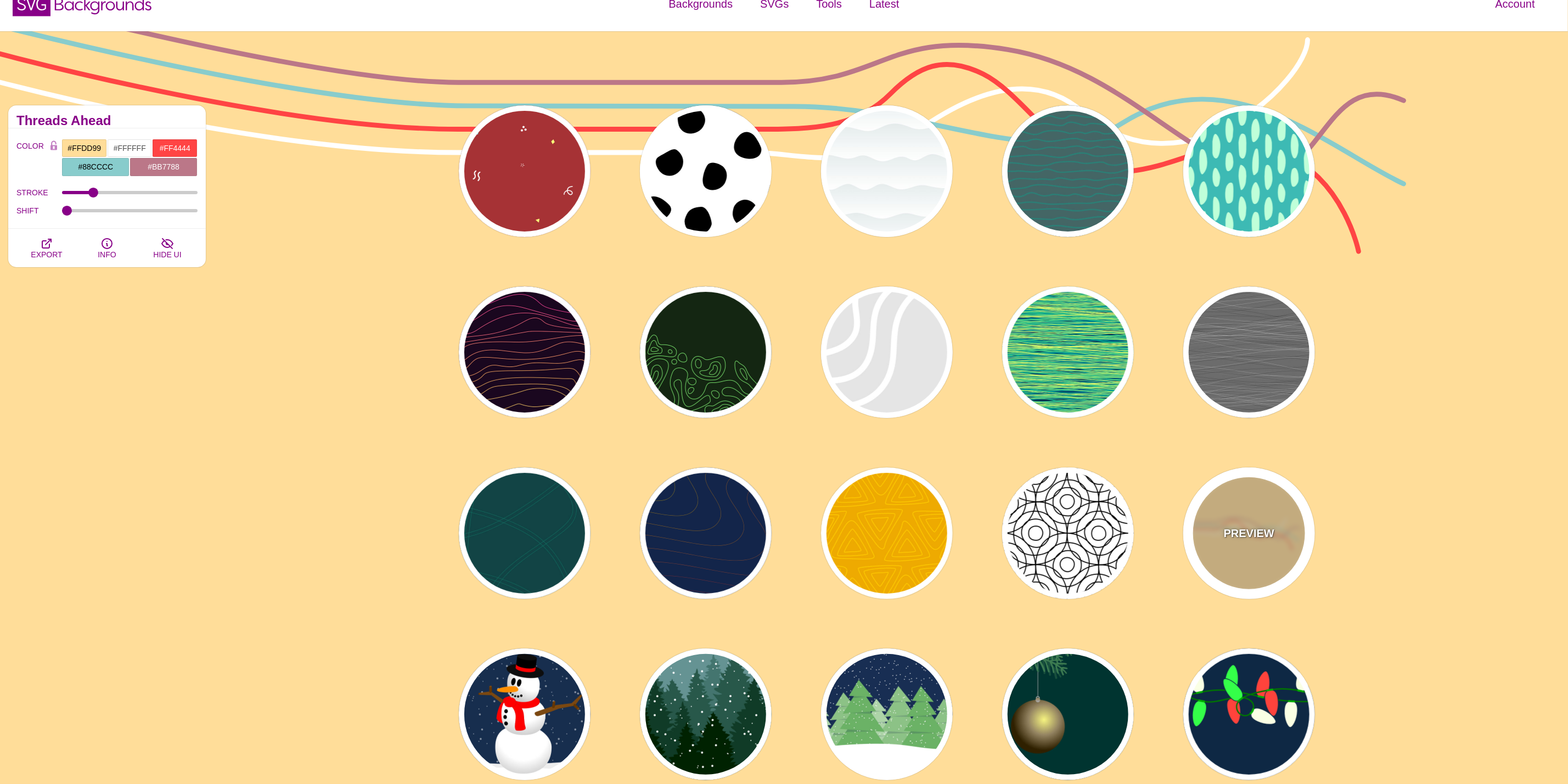
scroll to position [0, 0]
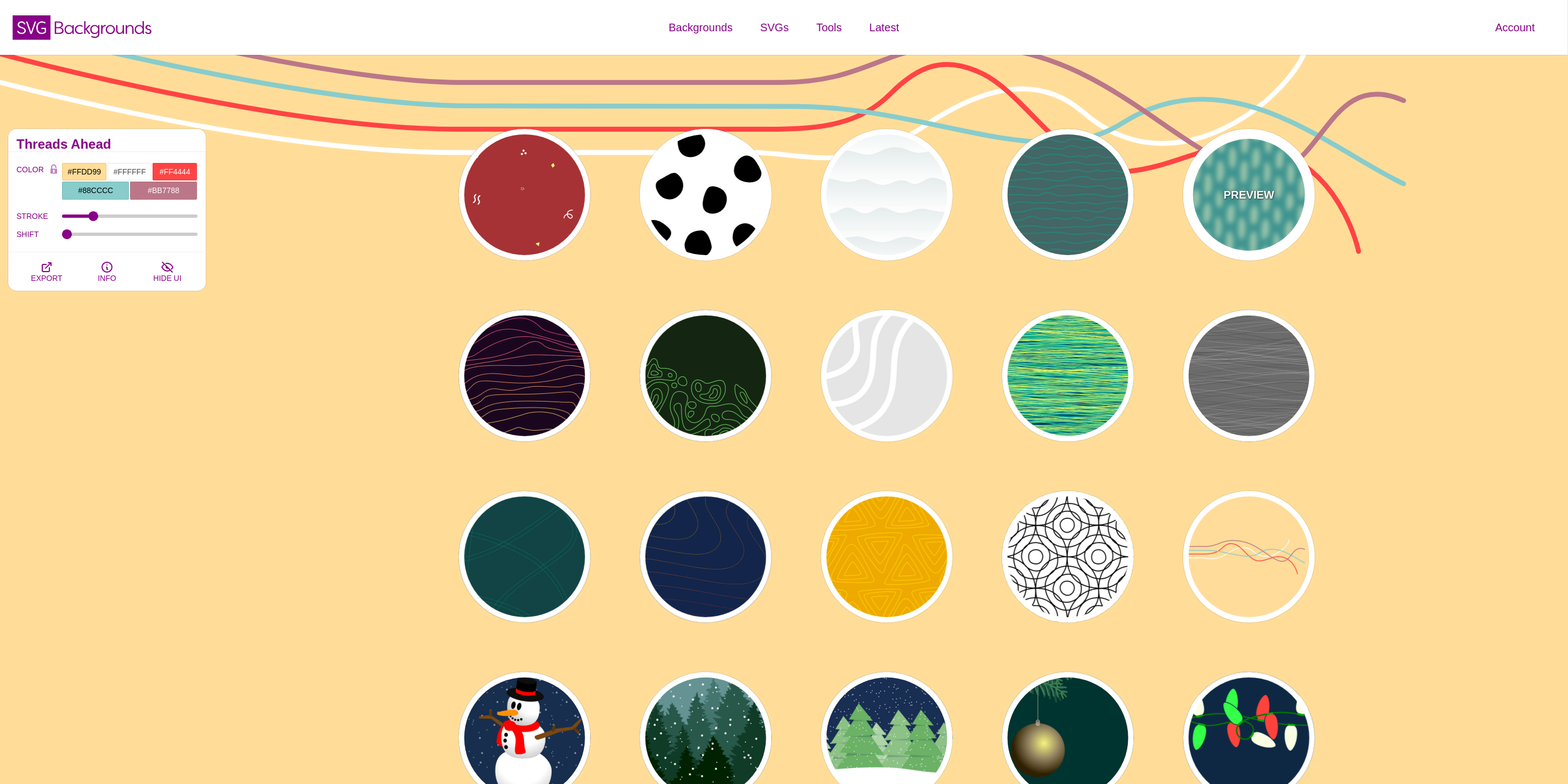
click at [1275, 173] on div "PREVIEW" at bounding box center [1249, 194] width 132 height 132
type input "#3DBAB4"
type input "#BFFFD9"
type input "#FFFFFF"
type input "0"
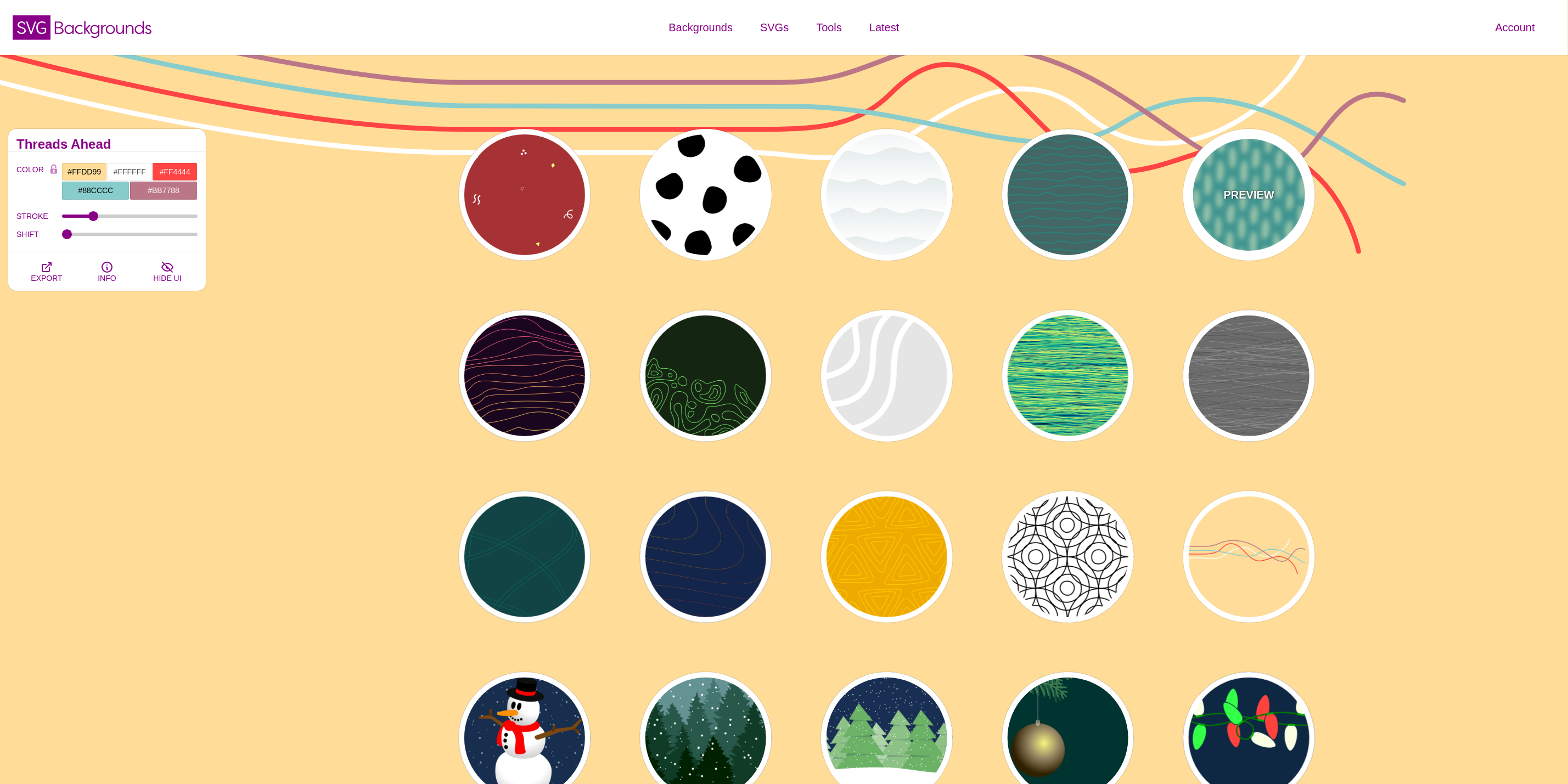
type input "1"
type input "0"
type input "1"
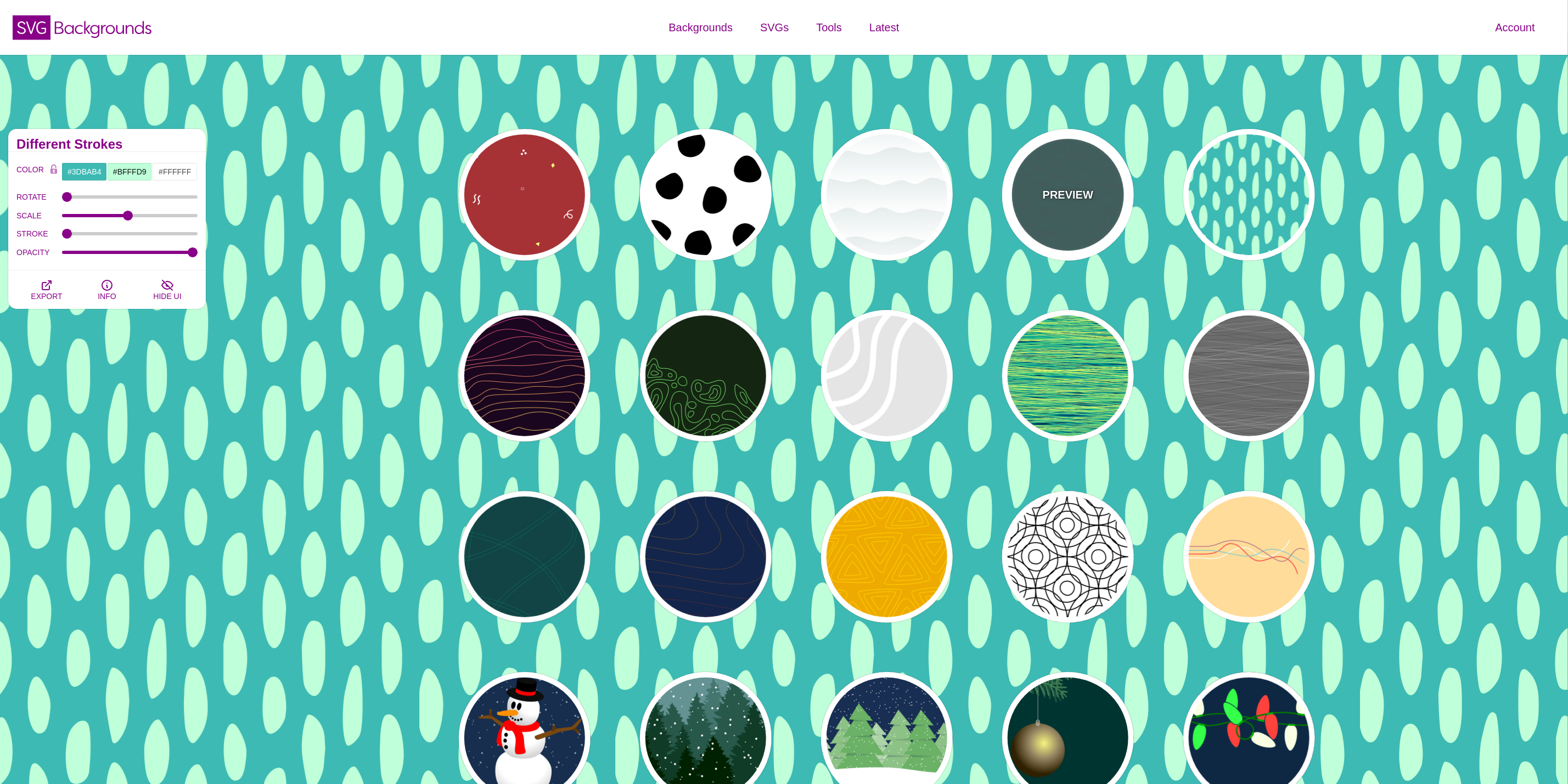
drag, startPoint x: 1089, startPoint y: 176, endPoint x: 1059, endPoint y: 183, distance: 30.8
click at [1089, 176] on div "PREVIEW" at bounding box center [1068, 194] width 132 height 132
type input "#446666"
type input "#119988"
type input "5"
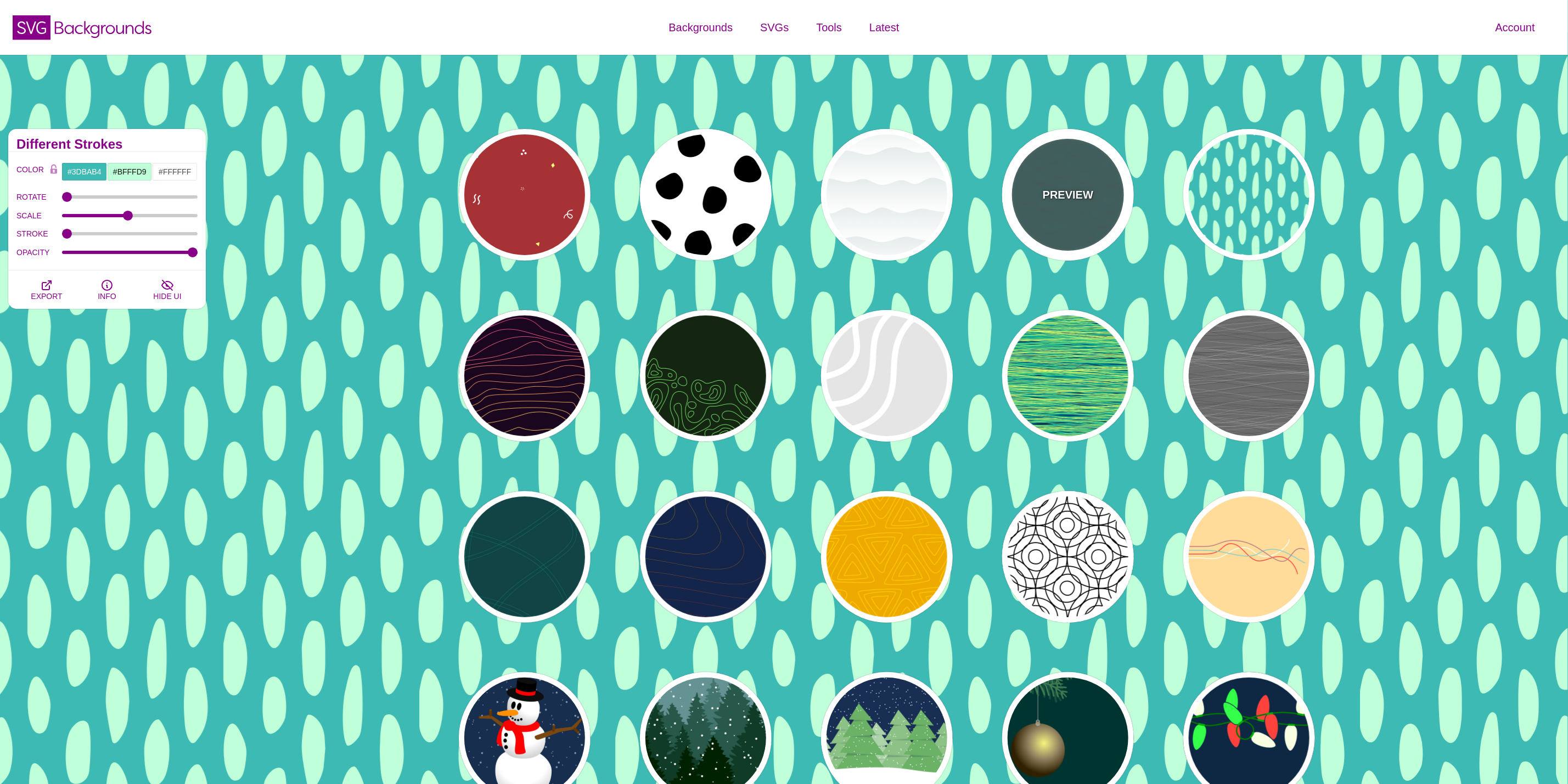
type input "0.1"
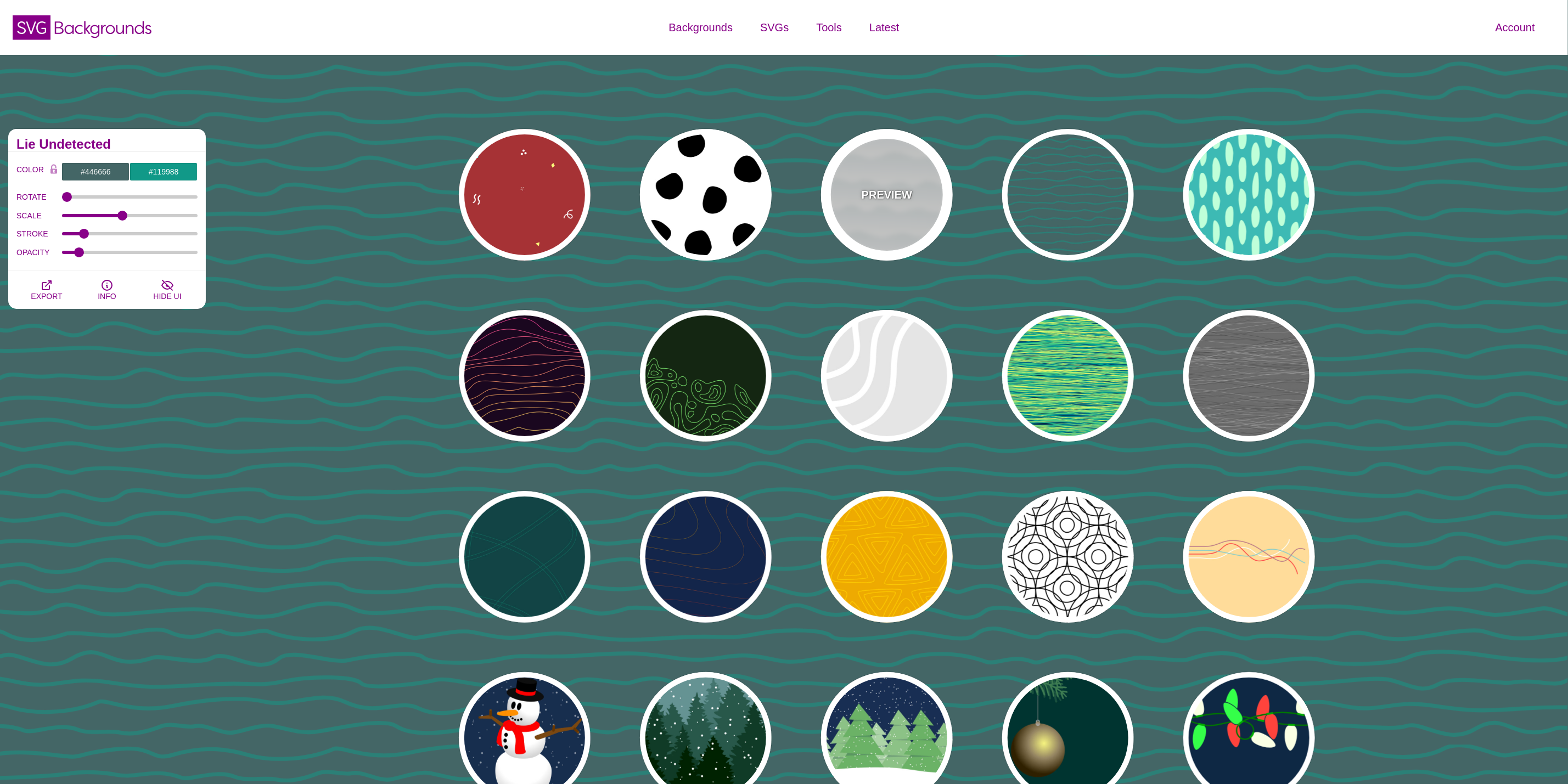
click at [928, 198] on div "PREVIEW" at bounding box center [887, 194] width 132 height 132
type input "#FFFFFF"
type input "#779999"
type input "#99BBBB"
type input "1"
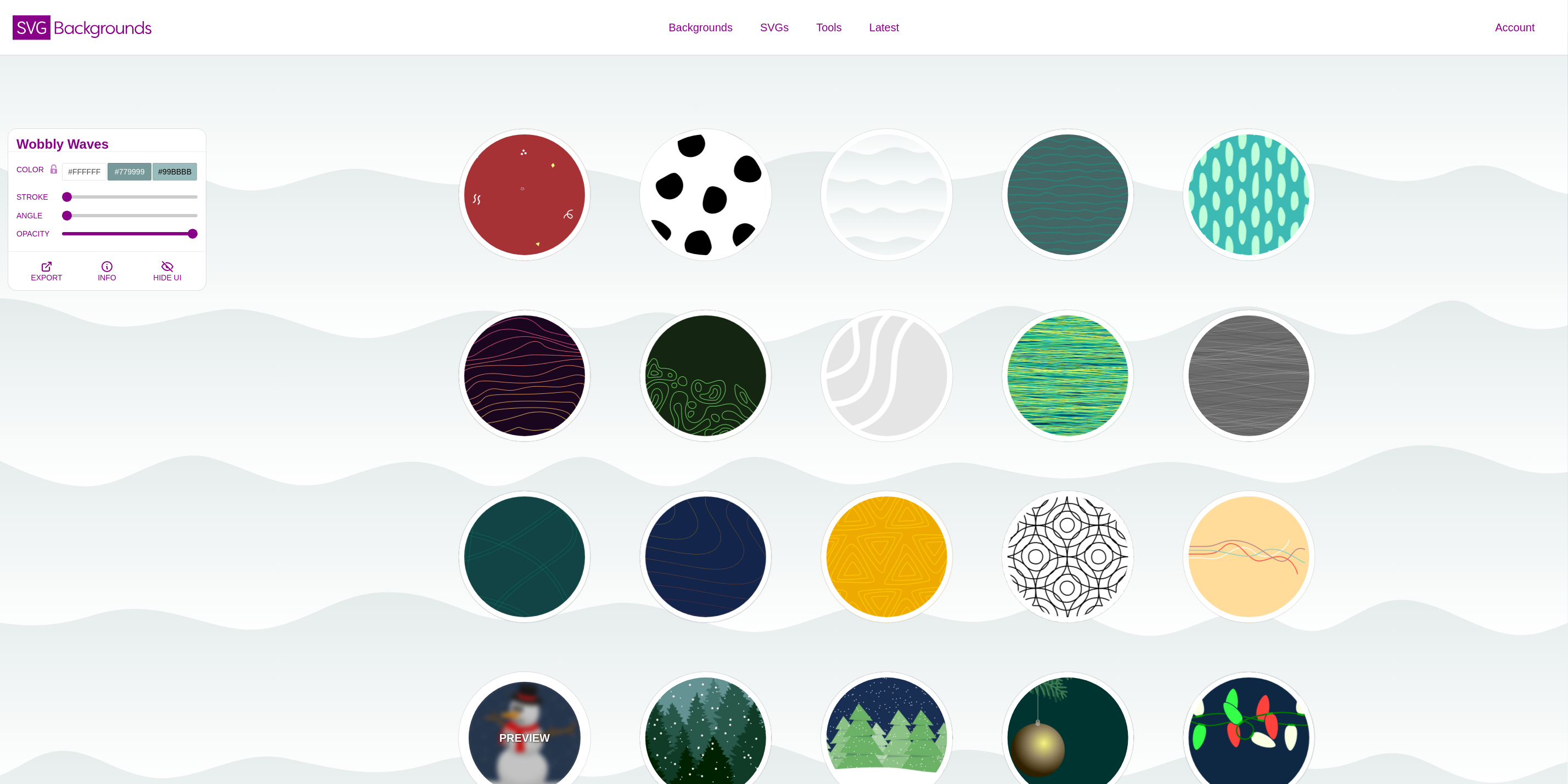
drag, startPoint x: 589, startPoint y: 736, endPoint x: 577, endPoint y: 739, distance: 12.4
click at [577, 739] on div "PREVIEW" at bounding box center [525, 738] width 132 height 132
type input "#182E4E"
type input "#FF0000"
type input "#7A4810"
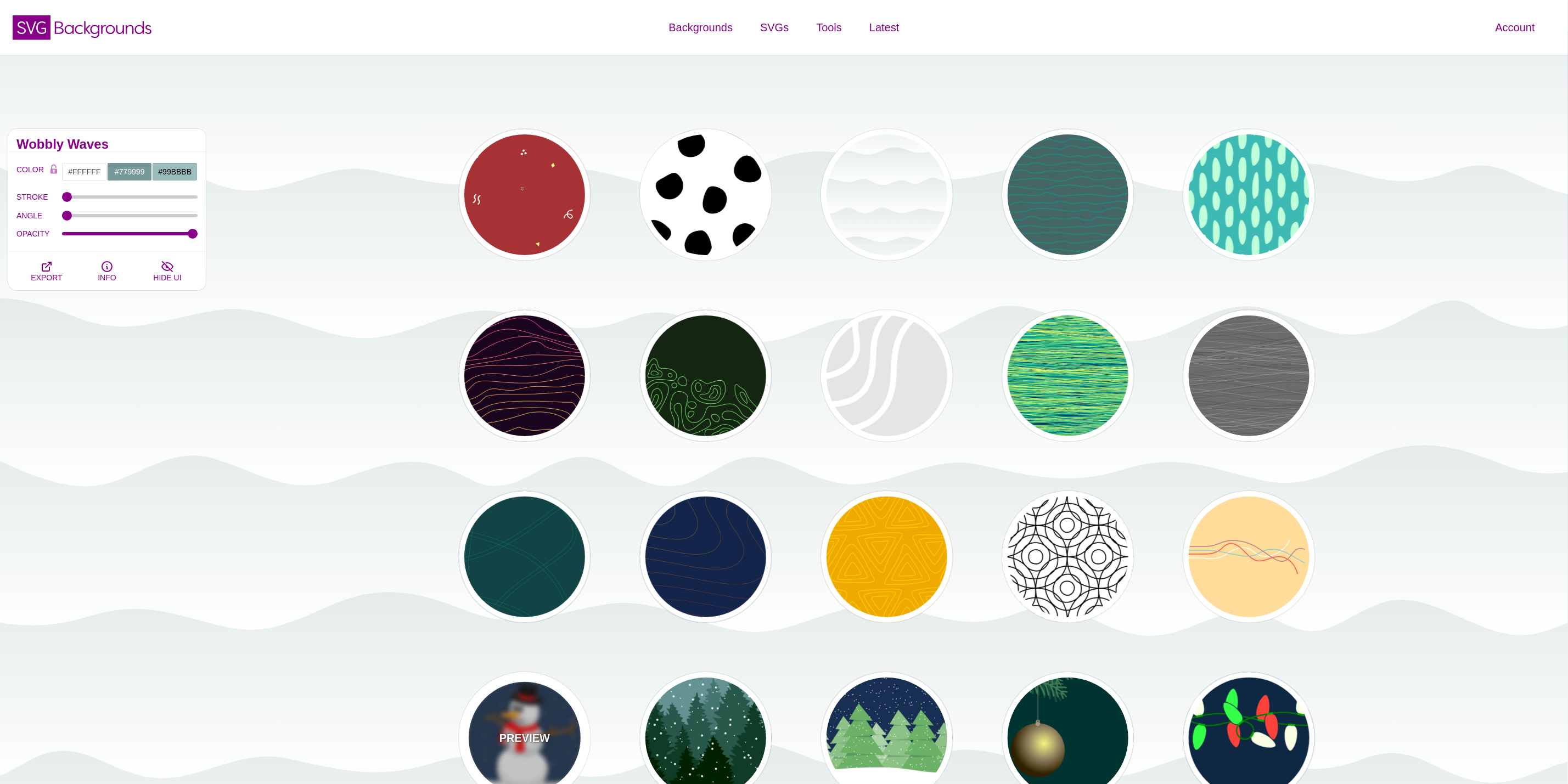
type input "20"
type input "10"
type input "0"
type input "0.25"
type input "0.5"
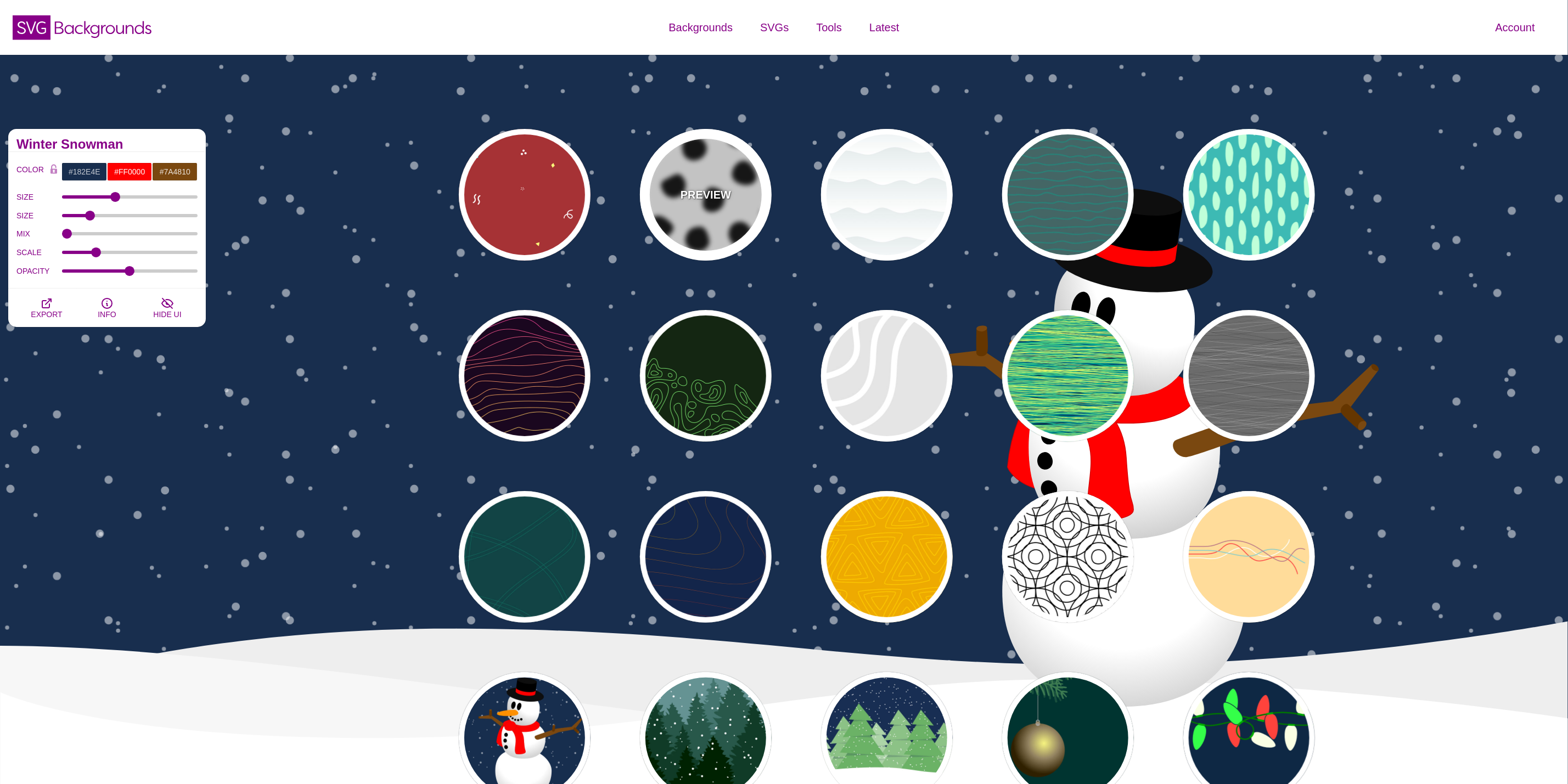
click at [684, 195] on p "PREVIEW" at bounding box center [706, 194] width 50 height 17
type input "#FFFFFF"
type input "#000000"
type input "900"
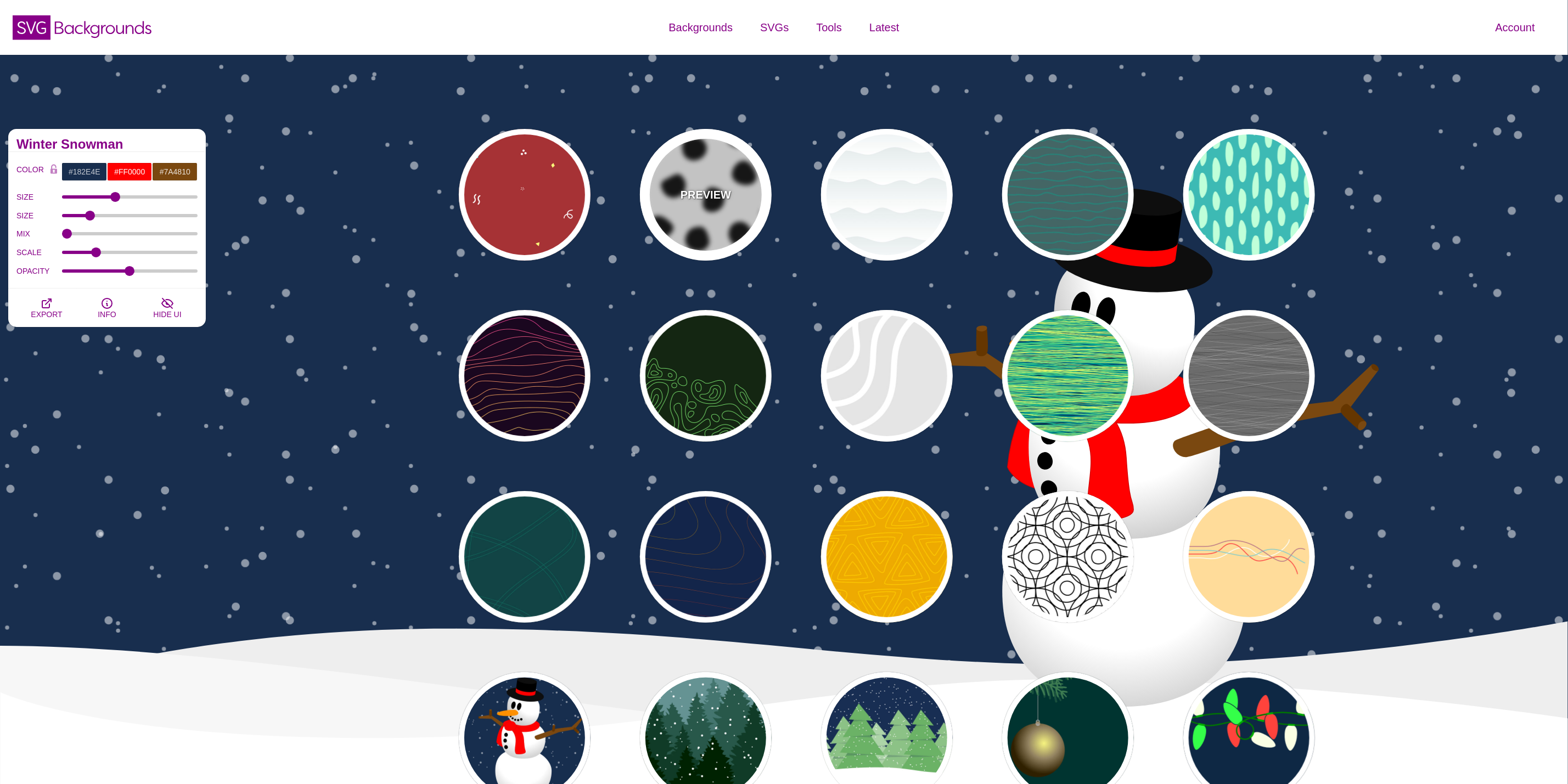
type input "1"
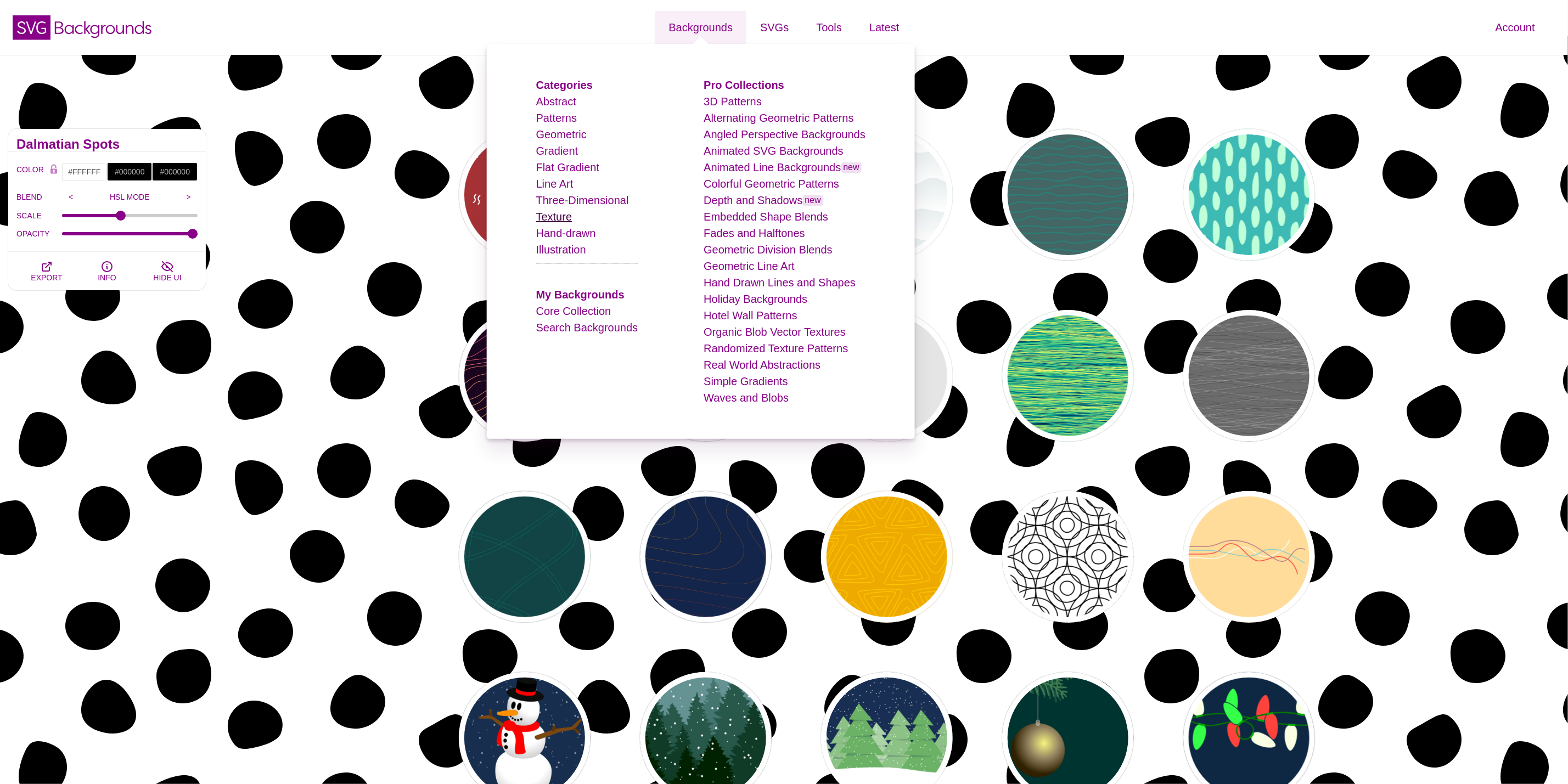
click at [572, 220] on link "Texture" at bounding box center [554, 217] width 36 height 12
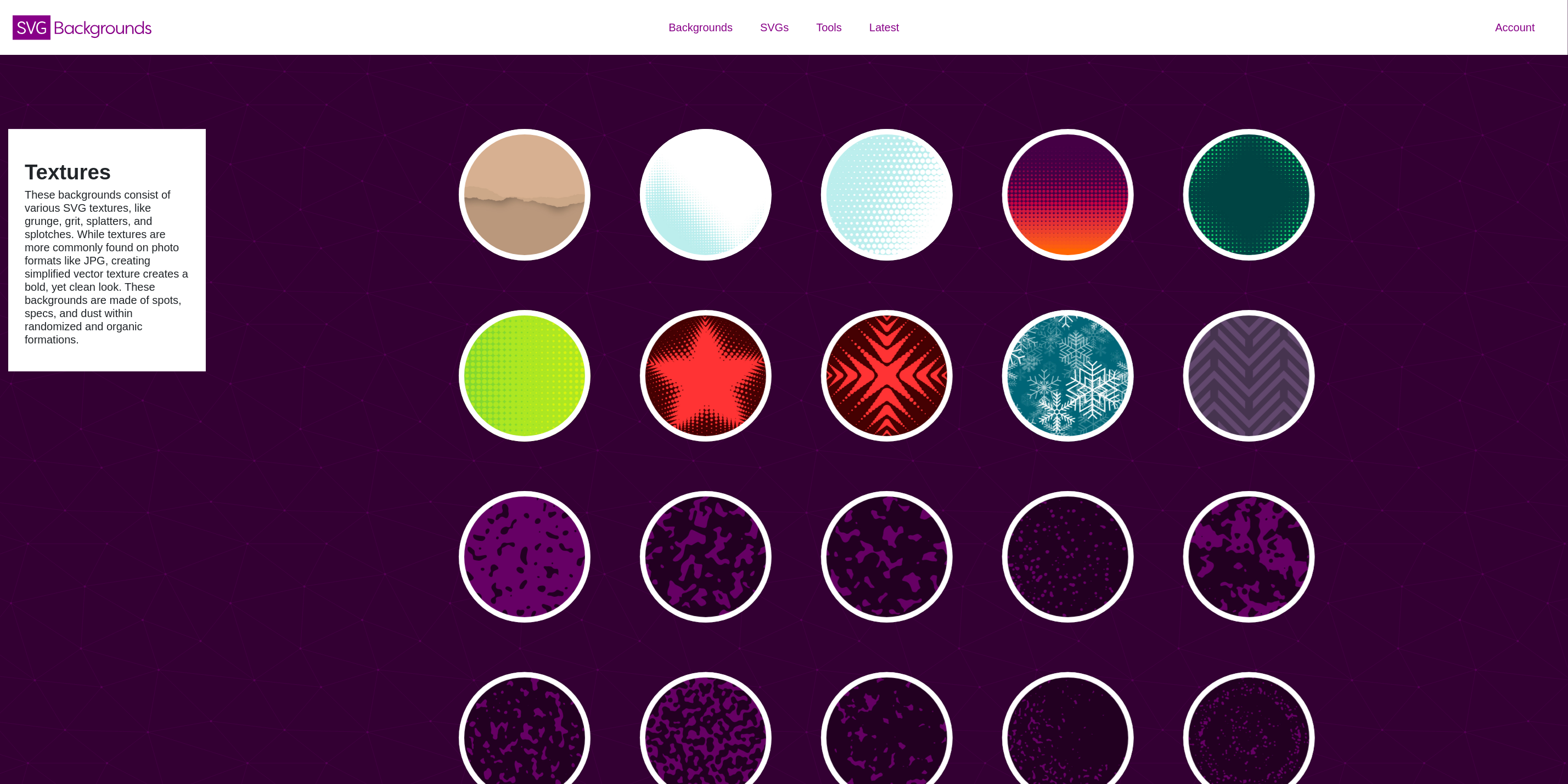
type input "#450057"
type input "#FFFFFF"
click at [700, 400] on div "PREVIEW" at bounding box center [706, 375] width 132 height 132
type input "#440000"
type input "#FF3333"
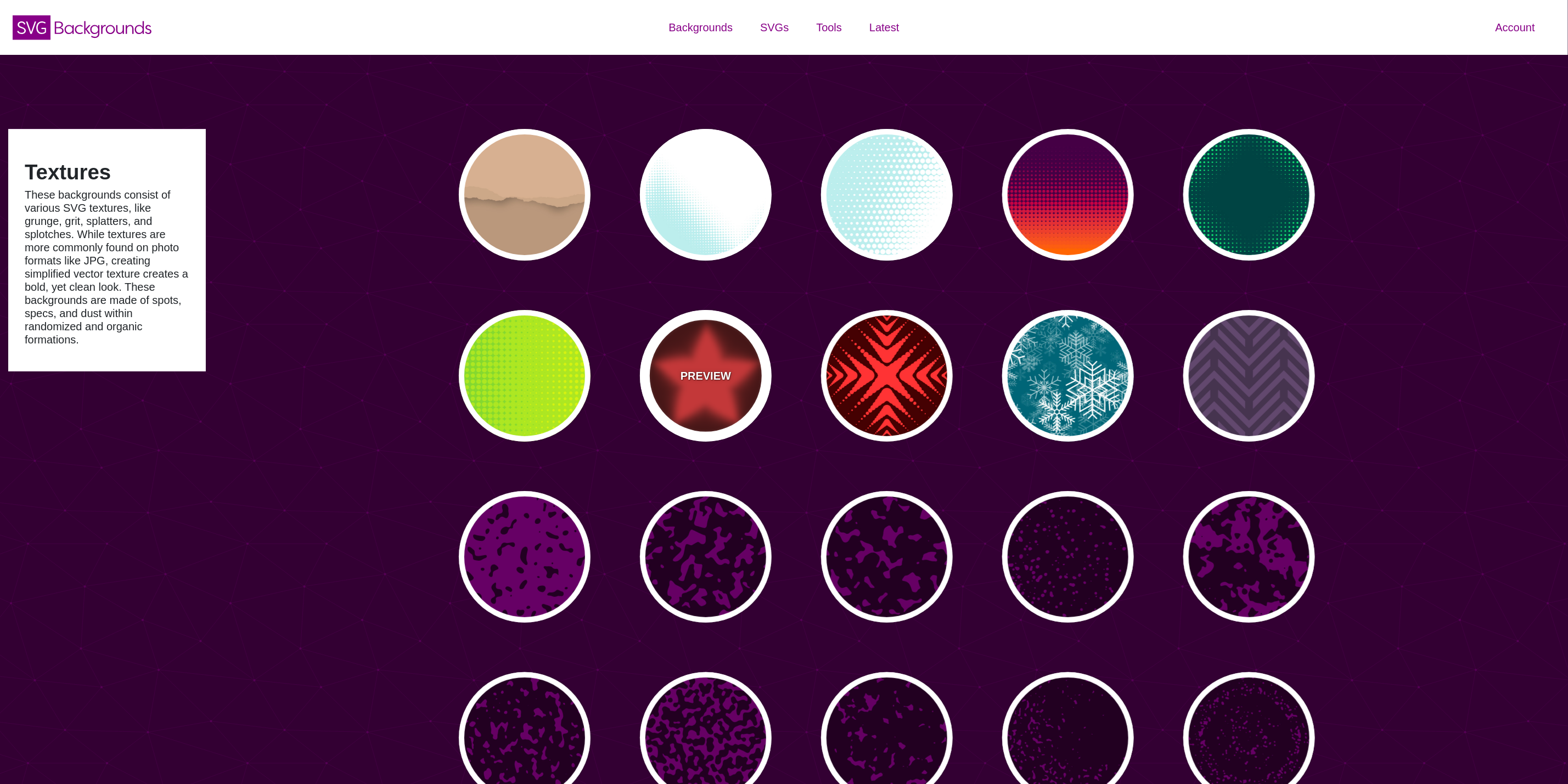
type input "0"
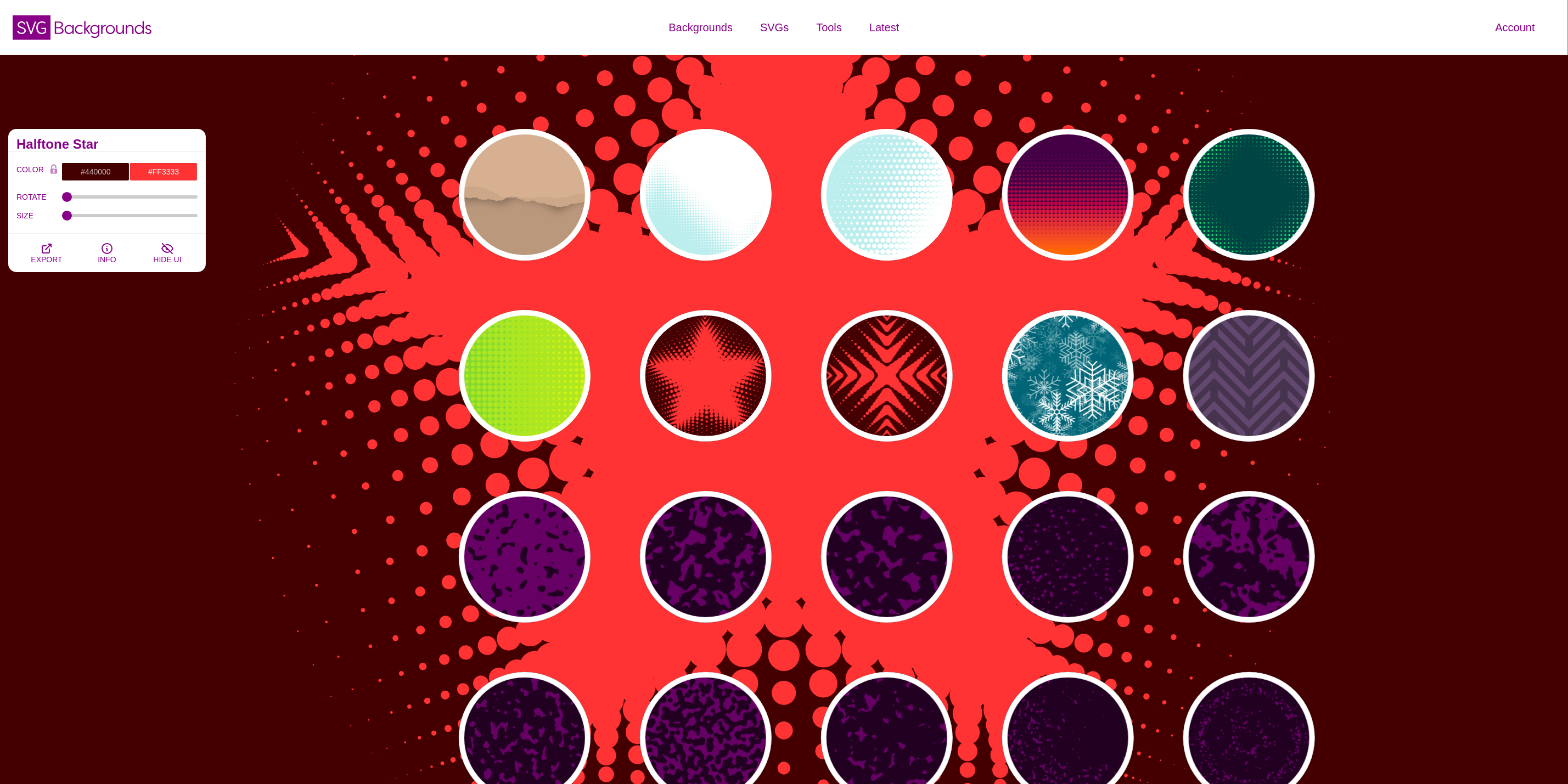
click at [967, 374] on div "PREVIEW PREVIEW PREVIEW PREVIEW PREVIEW PREVIEW PREVIEW PREVIEW PREVIEW PREVIEW…" at bounding box center [891, 647] width 922 height 1053
click at [1011, 374] on div "PREVIEW" at bounding box center [1068, 375] width 132 height 132
type input "#006677"
type input "#FFFFFF"
type input "1"
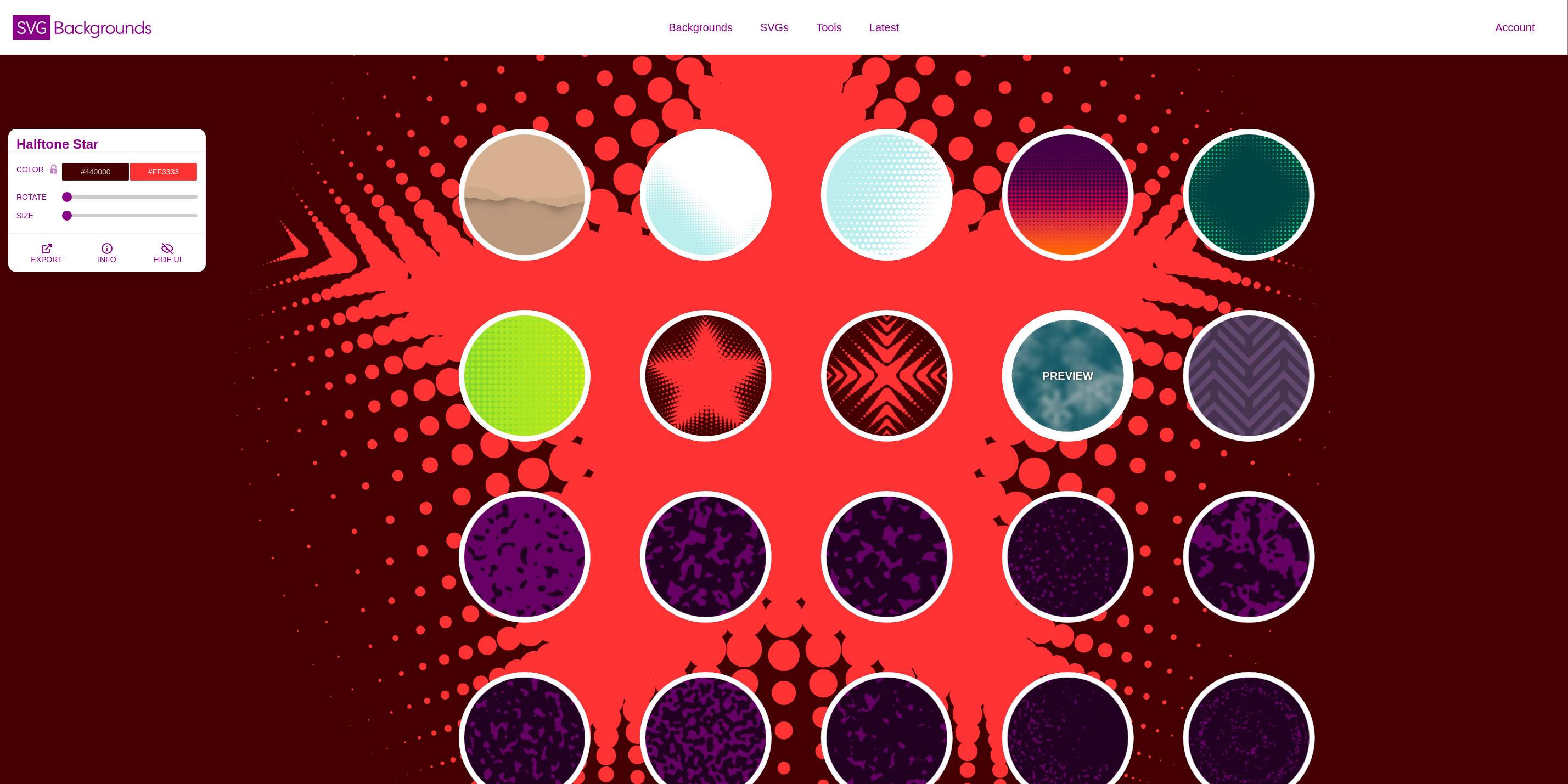
type input "3"
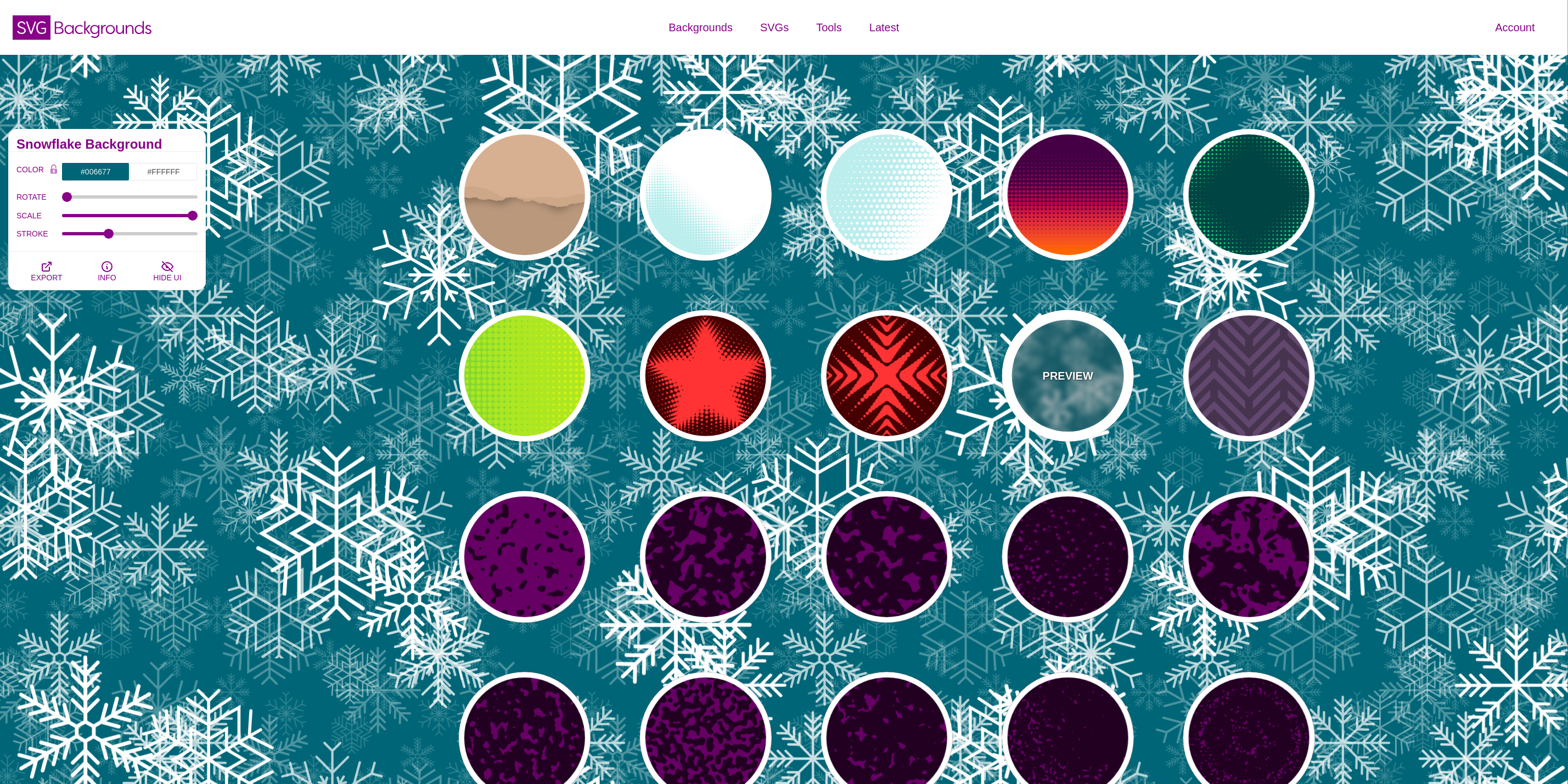
click at [1099, 375] on div "PREVIEW" at bounding box center [1068, 375] width 132 height 132
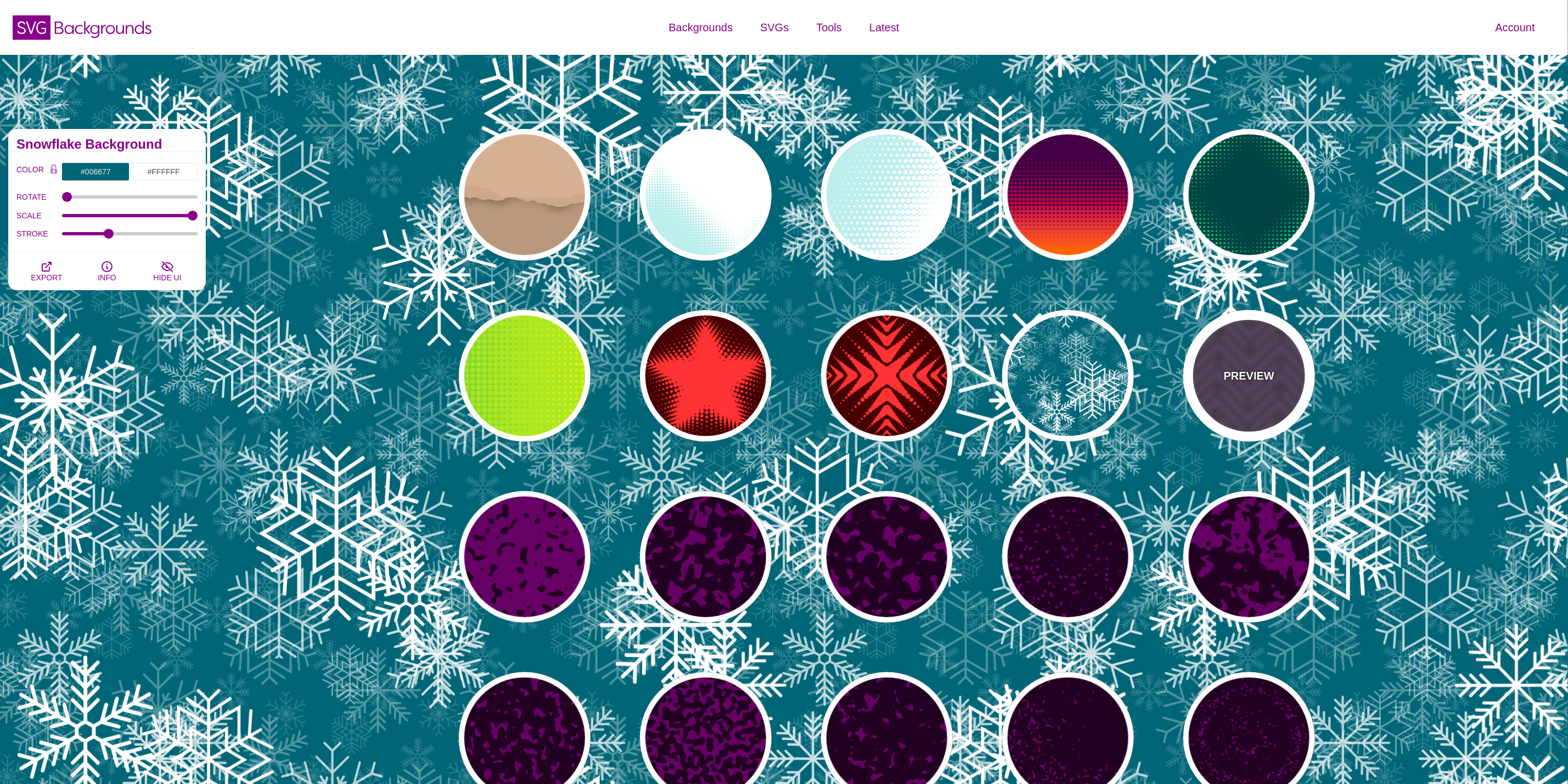
click at [1242, 364] on div "PREVIEW" at bounding box center [1249, 375] width 132 height 132
type input "#46344F"
type input "#62486E"
type input "#FF7300"
type input "0.2"
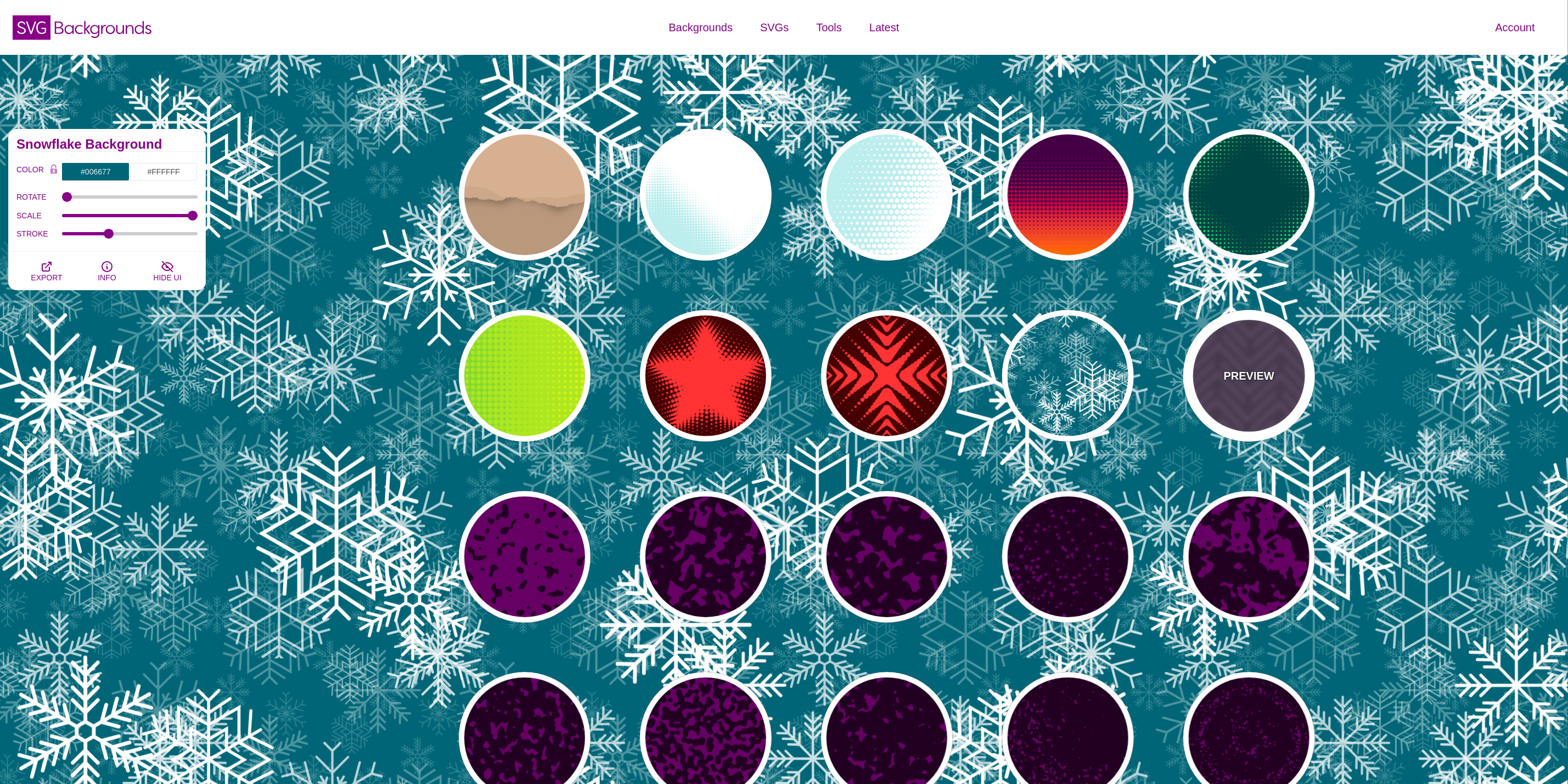
type input "0"
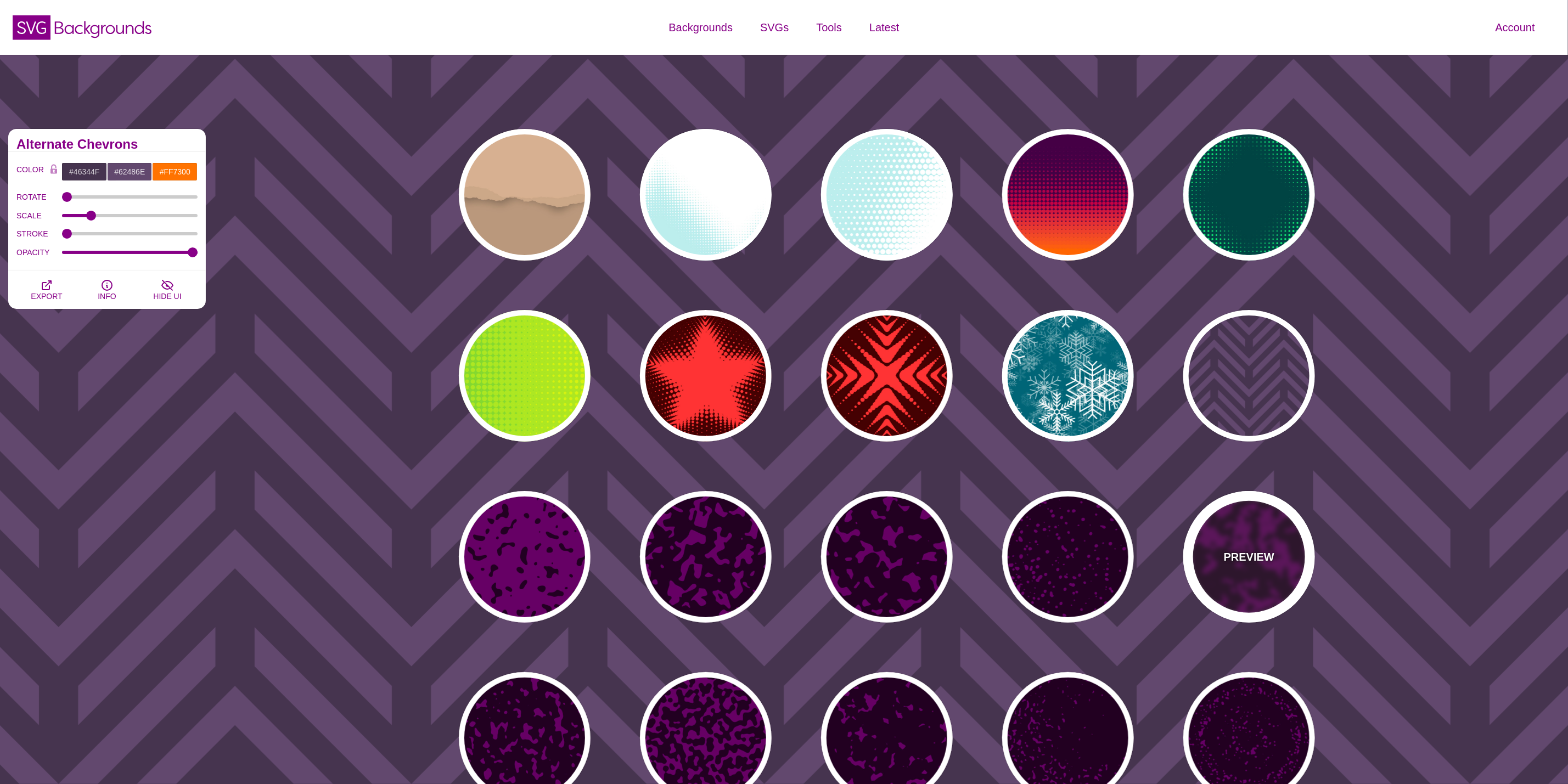
click at [1275, 591] on div "PREVIEW" at bounding box center [1249, 557] width 132 height 132
type input "#660066"
type input "#220022"
type input "#FFFFFF"
type input "1"
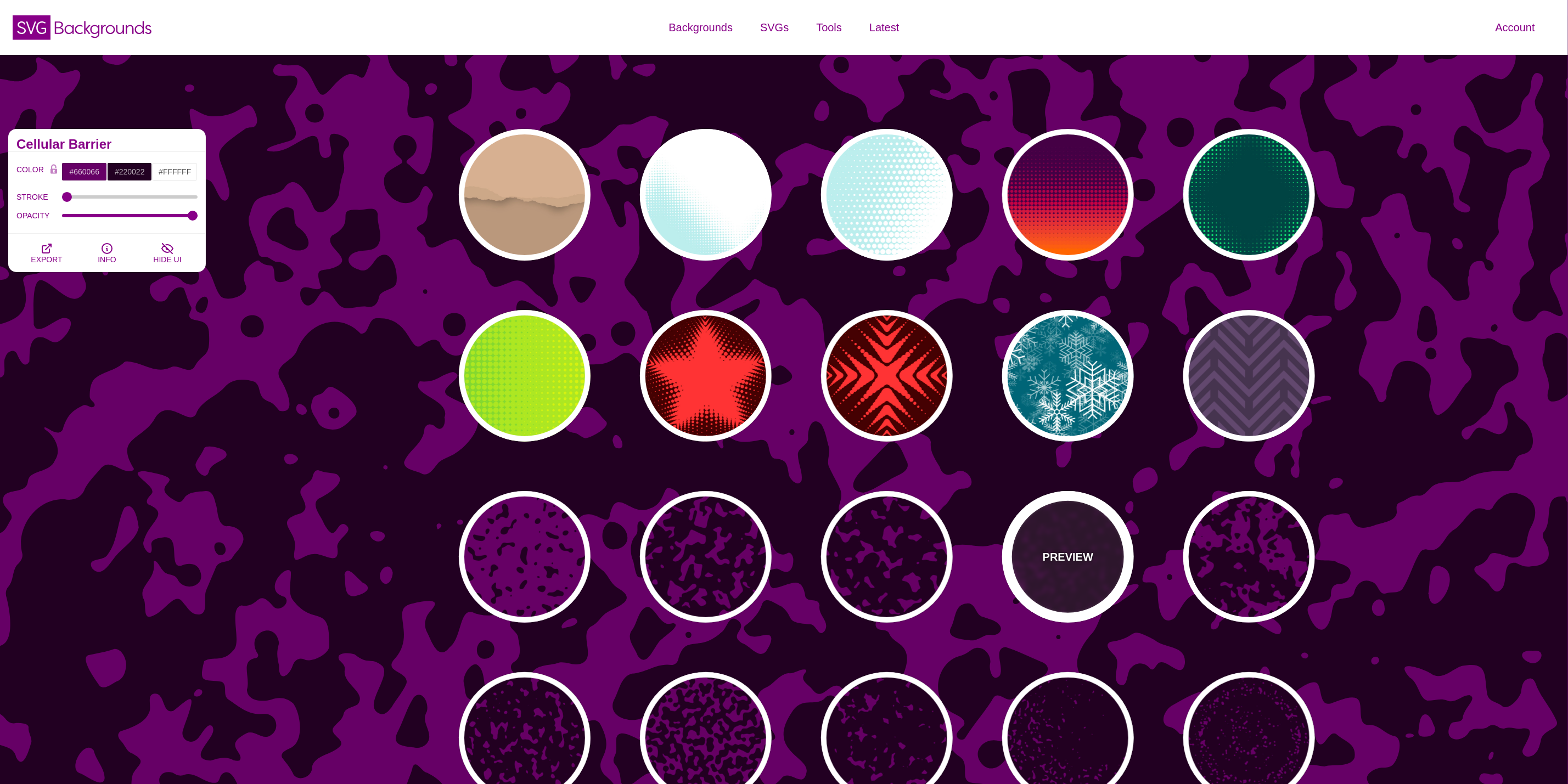
click at [1041, 568] on div "PREVIEW" at bounding box center [1068, 557] width 132 height 132
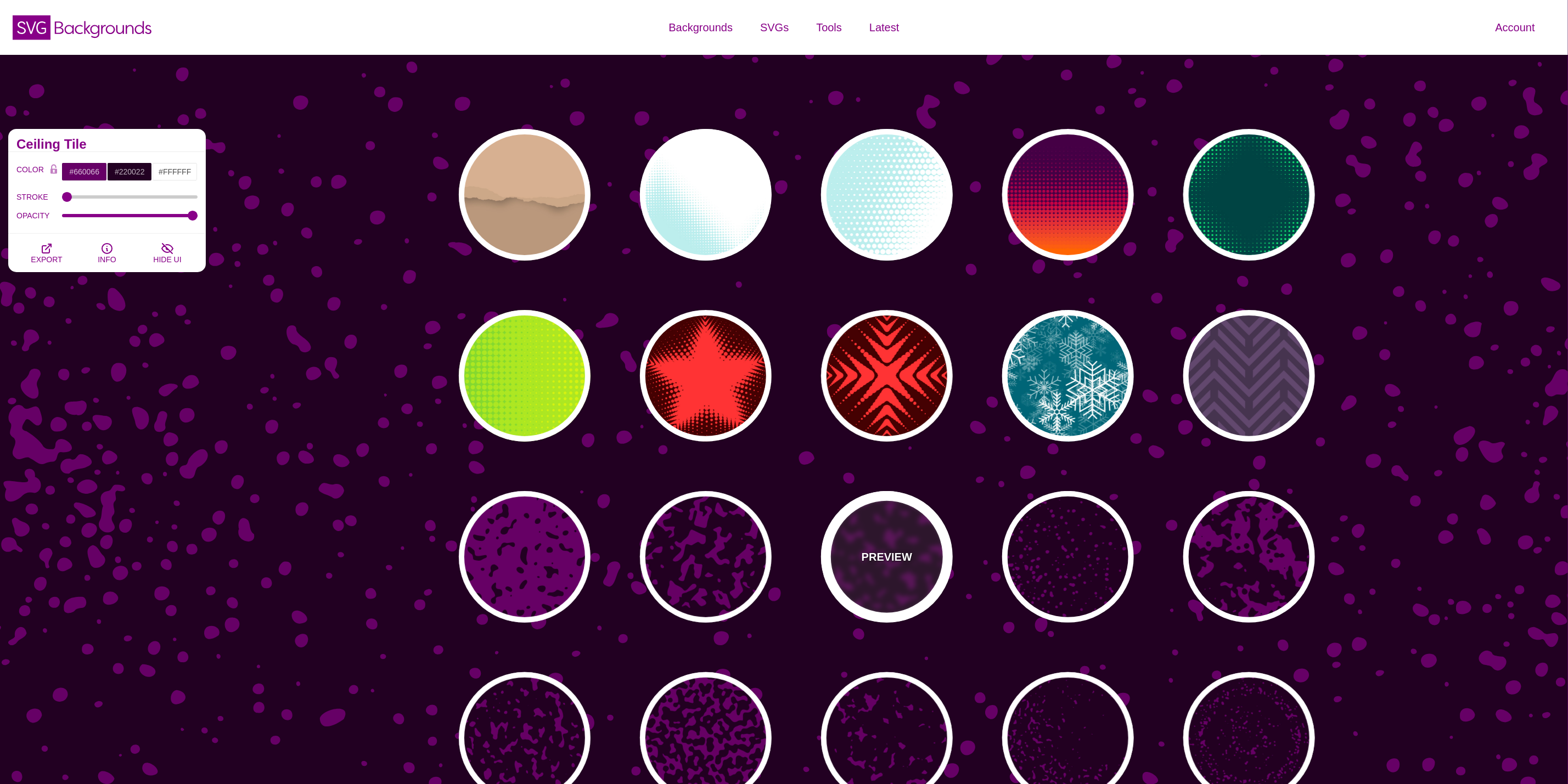
click at [897, 564] on p "PREVIEW" at bounding box center [887, 556] width 50 height 17
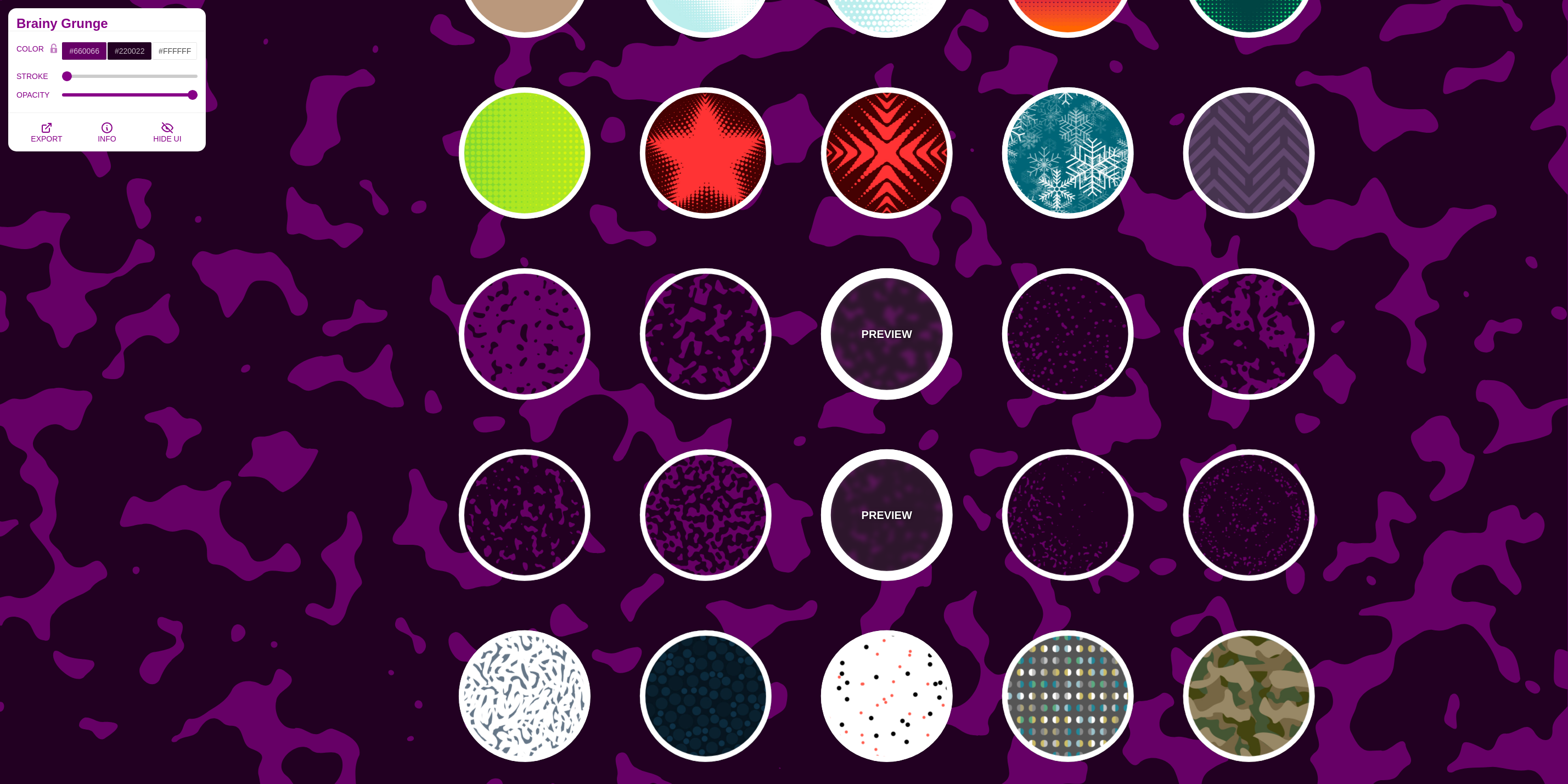
scroll to position [247, 0]
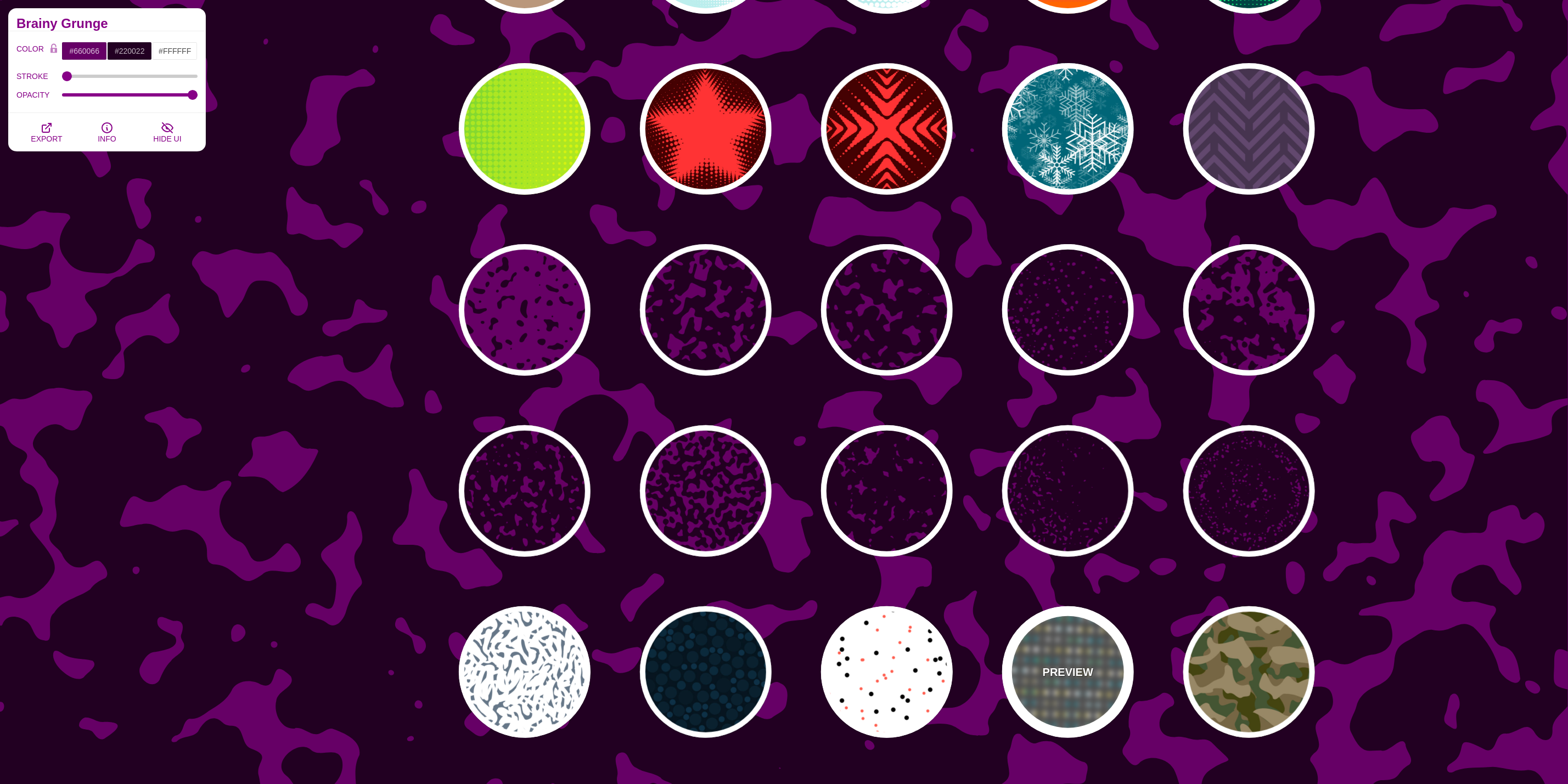
click at [1078, 697] on div "PREVIEW" at bounding box center [1068, 672] width 132 height 132
type input "#555555"
type input "#228899"
type input "#CCBB66"
type input "#FFFFFF"
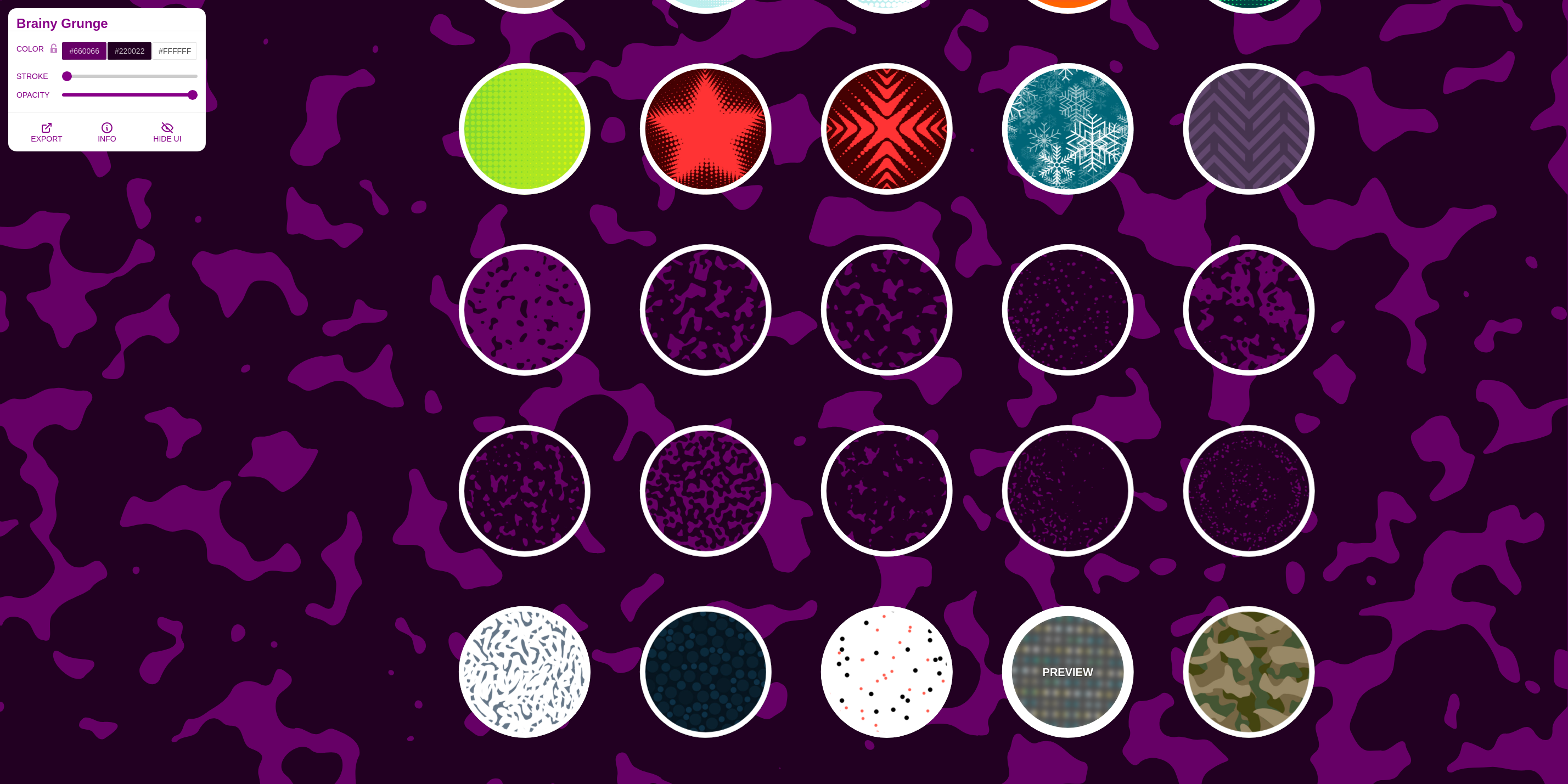
type input "#888888"
type input "50"
type input "0"
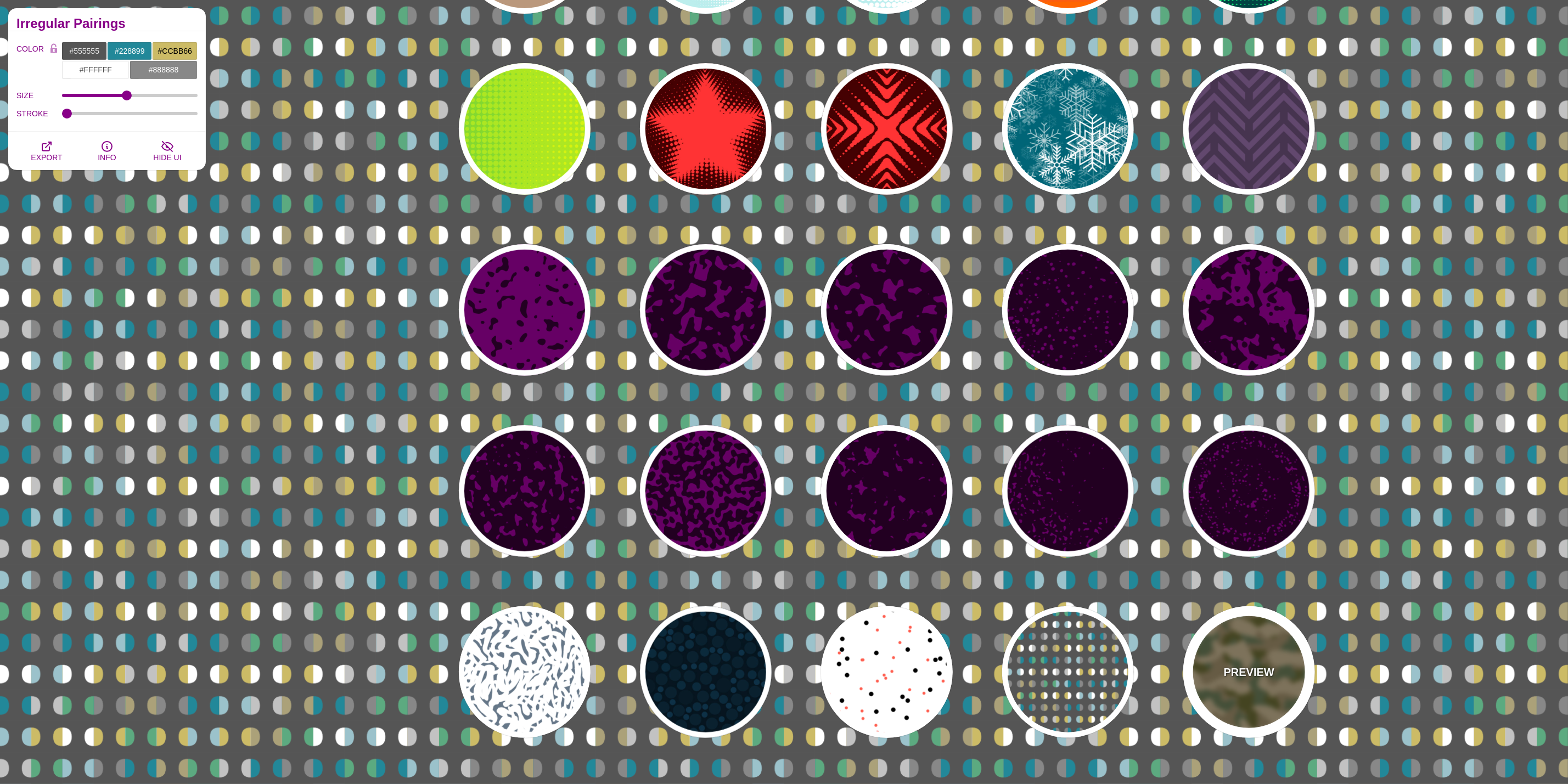
click at [1224, 662] on div "PREVIEW" at bounding box center [1249, 672] width 132 height 132
type input "#776644"
type input "#444411"
type input "#445533"
type input "#998866"
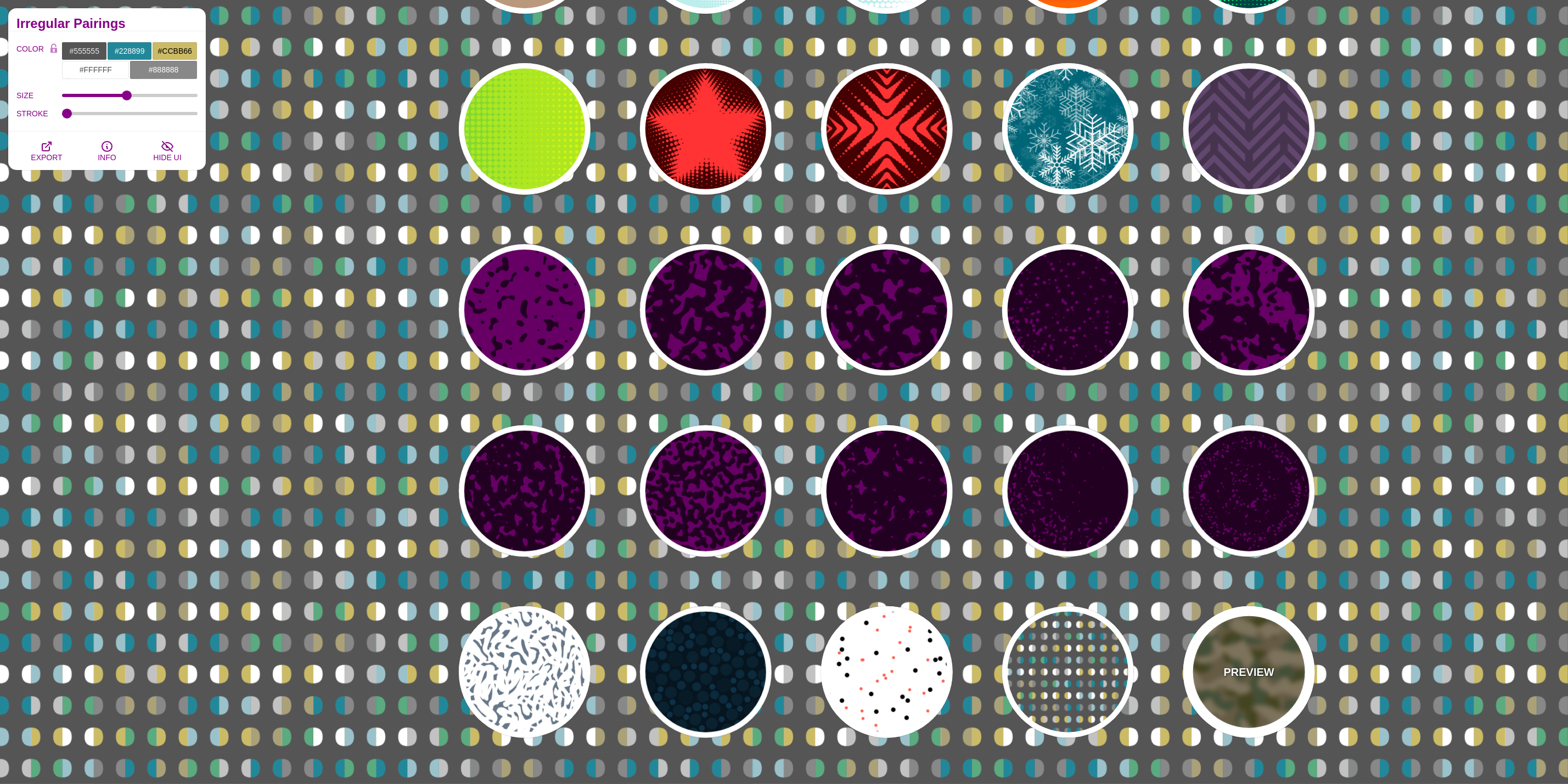
type input "1"
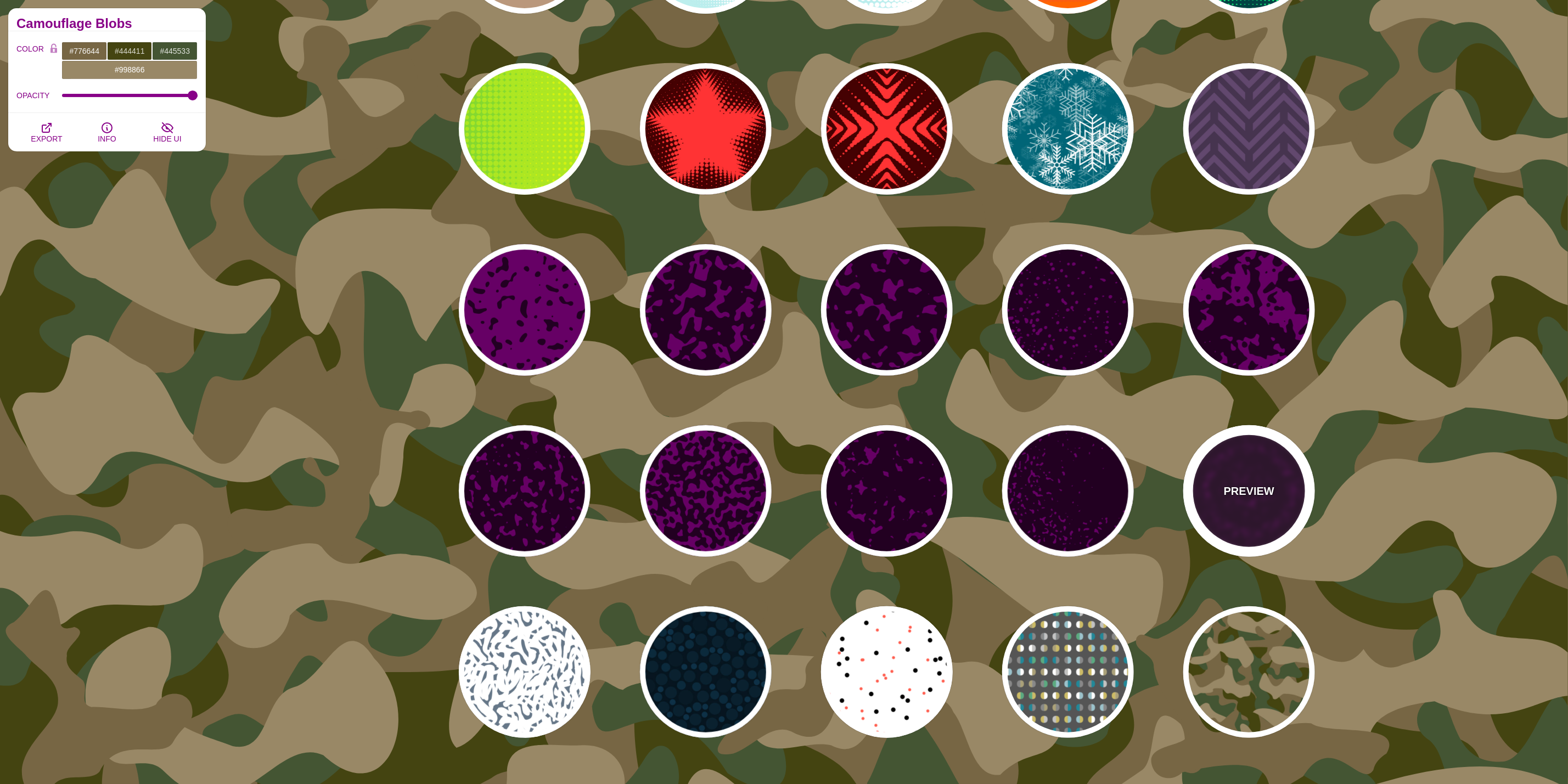
click at [1264, 509] on div "PREVIEW" at bounding box center [1249, 491] width 132 height 132
type input "#660066"
type input "#220022"
type input "#FFFFFF"
type input "0"
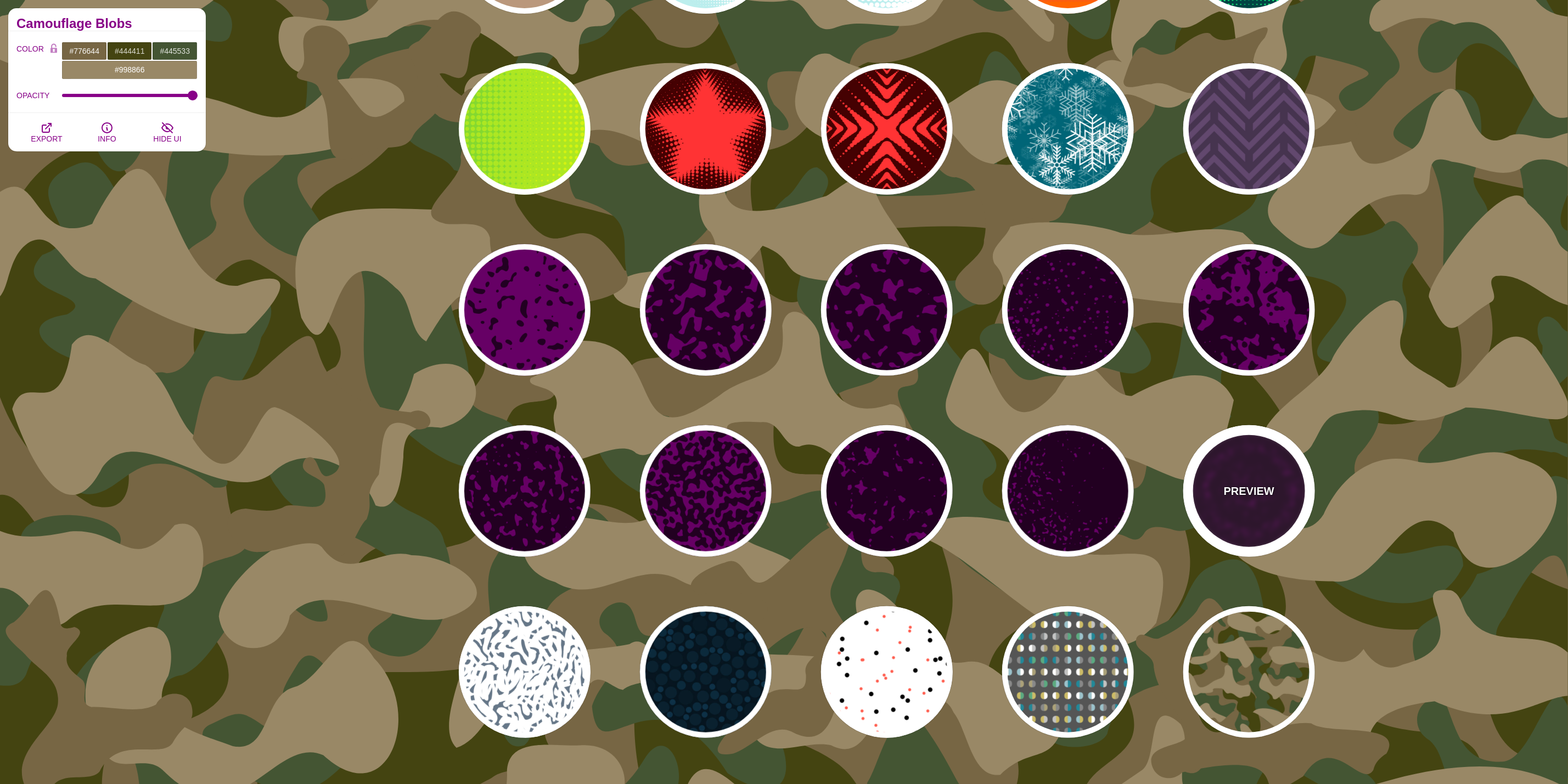
type input "1"
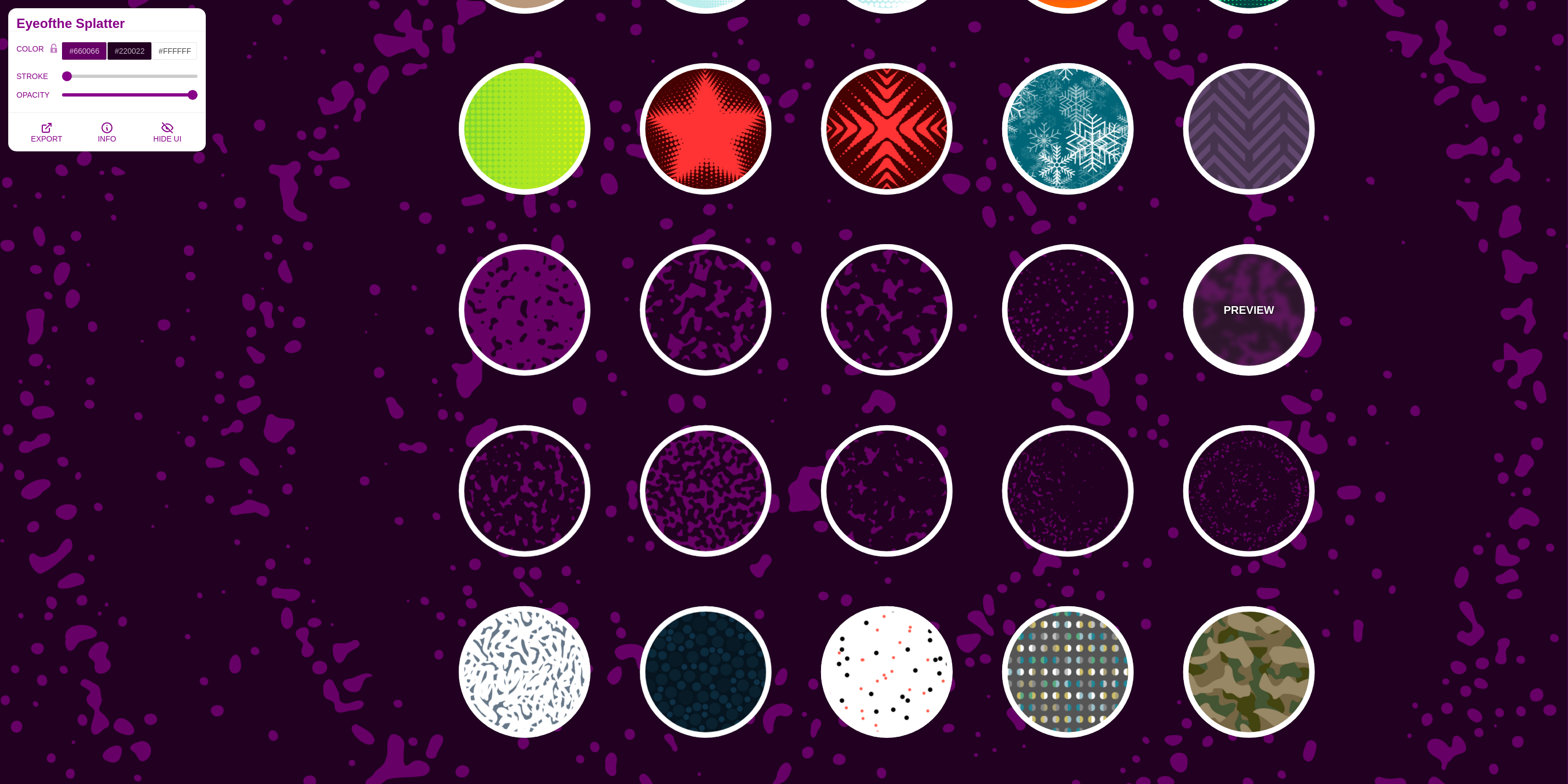
click at [1205, 280] on div "PREVIEW" at bounding box center [1249, 310] width 132 height 132
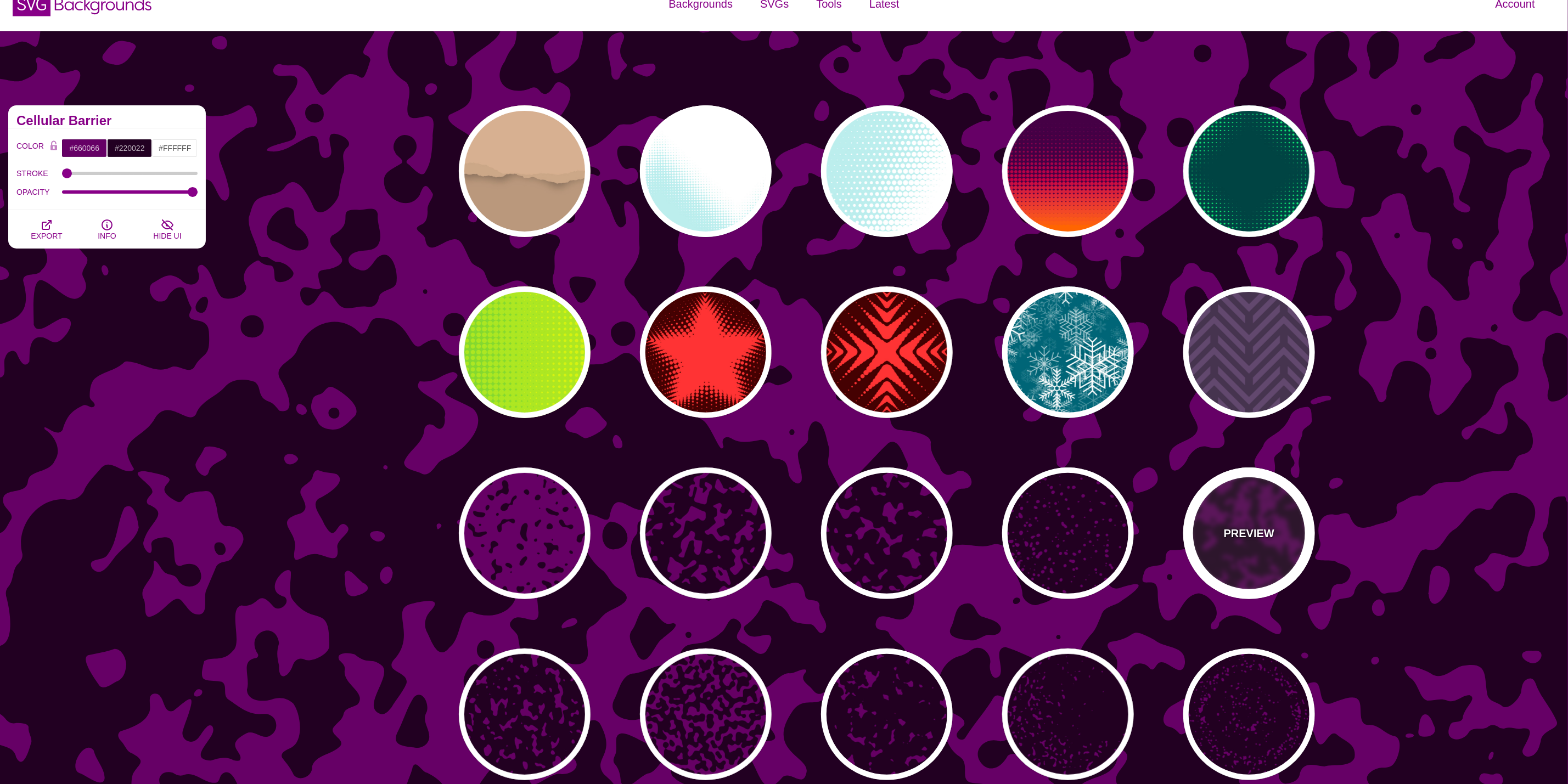
scroll to position [0, 0]
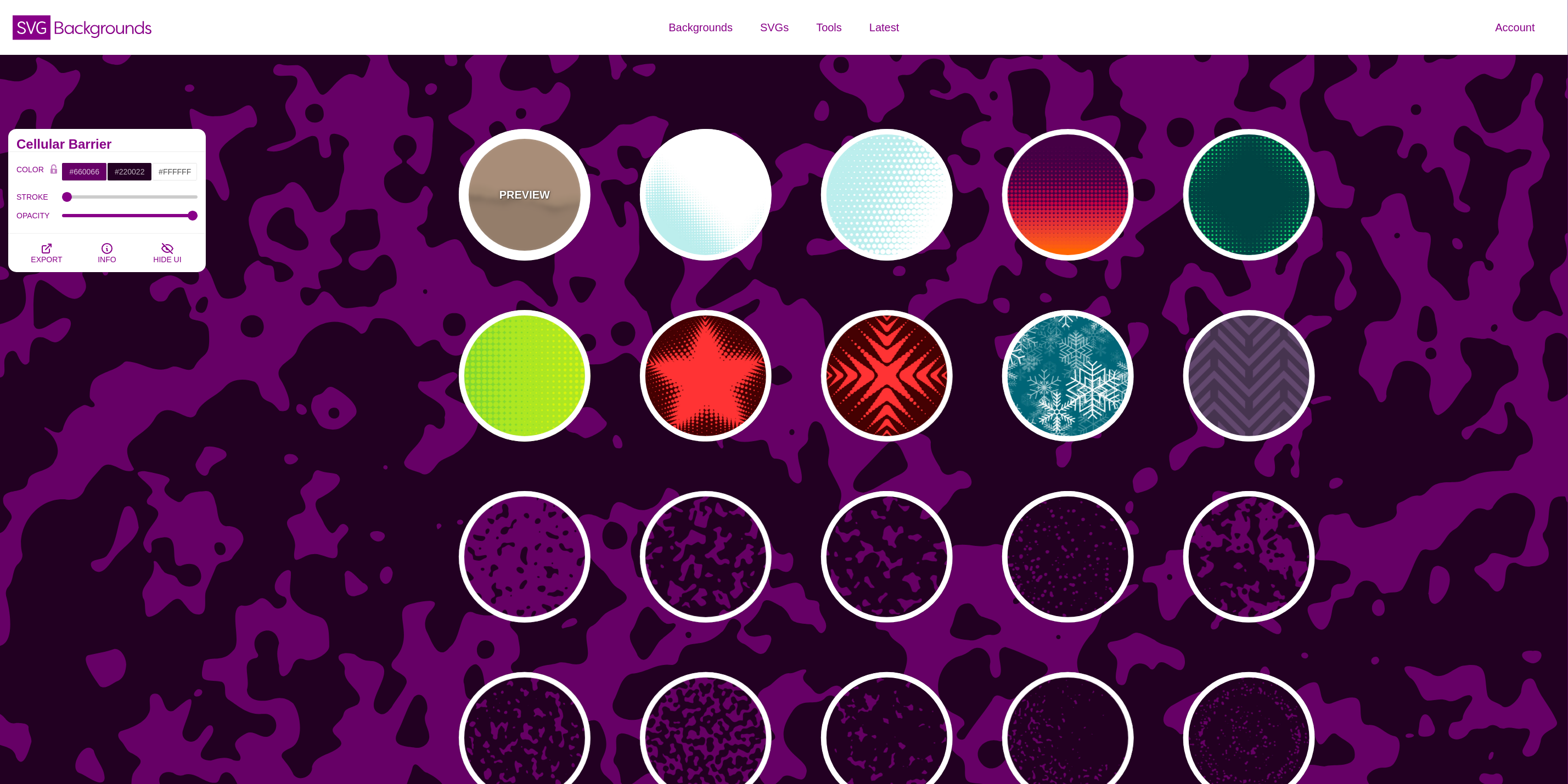
click at [495, 156] on div "PREVIEW" at bounding box center [525, 194] width 132 height 132
type input "#BA987C"
type input "#D7B090"
type input "#CCA788"
type input "0"
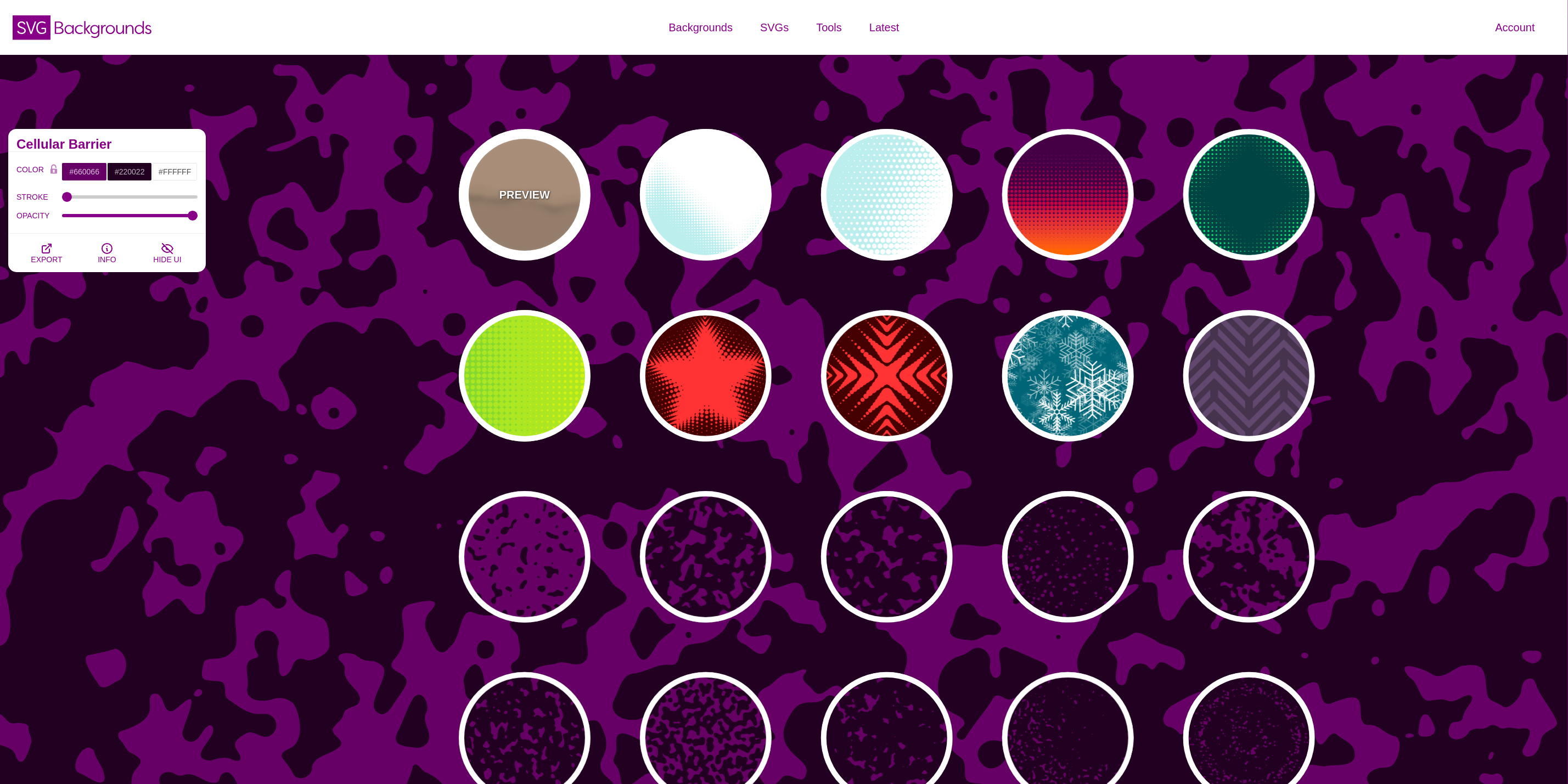
type input "0.5"
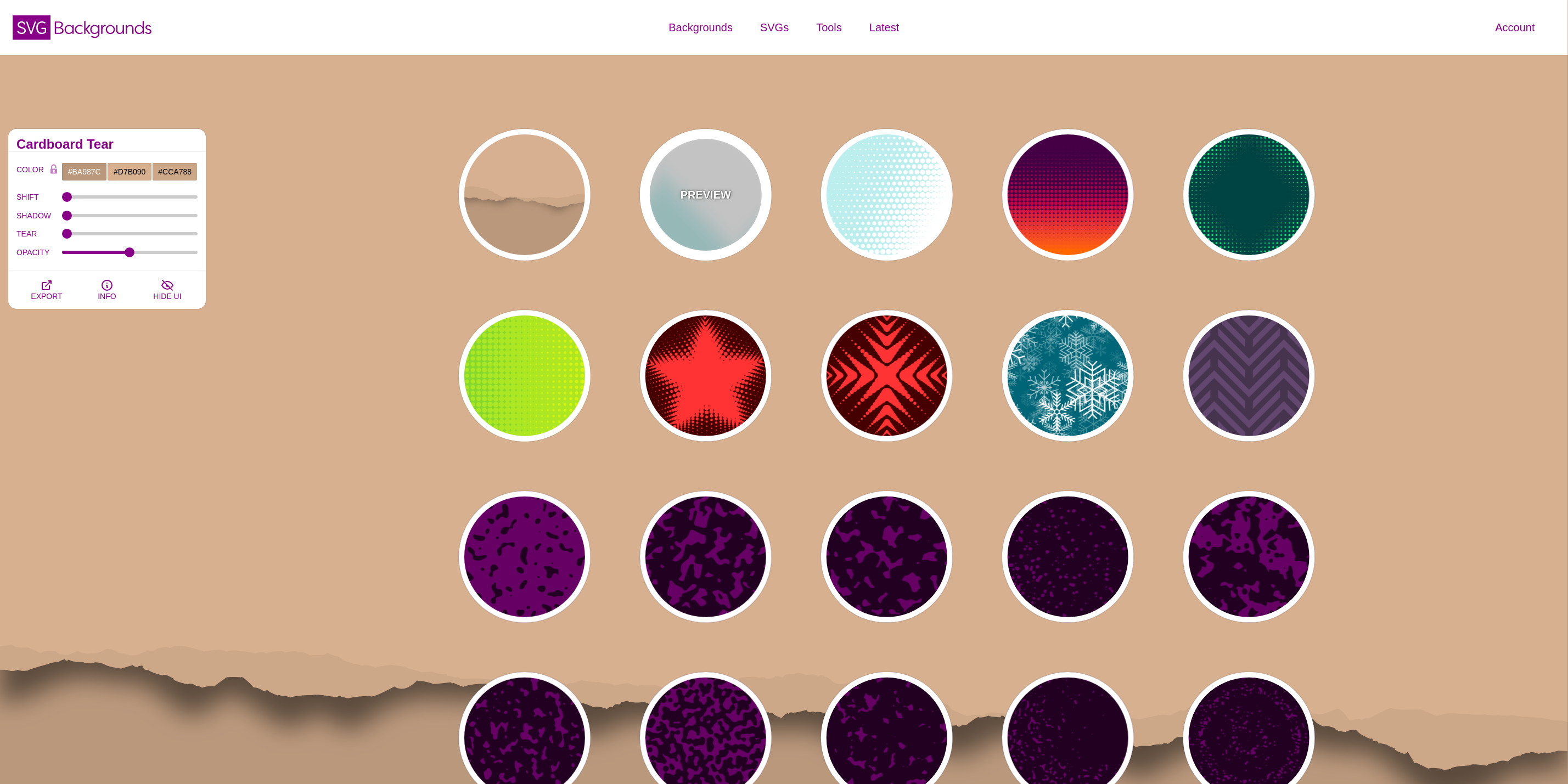
click at [736, 198] on div "PREVIEW" at bounding box center [706, 194] width 132 height 132
type input "#BBEEEE"
type input "#FFFFFF"
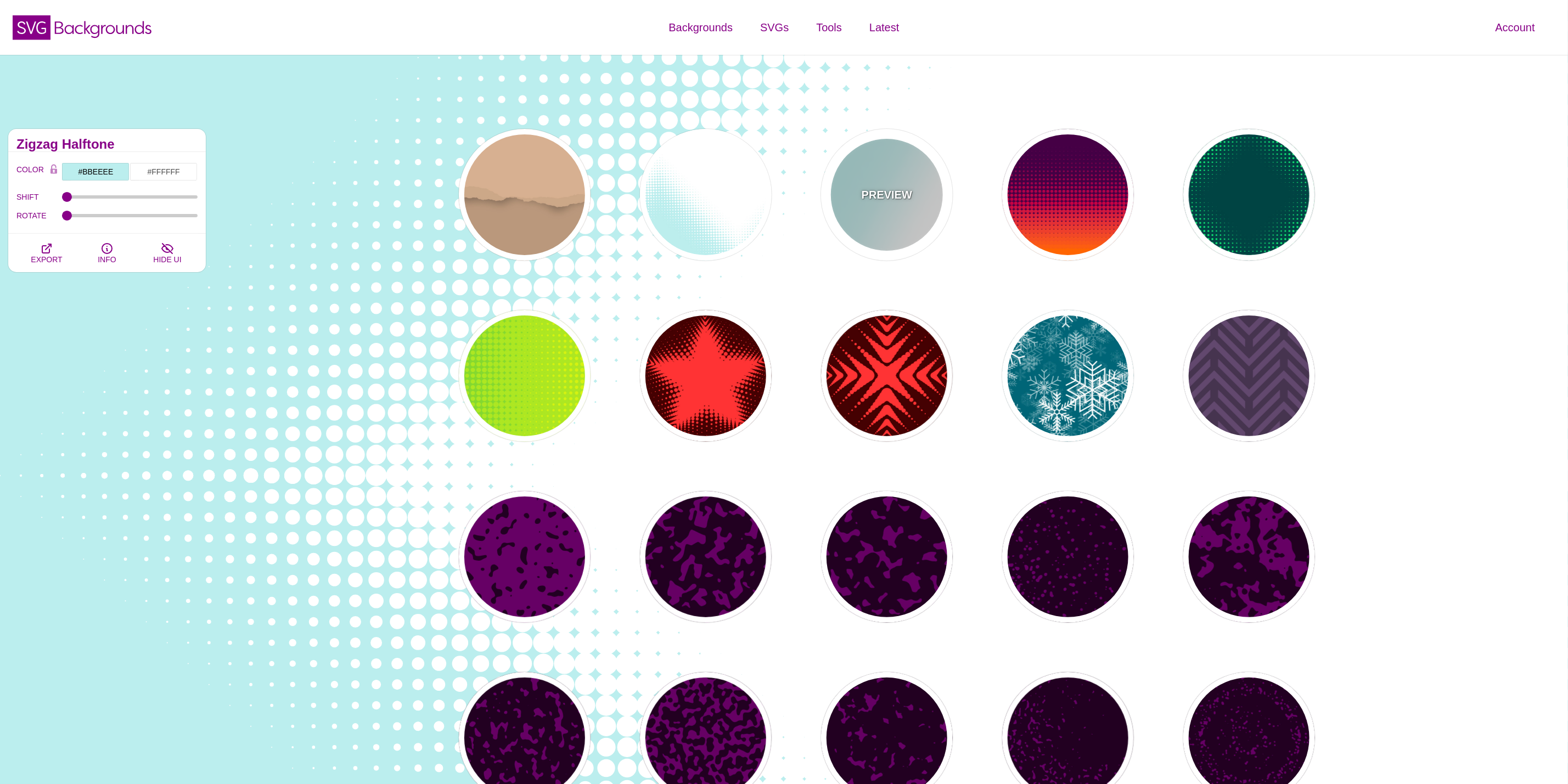
click at [889, 200] on p "PREVIEW" at bounding box center [887, 194] width 50 height 17
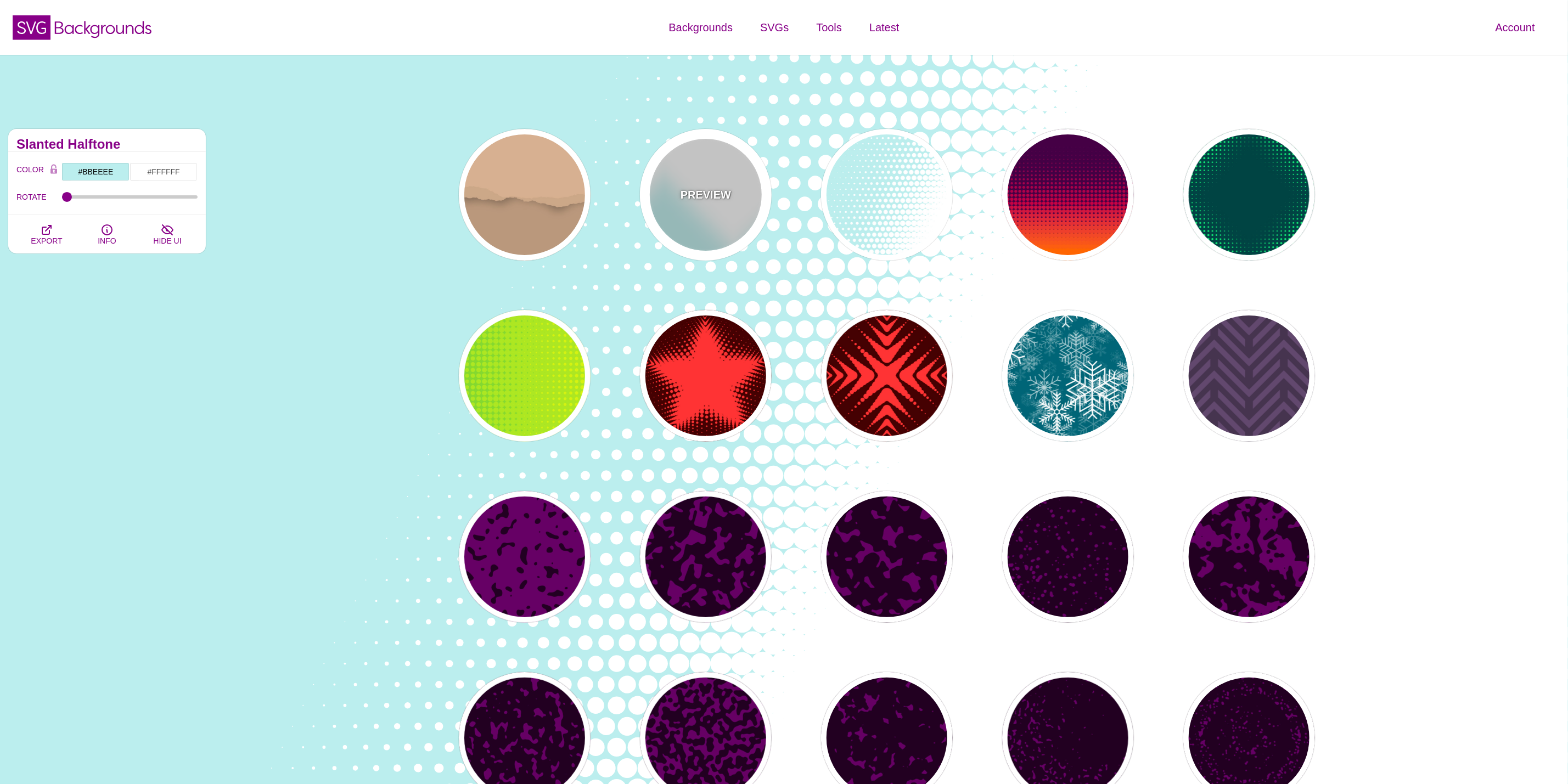
click at [686, 179] on div "PREVIEW" at bounding box center [706, 194] width 132 height 132
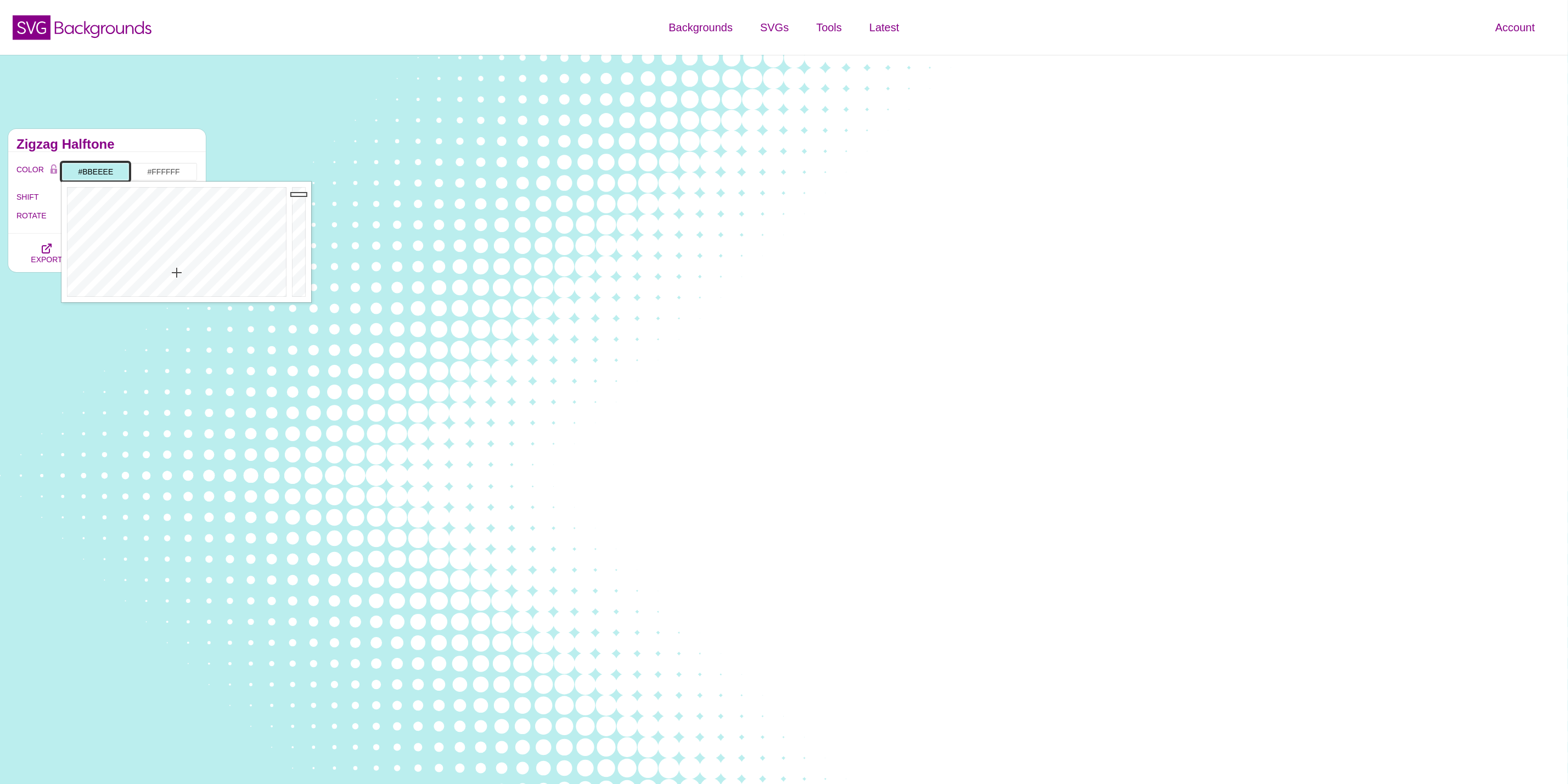
click at [97, 176] on input "#BBEEEE" at bounding box center [95, 172] width 68 height 18
drag, startPoint x: 213, startPoint y: 247, endPoint x: 341, endPoint y: 168, distance: 150.4
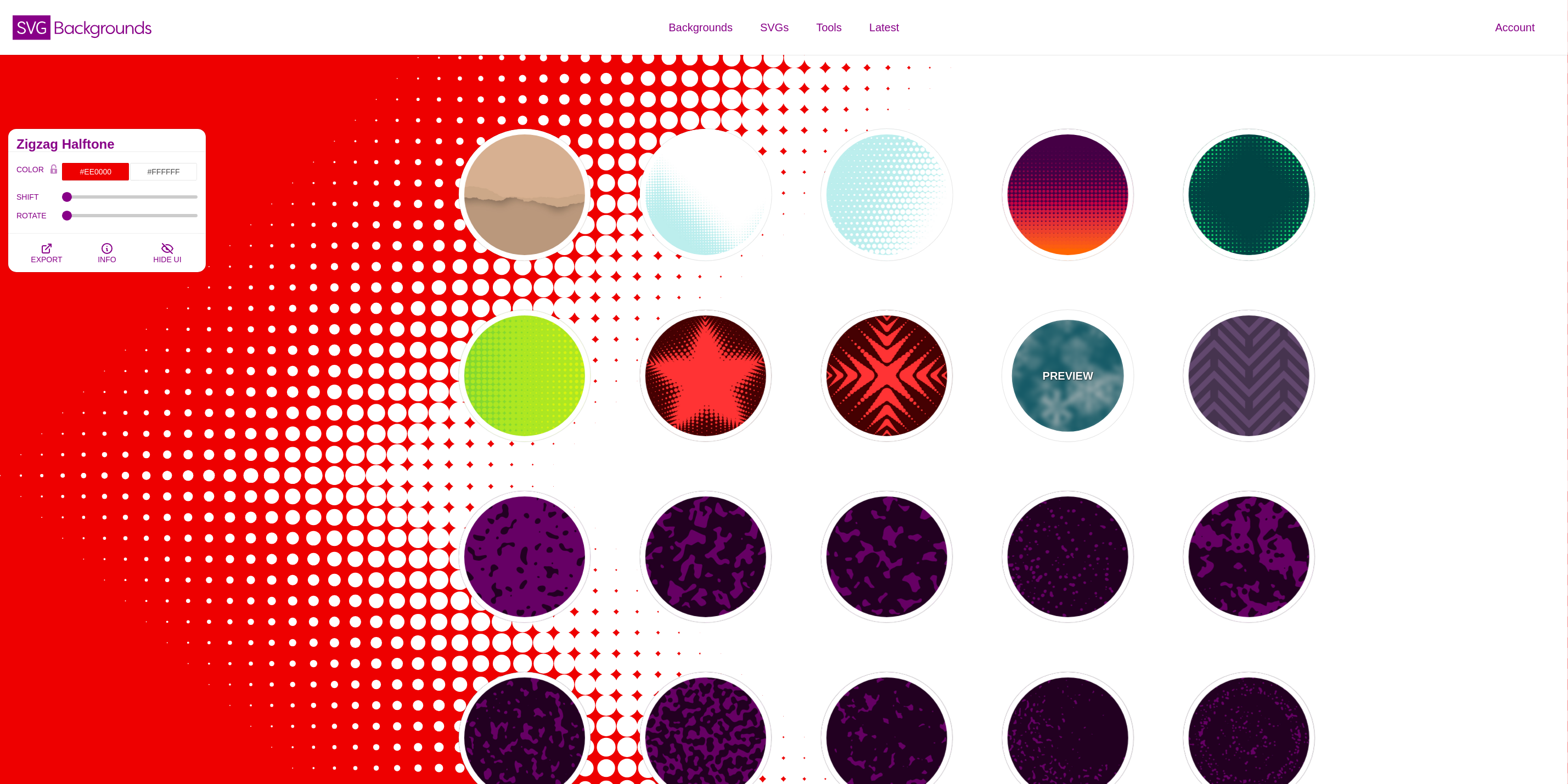
click at [1111, 404] on div "PREVIEW" at bounding box center [1068, 375] width 132 height 132
type input "#006677"
type input "1"
type input "3"
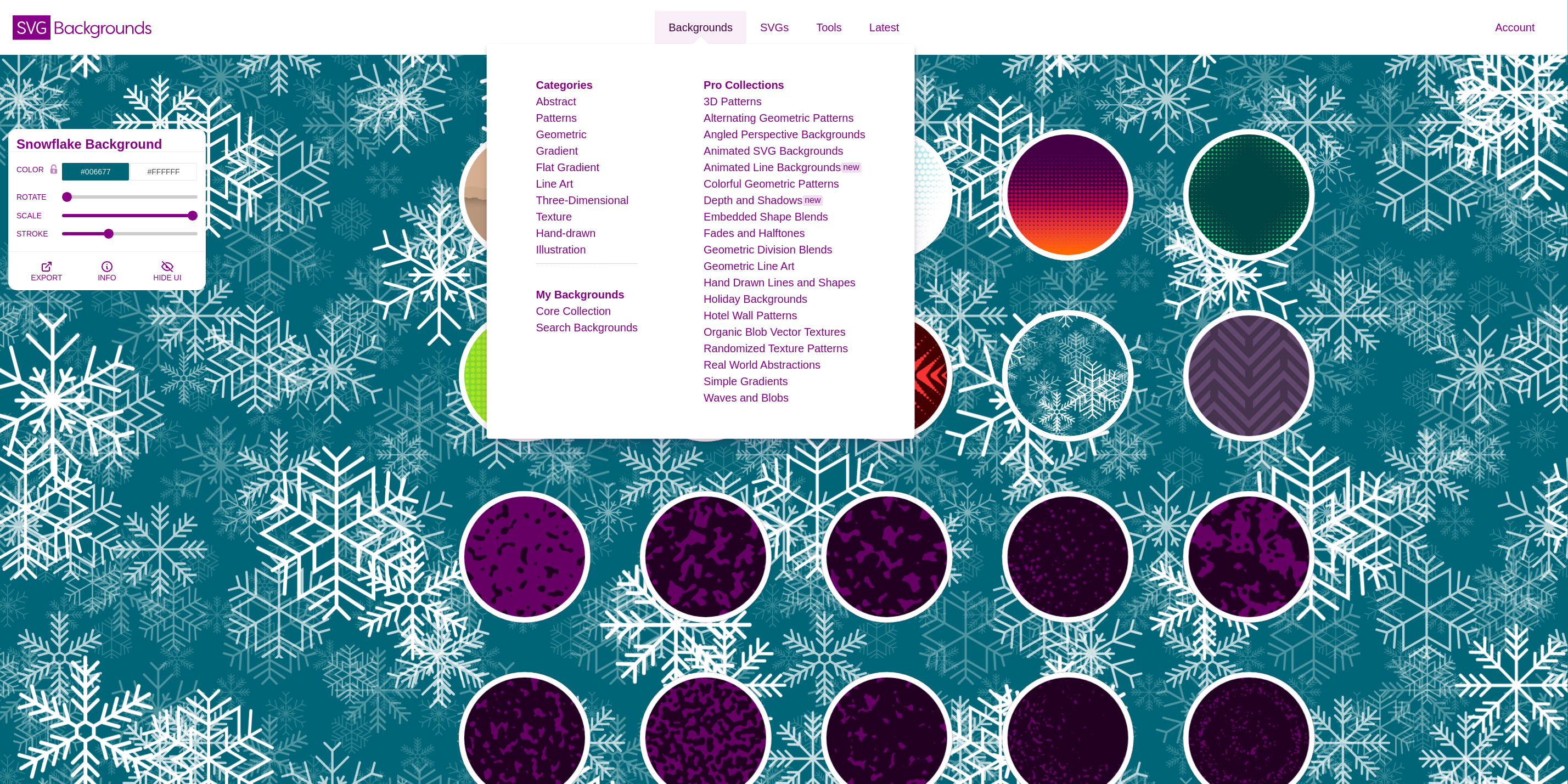
click at [717, 18] on link "Backgrounds" at bounding box center [700, 28] width 91 height 33
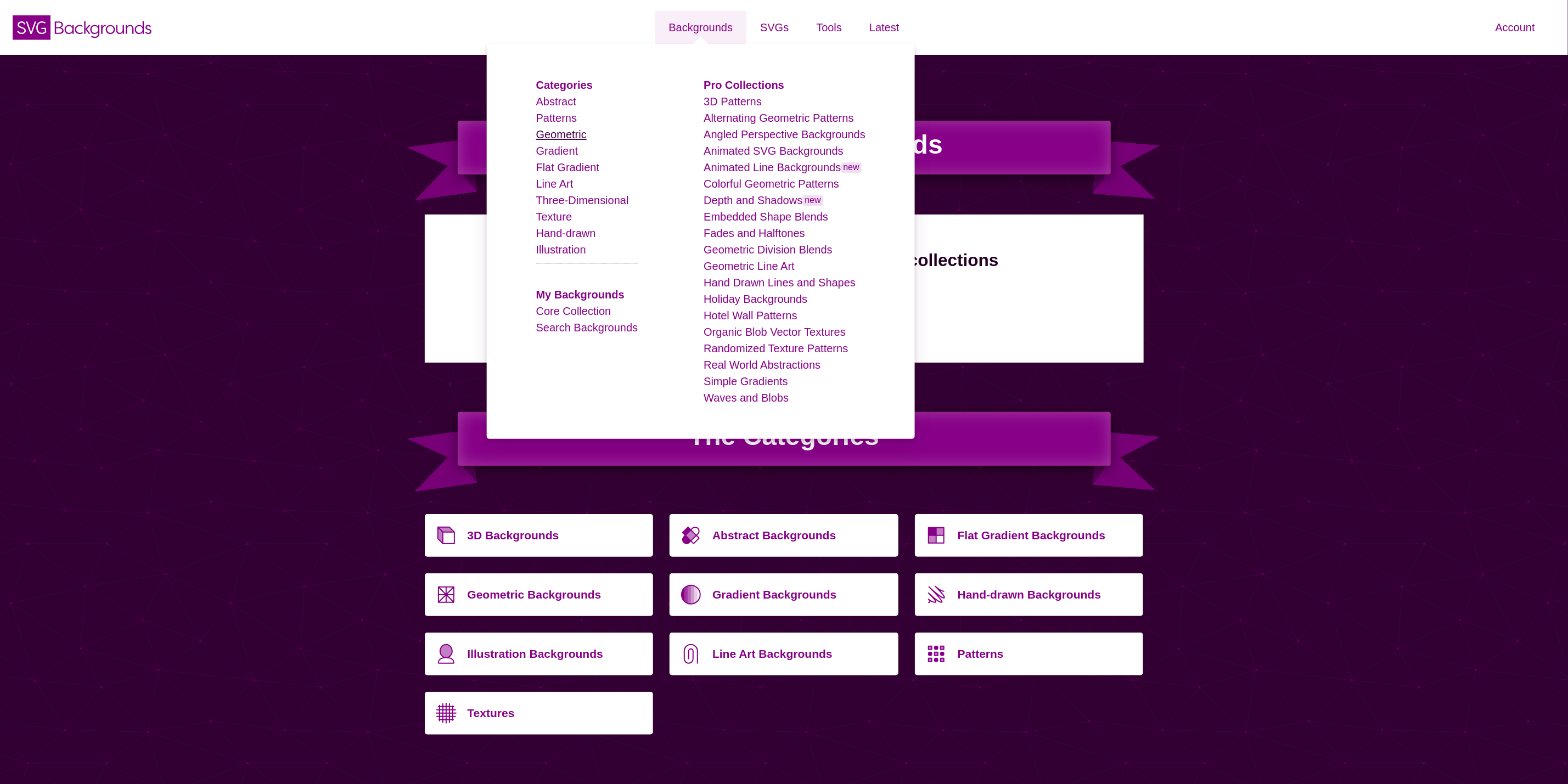
click at [574, 137] on link "Geometric" at bounding box center [562, 134] width 50 height 12
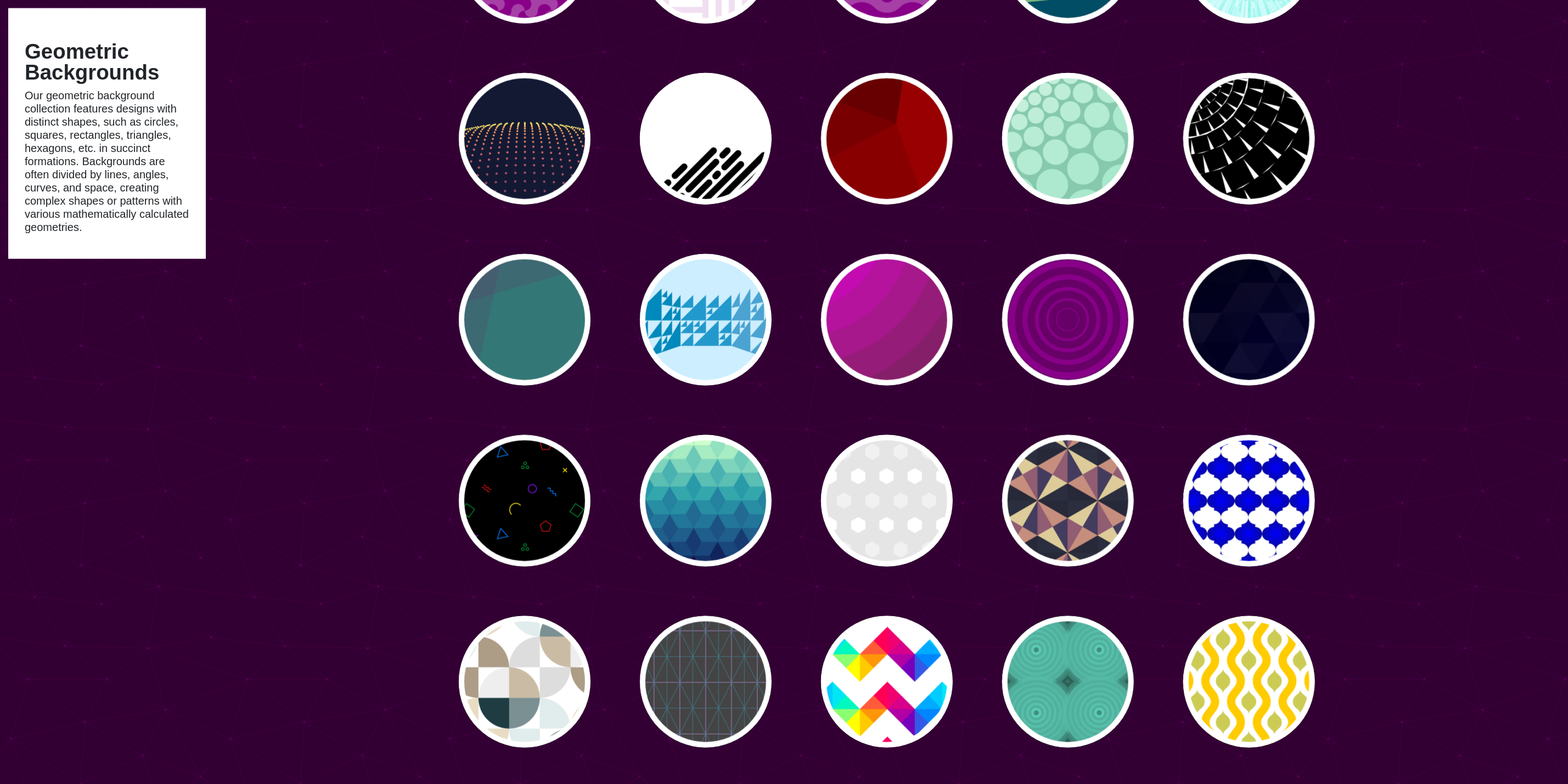
scroll to position [741, 0]
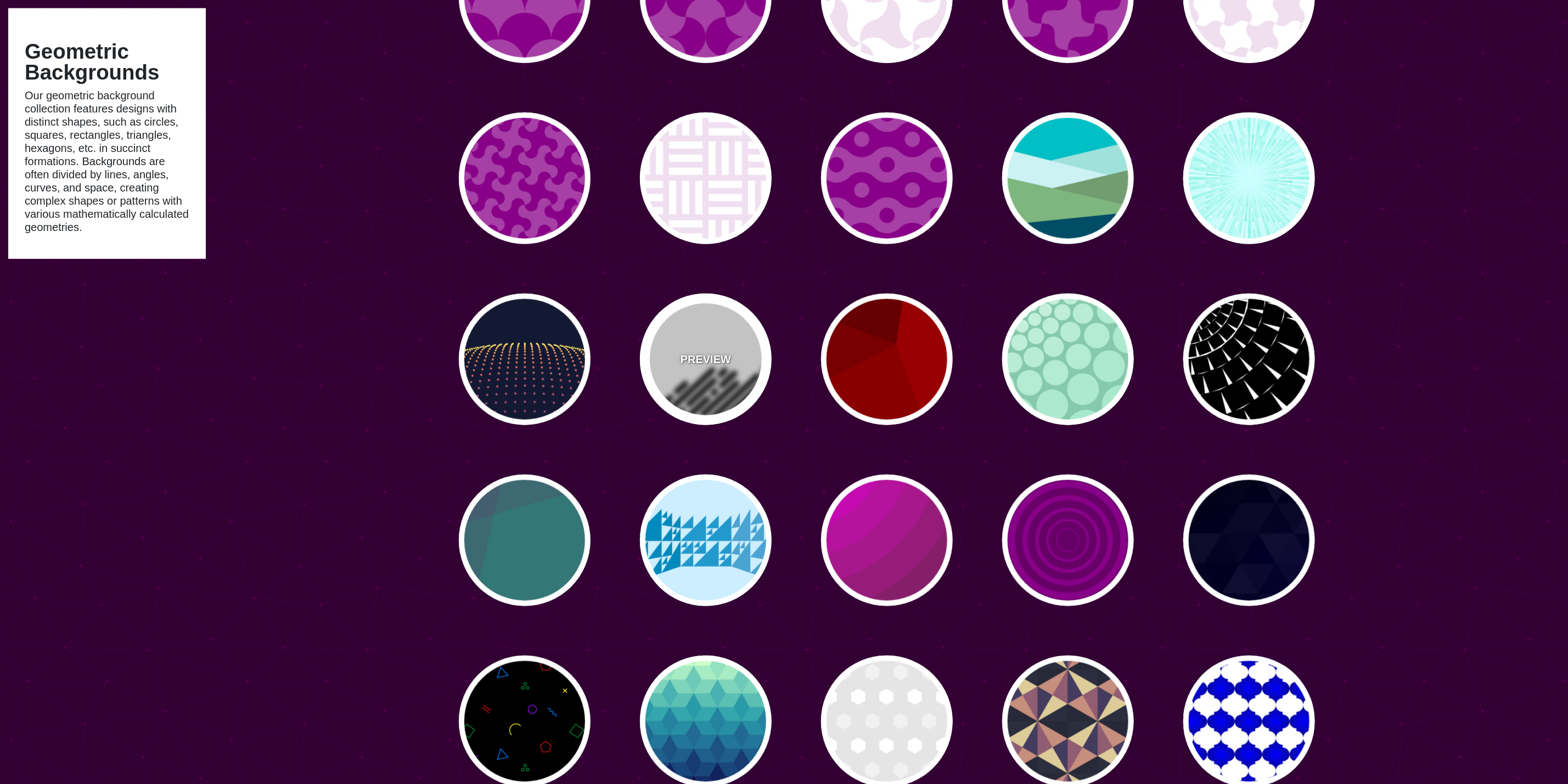
click at [715, 393] on div "PREVIEW" at bounding box center [706, 359] width 132 height 132
type input "#FFFFFF"
type input "#000000"
type input "0"
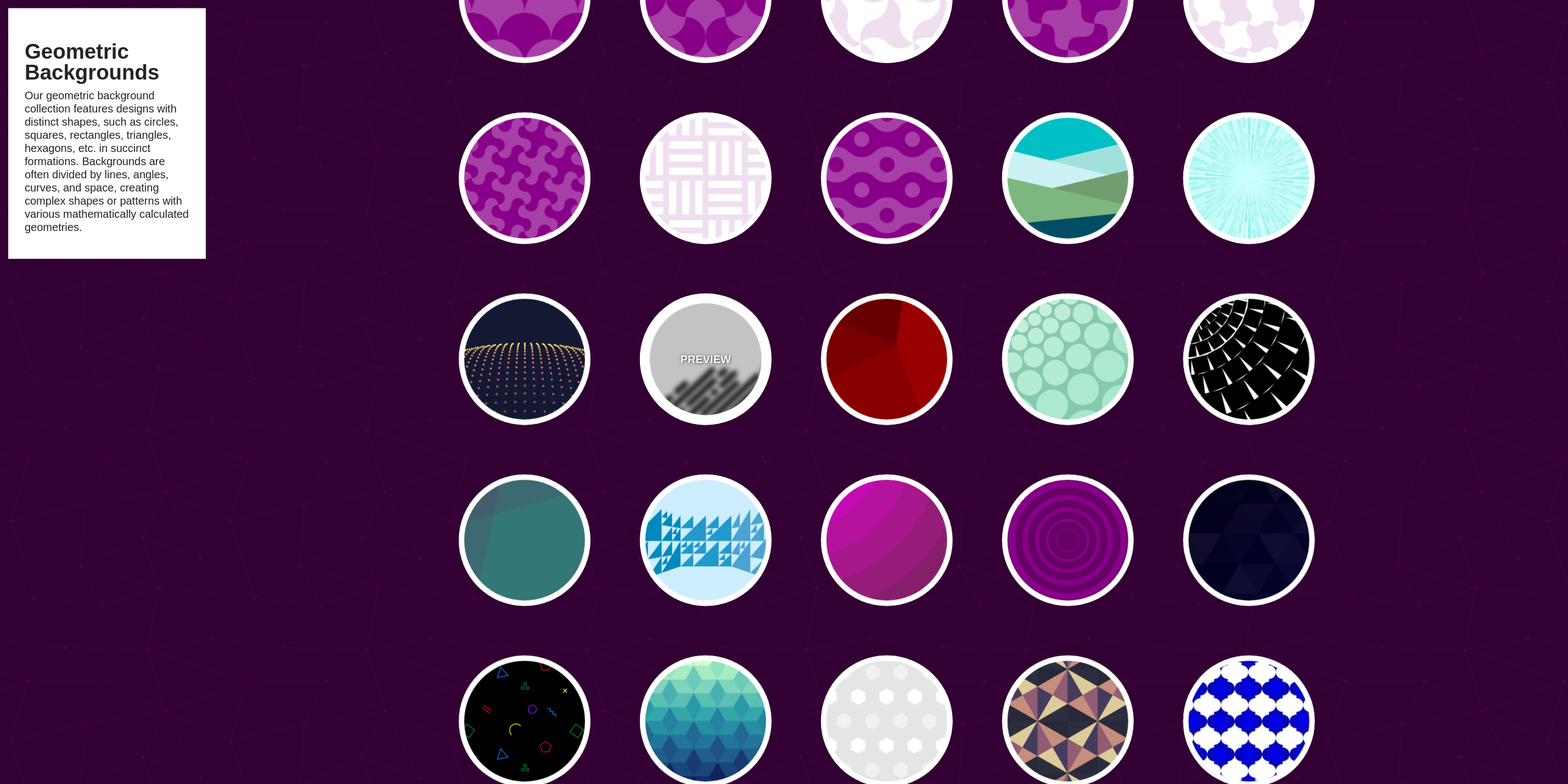
type input "500"
type input "25"
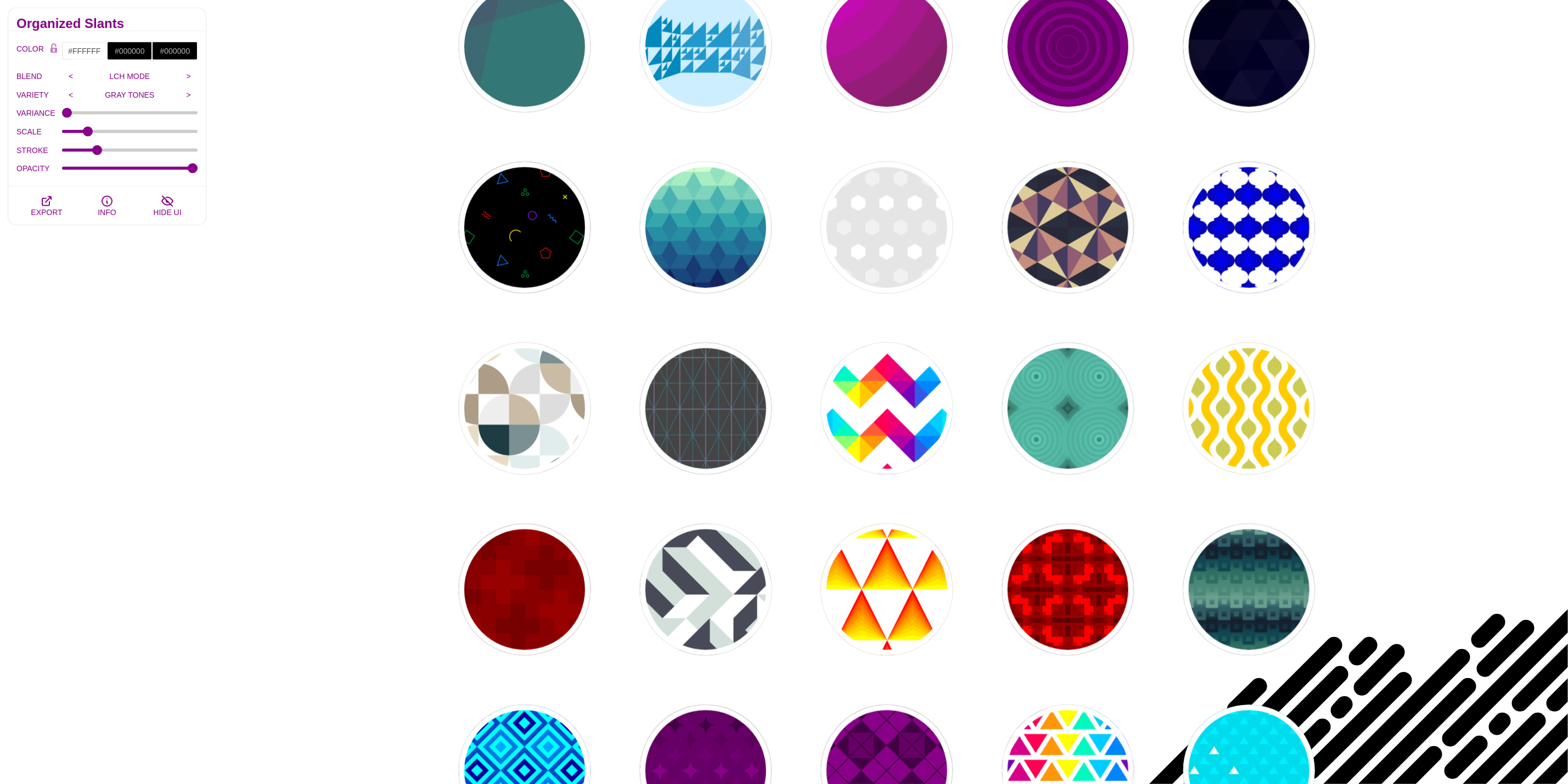
scroll to position [988, 0]
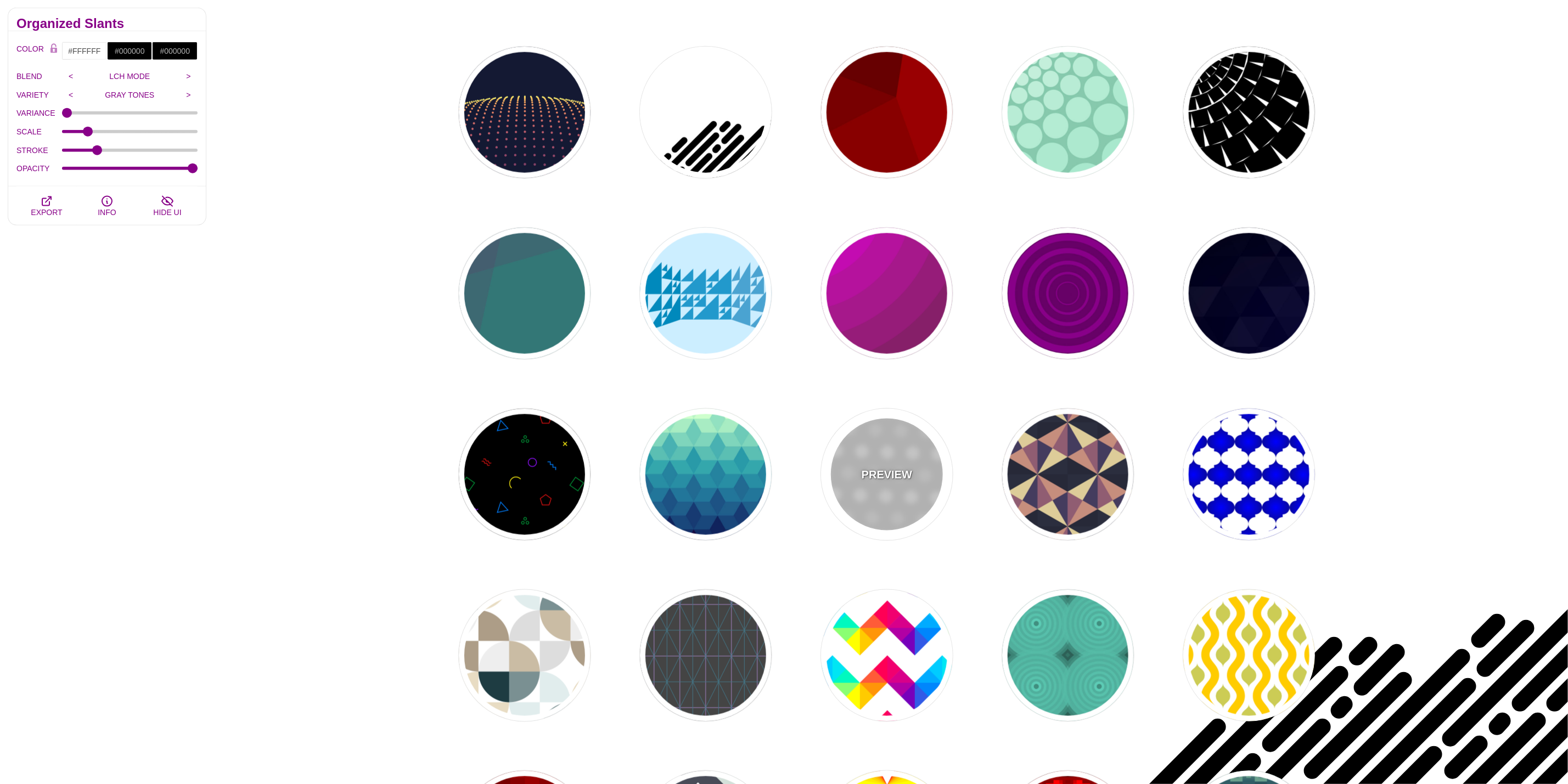
click at [849, 471] on div "PREVIEW" at bounding box center [887, 474] width 132 height 132
type input "#EEEEEE"
type input "#DDDDDD"
type input "100"
type input "1"
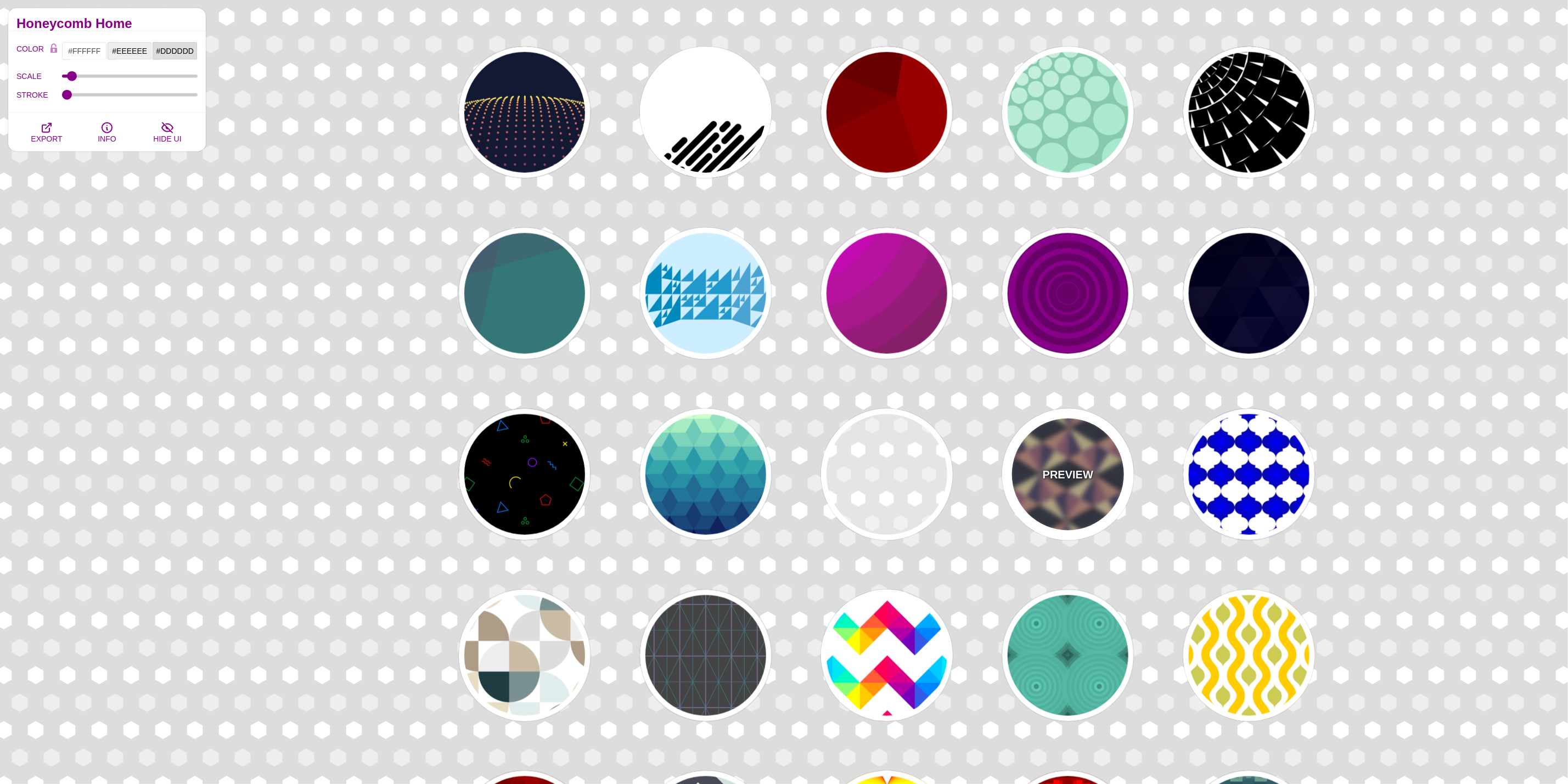
click at [1064, 478] on p "PREVIEW" at bounding box center [1068, 474] width 50 height 17
type input "#DDCC99"
type input "#443C5E"
type input "#272938"
type input "0"
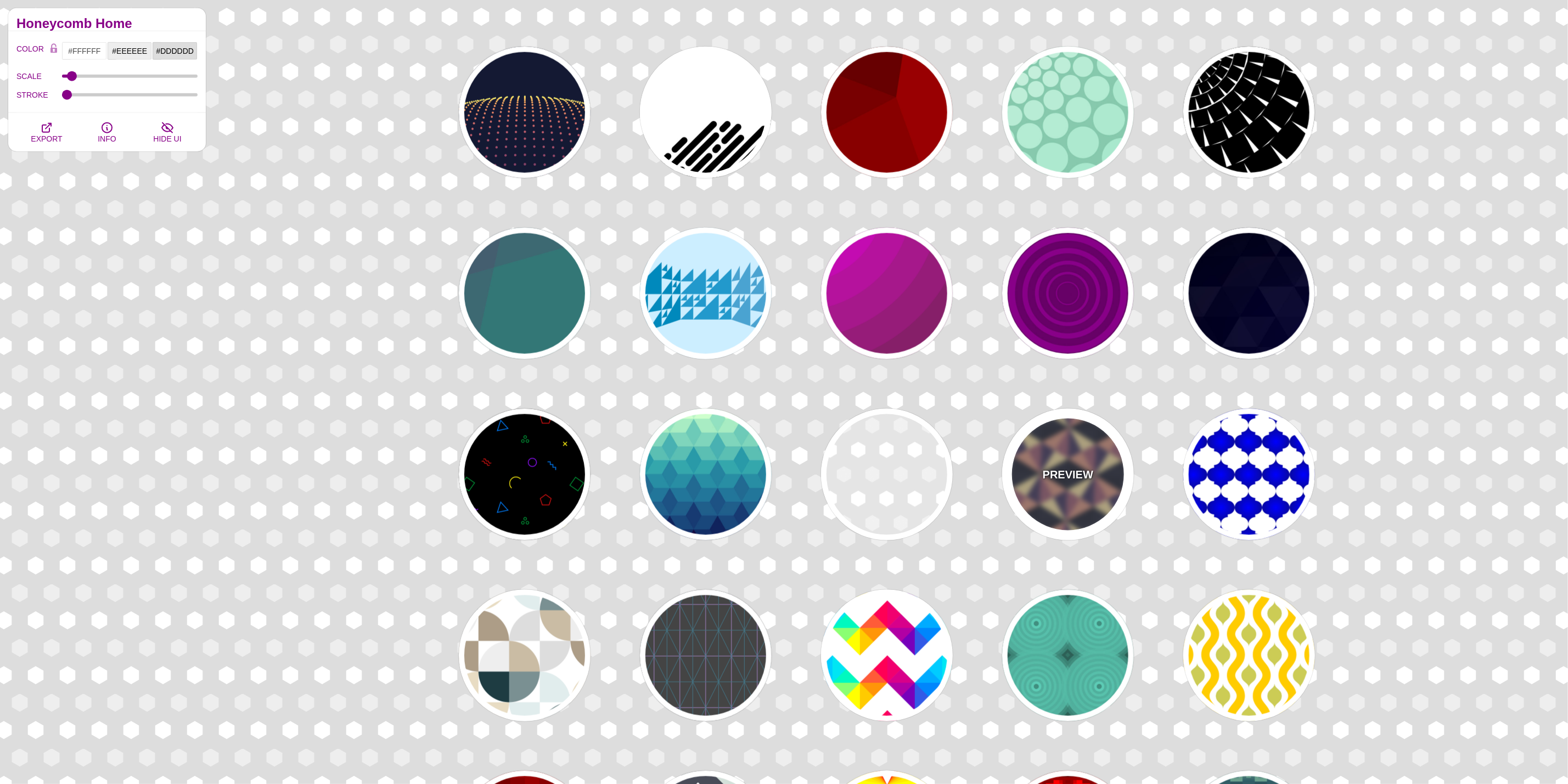
type input "0.25"
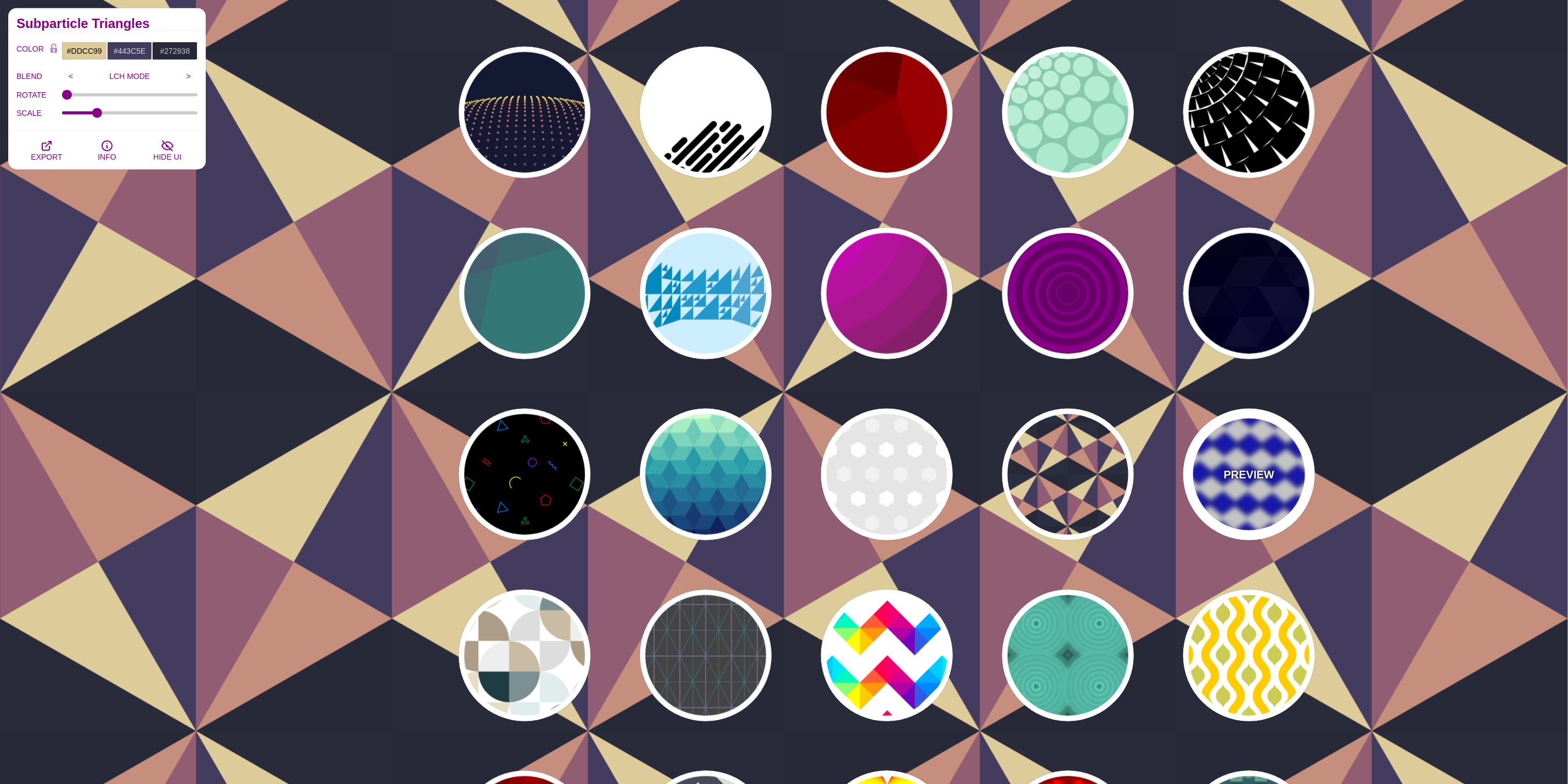
click at [1215, 472] on div "PREVIEW" at bounding box center [1249, 474] width 132 height 132
type input "#FFFFFF"
type input "#0000FF"
type input "#111144"
type input "#00BBFF"
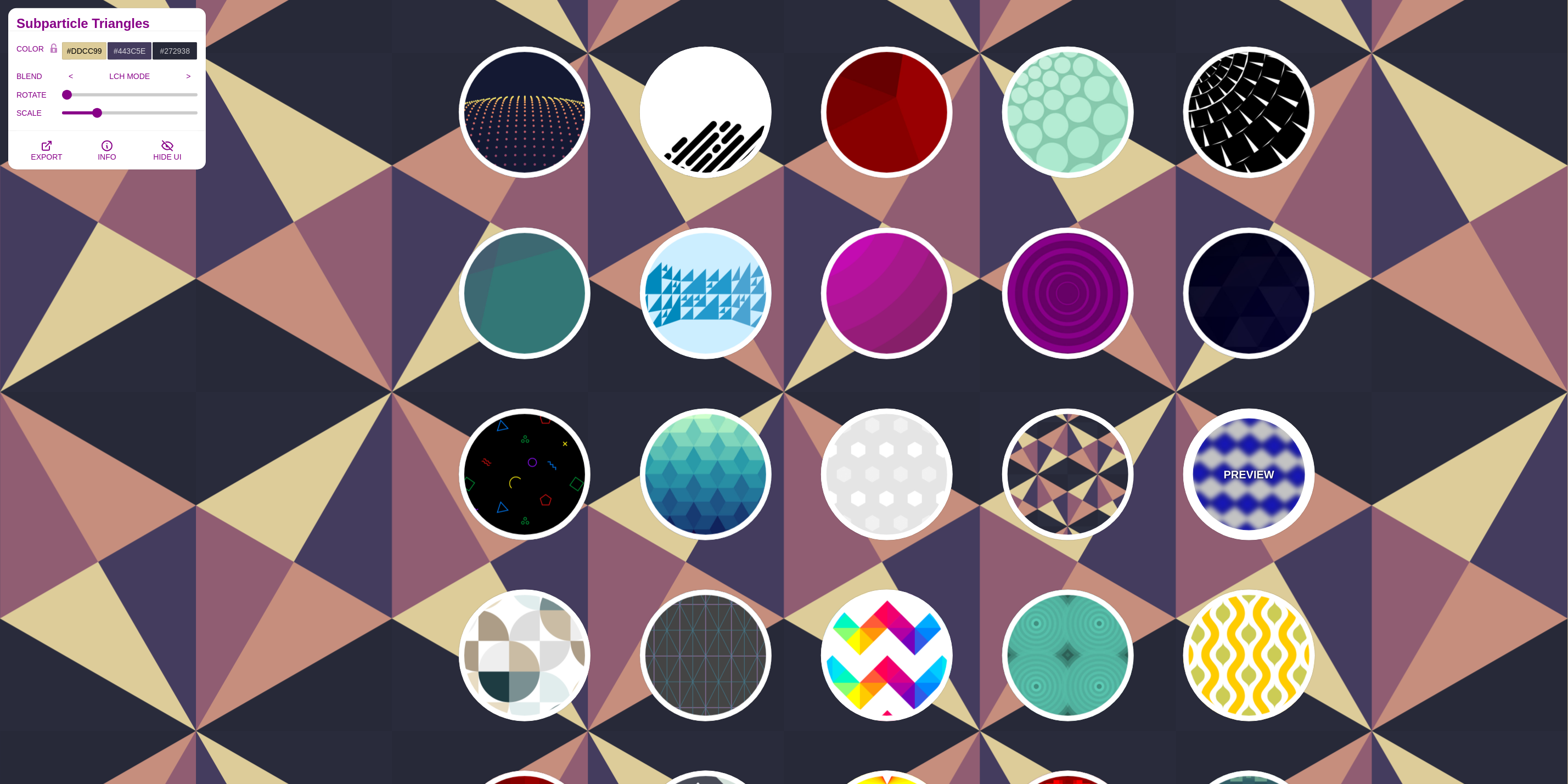
type input "100"
type input "50"
type input "10"
type input "0"
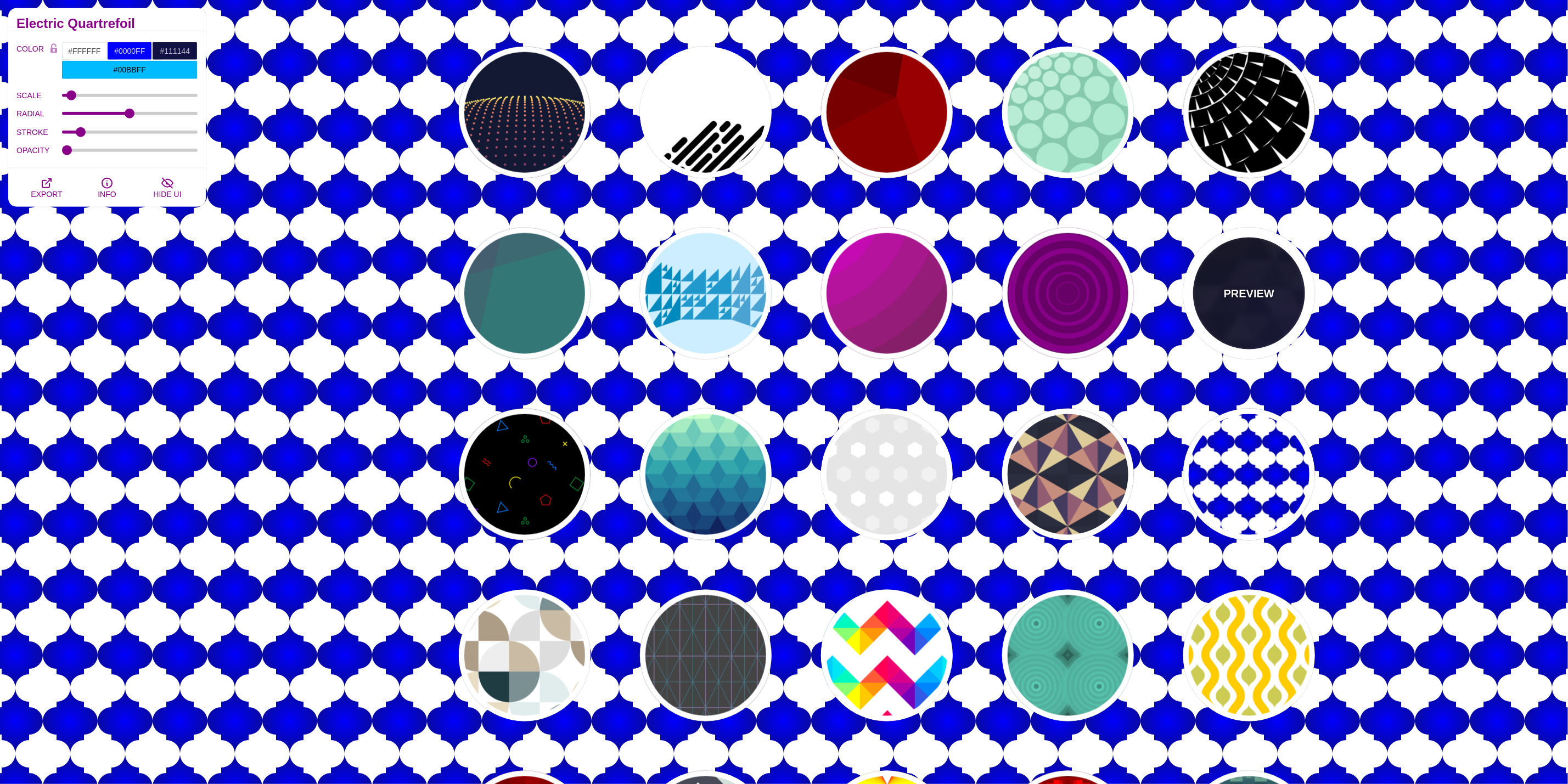
click at [1229, 271] on div "PREVIEW" at bounding box center [1249, 293] width 132 height 132
type input "#000000"
type input "#880088"
type input "#0000FF"
type input "#006600"
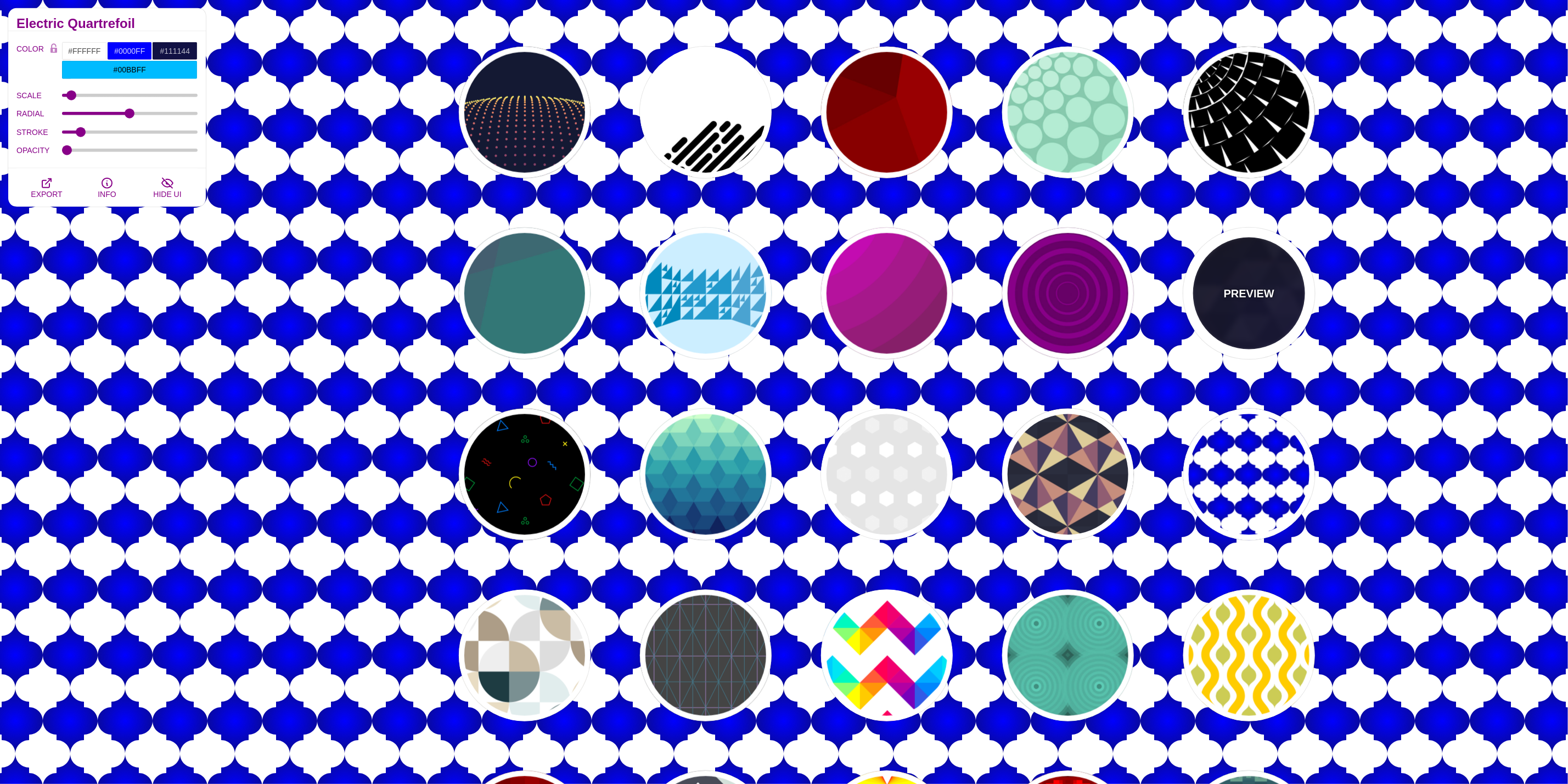
type input "0"
type input "0.4"
type input "5"
type input "15"
type input "0.2"
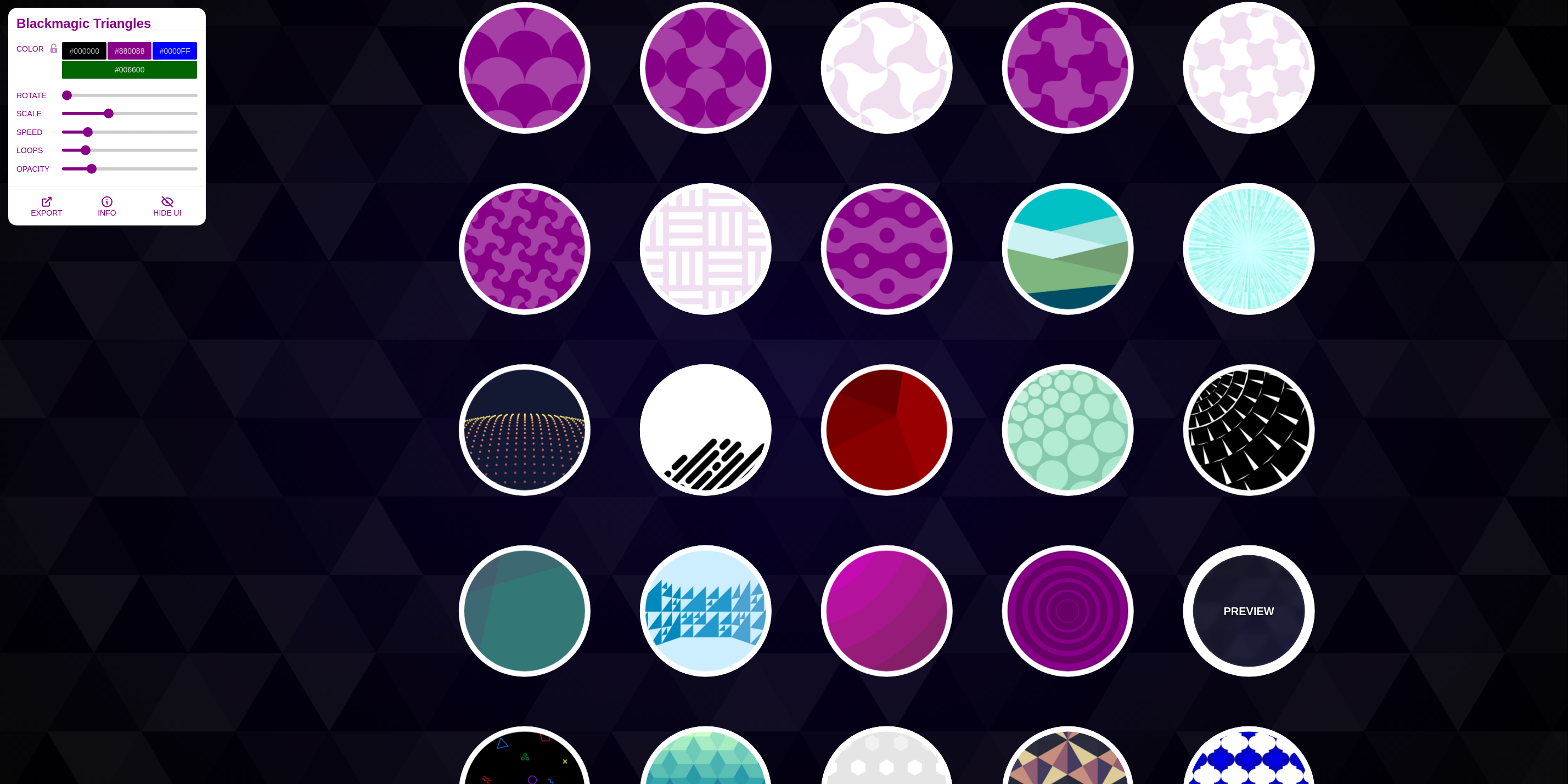
scroll to position [741, 0]
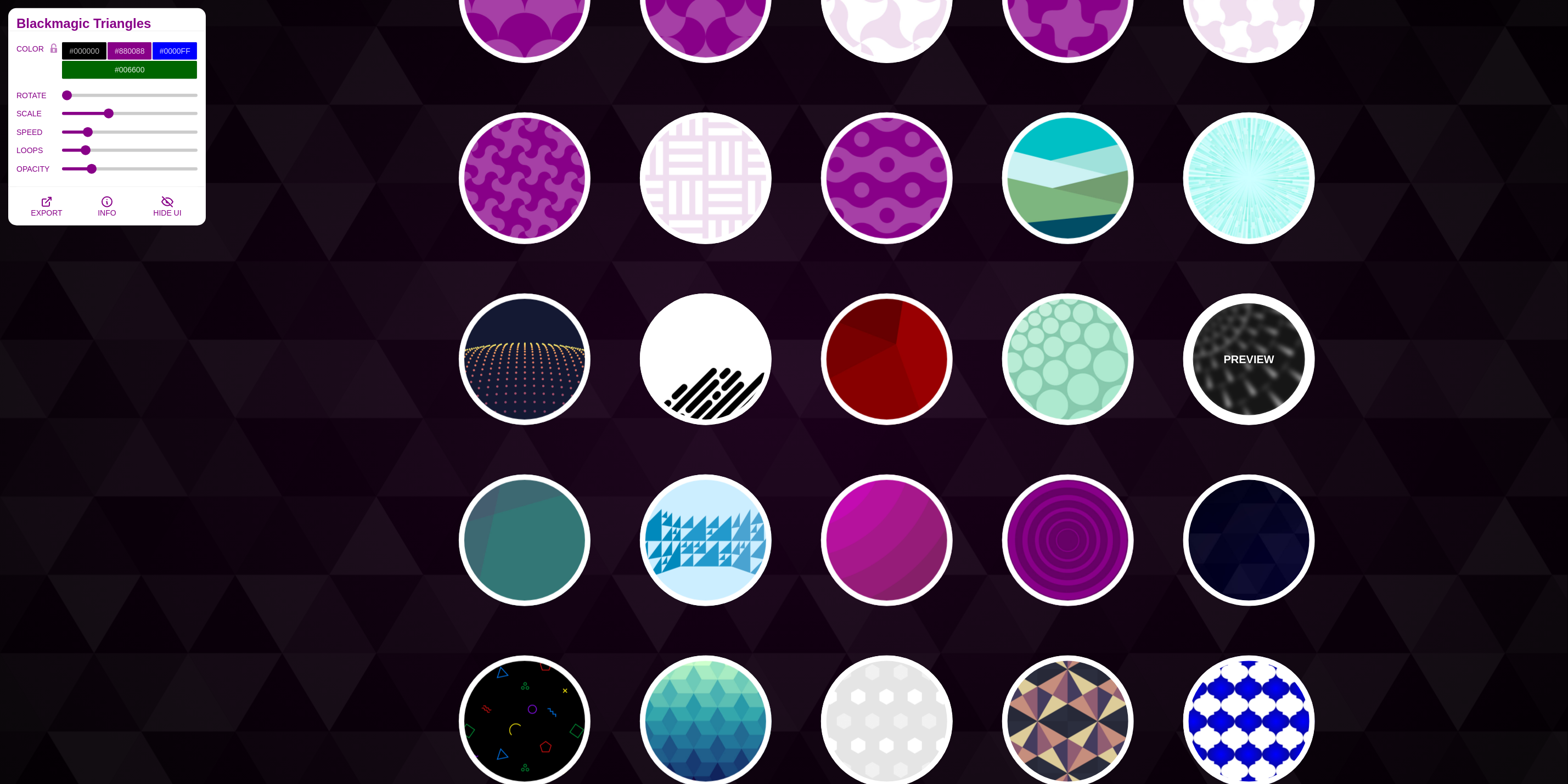
click at [1249, 421] on div "PREVIEW" at bounding box center [1249, 359] width 132 height 132
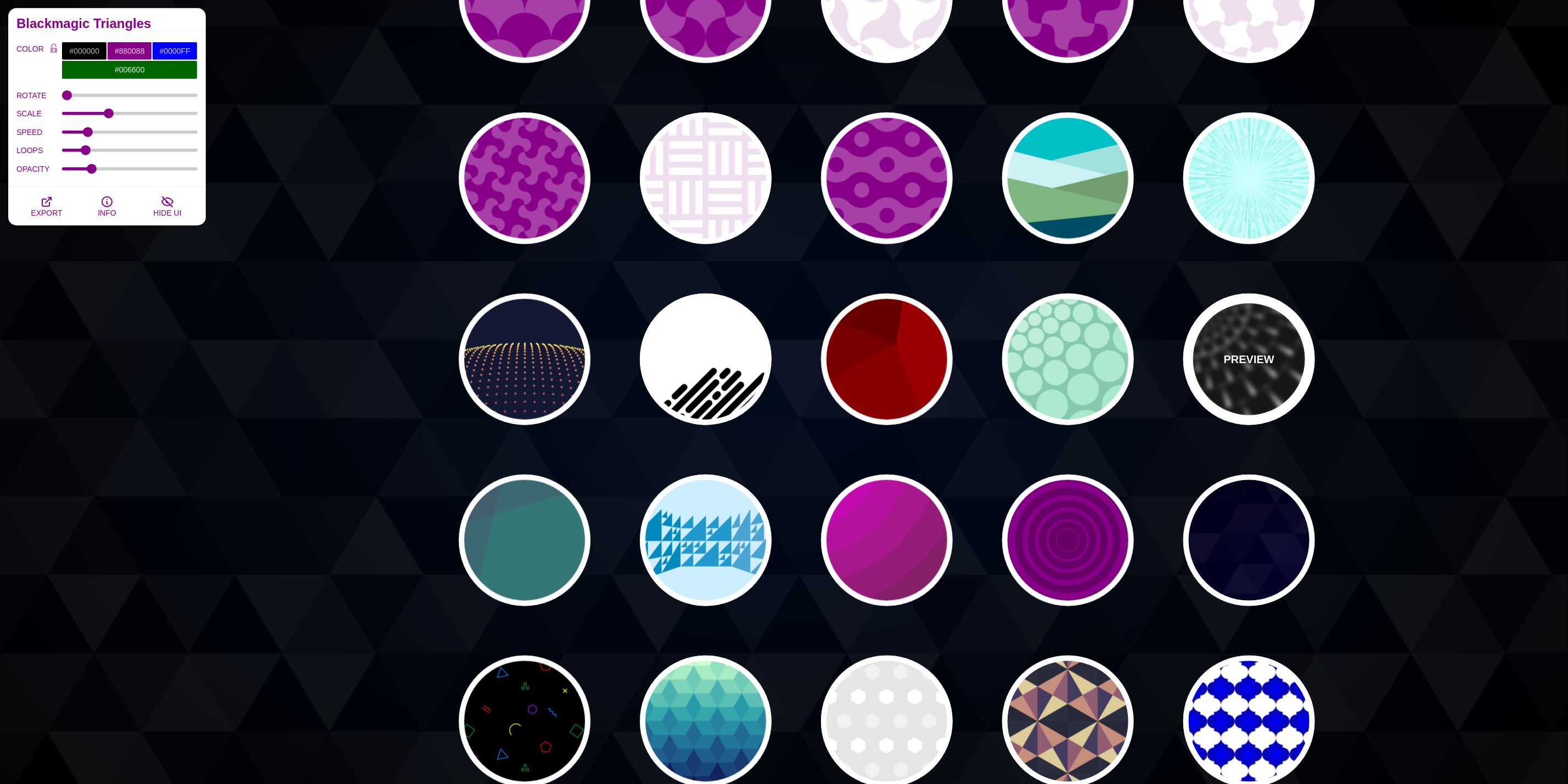
type input "#FFFFFF"
type input "#000000"
type input "0"
type input "100"
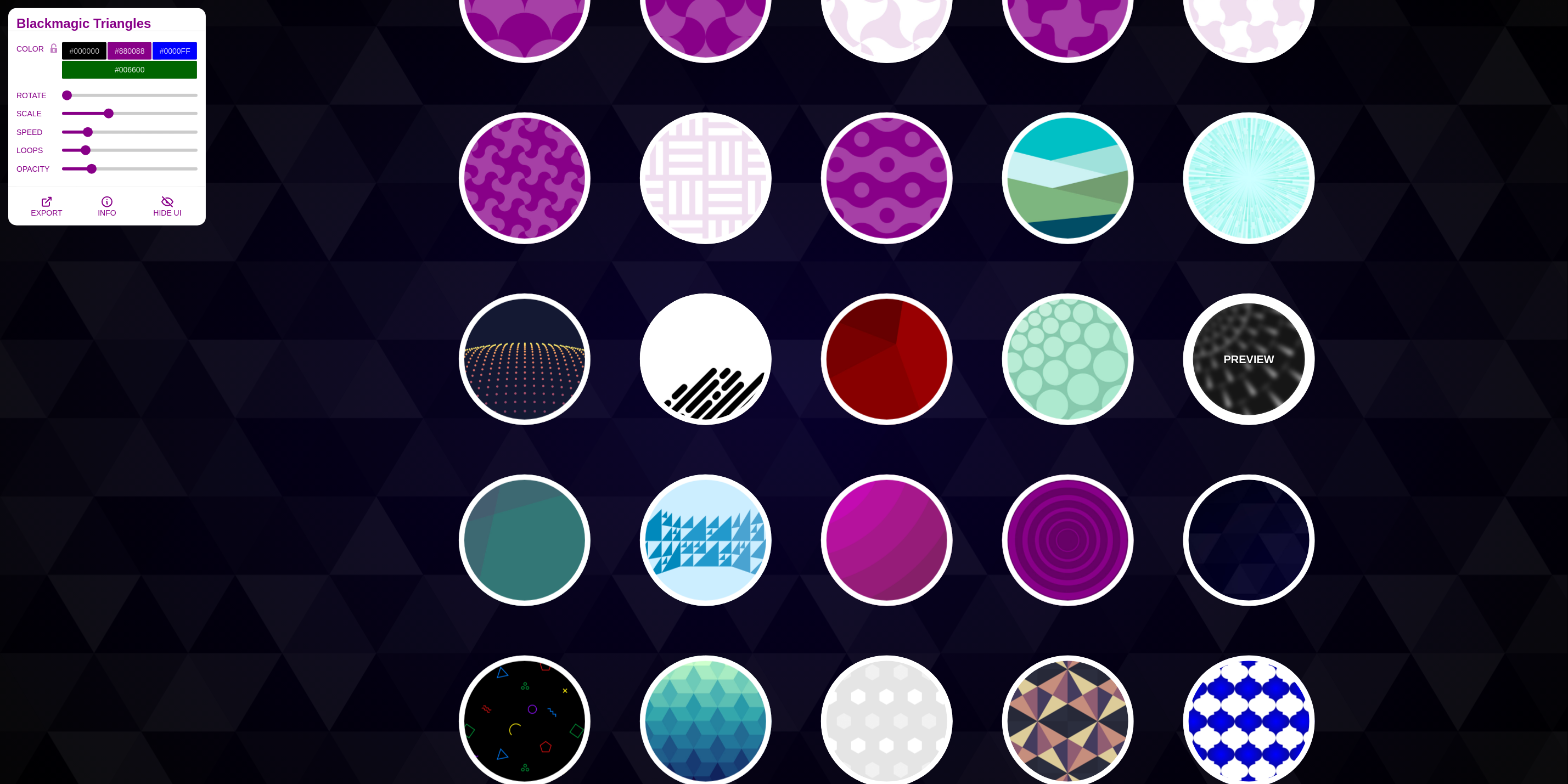
type input "1"
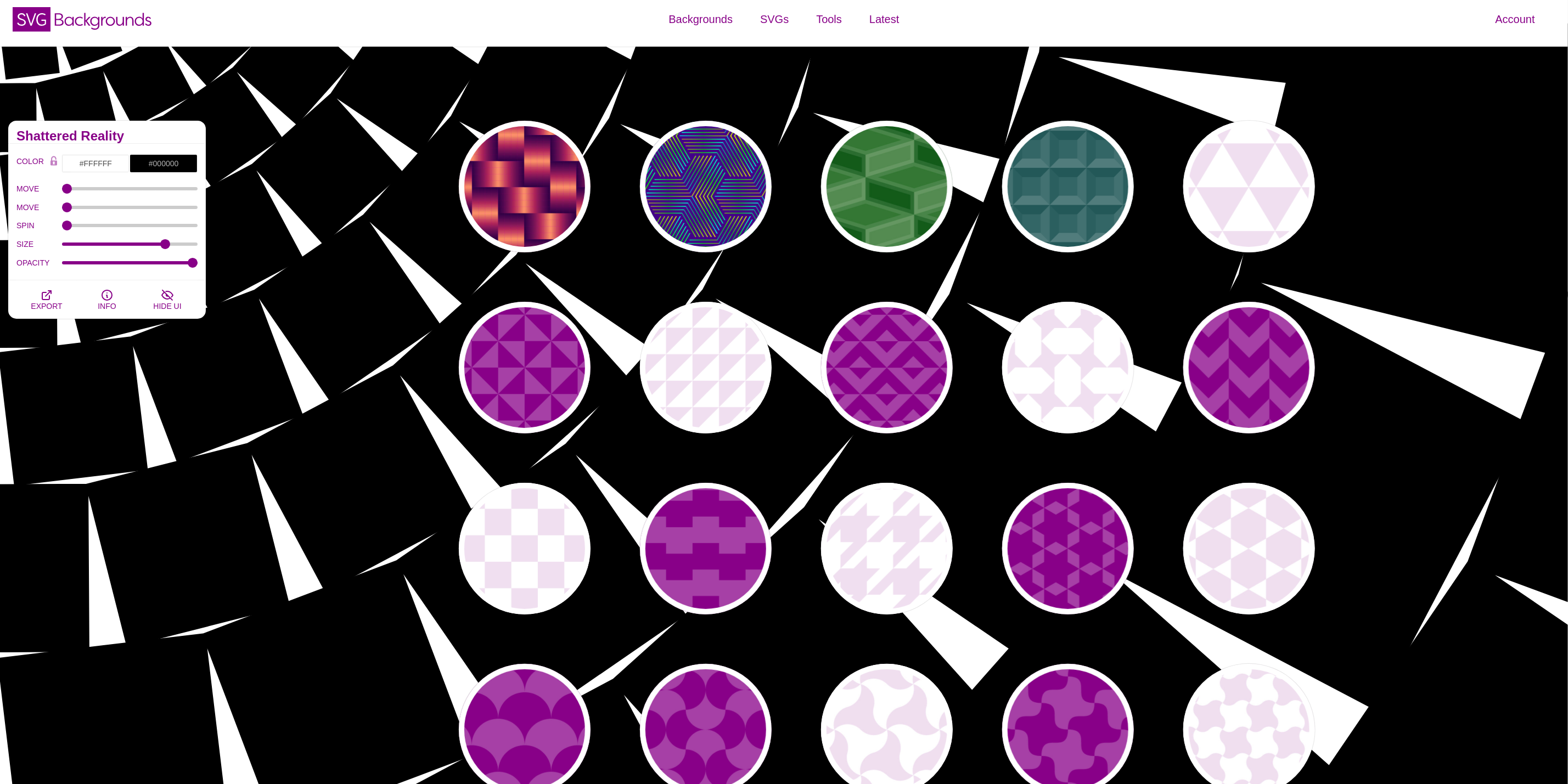
scroll to position [0, 0]
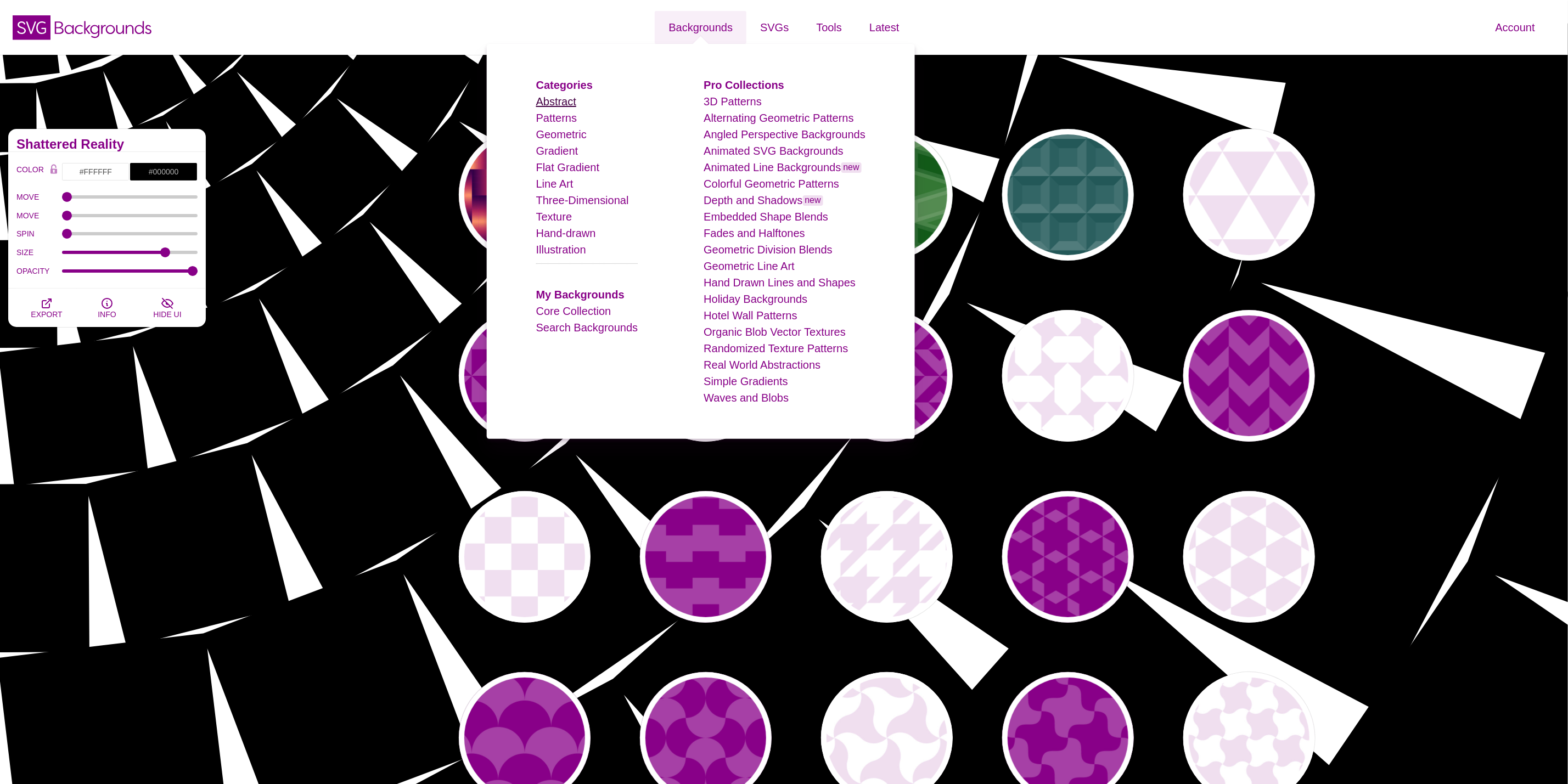
click at [560, 102] on link "Abstract" at bounding box center [556, 102] width 40 height 12
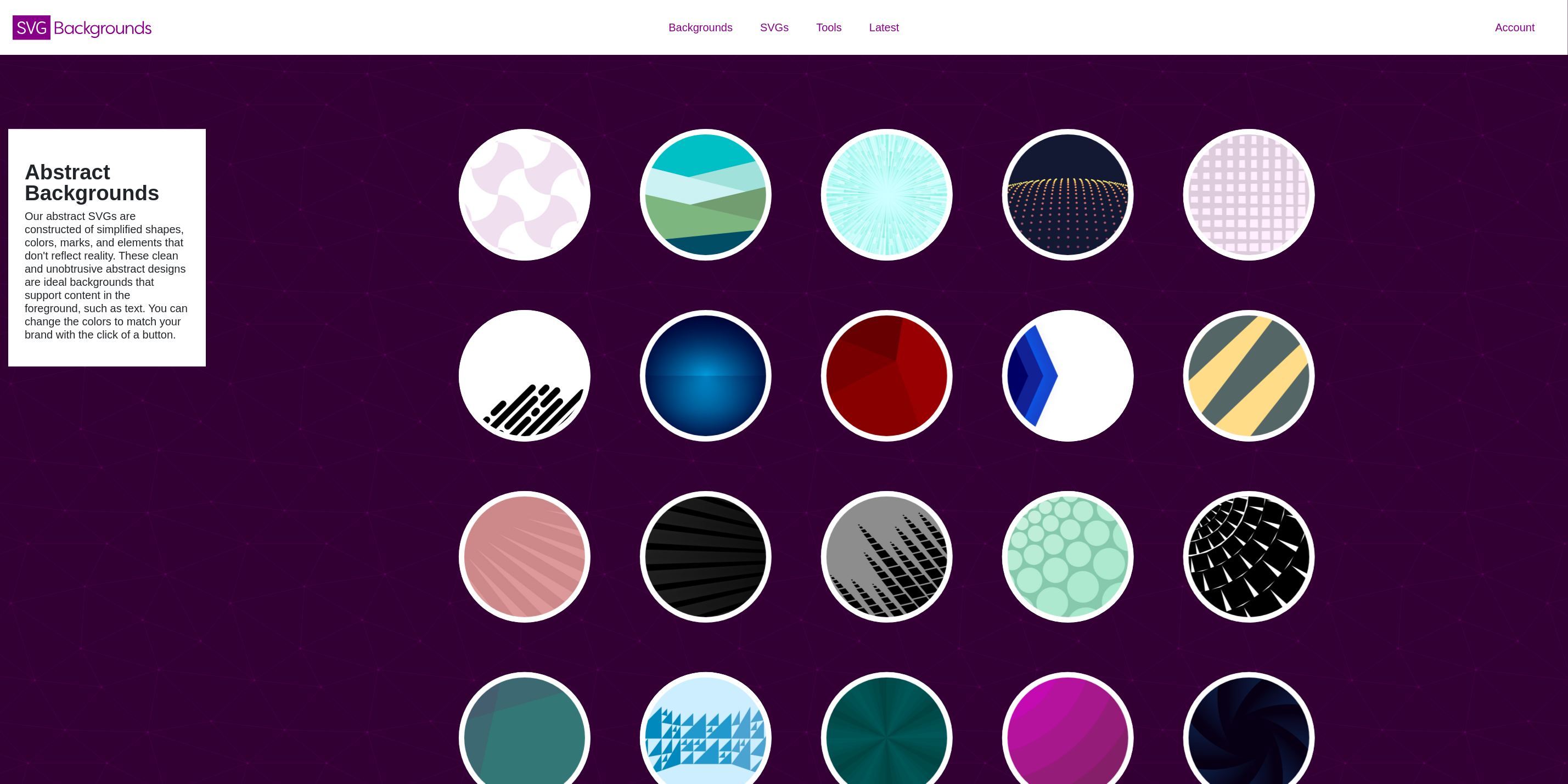
type input "#450057"
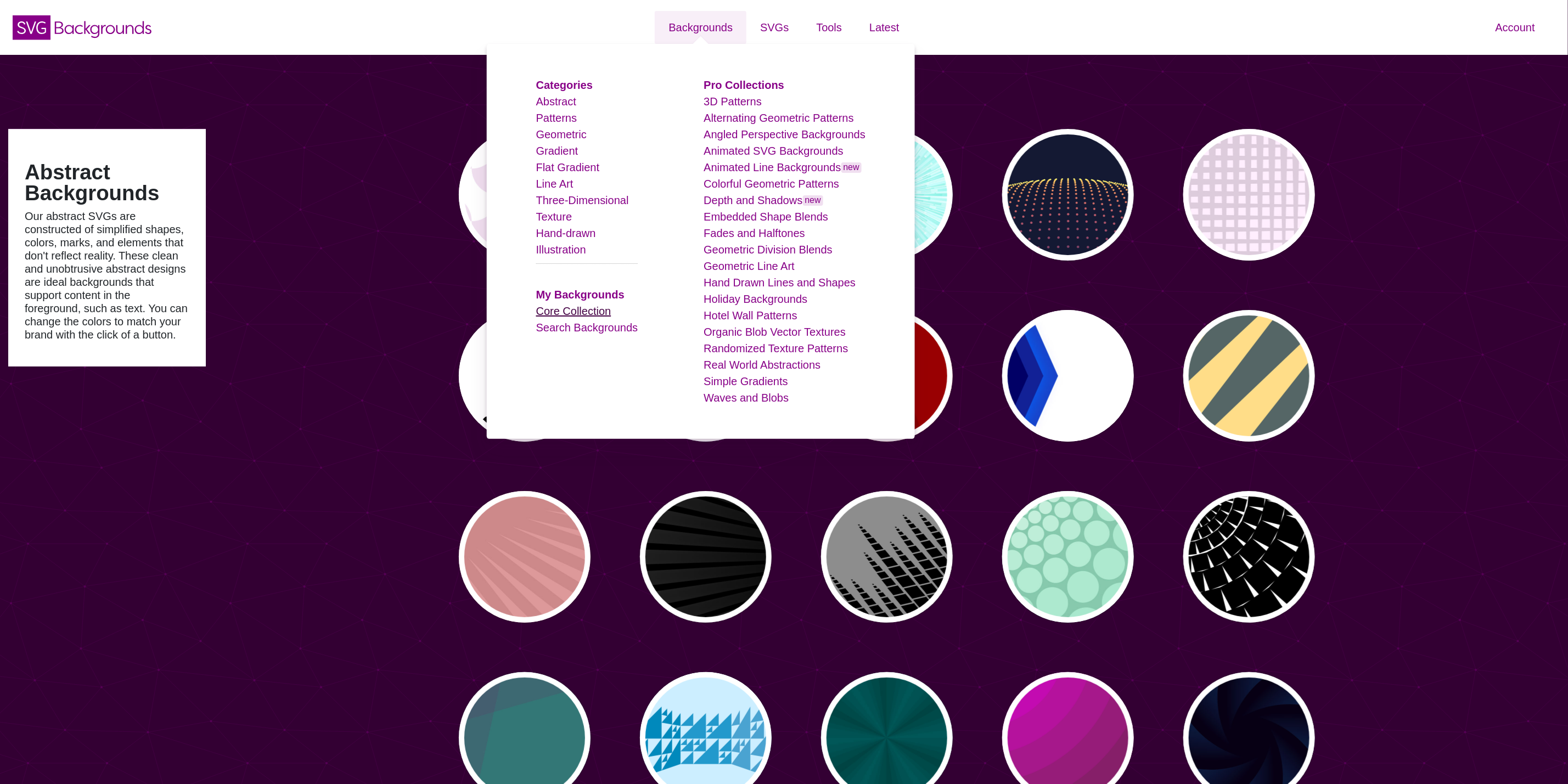
click at [572, 313] on link "Core Collection" at bounding box center [574, 311] width 75 height 12
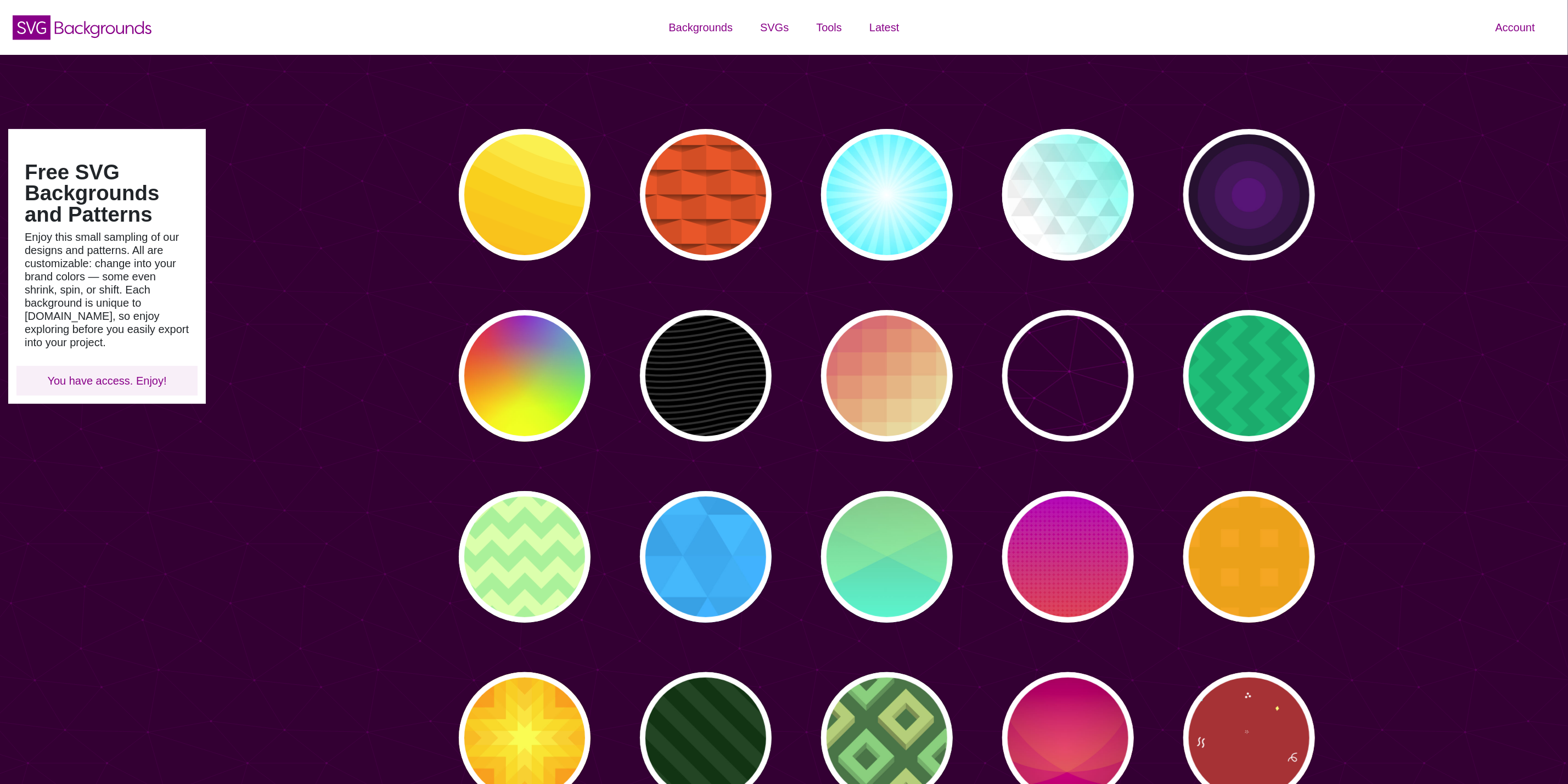
type input "#450057"
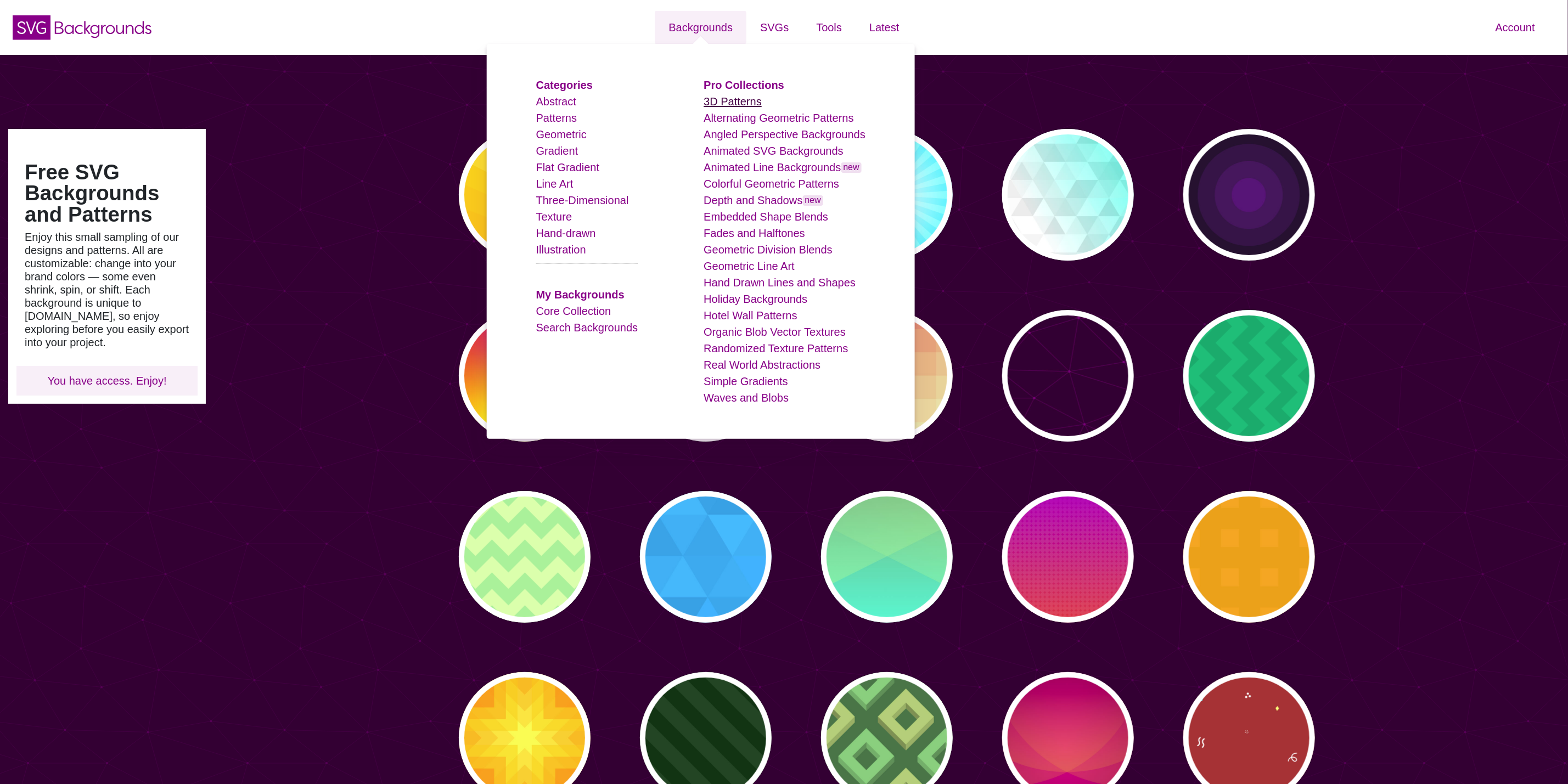
click at [725, 107] on link "3D Patterns" at bounding box center [733, 102] width 58 height 12
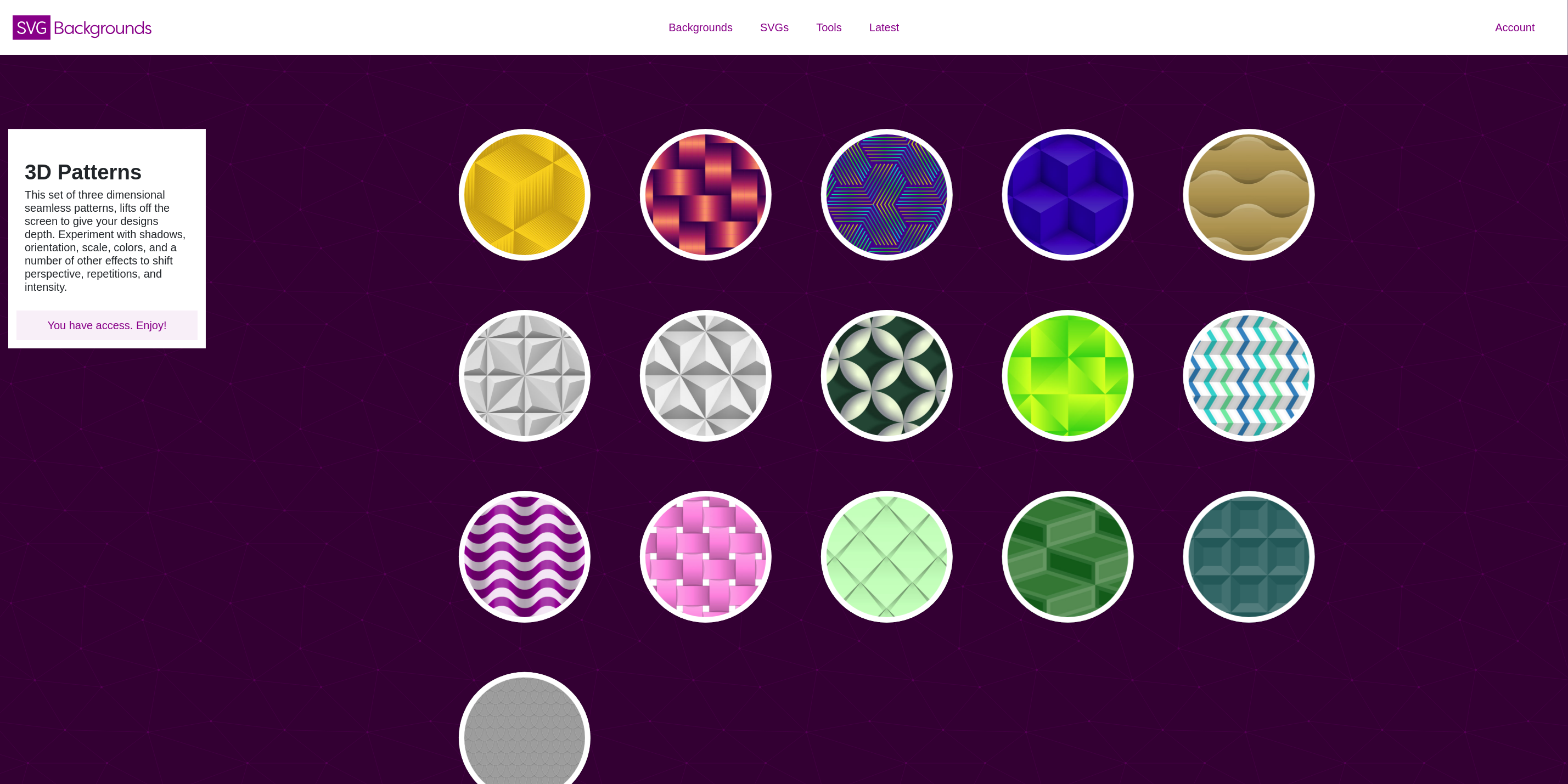
type input "#450057"
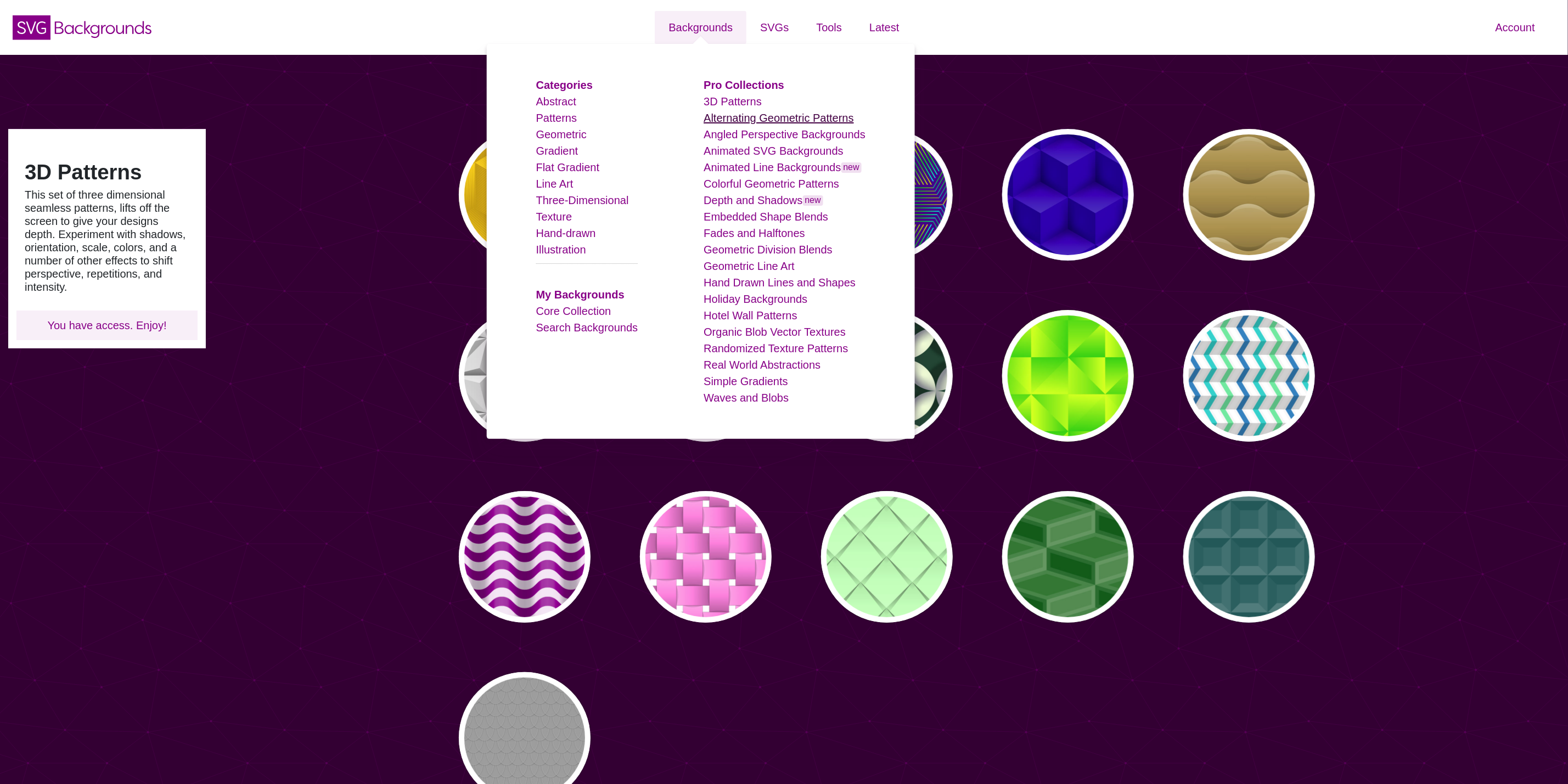
click at [746, 117] on link "Alternating Geometric Patterns" at bounding box center [779, 118] width 150 height 12
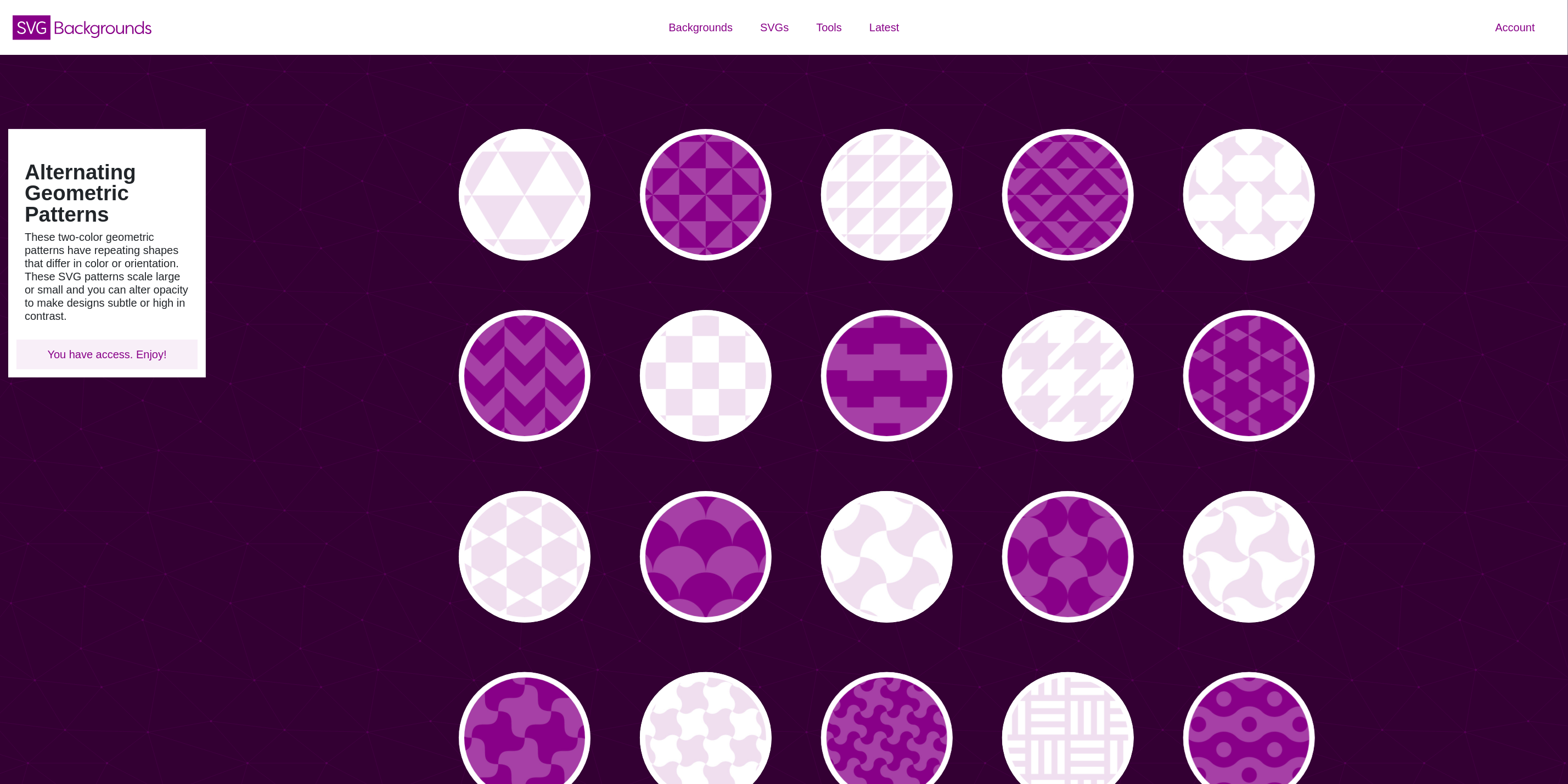
type input "#450057"
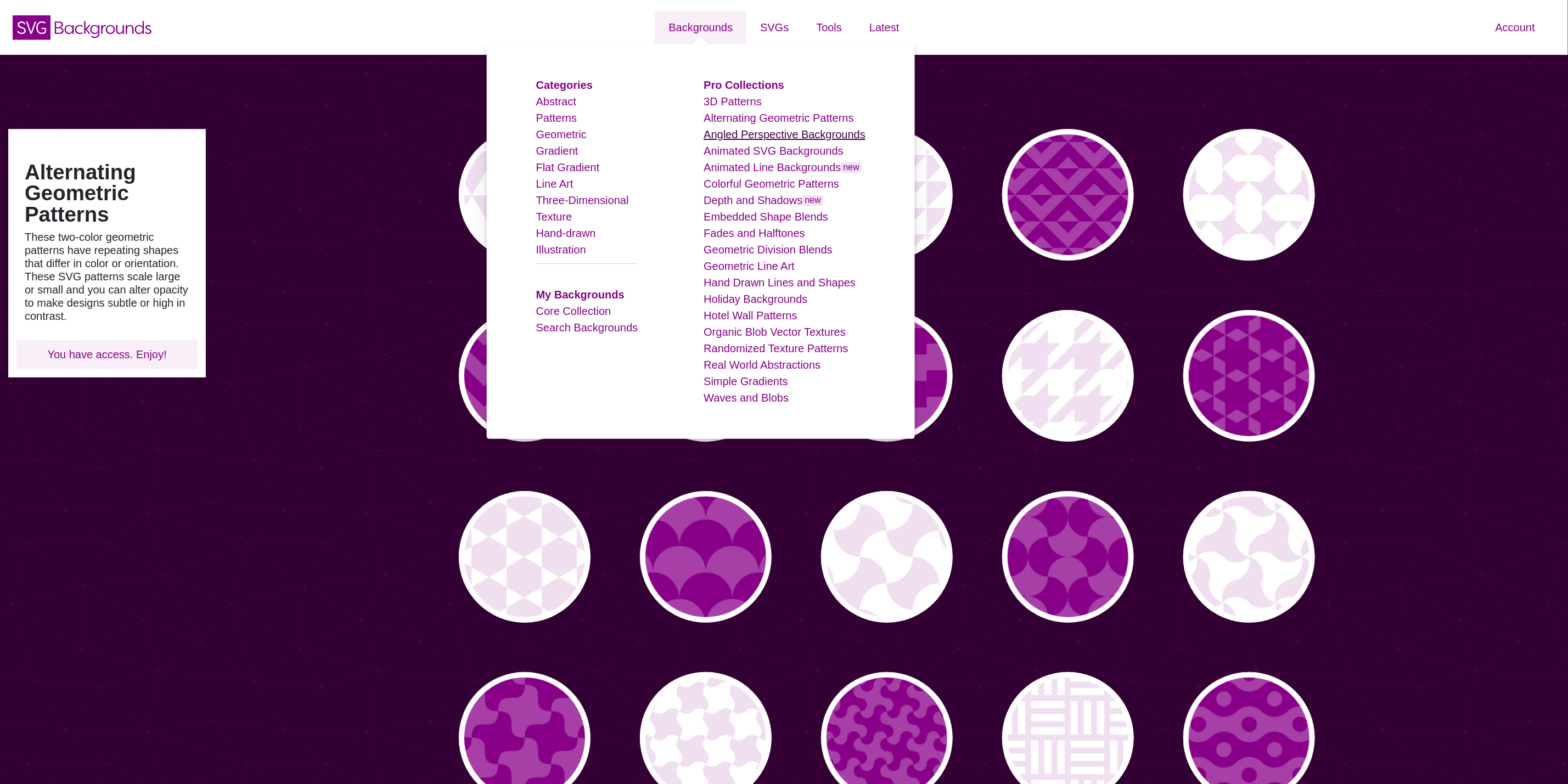
click at [723, 137] on link "Angled Perspective Backgrounds" at bounding box center [785, 134] width 162 height 12
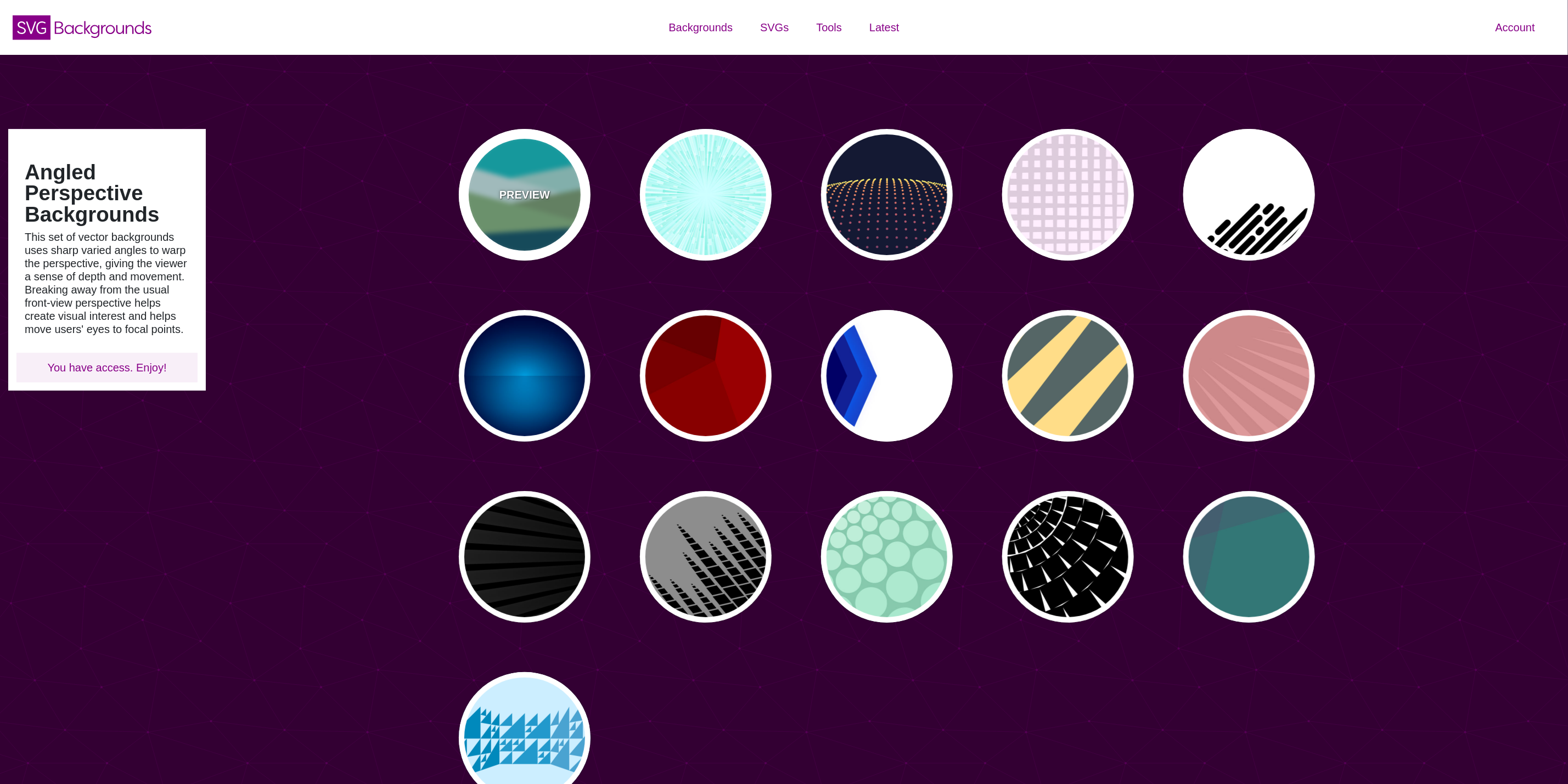
click at [511, 195] on p "PREVIEW" at bounding box center [525, 194] width 50 height 17
type input "#00BFC5"
type input "#A0E2DB"
type input "#CBF2F3"
type input "#719D71"
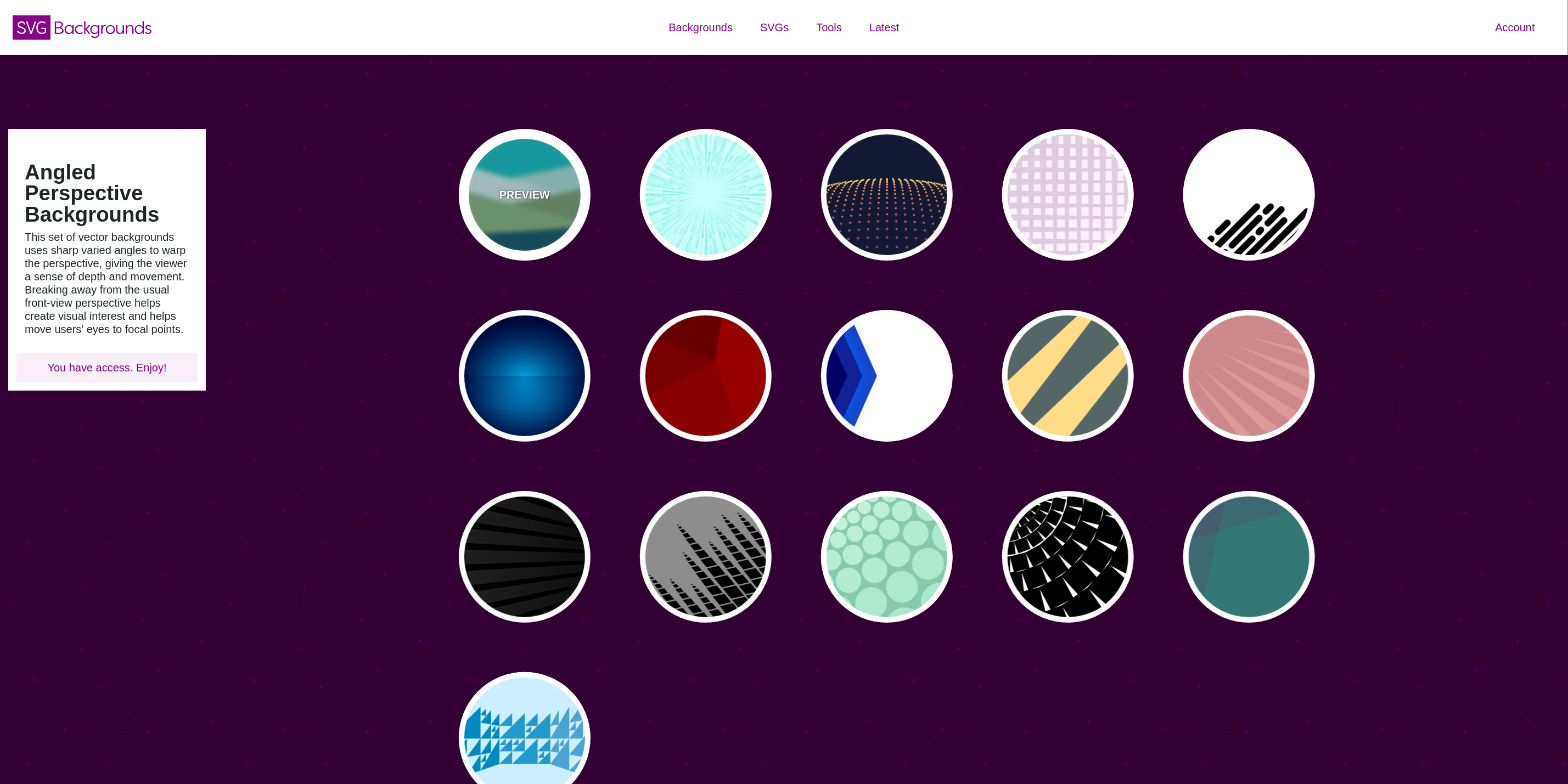
type input "#7EB67E"
type input "#004D66"
type input "0"
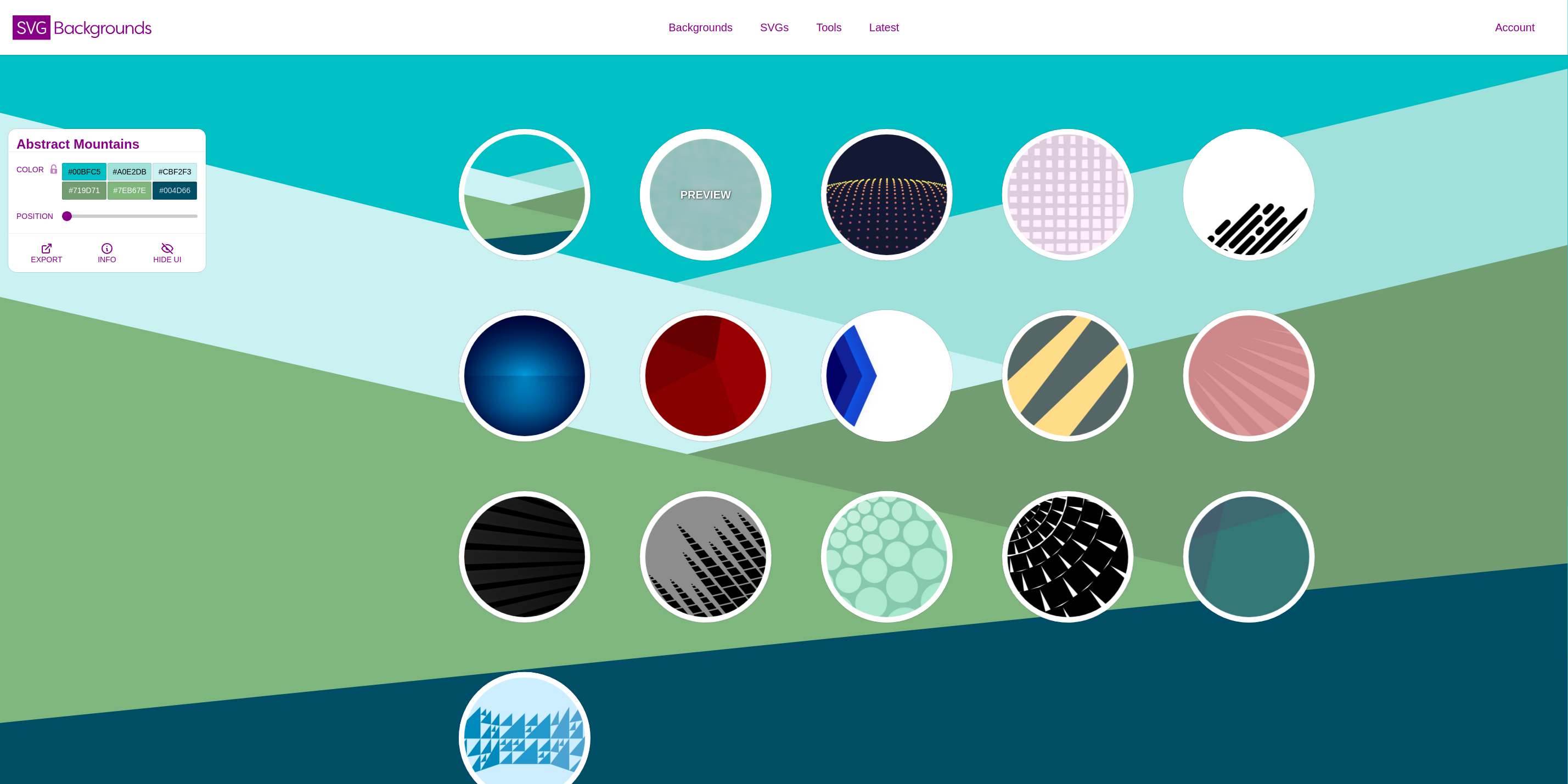
click at [663, 159] on div "PREVIEW" at bounding box center [706, 194] width 132 height 132
type input "#CCFFFF"
type input "#77EEDD"
type input "#FFFFFF"
type input "0"
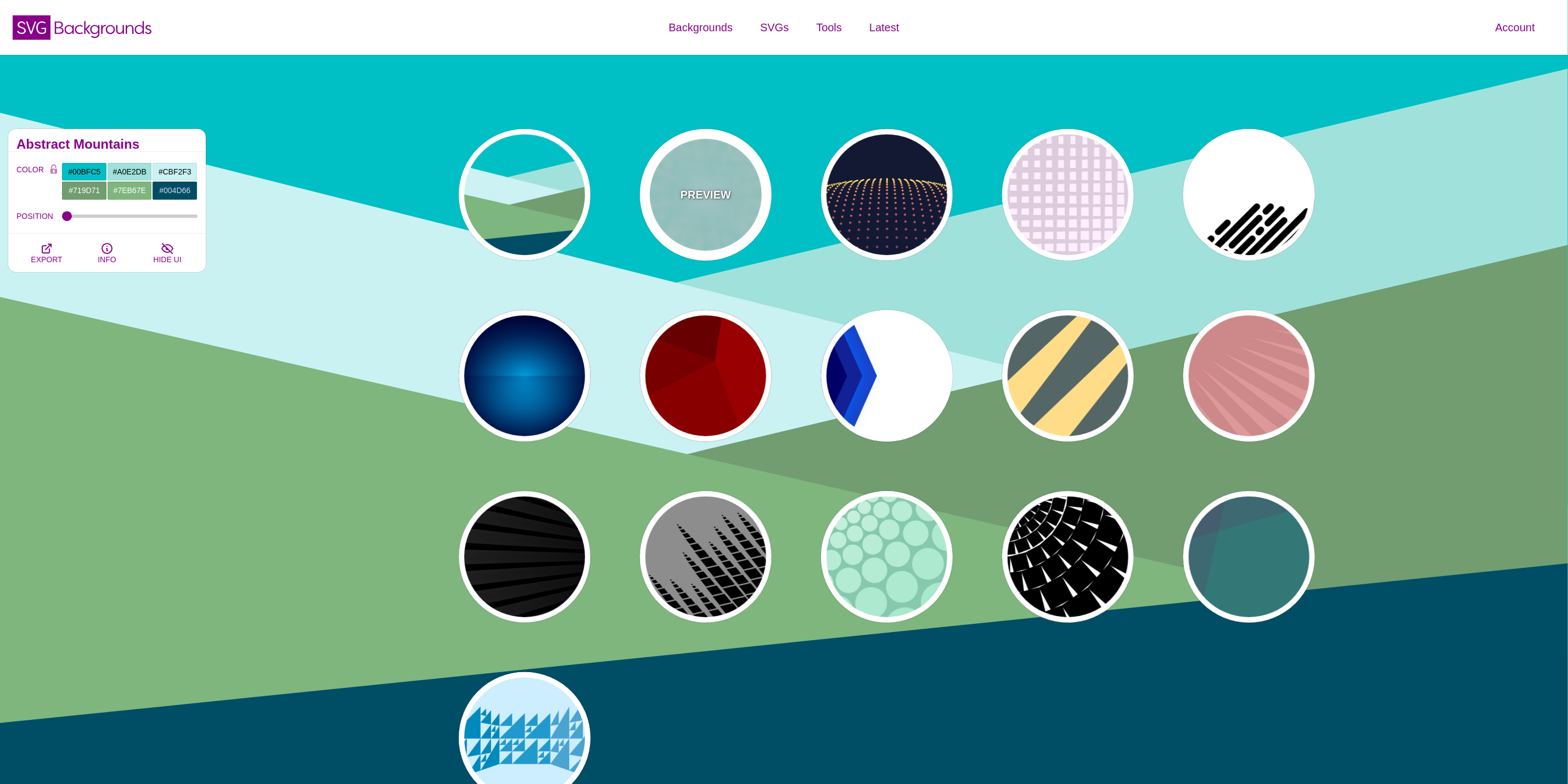
type input "0"
type input "0.5"
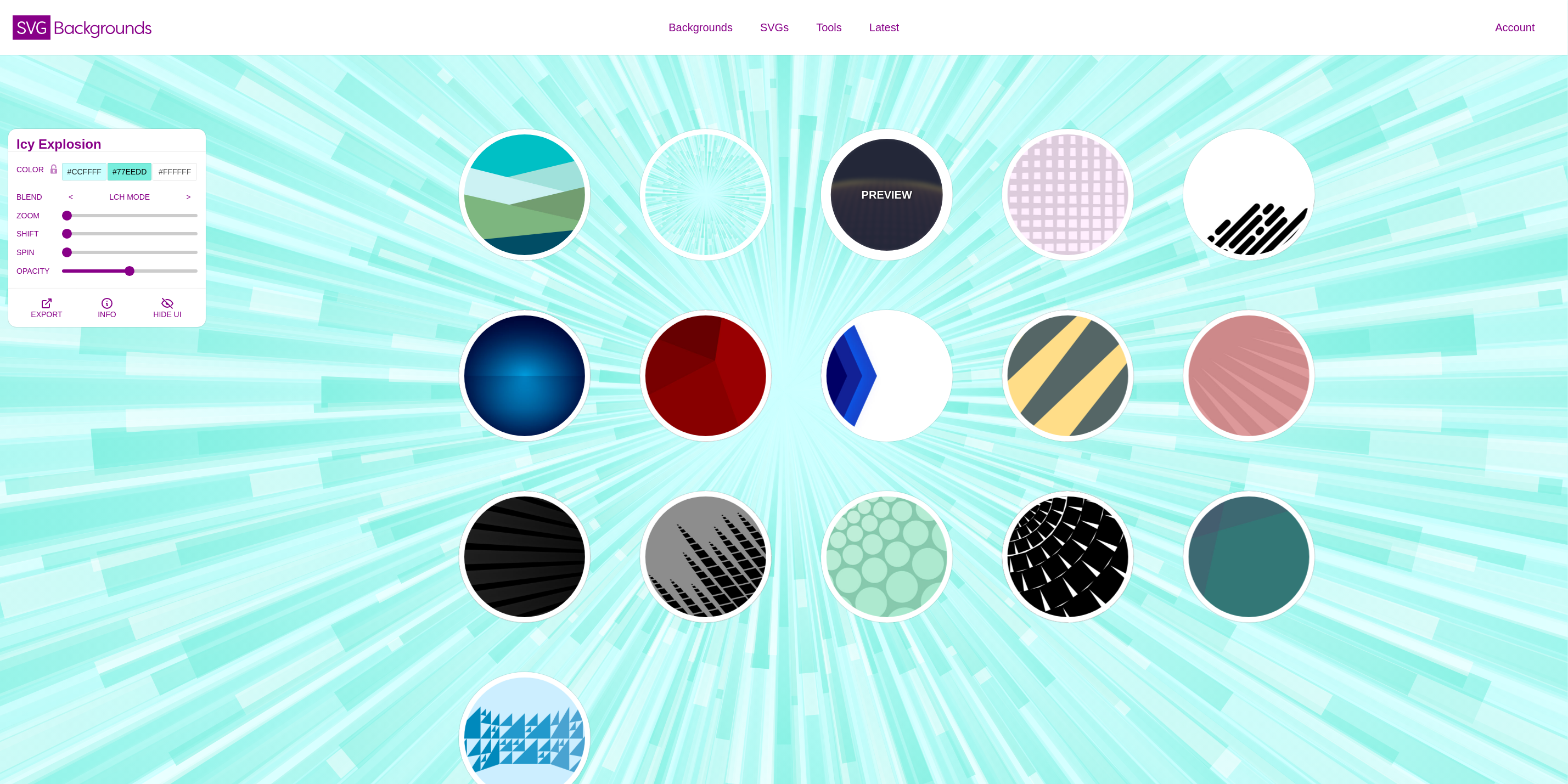
click at [911, 206] on div "PREVIEW" at bounding box center [887, 194] width 132 height 132
type input "#141933"
type input "#FFFF77"
type input "5"
type input "0"
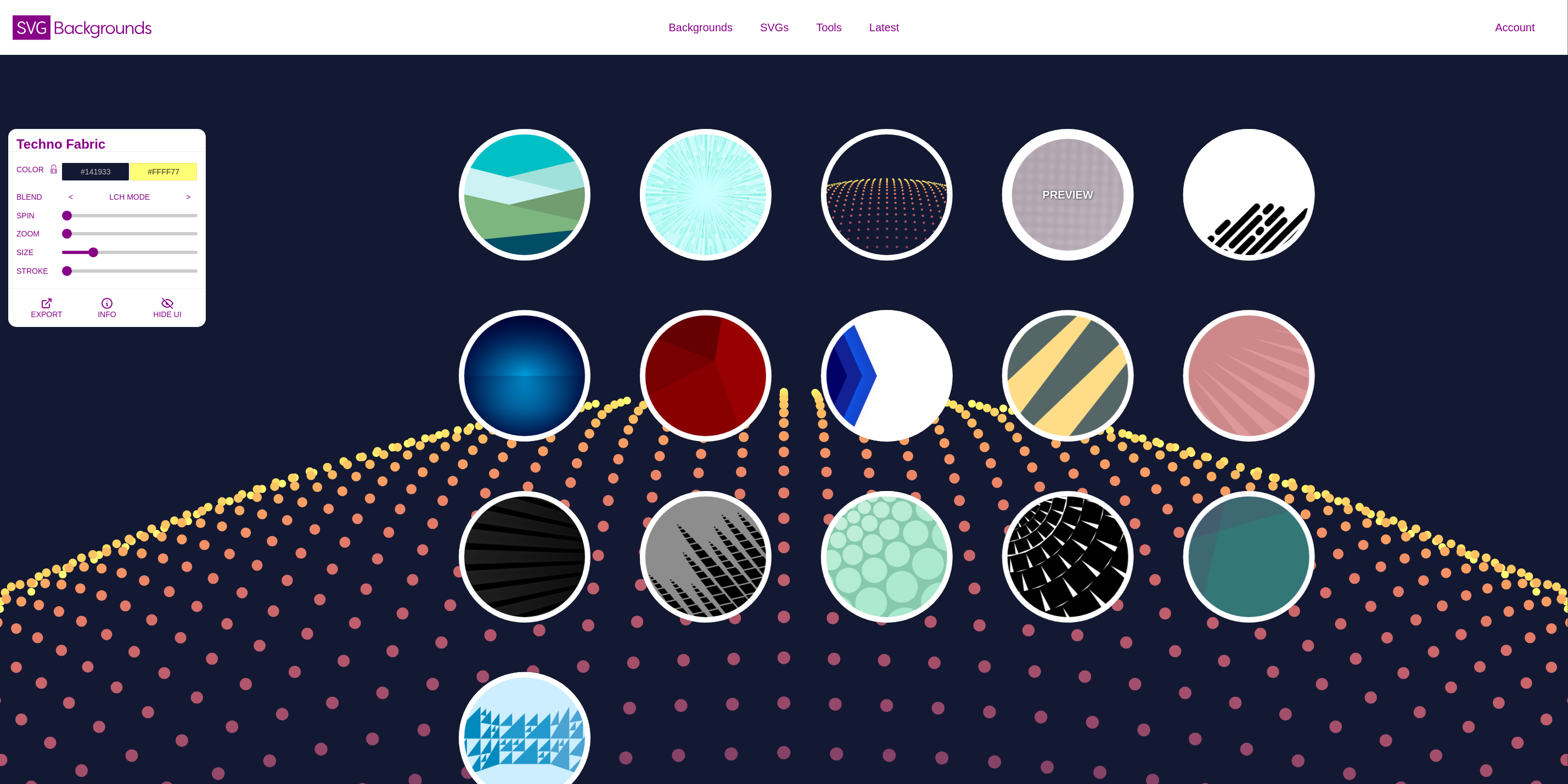
click at [1079, 215] on div "PREVIEW" at bounding box center [1068, 194] width 132 height 132
type input "#FFEEFF"
type input "#DDCCDD"
type input "0"
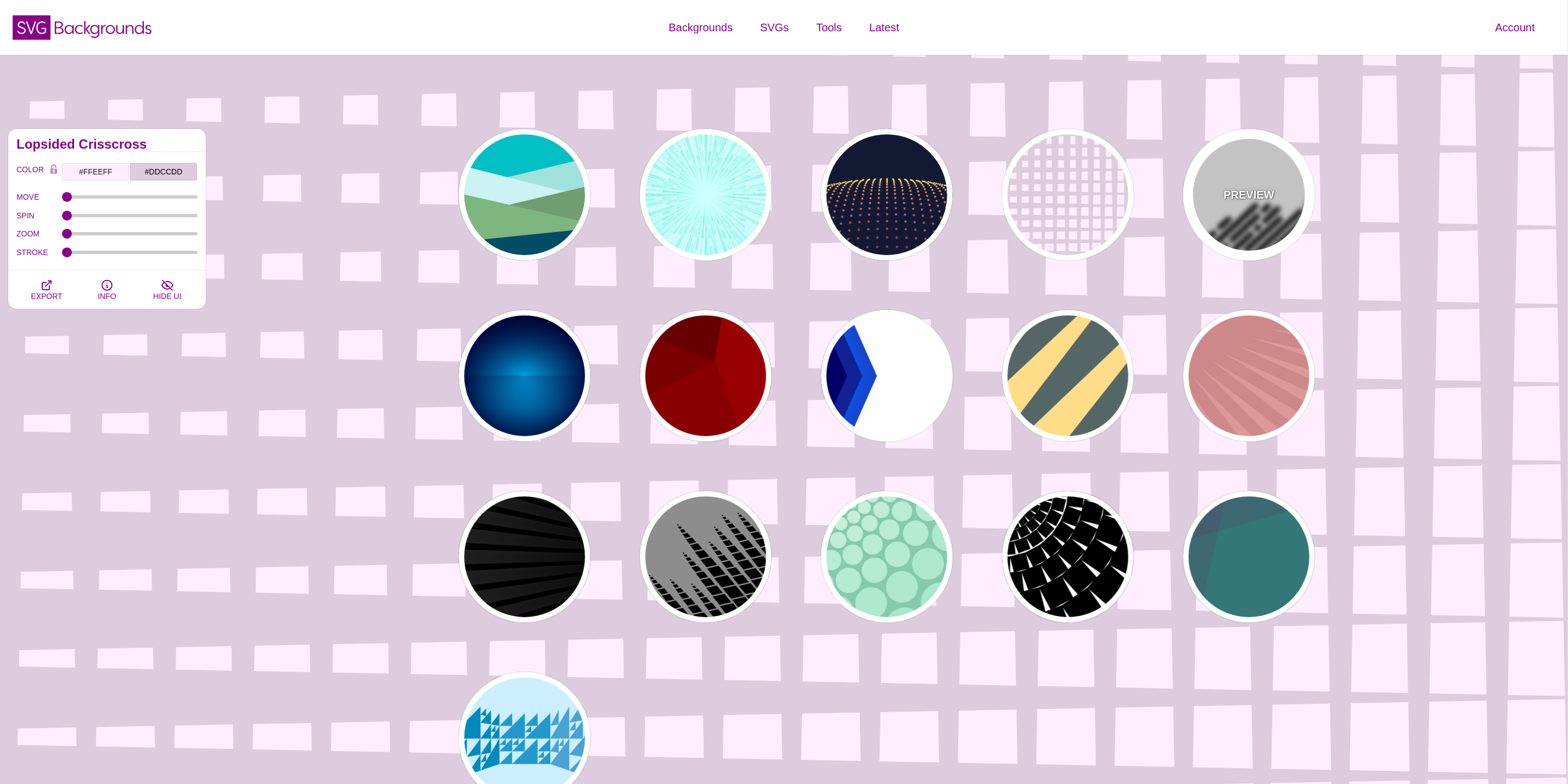
click at [1257, 208] on div "PREVIEW" at bounding box center [1249, 194] width 132 height 132
type input "#FFFFFF"
type input "#000000"
type input "500"
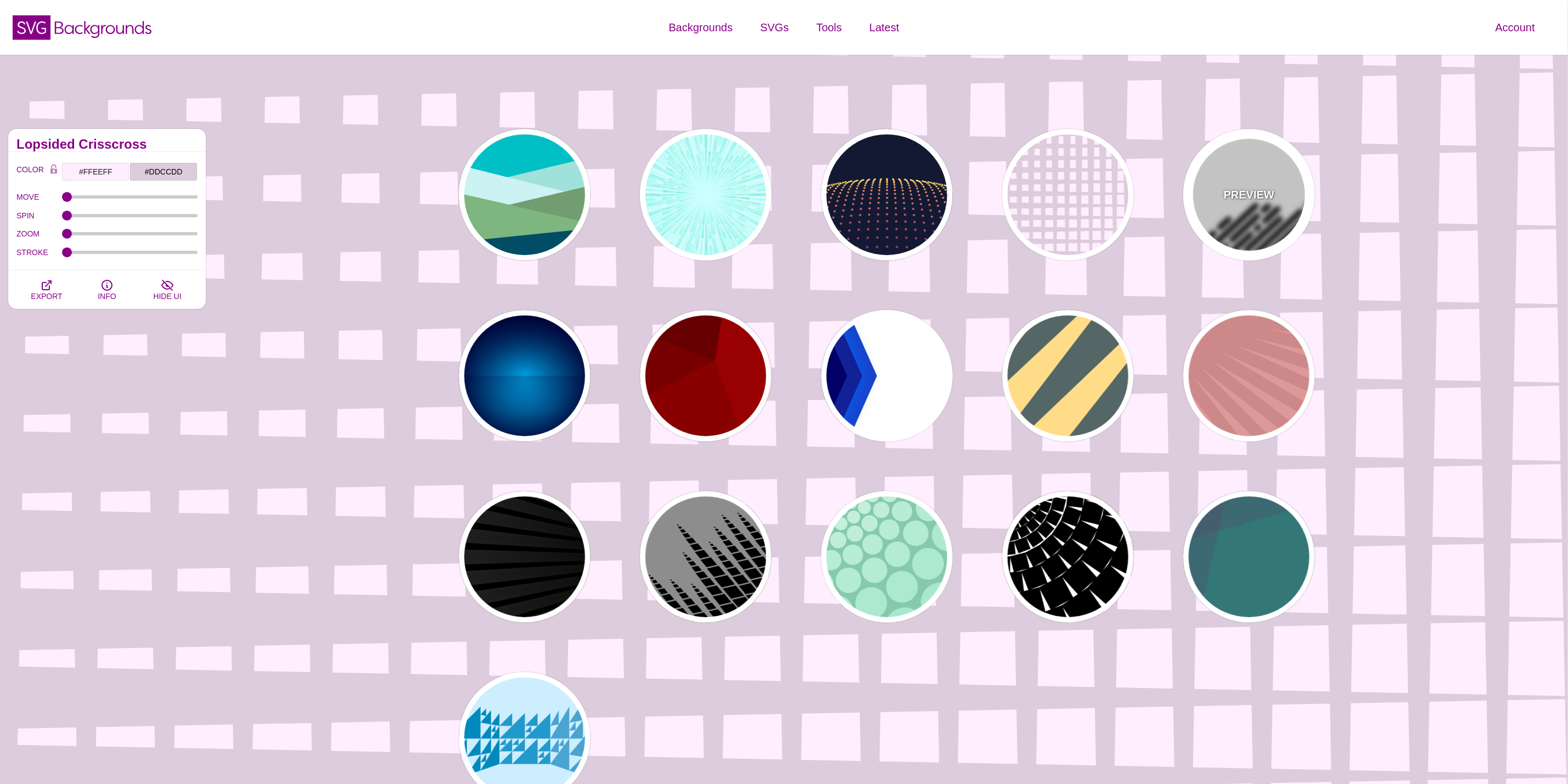
type input "25"
type input "1"
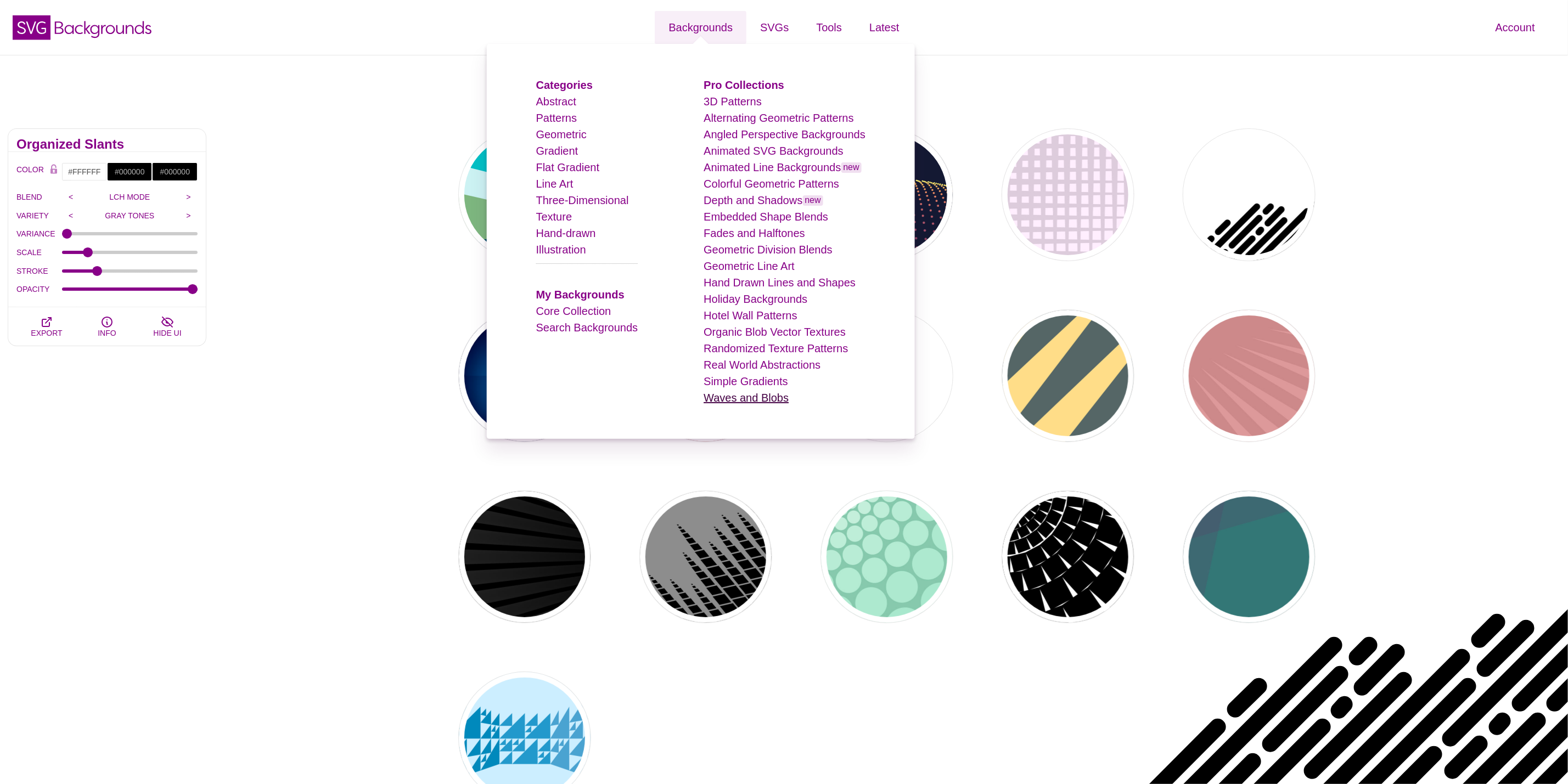
click at [731, 394] on link "Waves and Blobs" at bounding box center [746, 398] width 85 height 12
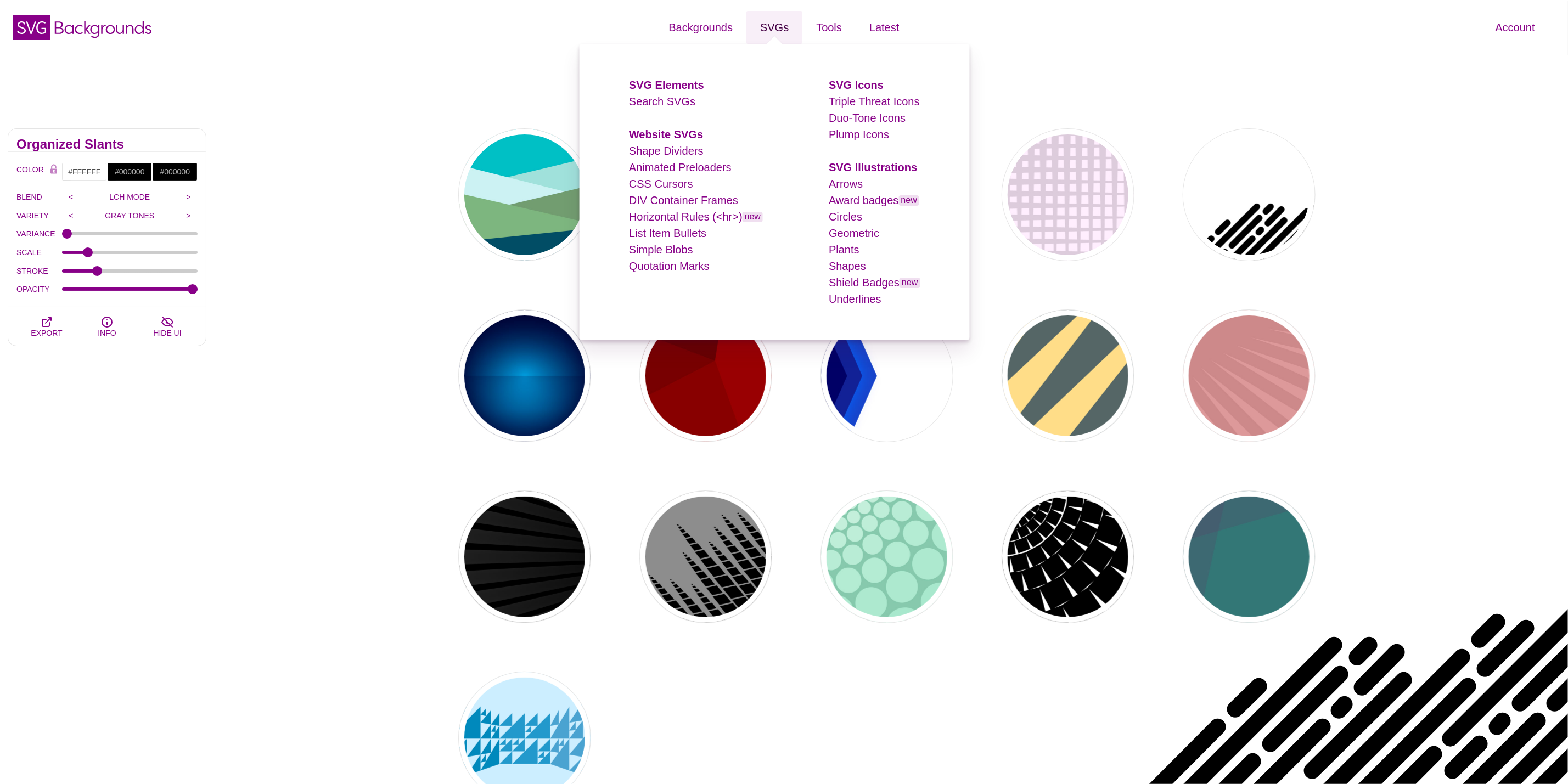
click at [792, 34] on link "SVGs" at bounding box center [774, 28] width 56 height 33
click at [673, 153] on link "Shape Dividers" at bounding box center [666, 151] width 75 height 12
click at [672, 153] on link "Shape Dividers" at bounding box center [666, 151] width 75 height 12
click at [658, 145] on link "Shape Dividers" at bounding box center [666, 151] width 75 height 12
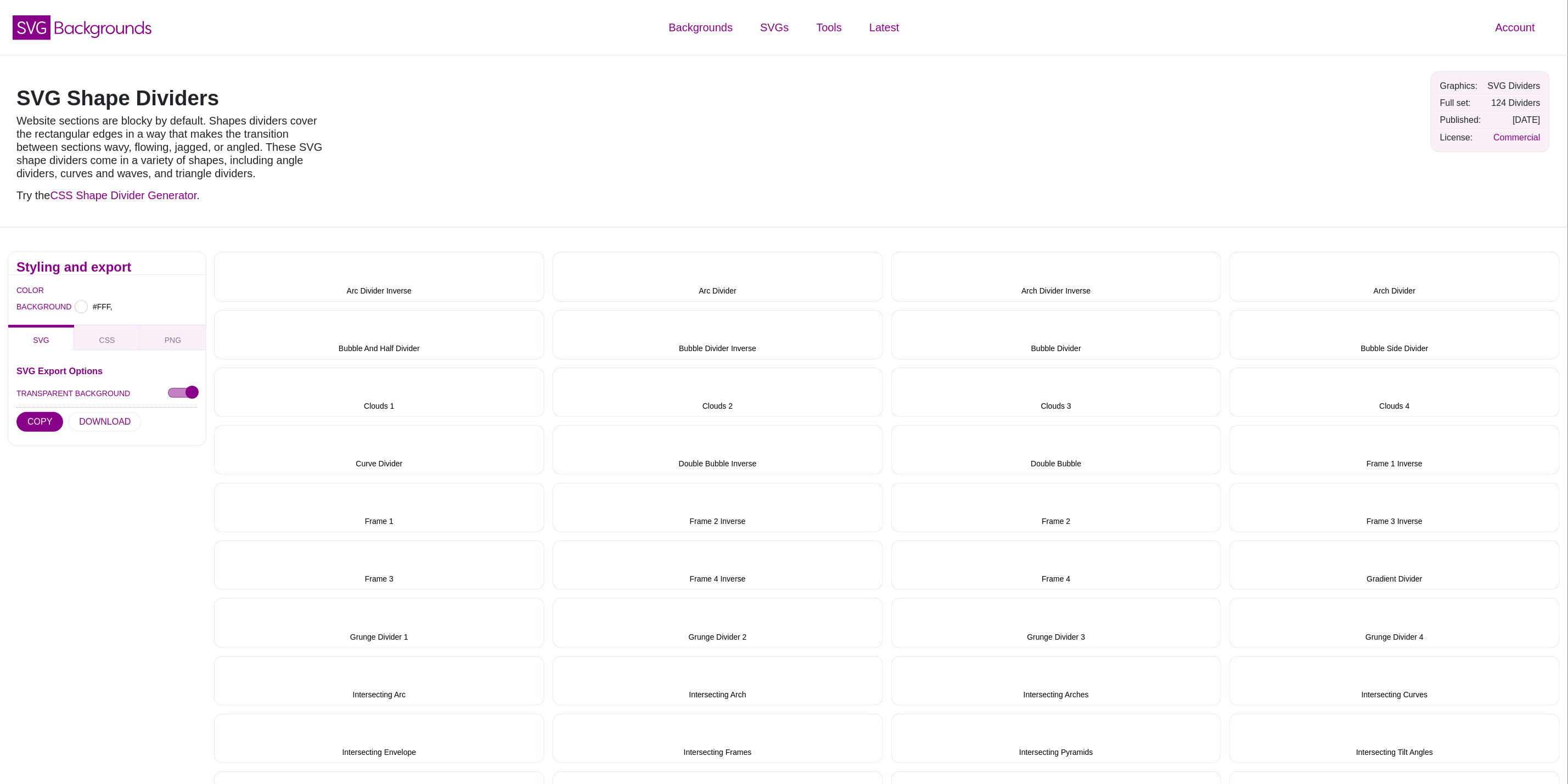
type input "#FFFFFF"
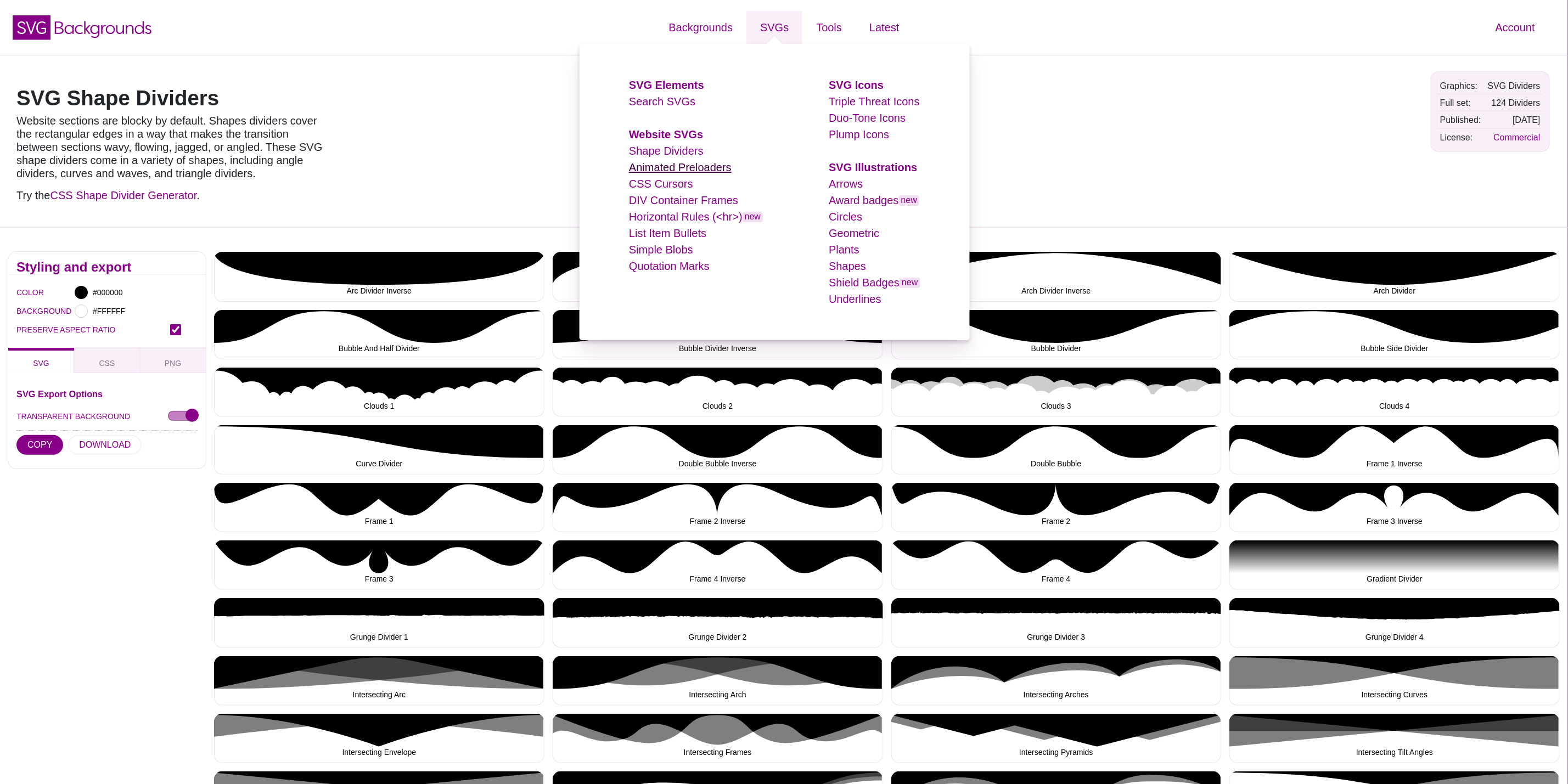
click at [658, 164] on link "Animated Preloaders" at bounding box center [680, 167] width 102 height 12
click at [853, 186] on link "Arrows" at bounding box center [846, 184] width 34 height 12
click at [852, 186] on link "Arrows" at bounding box center [846, 184] width 34 height 12
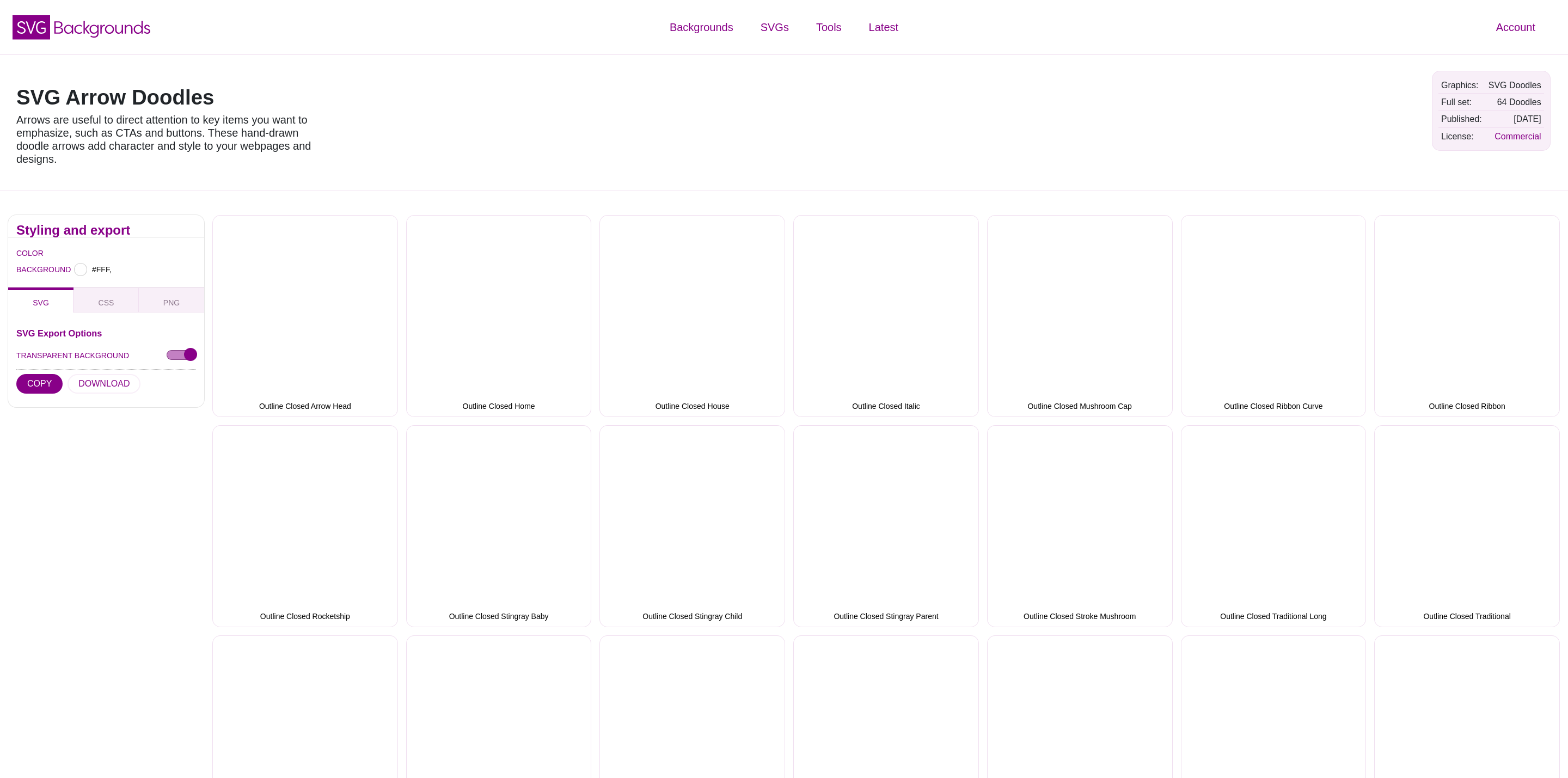
type input "#FFFFFF"
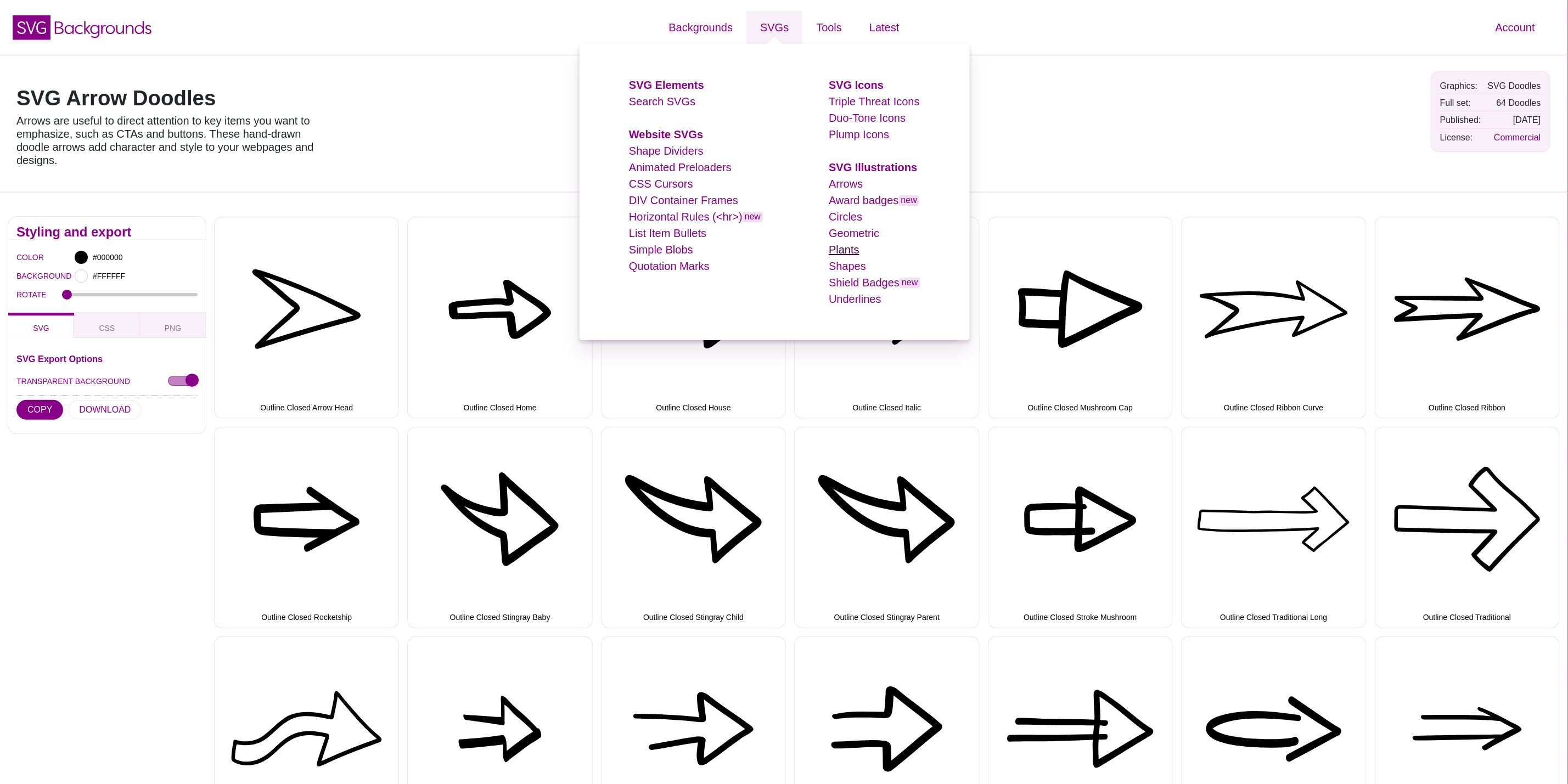
click at [845, 252] on link "Plants" at bounding box center [844, 250] width 31 height 12
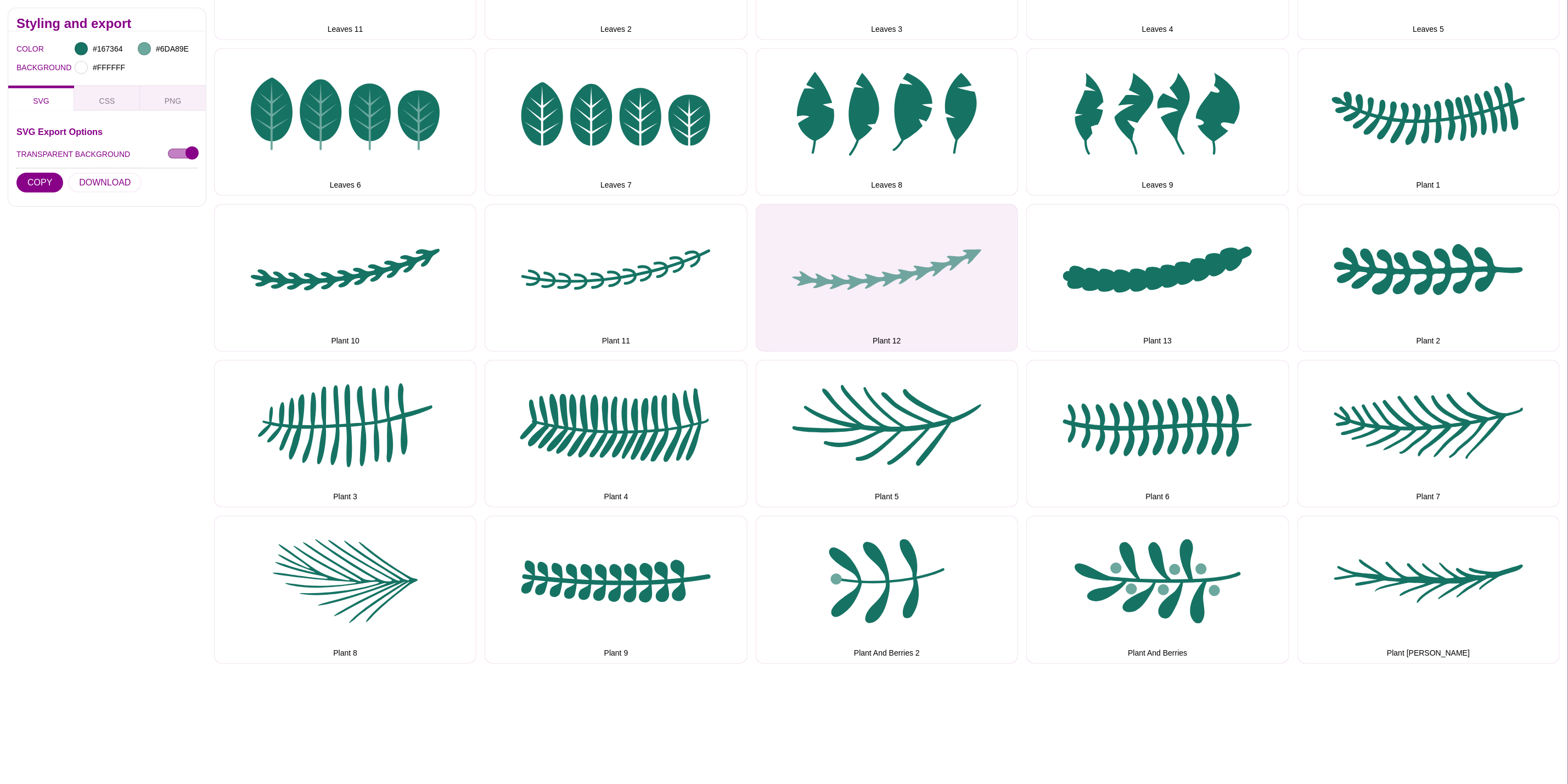
scroll to position [247, 0]
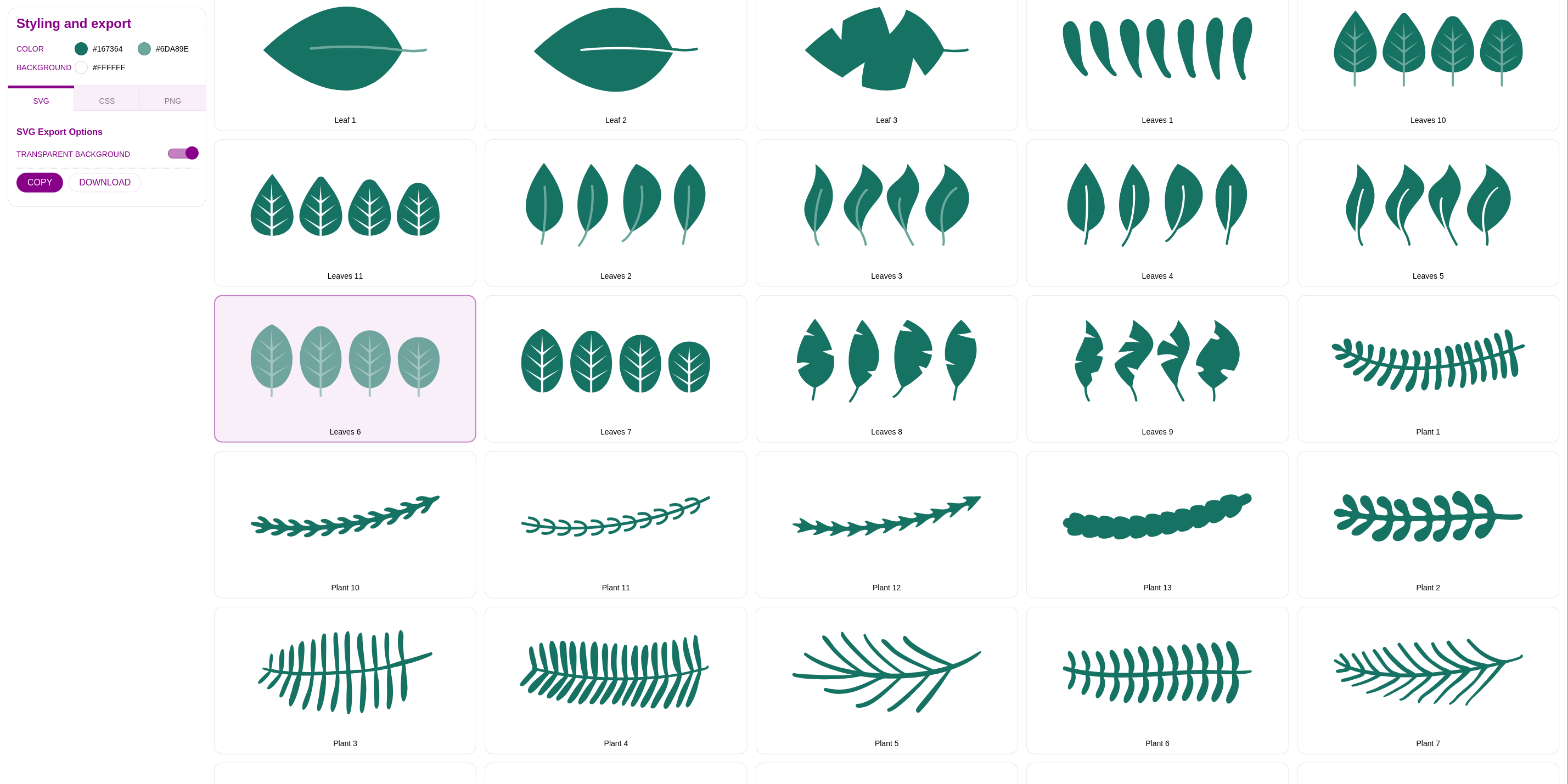
click at [384, 384] on button "Leaves 6" at bounding box center [346, 369] width 263 height 148
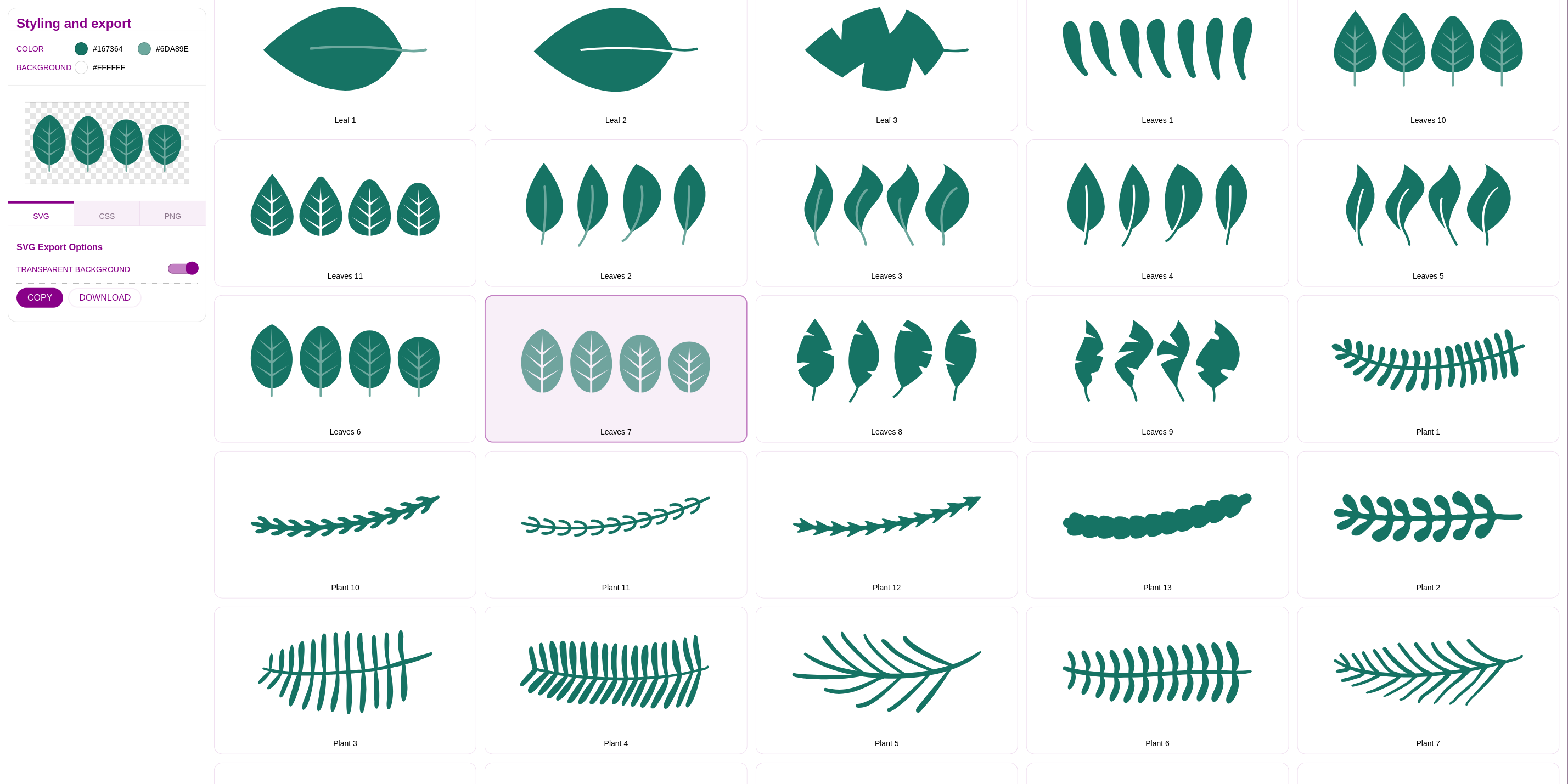
click at [708, 408] on button "Leaves 7" at bounding box center [616, 369] width 263 height 148
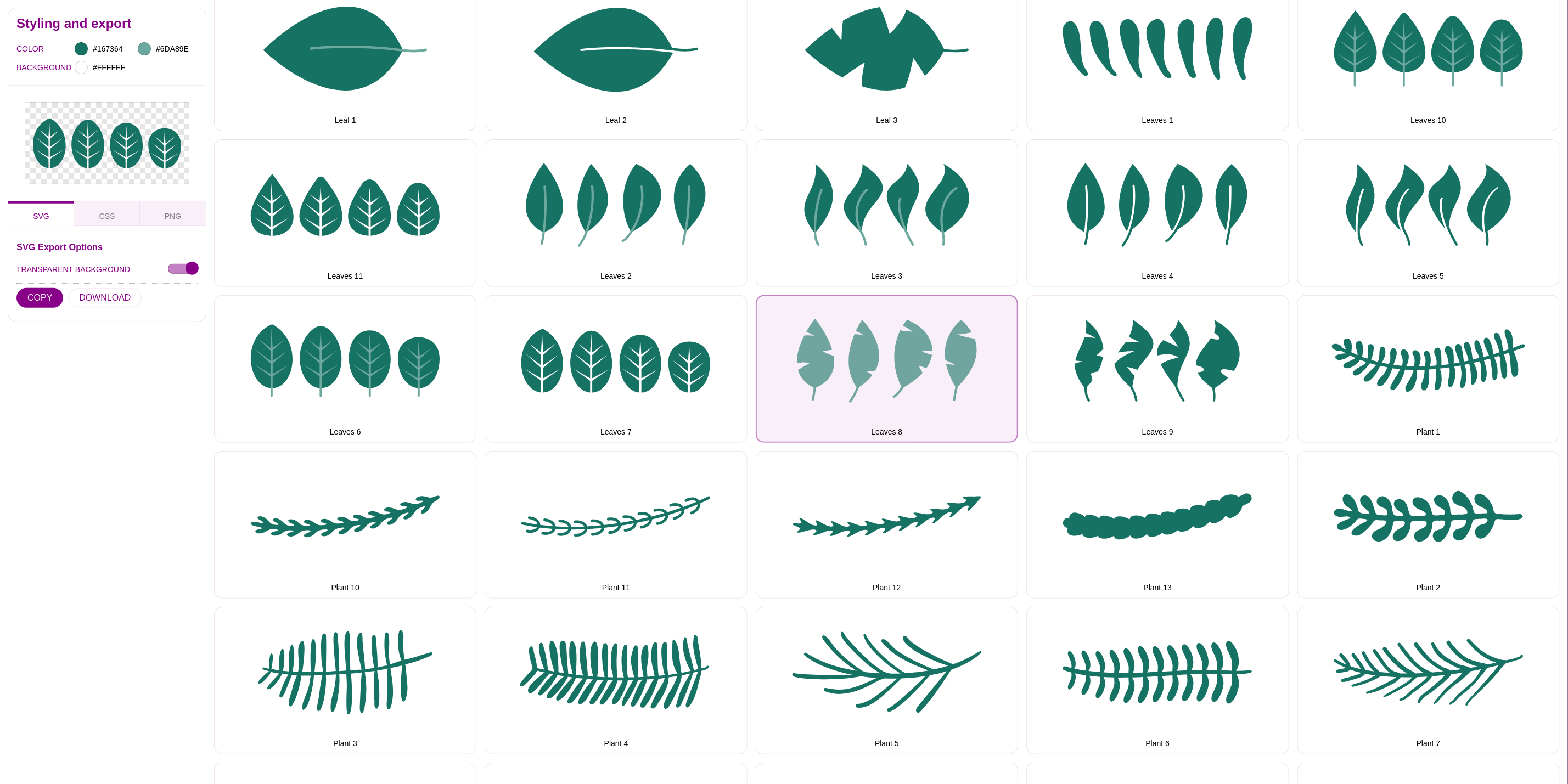
click at [871, 394] on button "Leaves 8" at bounding box center [887, 369] width 263 height 148
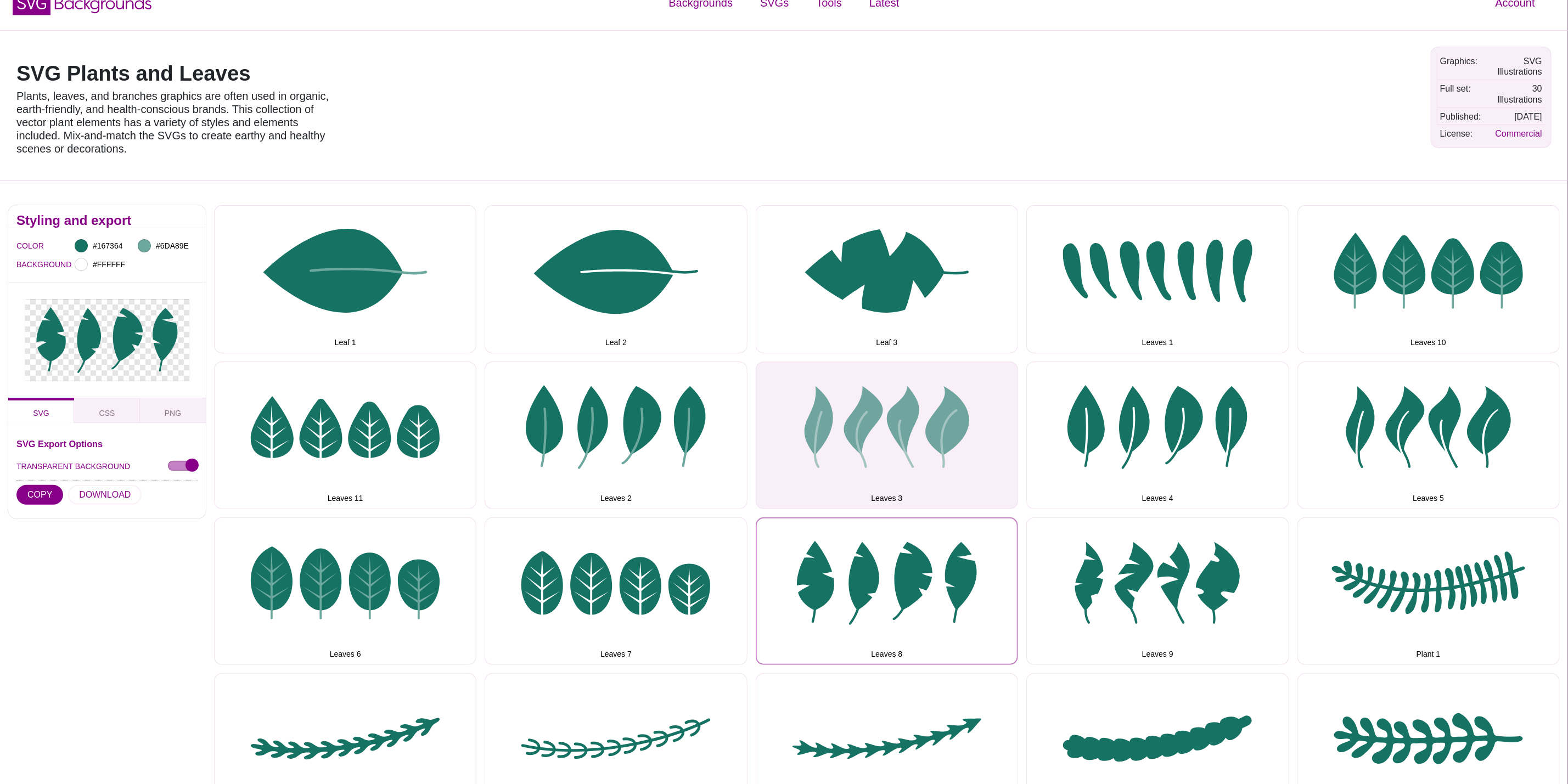
scroll to position [0, 0]
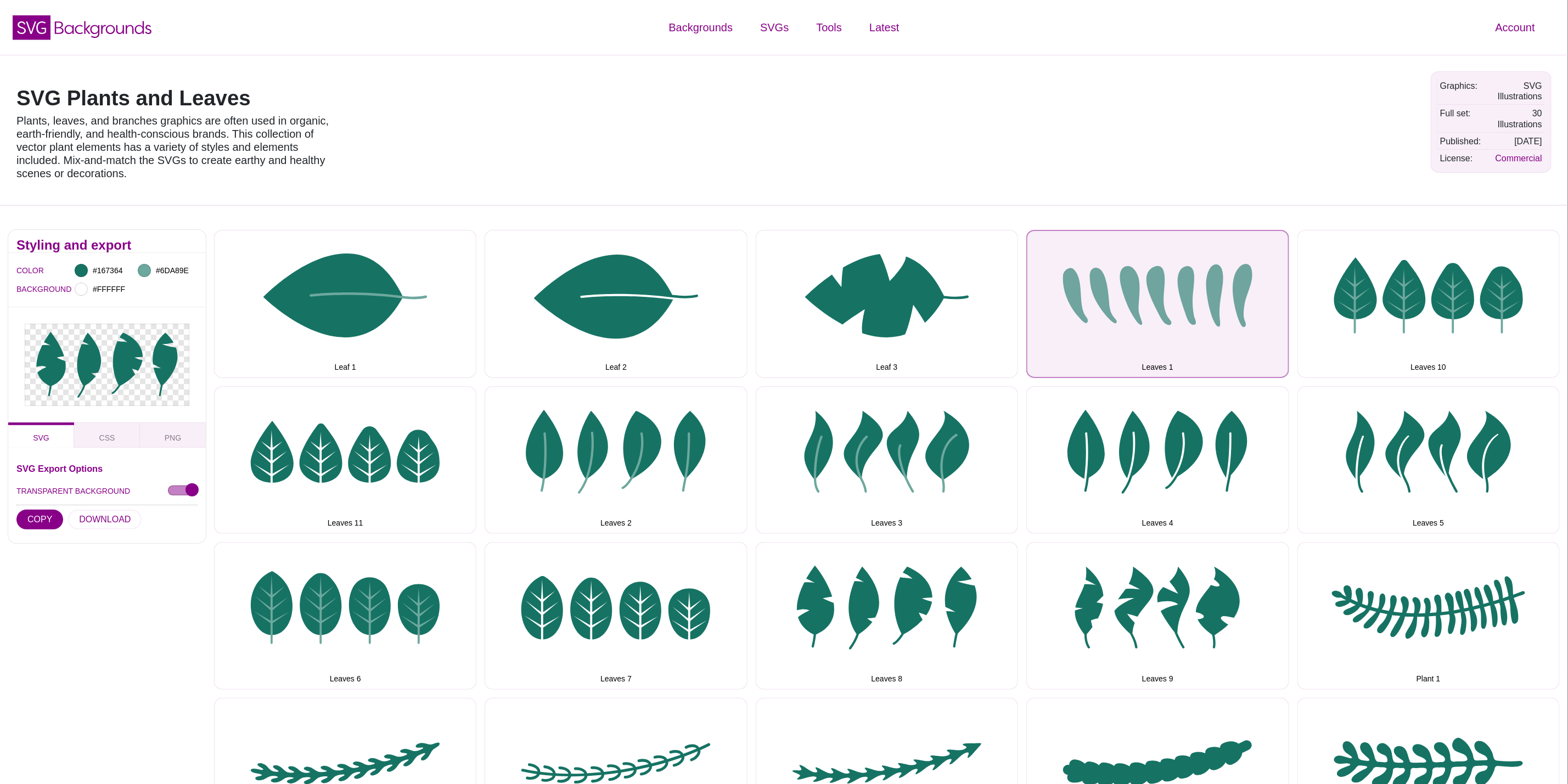
click at [1127, 274] on button "Leaves 1" at bounding box center [1158, 304] width 263 height 148
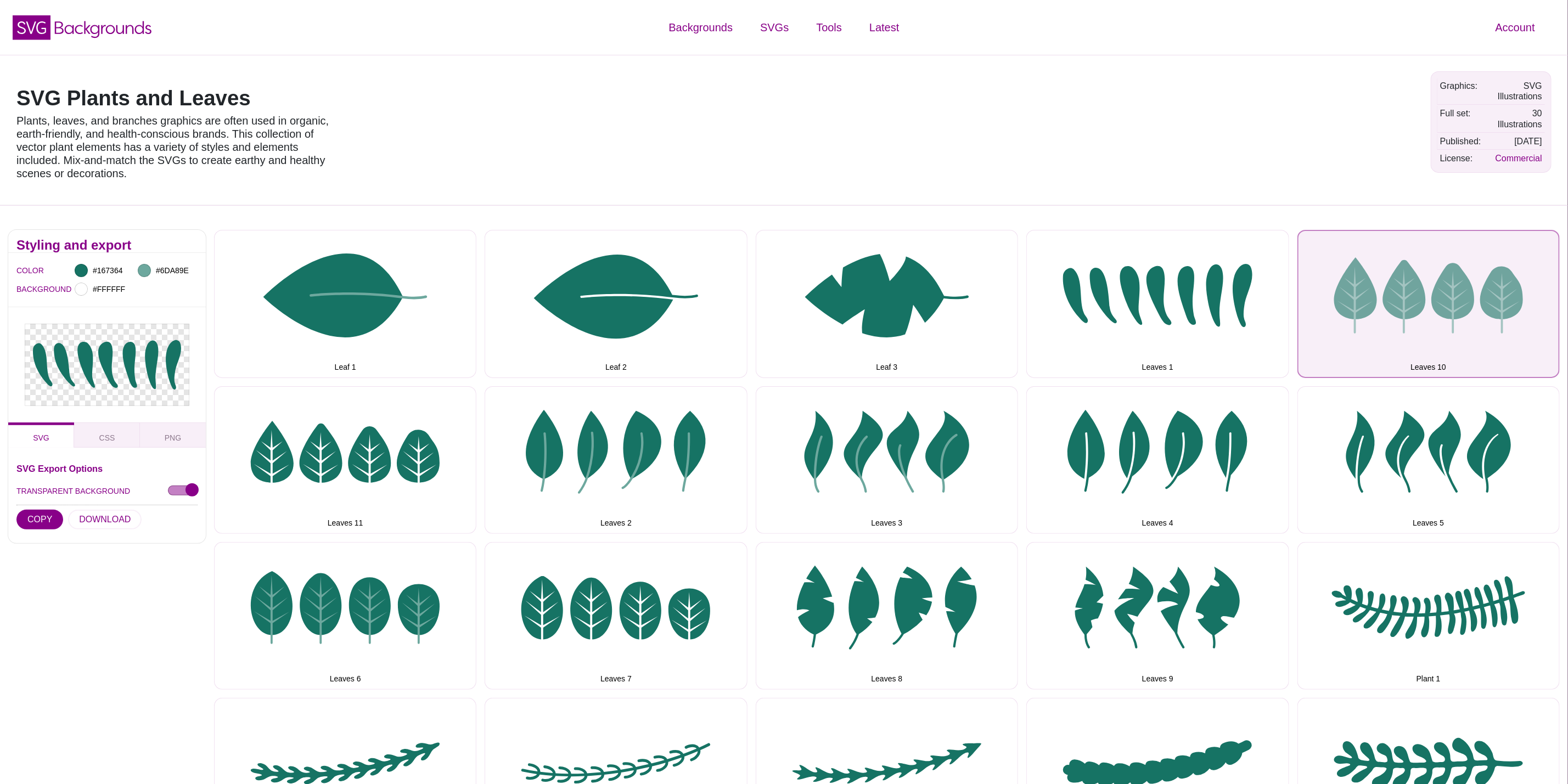
click at [1379, 311] on button "Leaves 10" at bounding box center [1429, 304] width 263 height 148
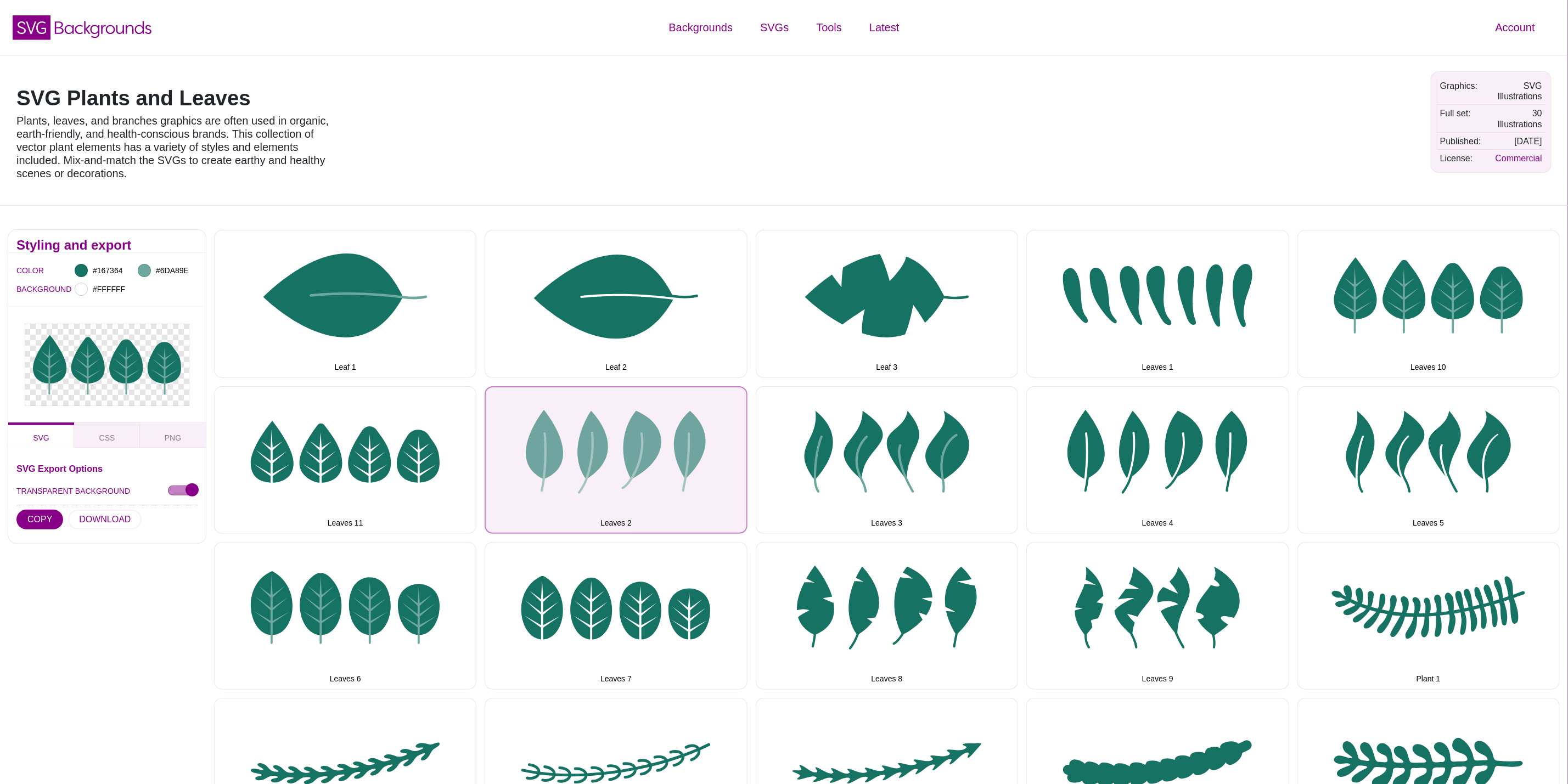
click at [486, 453] on button "Leaves 2" at bounding box center [616, 460] width 263 height 148
click at [660, 471] on button "Leaves 2" at bounding box center [616, 460] width 263 height 148
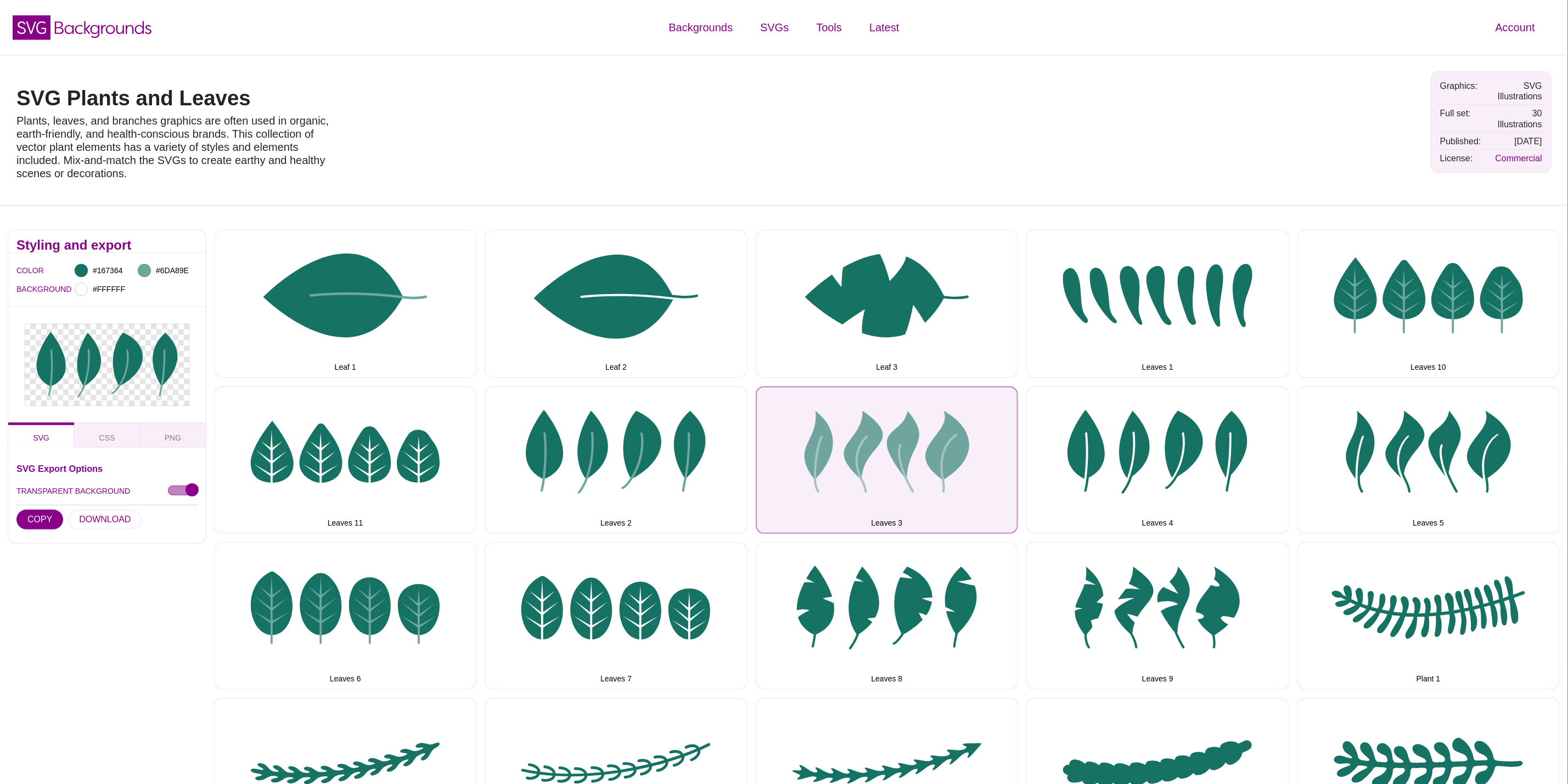
click at [849, 473] on button "Leaves 3" at bounding box center [887, 460] width 263 height 148
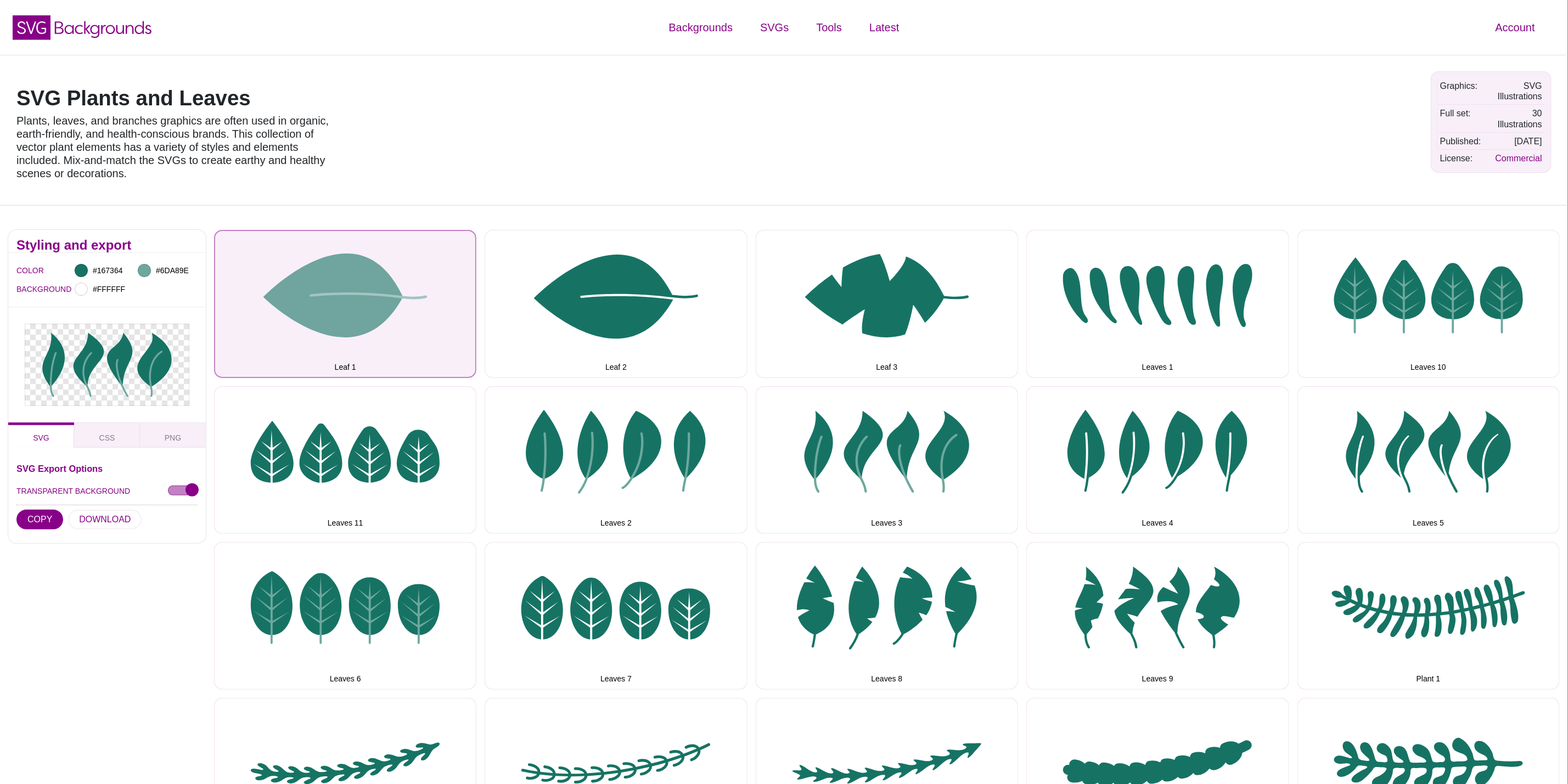
click at [390, 330] on button "Leaf 1" at bounding box center [346, 304] width 263 height 148
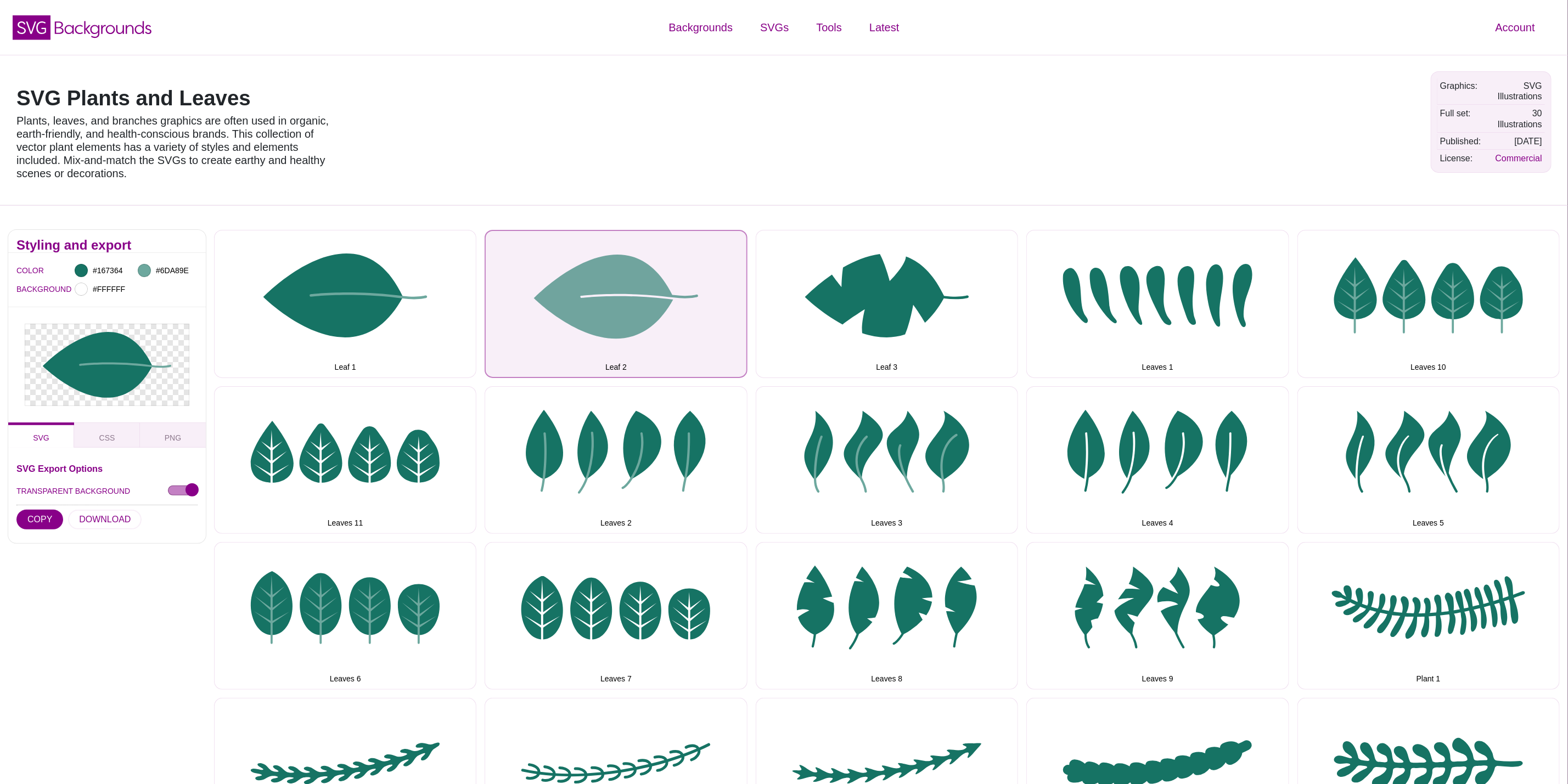
click at [597, 330] on button "Leaf 2" at bounding box center [616, 304] width 263 height 148
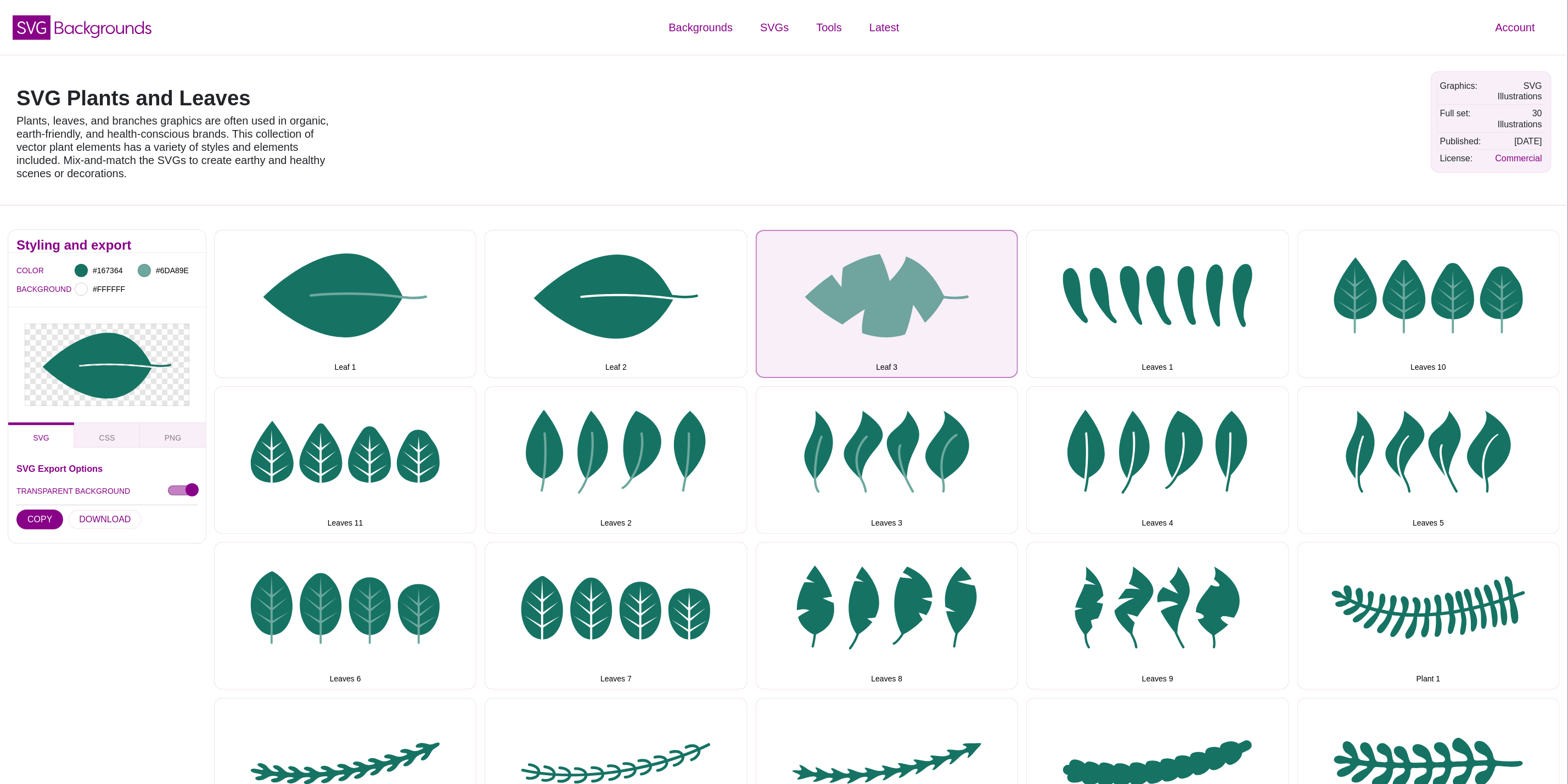
click at [816, 331] on button "Leaf 3" at bounding box center [887, 304] width 263 height 148
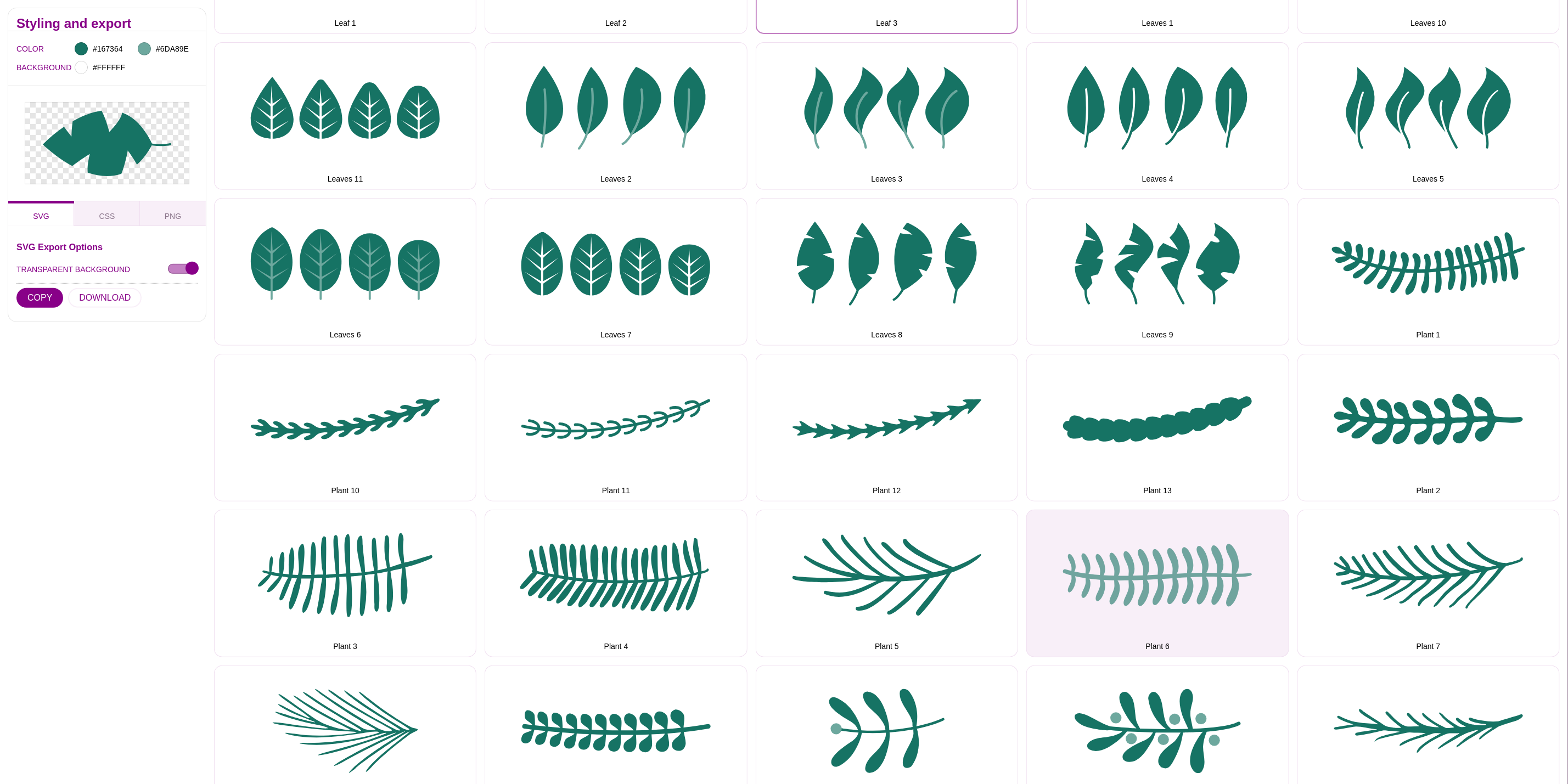
scroll to position [494, 0]
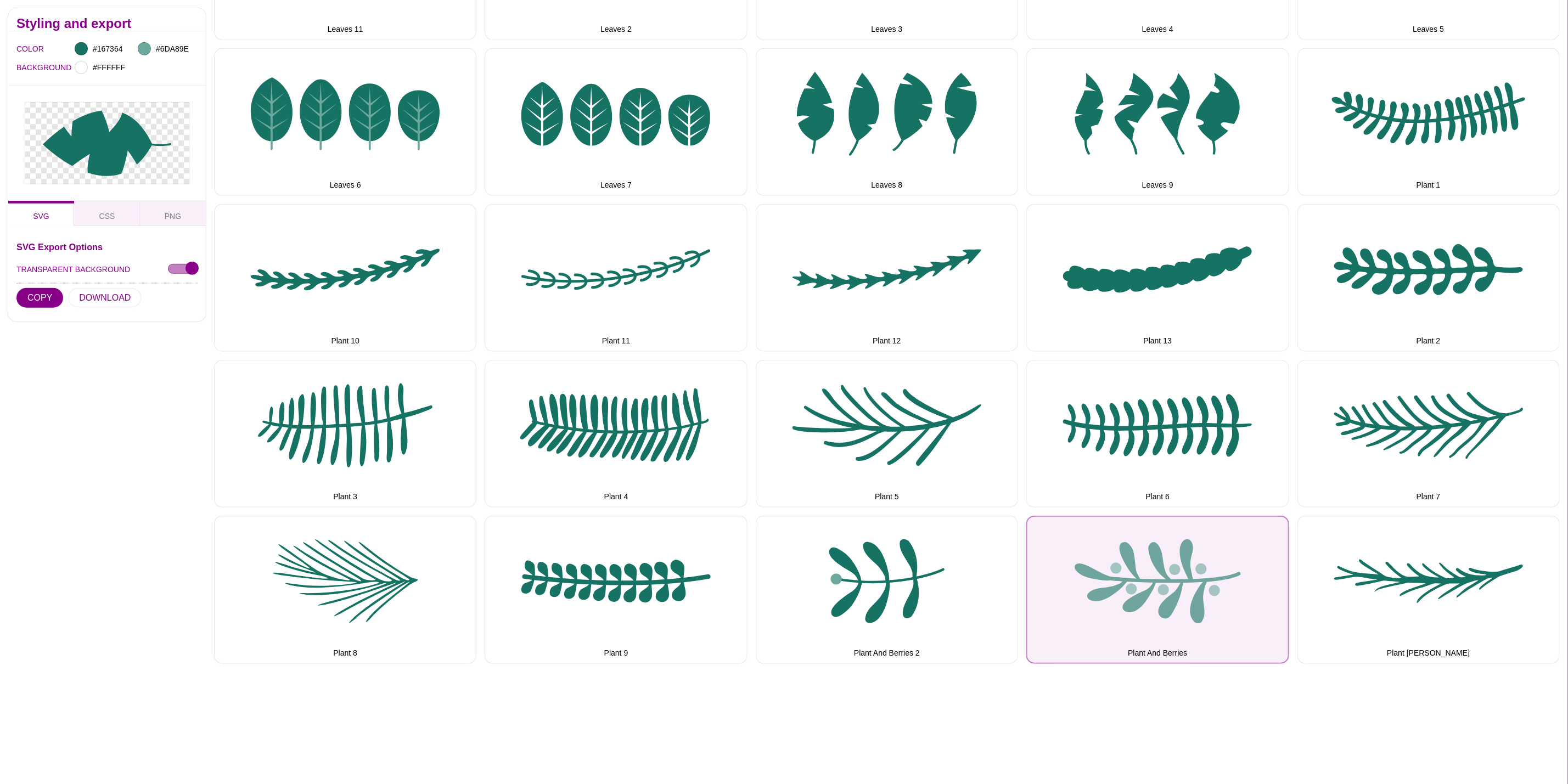
click at [1167, 561] on button "Plant And Berries" at bounding box center [1158, 590] width 263 height 148
click at [1027, 568] on button "Plant And Berries" at bounding box center [1158, 590] width 263 height 148
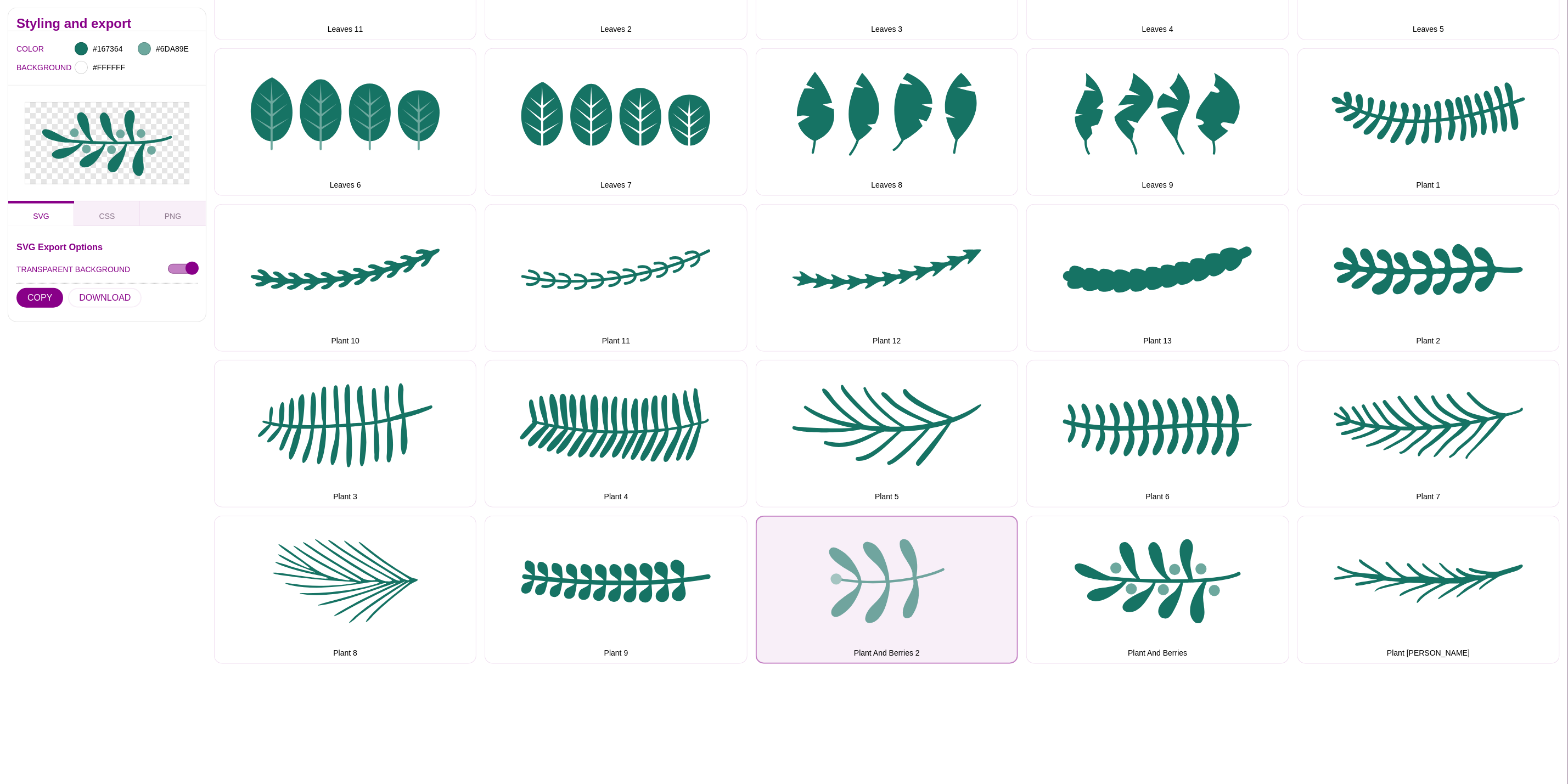
click at [911, 583] on button "Plant And Berries 2" at bounding box center [887, 590] width 263 height 148
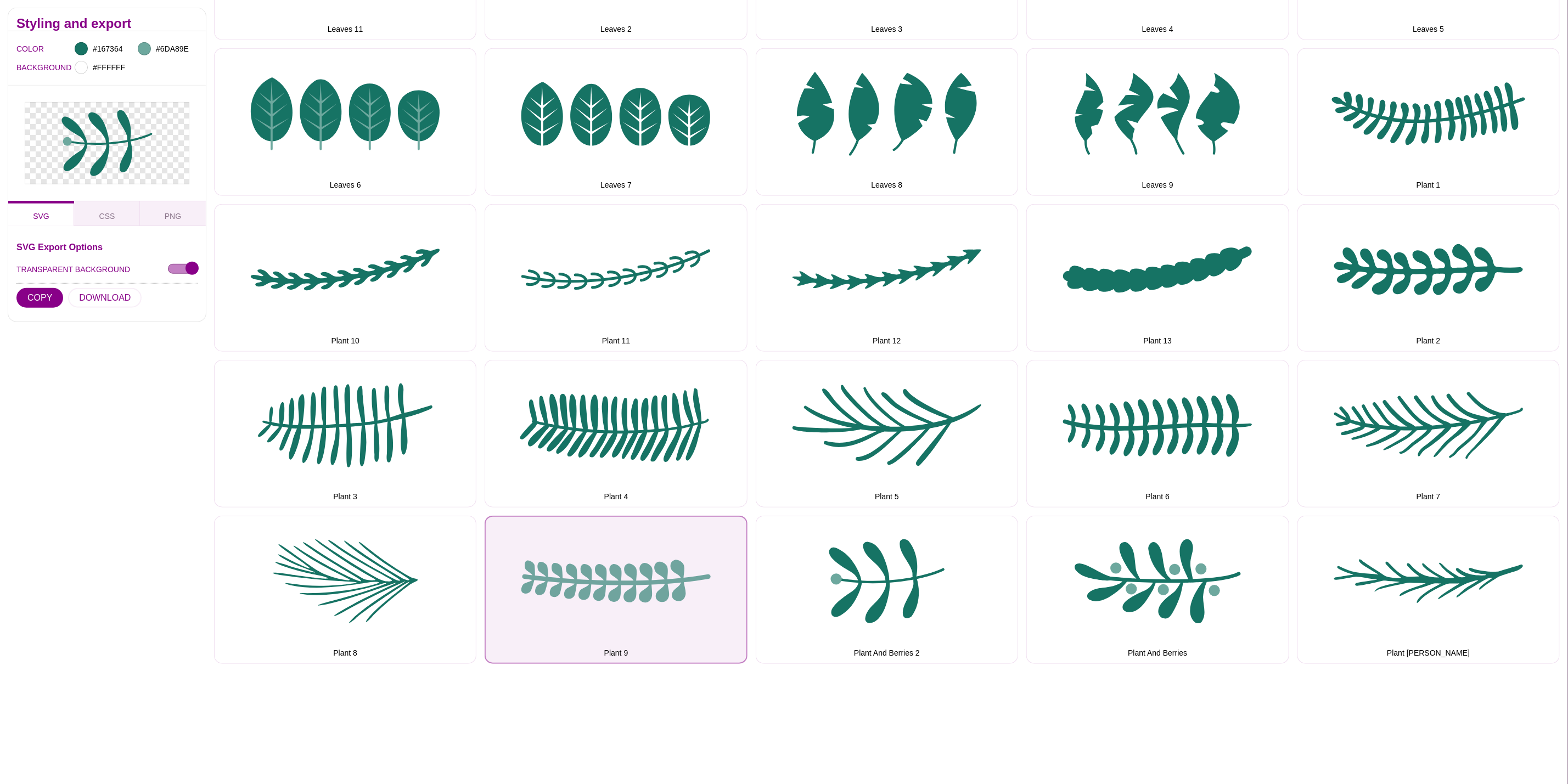
click at [616, 585] on button "Plant 9" at bounding box center [616, 590] width 263 height 148
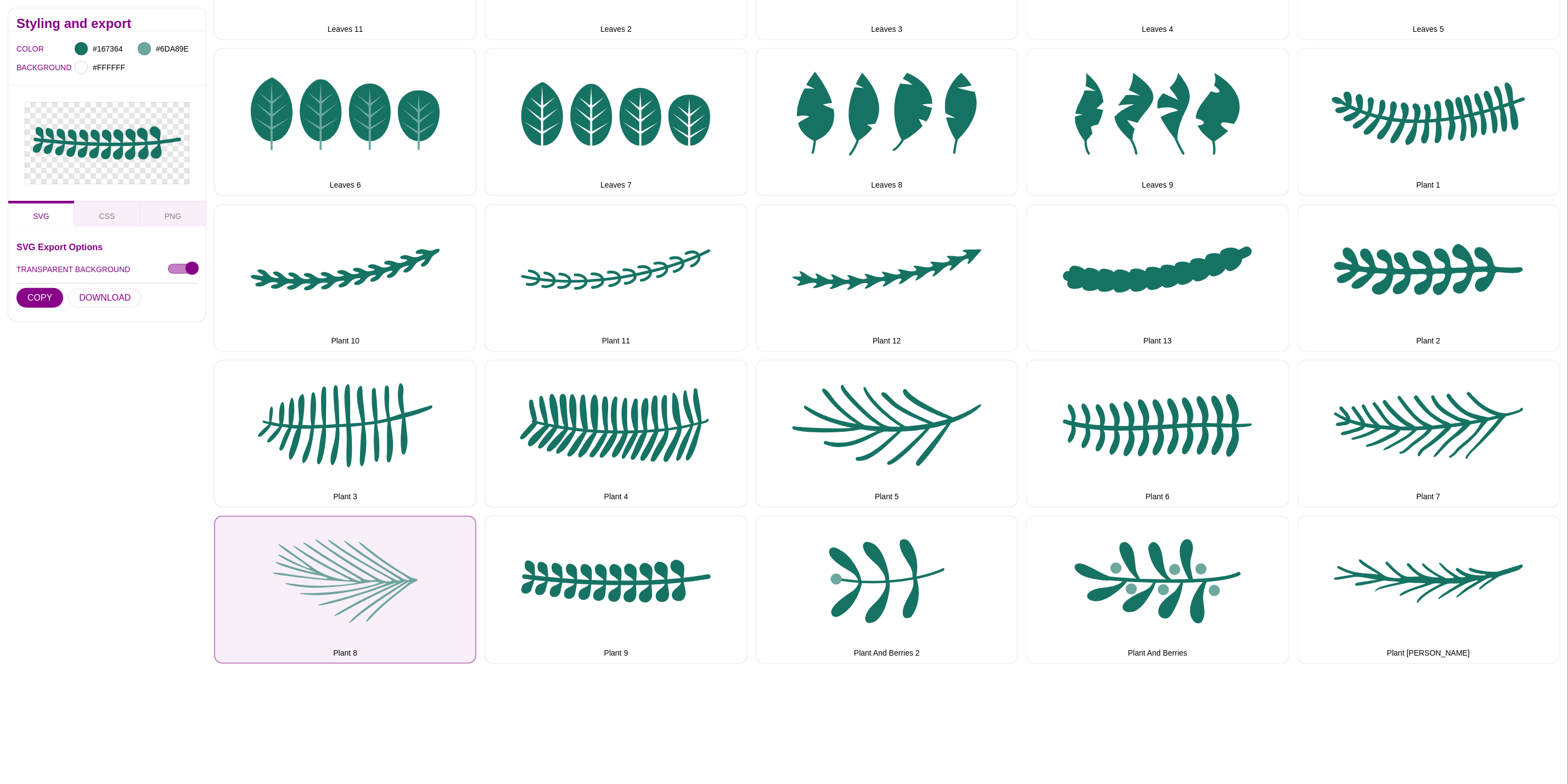
click at [419, 569] on button "Plant 8" at bounding box center [346, 590] width 263 height 148
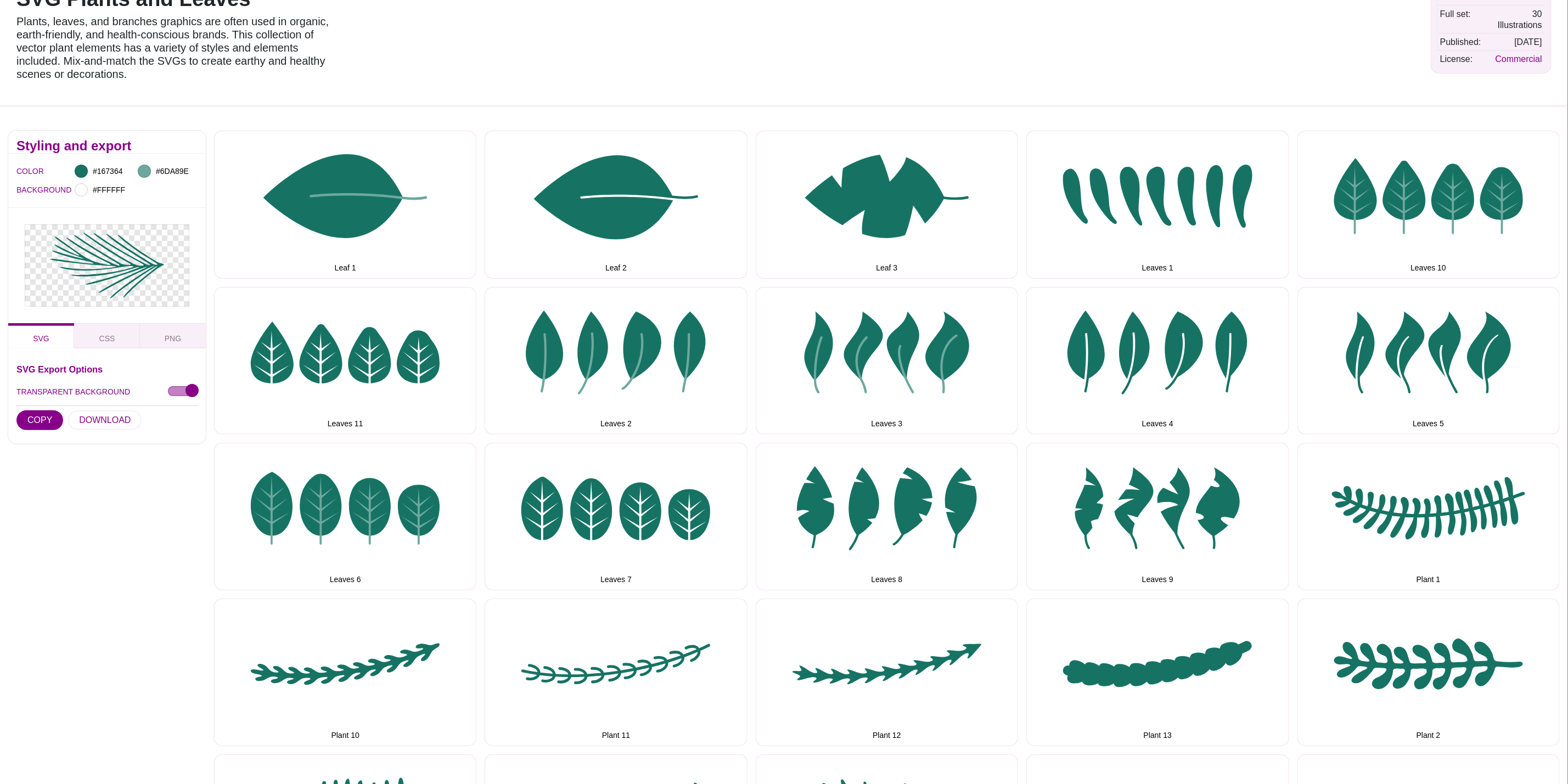
scroll to position [0, 0]
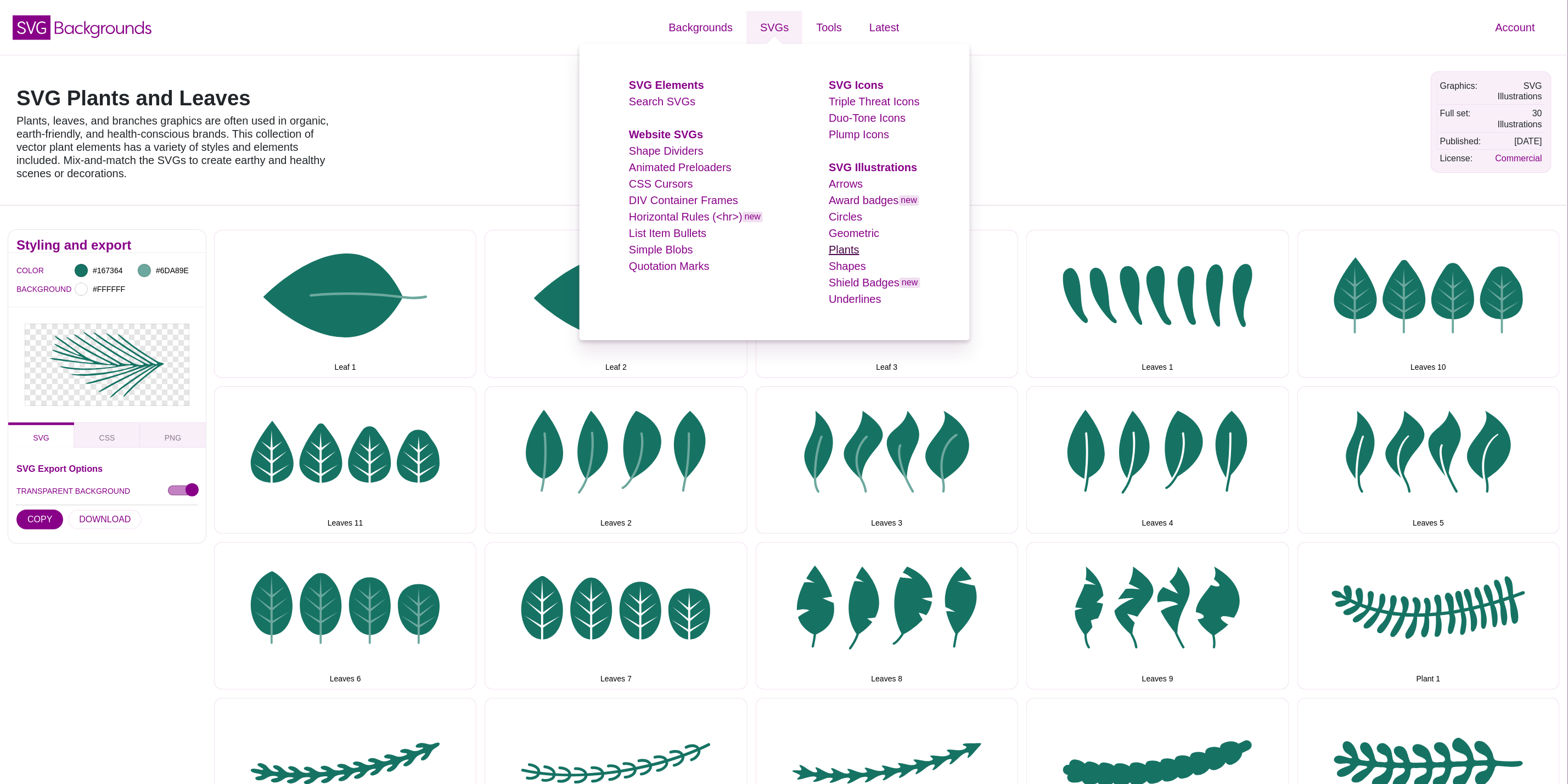
click at [853, 252] on link "Plants" at bounding box center [844, 250] width 31 height 12
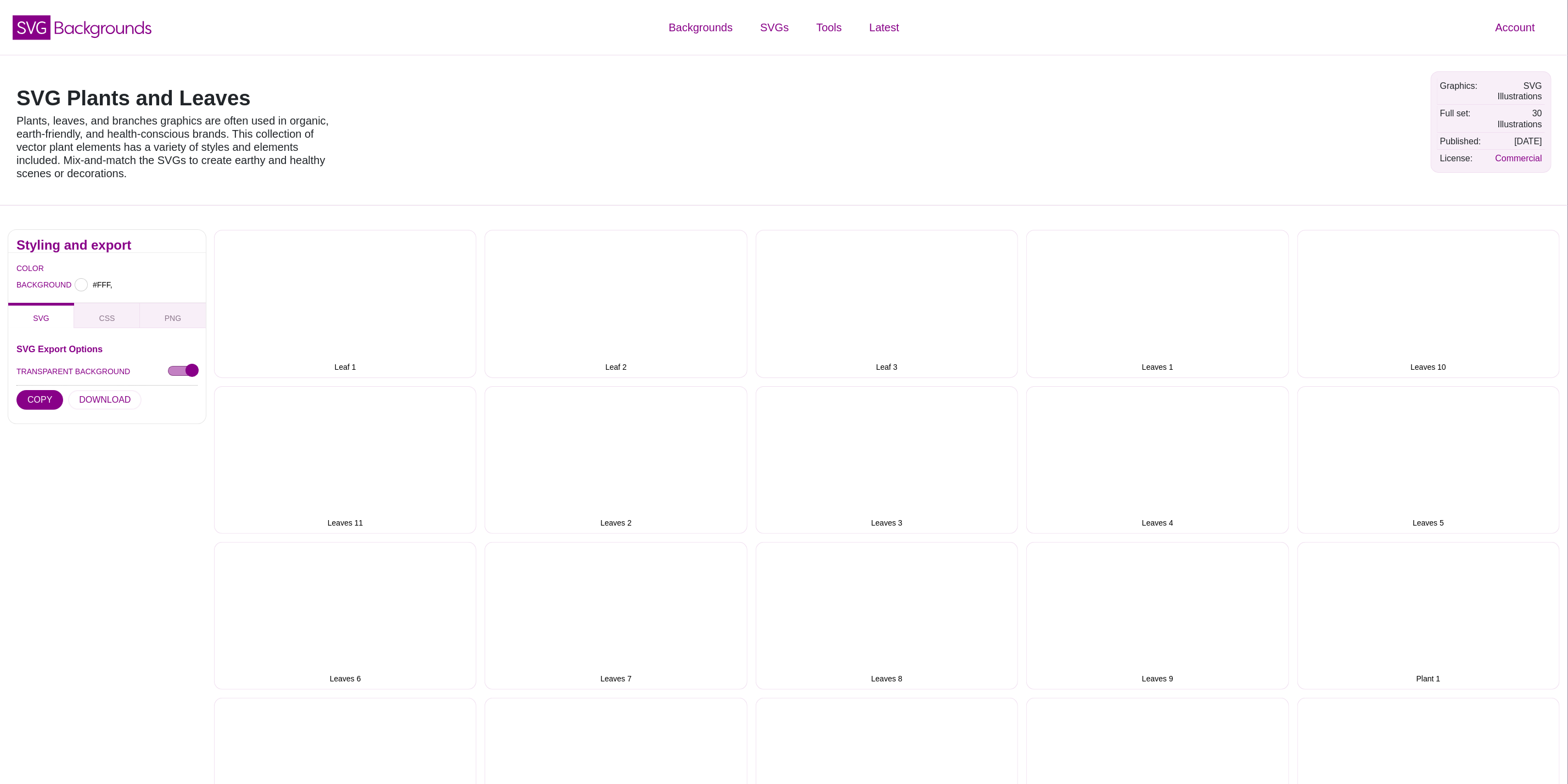
type input "#FFFFFF"
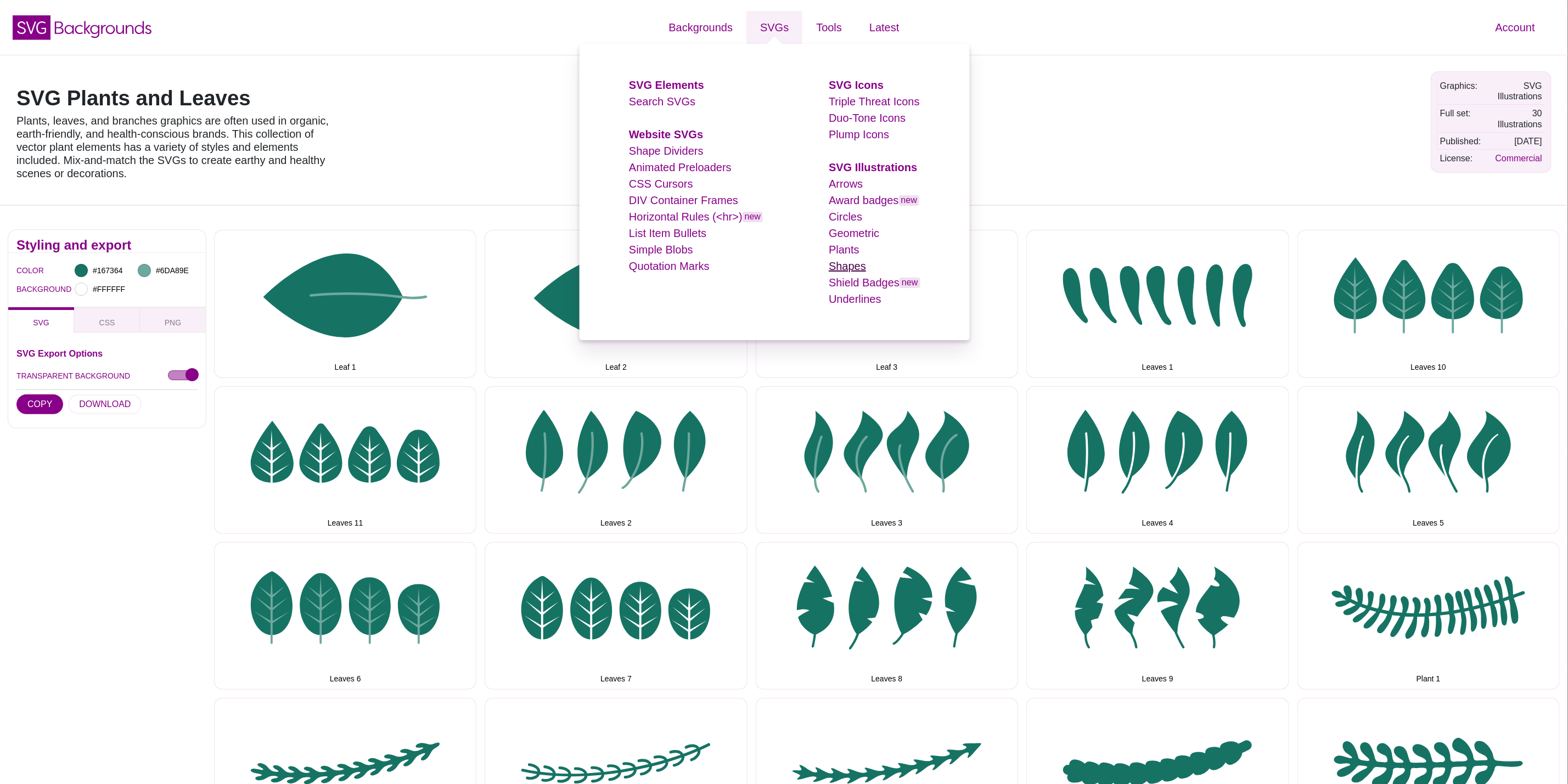
click at [853, 271] on link "Shapes" at bounding box center [848, 266] width 37 height 12
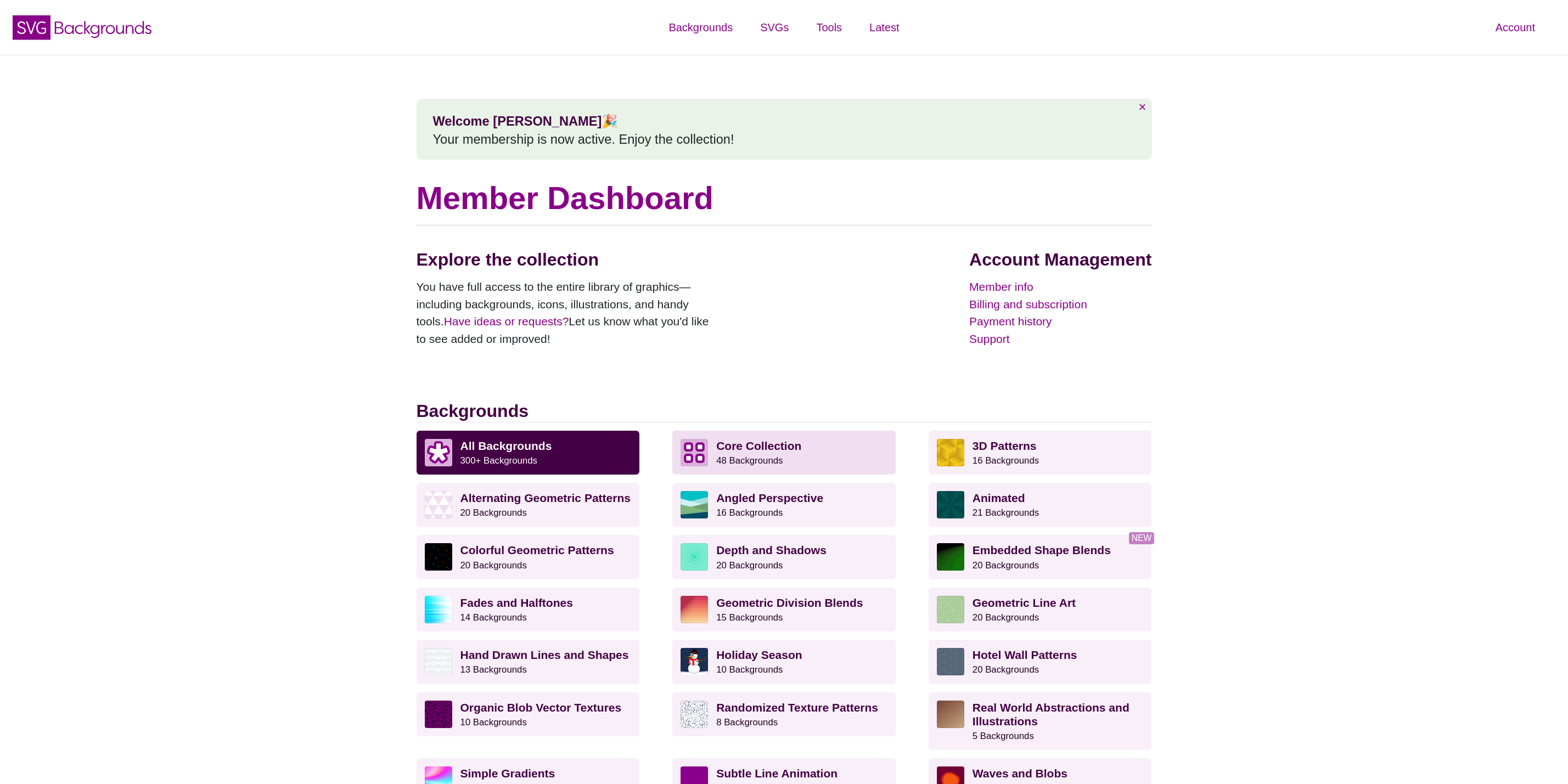
scroll to position [247, 0]
